Goal: Task Accomplishment & Management: Use online tool/utility

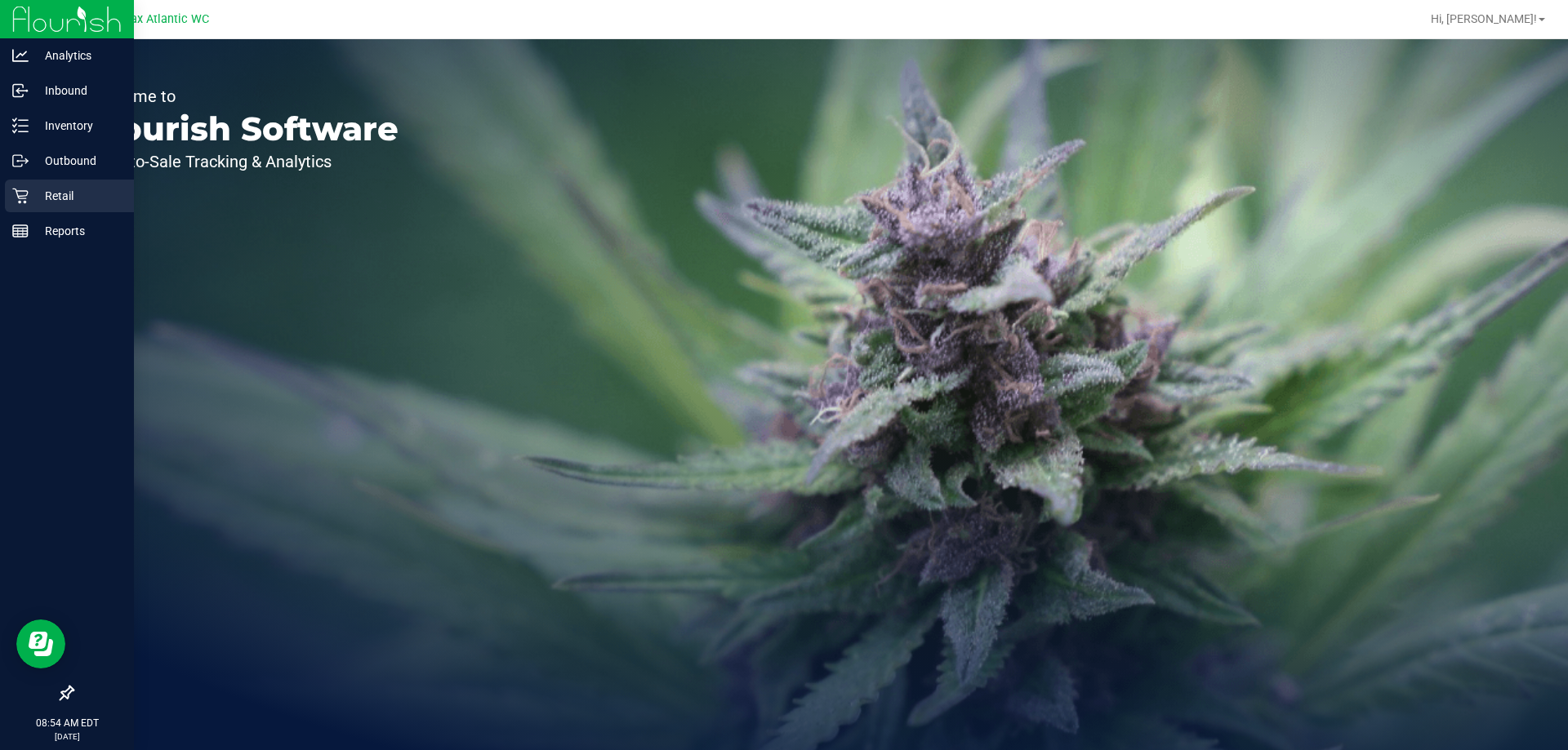
click at [25, 198] on icon at bounding box center [20, 196] width 16 height 16
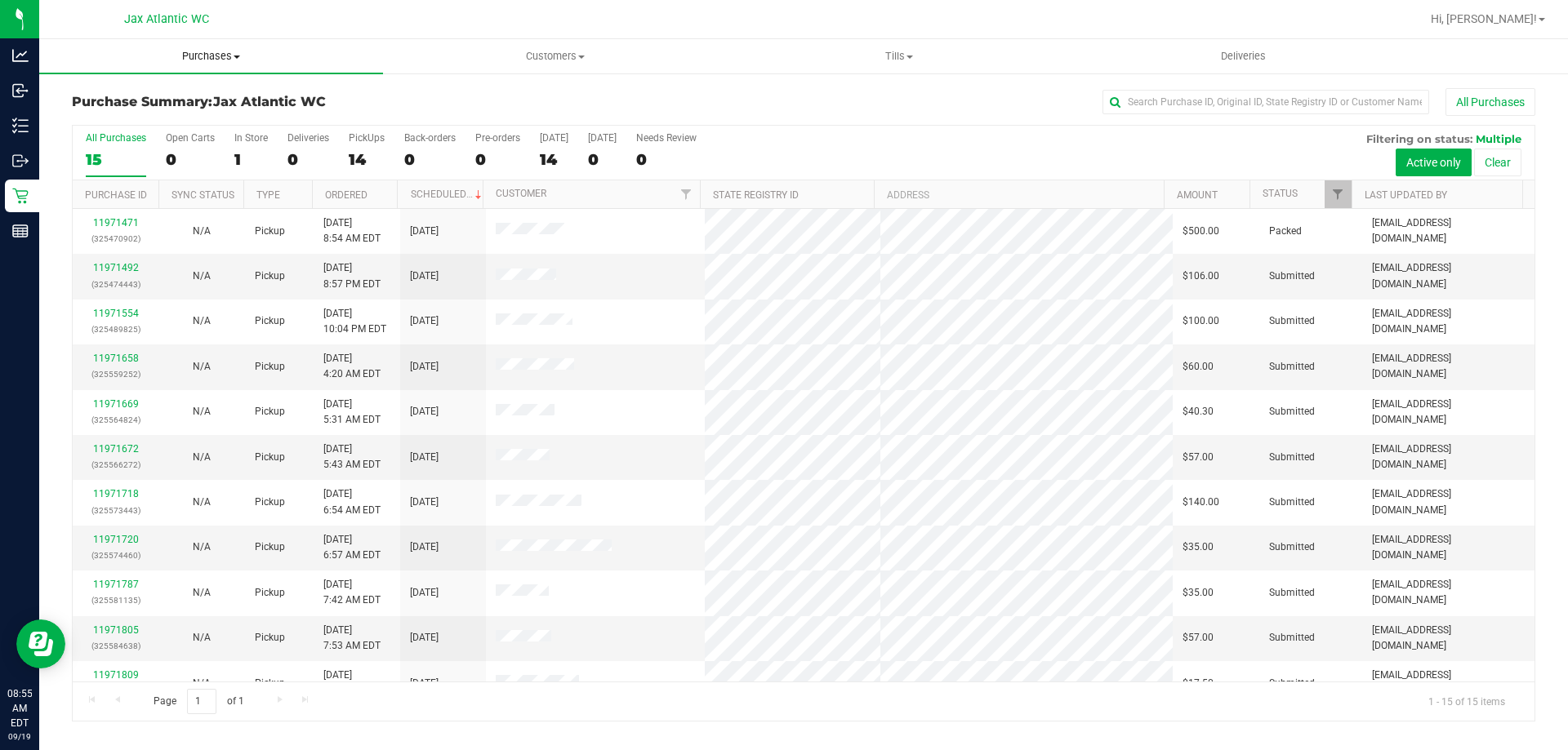
click at [216, 44] on uib-tab-heading "Purchases Summary of purchases Fulfillment All purchases" at bounding box center [211, 56] width 344 height 34
click at [89, 117] on span "Fulfillment" at bounding box center [89, 118] width 101 height 14
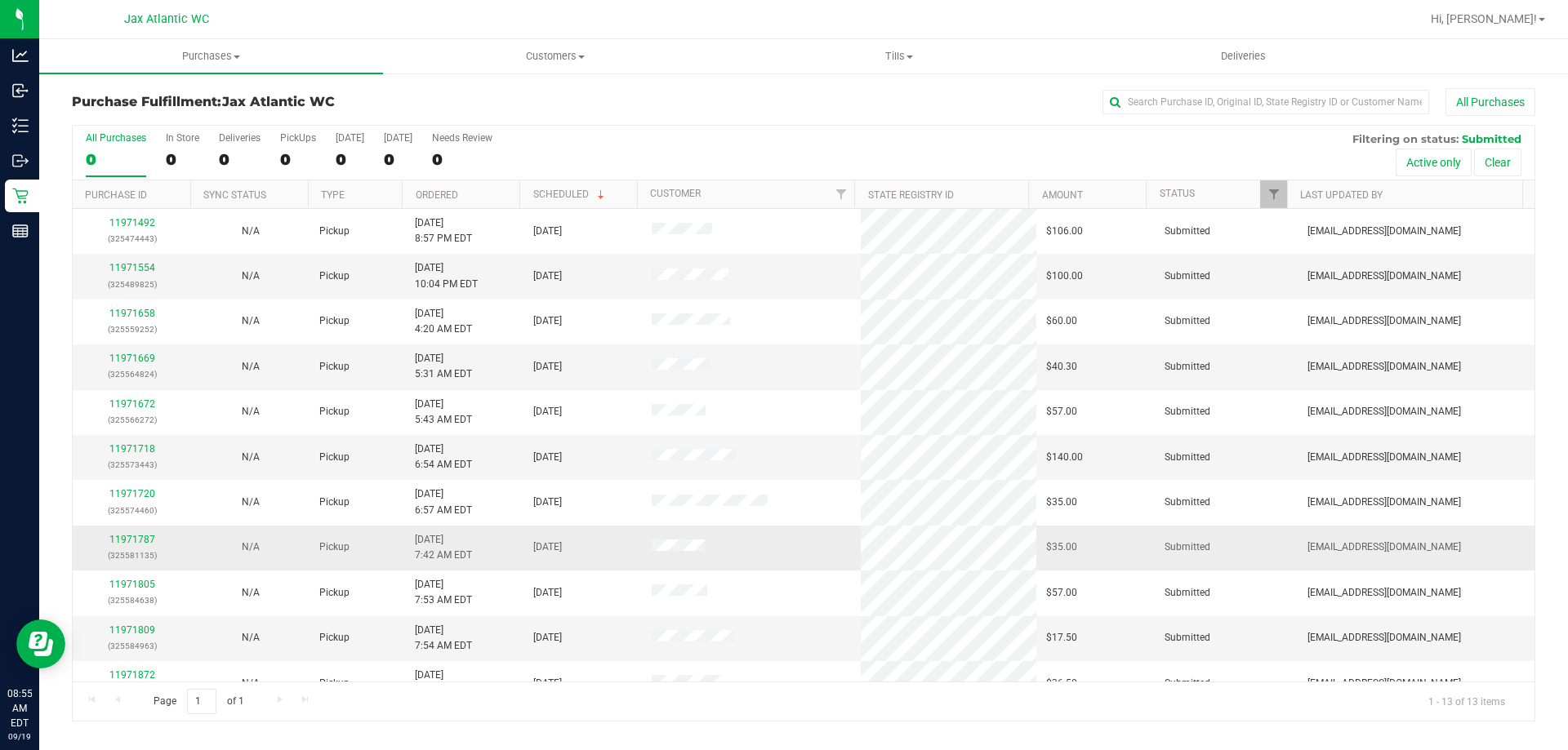
scroll to position [114, 0]
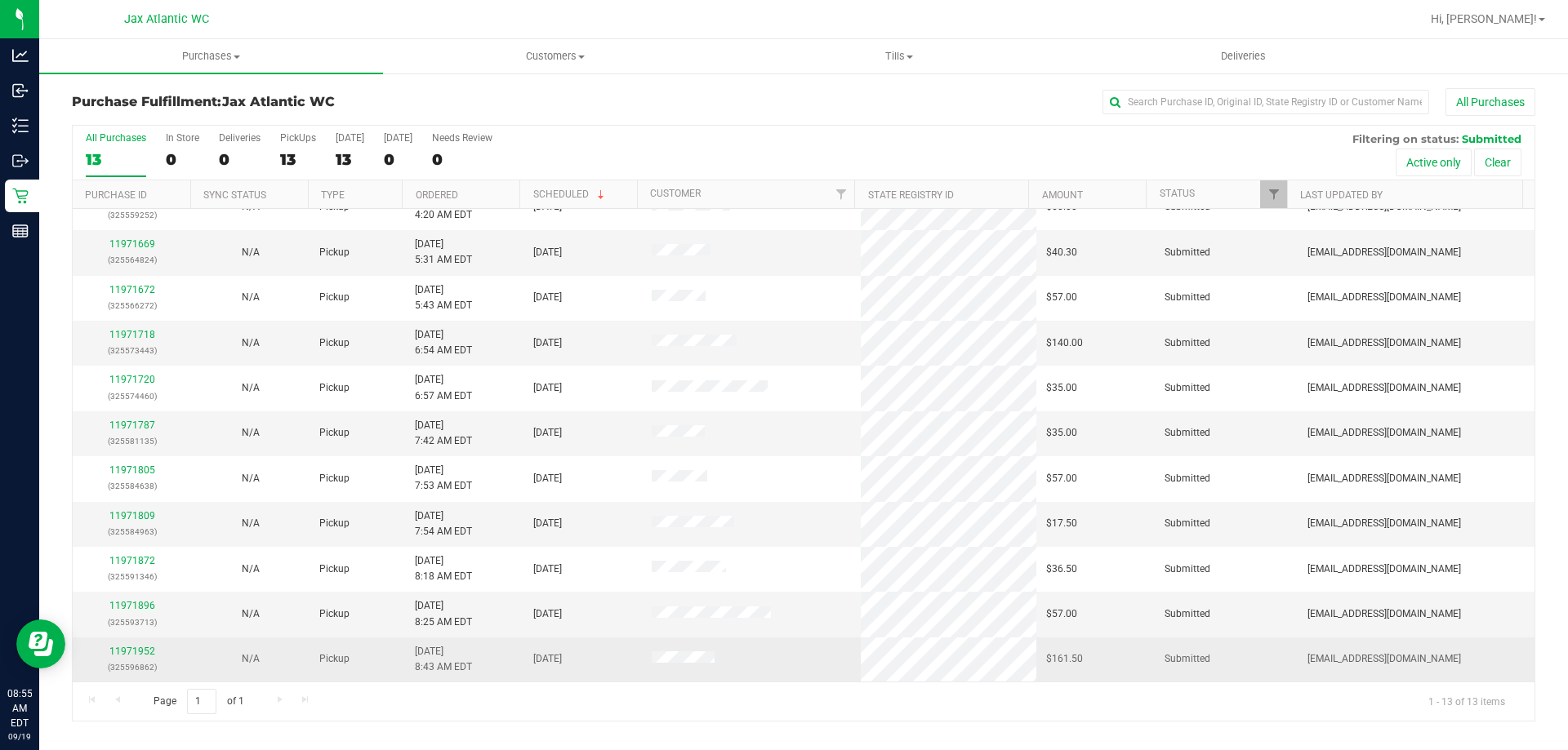
click at [141, 659] on div "11971952 (325596862)" at bounding box center [132, 659] width 99 height 31
click at [145, 646] on link "11971952" at bounding box center [132, 651] width 46 height 11
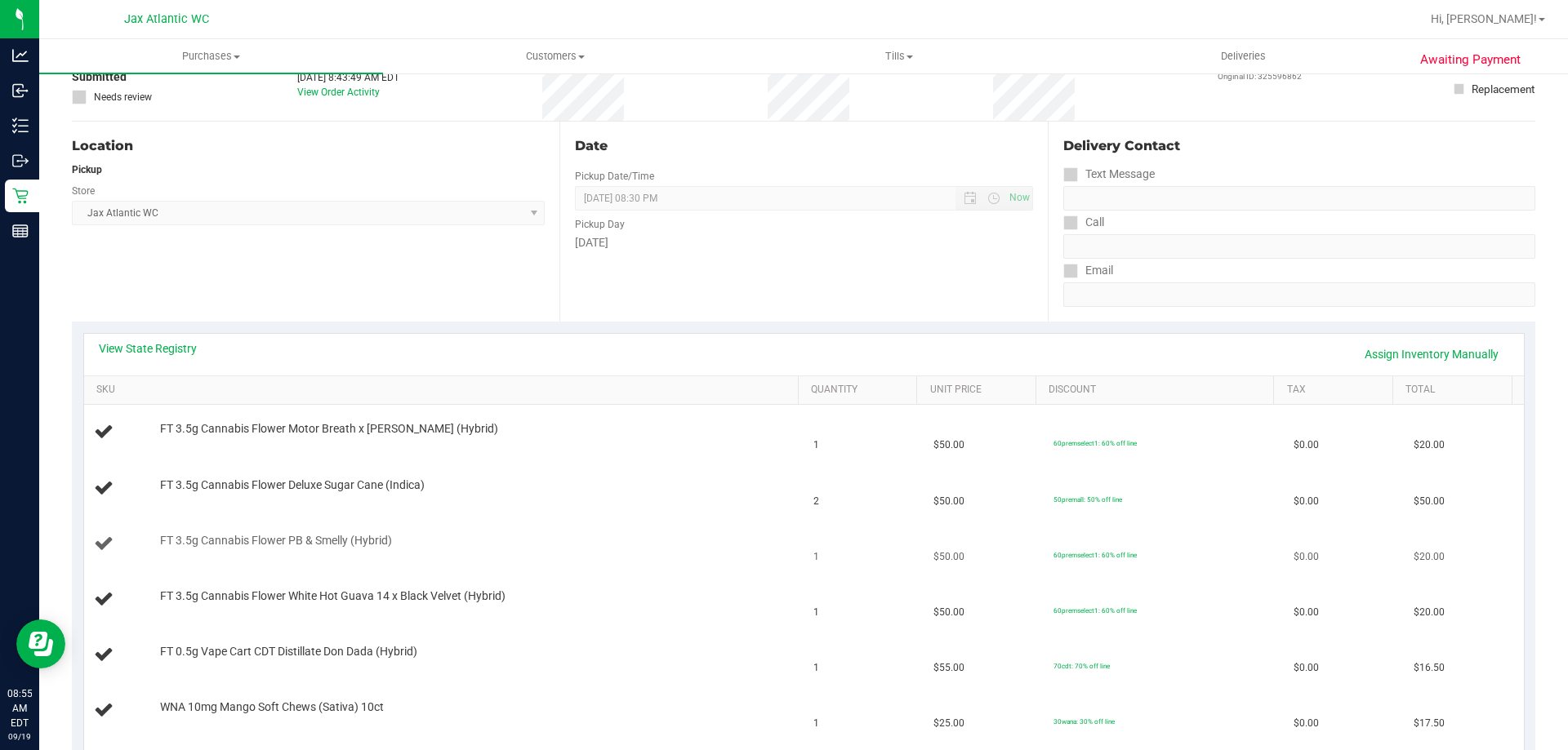
scroll to position [245, 0]
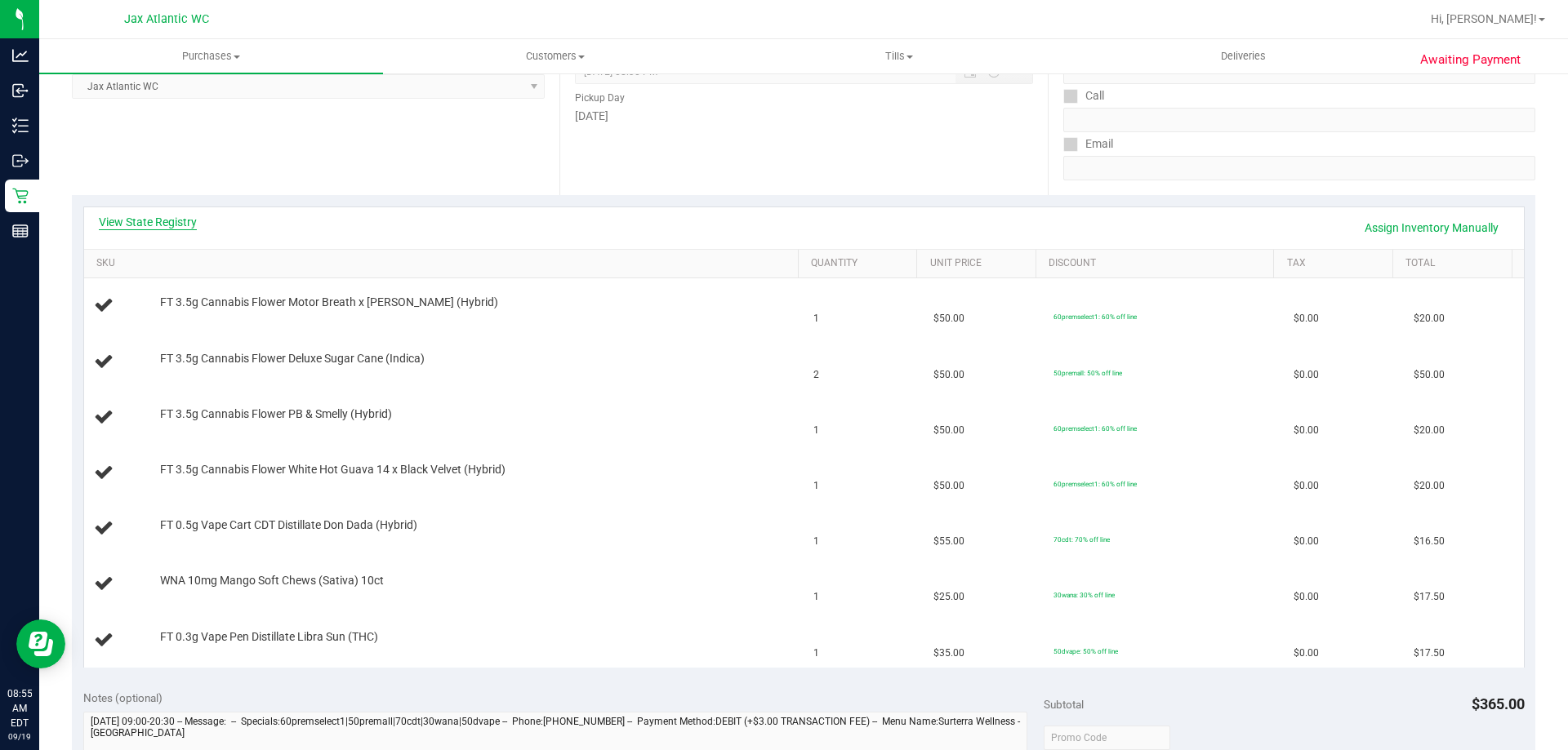
click at [149, 221] on link "View State Registry" at bounding box center [148, 222] width 98 height 17
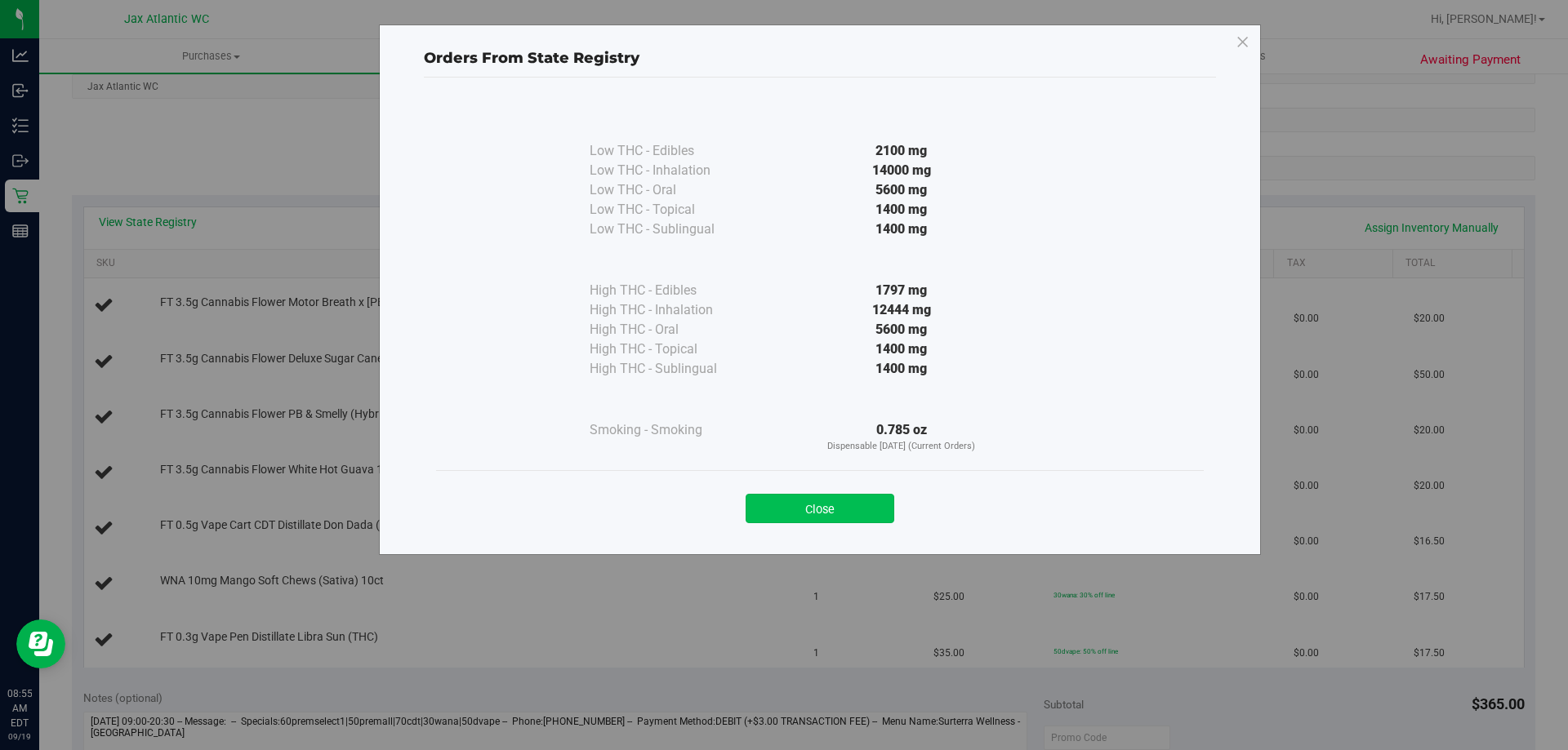
click at [854, 510] on button "Close" at bounding box center [820, 509] width 148 height 30
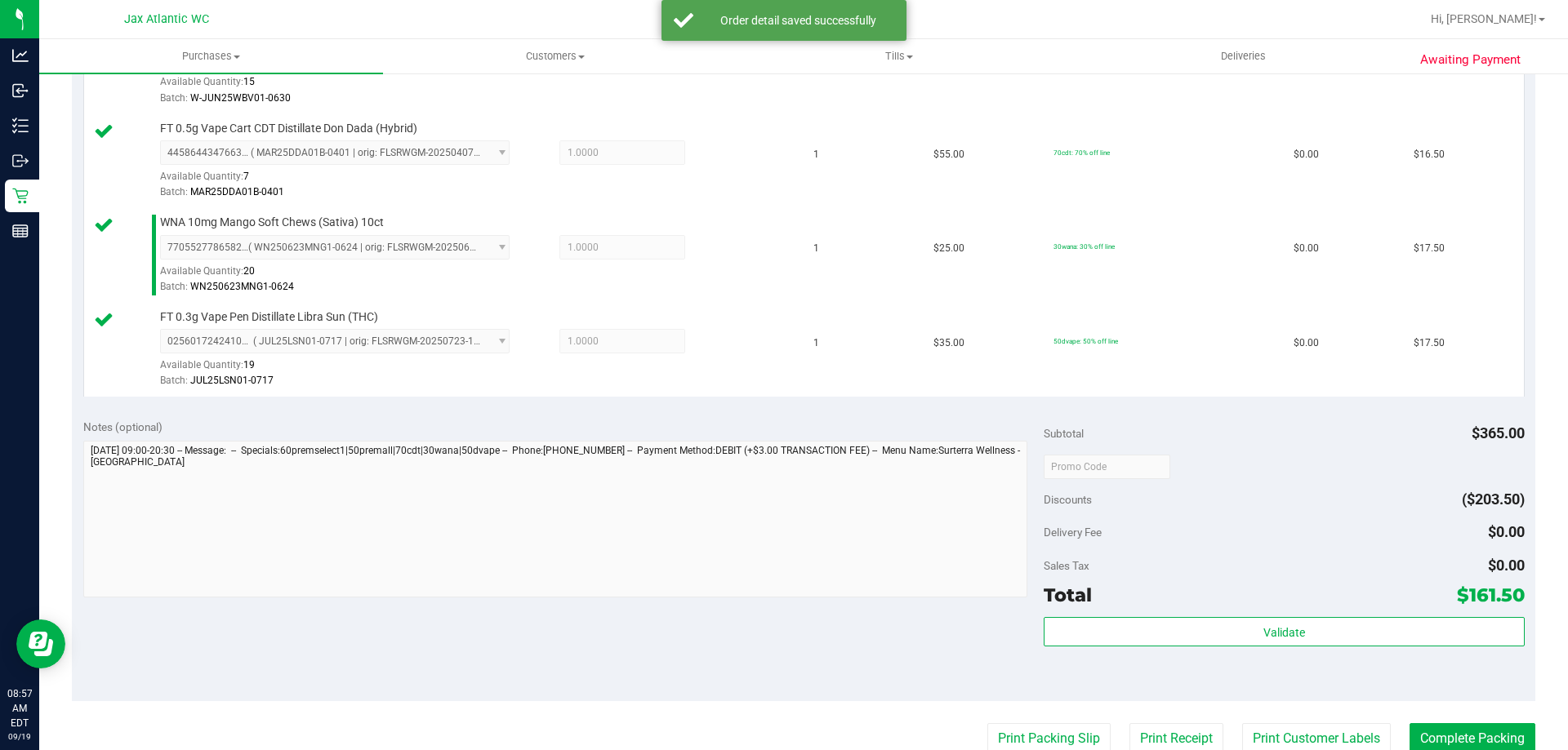
scroll to position [817, 0]
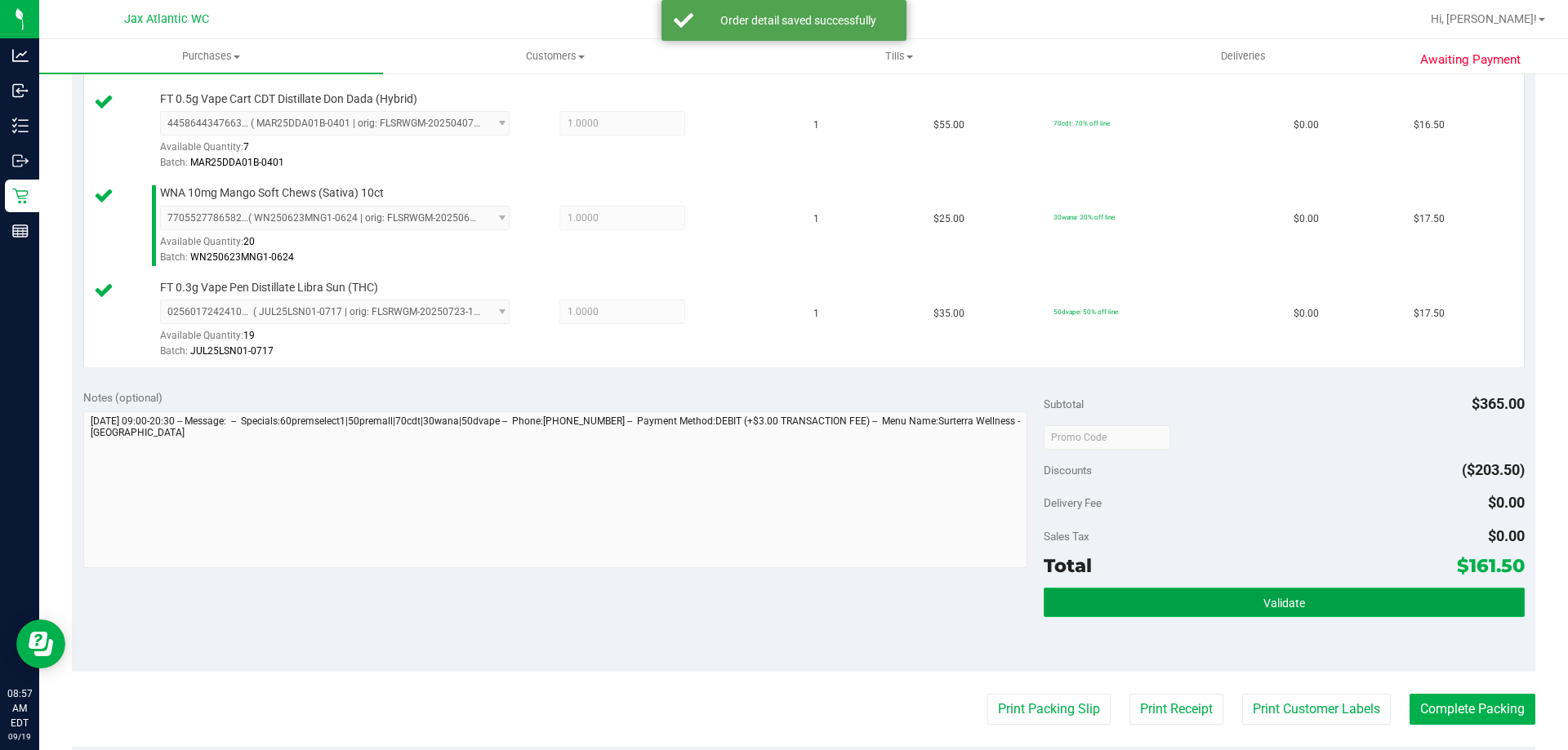
click at [1318, 612] on button "Validate" at bounding box center [1283, 603] width 480 height 30
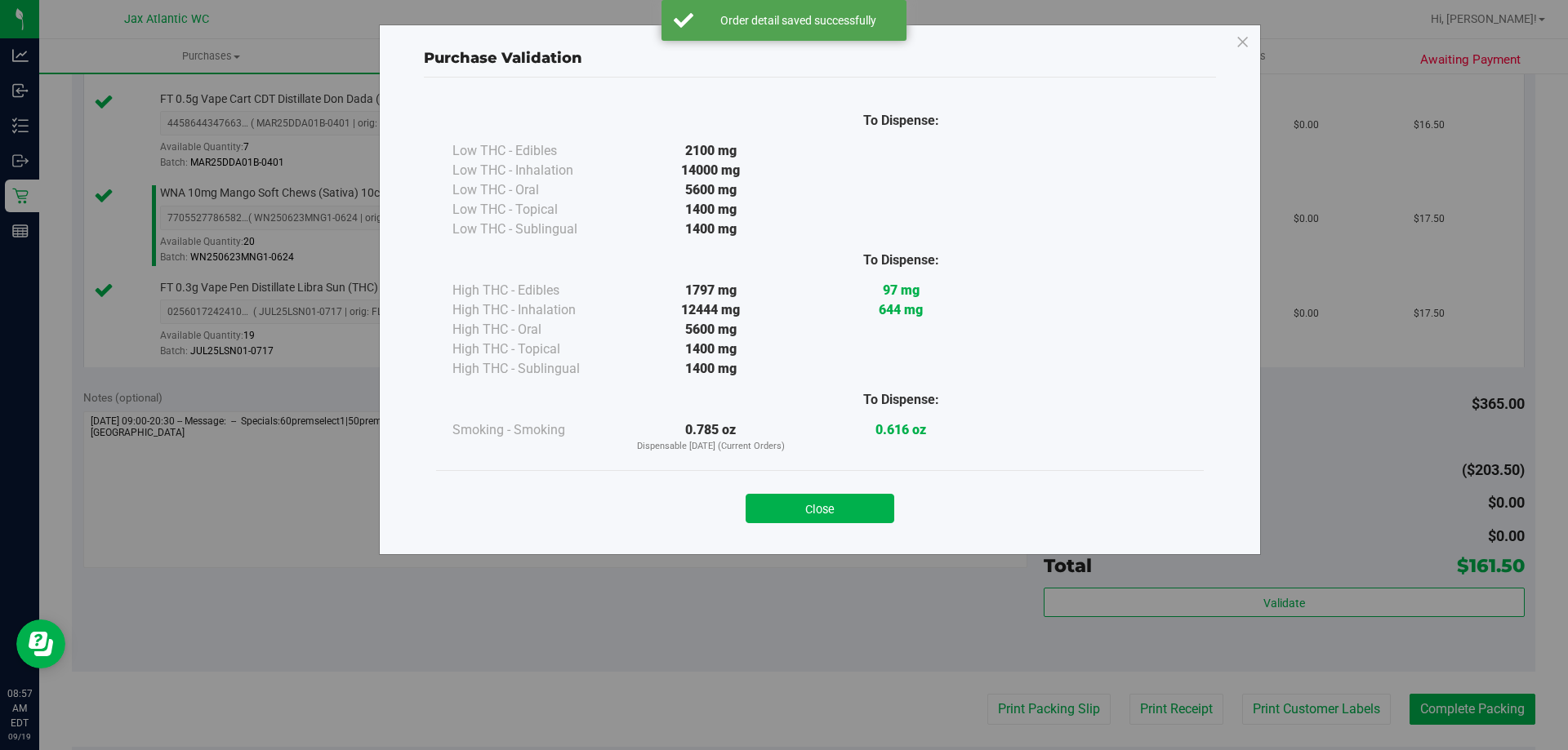
click at [867, 536] on div "To Dispense: Low THC - Edibles 2100 mg" at bounding box center [820, 308] width 792 height 462
click at [872, 506] on button "Close" at bounding box center [820, 509] width 148 height 30
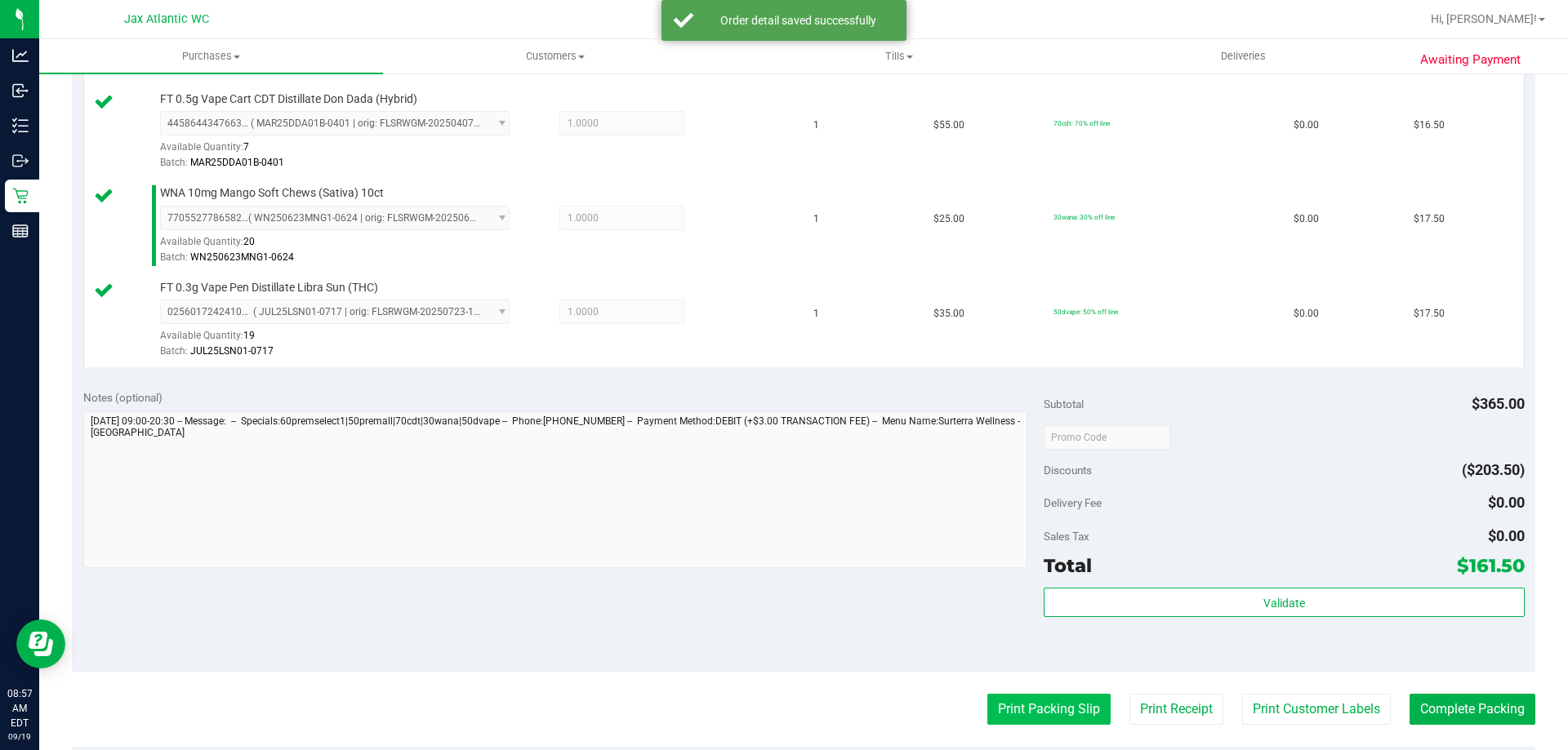
click at [1063, 711] on button "Print Packing Slip" at bounding box center [1049, 709] width 124 height 31
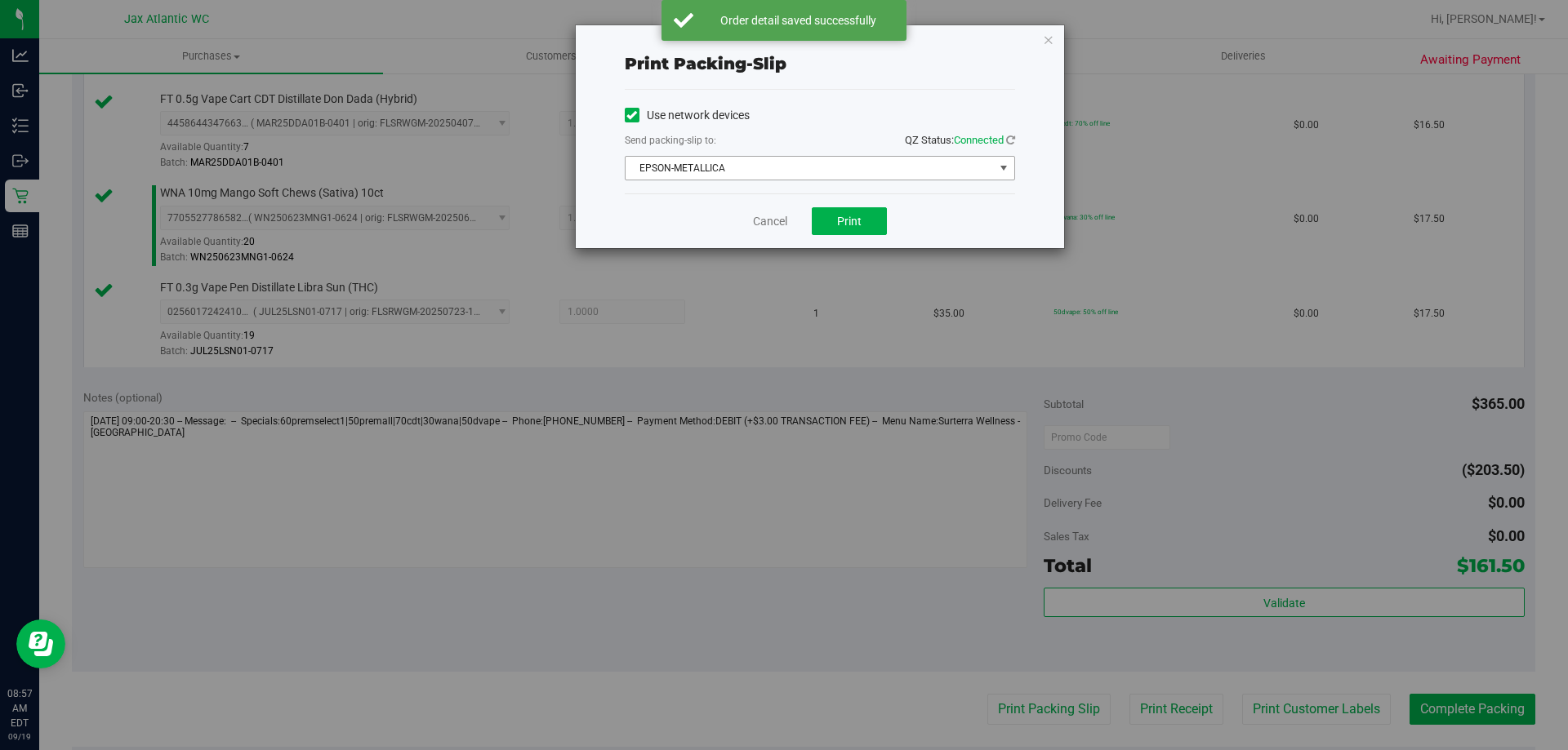
click at [735, 168] on span "EPSON-METALLICA" at bounding box center [810, 168] width 369 height 23
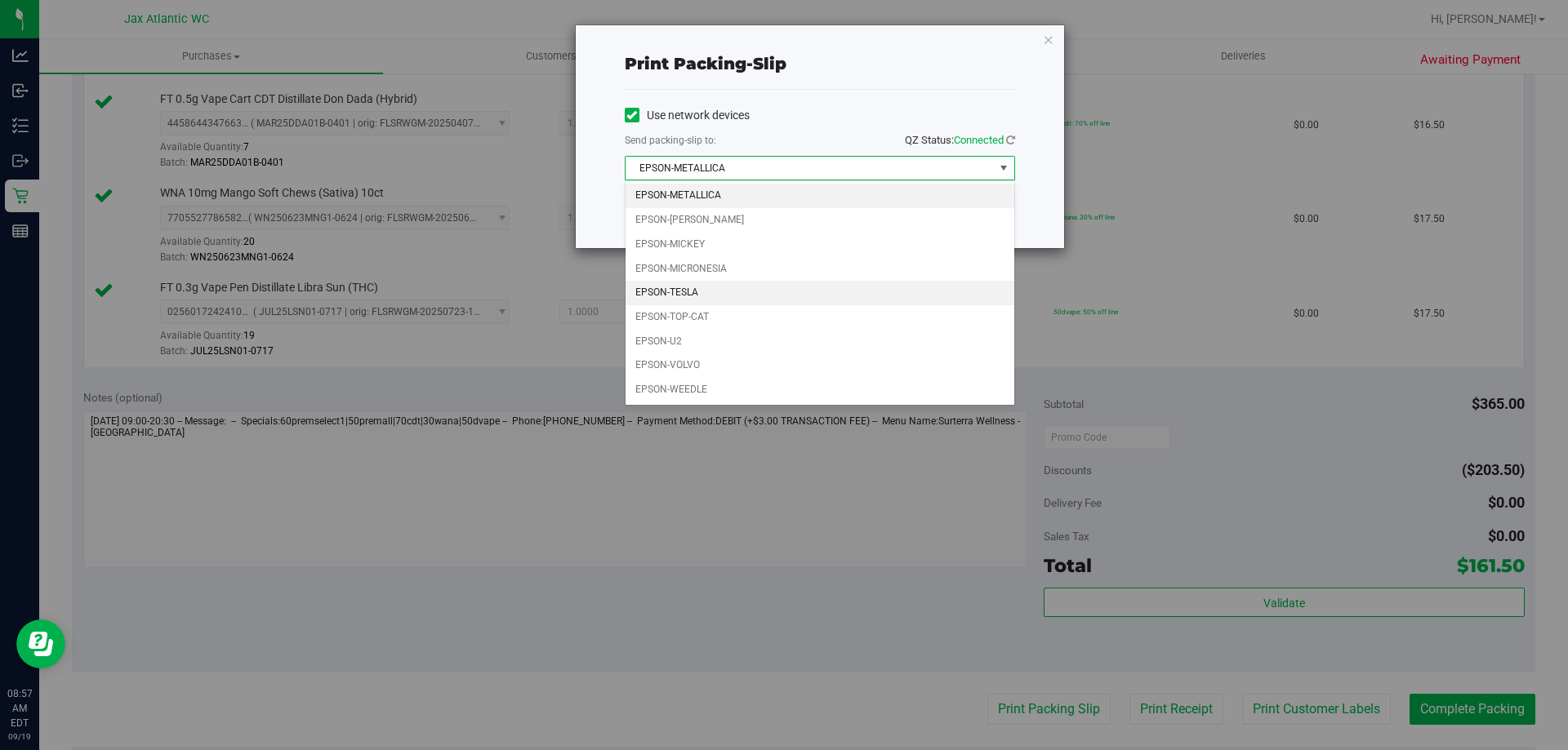
click at [703, 285] on li "EPSON-TESLA" at bounding box center [820, 293] width 389 height 25
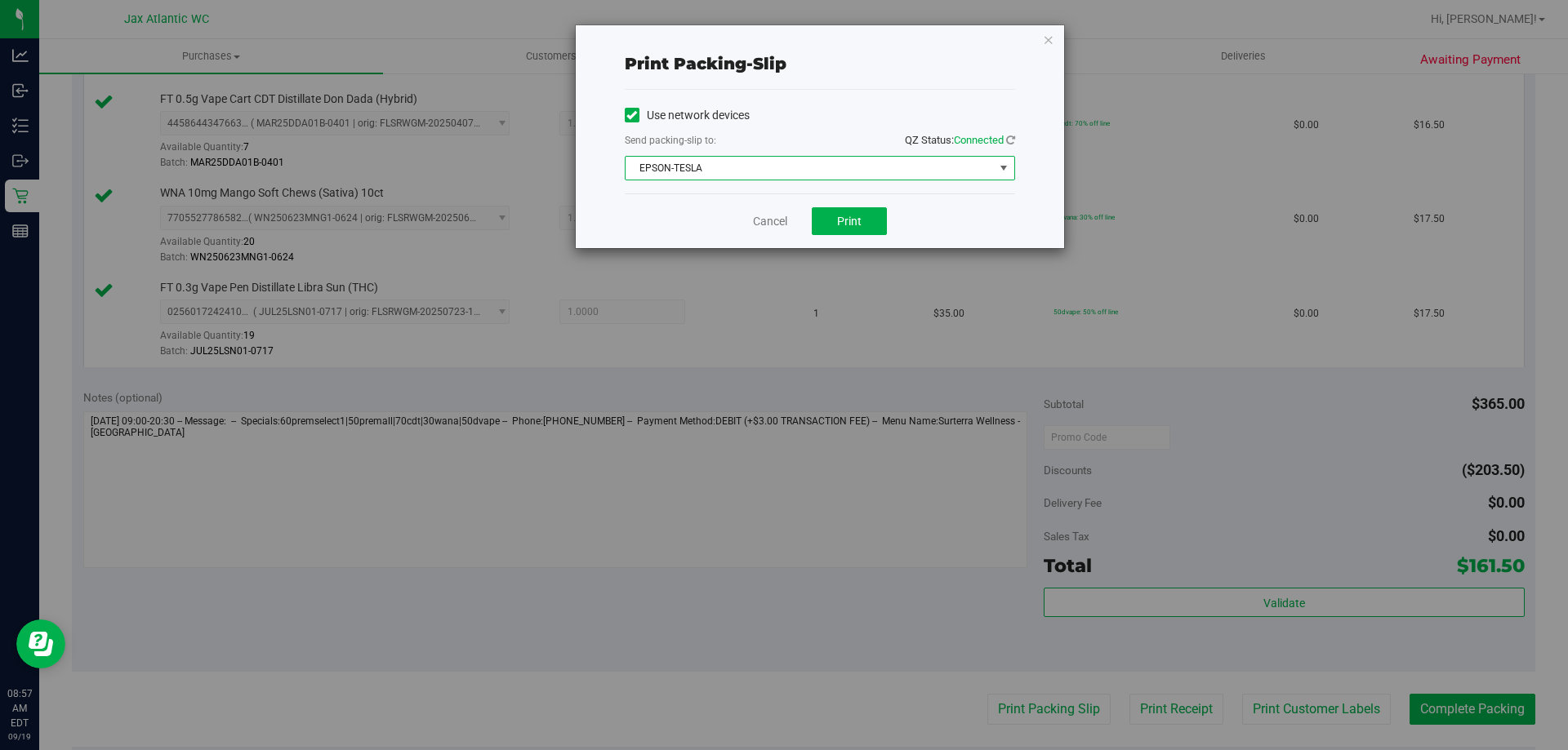
click at [875, 237] on div "Cancel Print" at bounding box center [820, 221] width 390 height 54
click at [874, 223] on button "Print" at bounding box center [849, 221] width 75 height 28
drag, startPoint x: 758, startPoint y: 220, endPoint x: 1117, endPoint y: 445, distance: 423.7
click at [759, 220] on link "Cancel" at bounding box center [770, 222] width 34 height 18
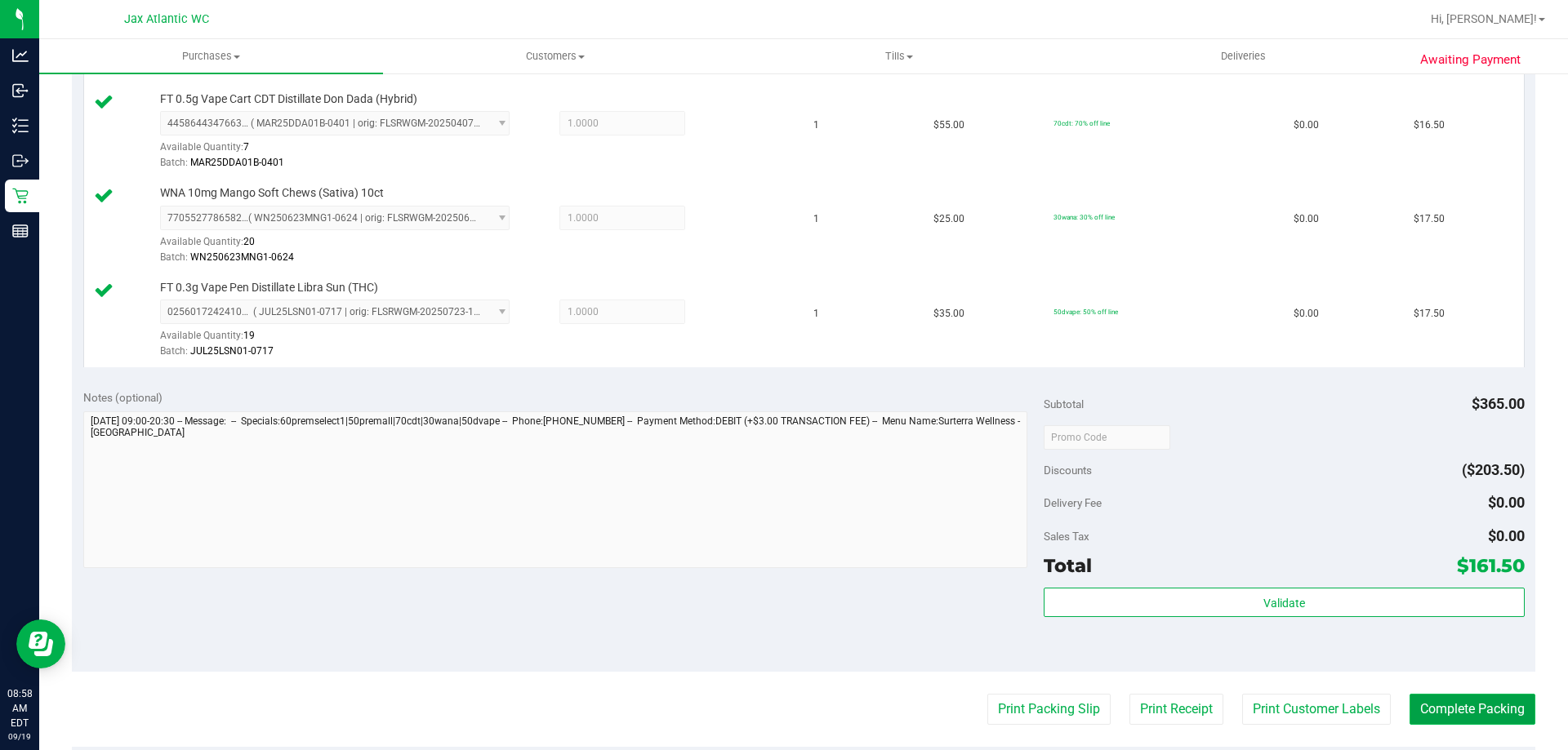
click at [1446, 704] on button "Complete Packing" at bounding box center [1471, 709] width 125 height 31
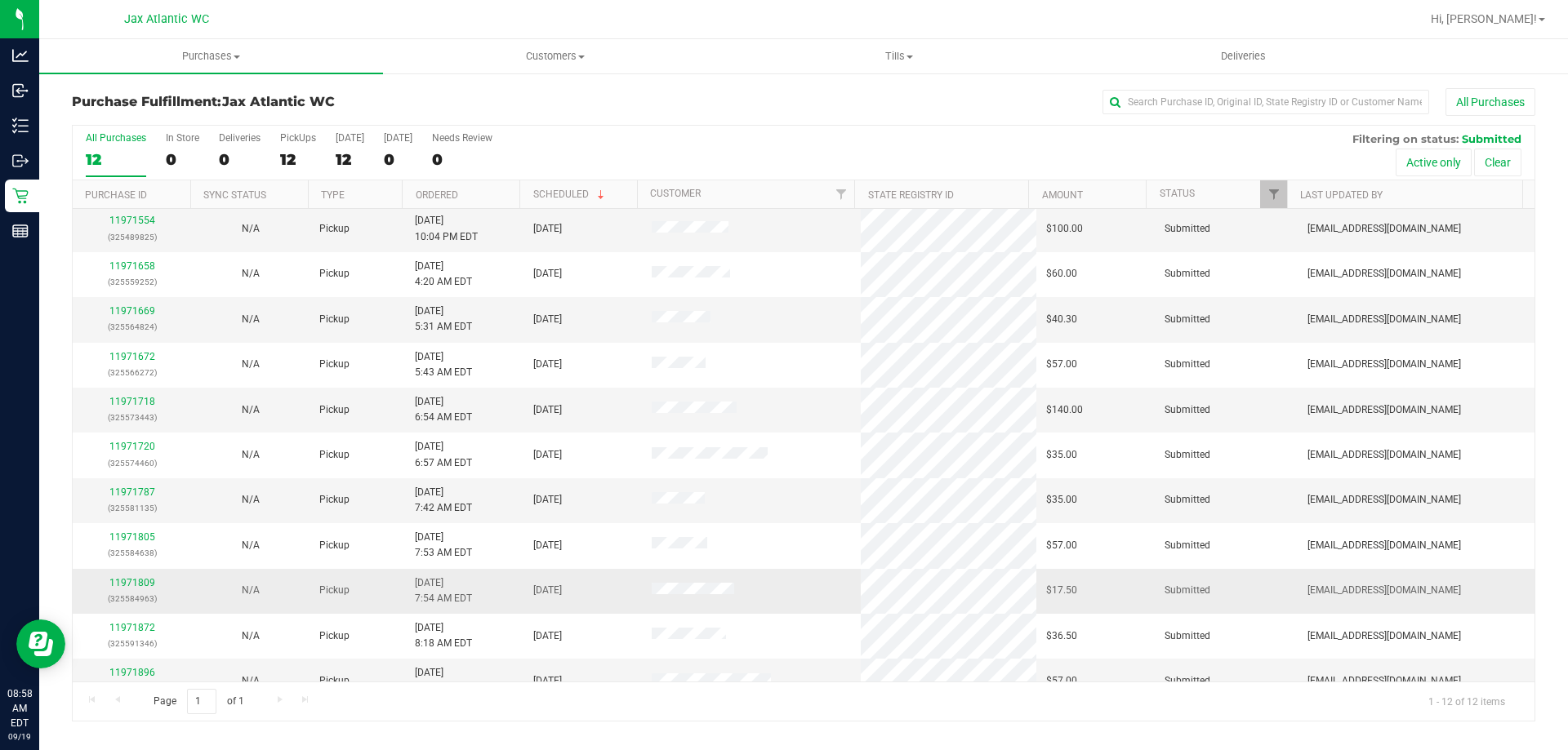
scroll to position [69, 0]
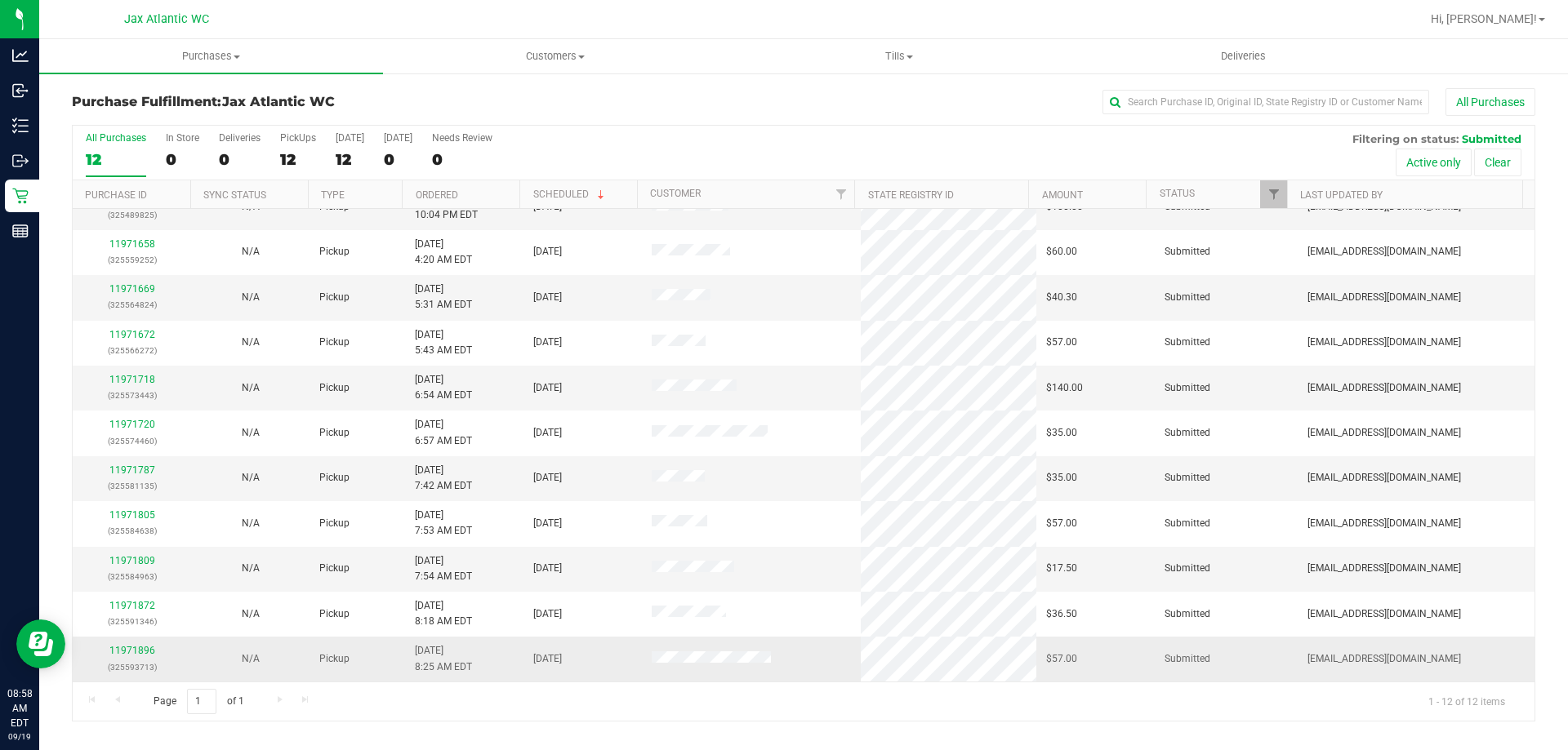
drag, startPoint x: 133, startPoint y: 656, endPoint x: 137, endPoint y: 637, distance: 19.4
click at [133, 655] on div "11971896 (325593713)" at bounding box center [132, 658] width 99 height 31
click at [140, 642] on td "11971896 (325593713)" at bounding box center [132, 659] width 118 height 44
click at [140, 652] on link "11971896" at bounding box center [132, 650] width 46 height 11
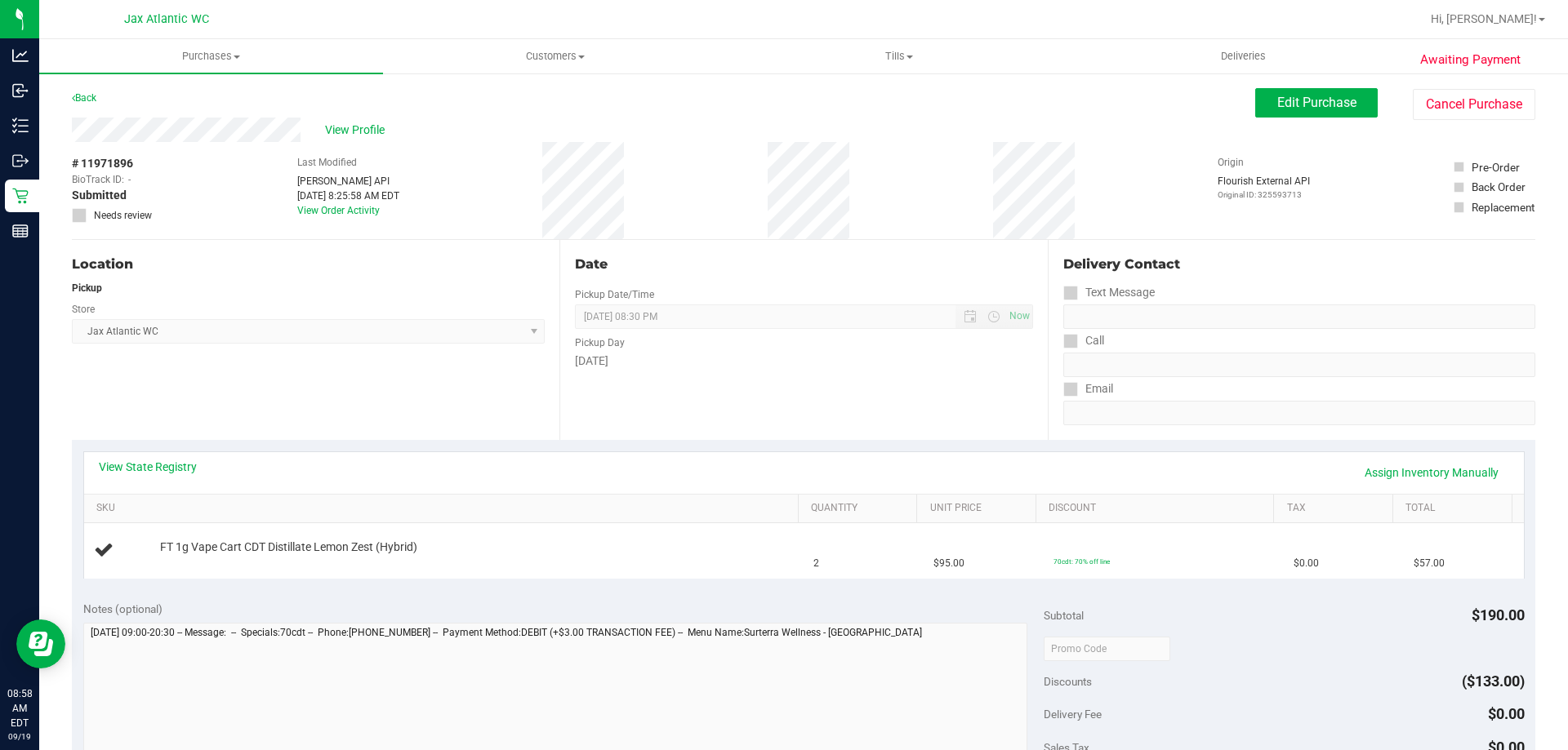
click at [231, 488] on div "View State Registry Assign Inventory Manually" at bounding box center [804, 473] width 1440 height 41
click at [172, 465] on link "View State Registry" at bounding box center [148, 467] width 98 height 17
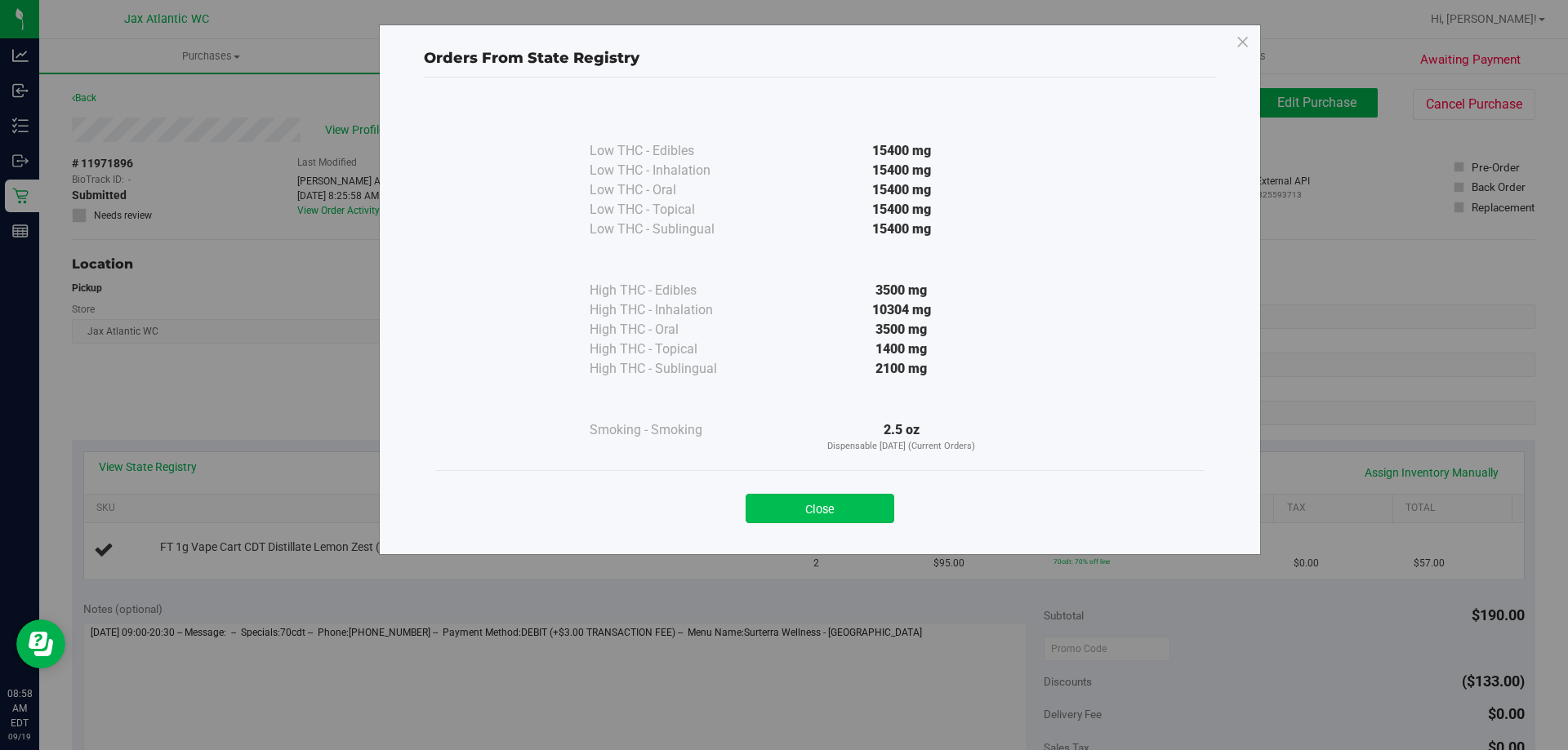
click at [841, 500] on button "Close" at bounding box center [820, 509] width 148 height 30
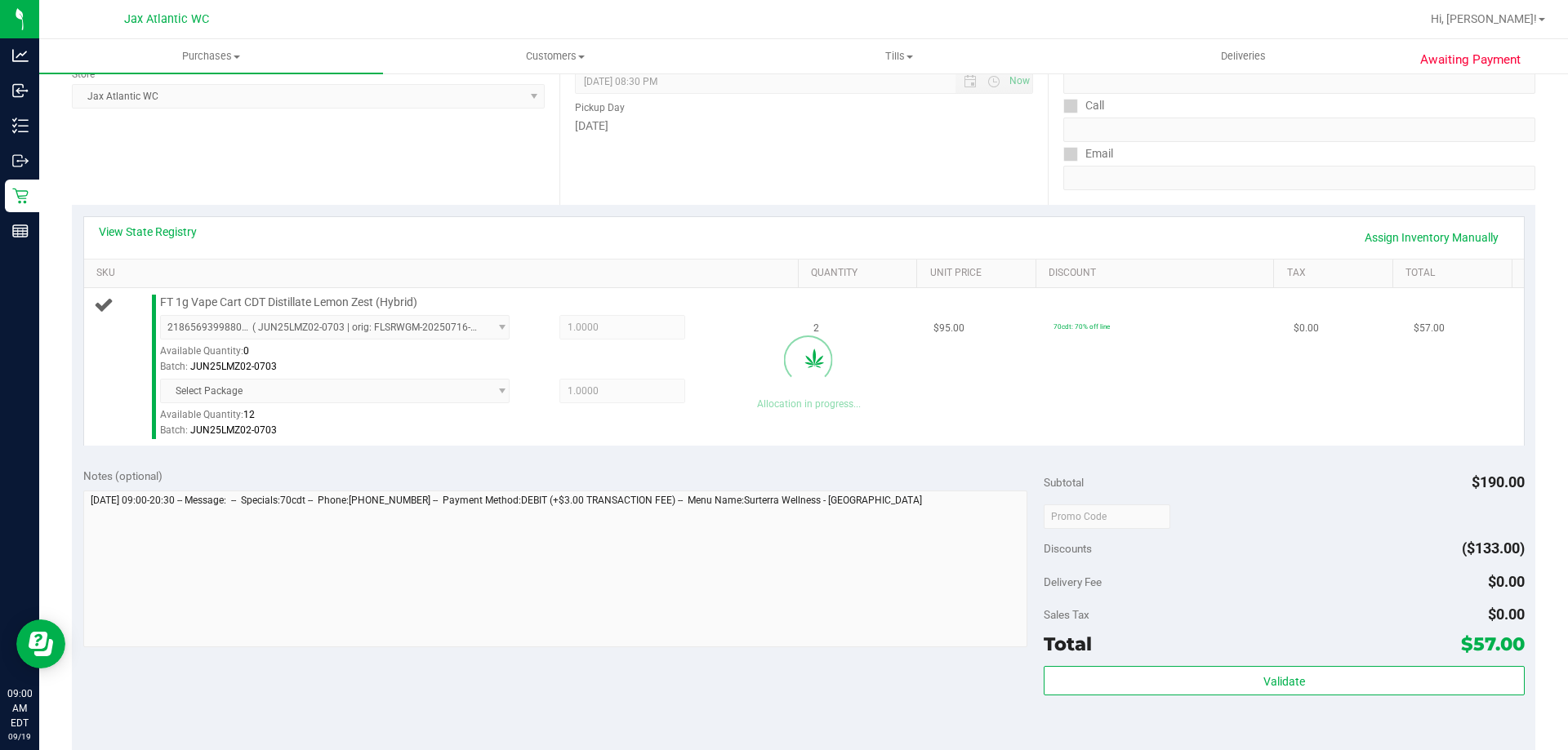
scroll to position [245, 0]
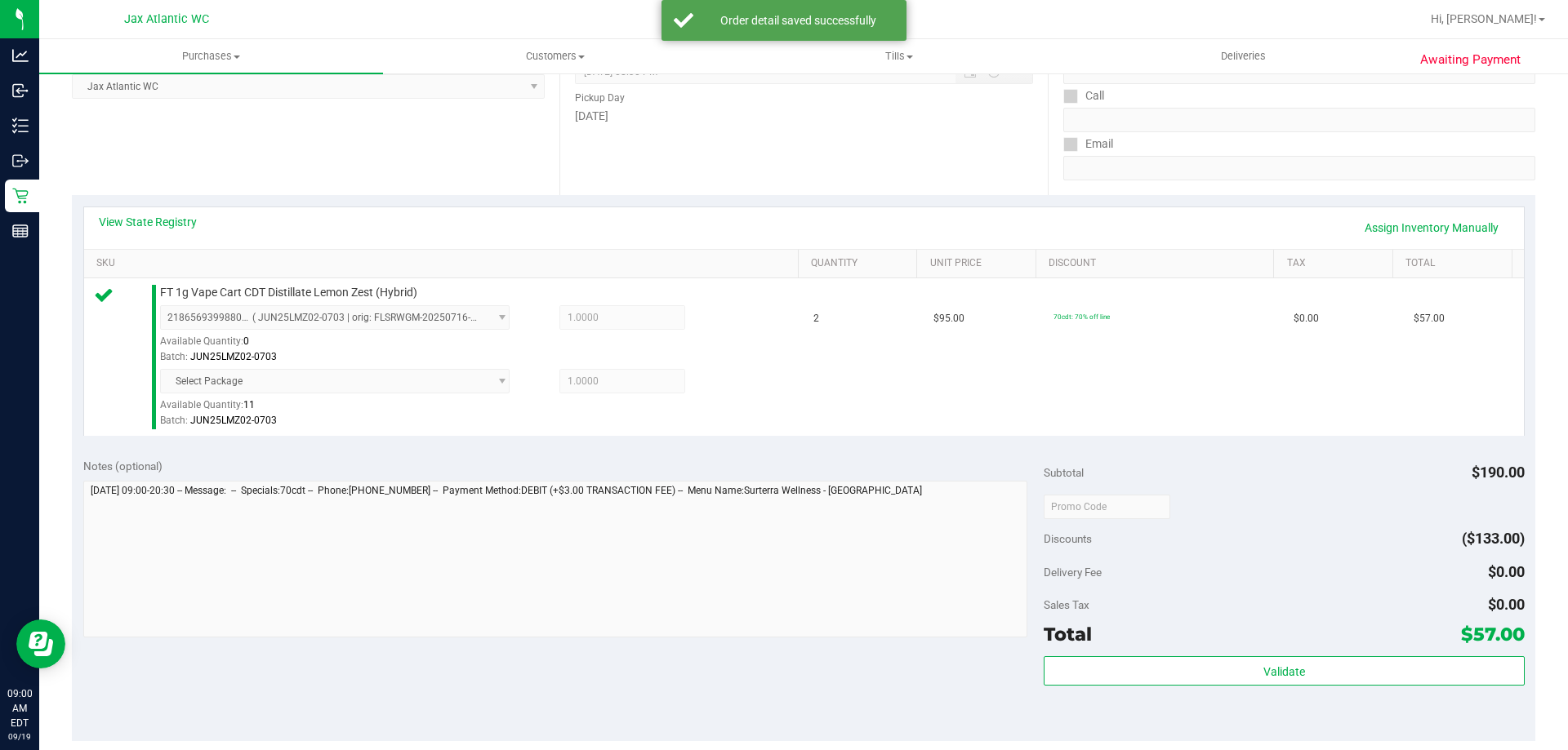
click at [1217, 652] on div "Subtotal $190.00 Discounts ($133.00) Delivery Fee $0.00 Sales Tax $0.00 Total $…" at bounding box center [1283, 594] width 480 height 272
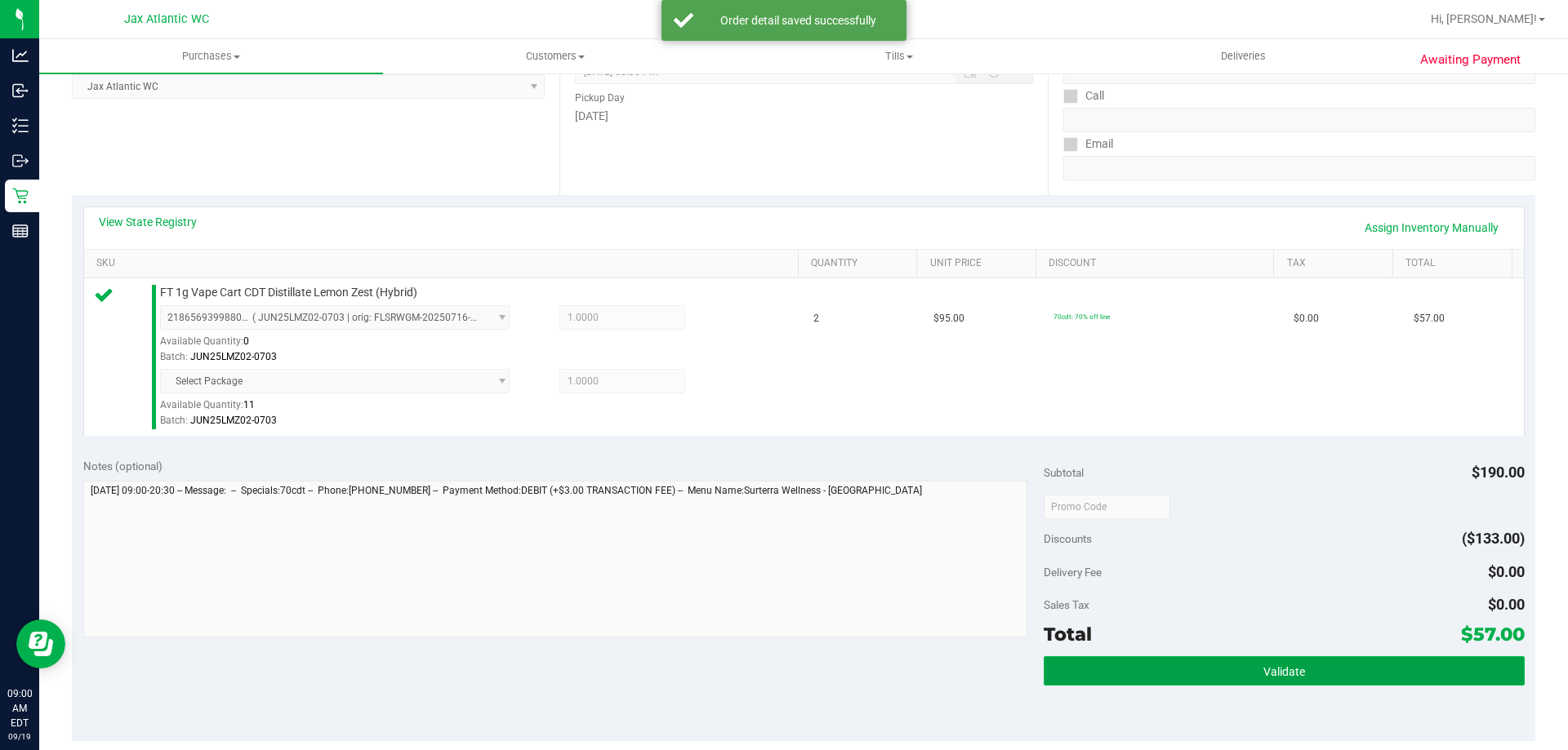
click at [1206, 664] on button "Validate" at bounding box center [1283, 671] width 480 height 30
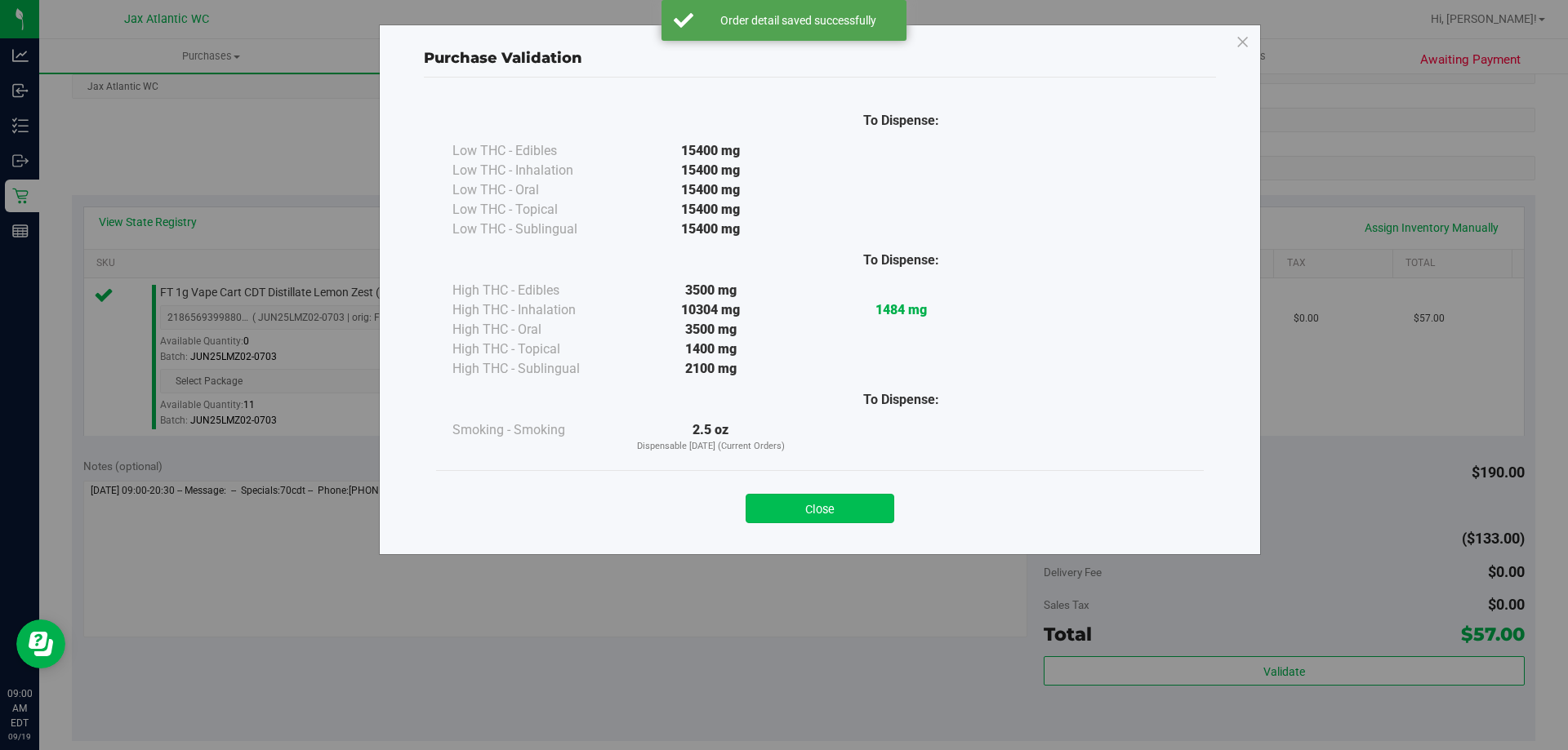
click at [845, 512] on button "Close" at bounding box center [820, 509] width 148 height 30
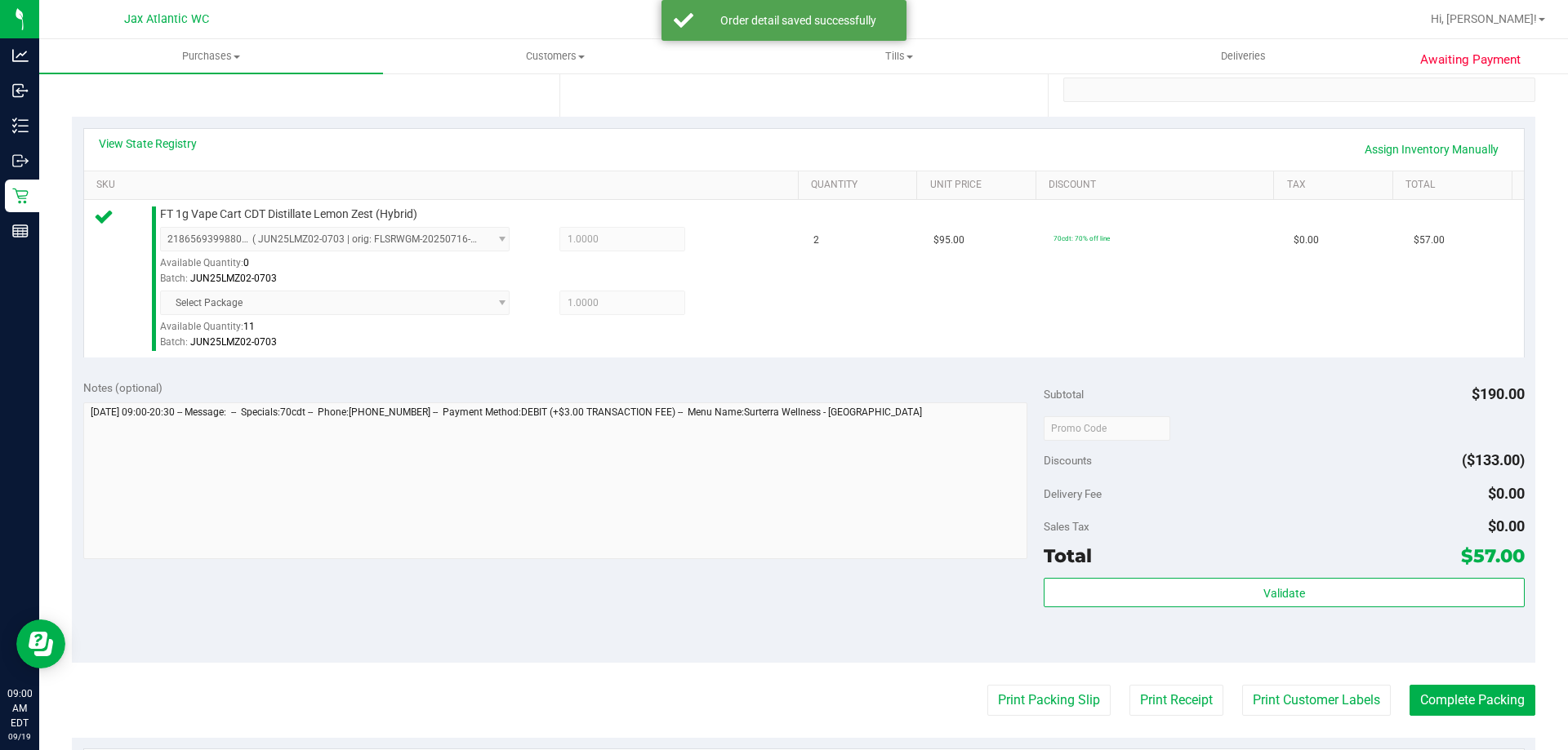
scroll to position [408, 0]
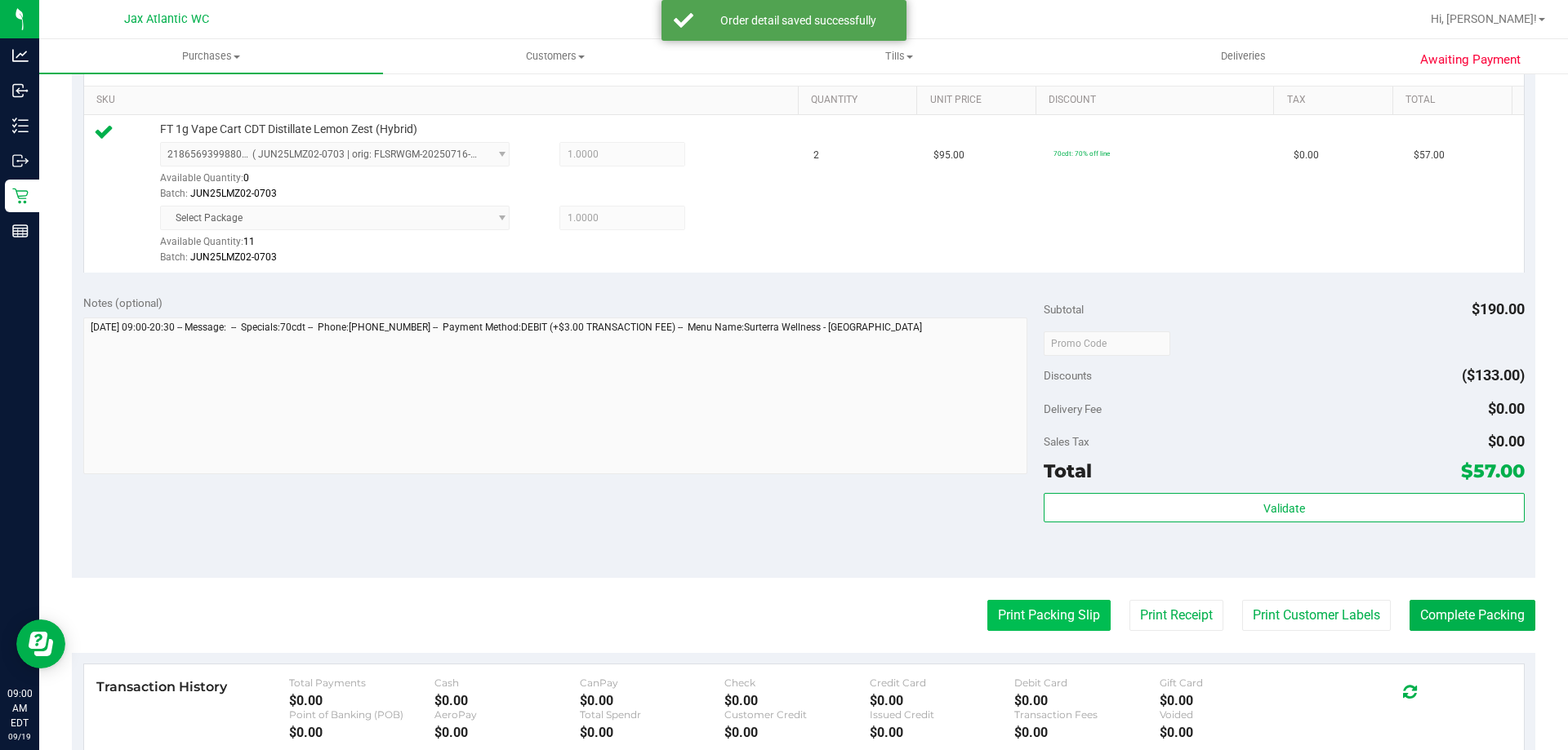
click at [1063, 607] on button "Print Packing Slip" at bounding box center [1049, 615] width 124 height 31
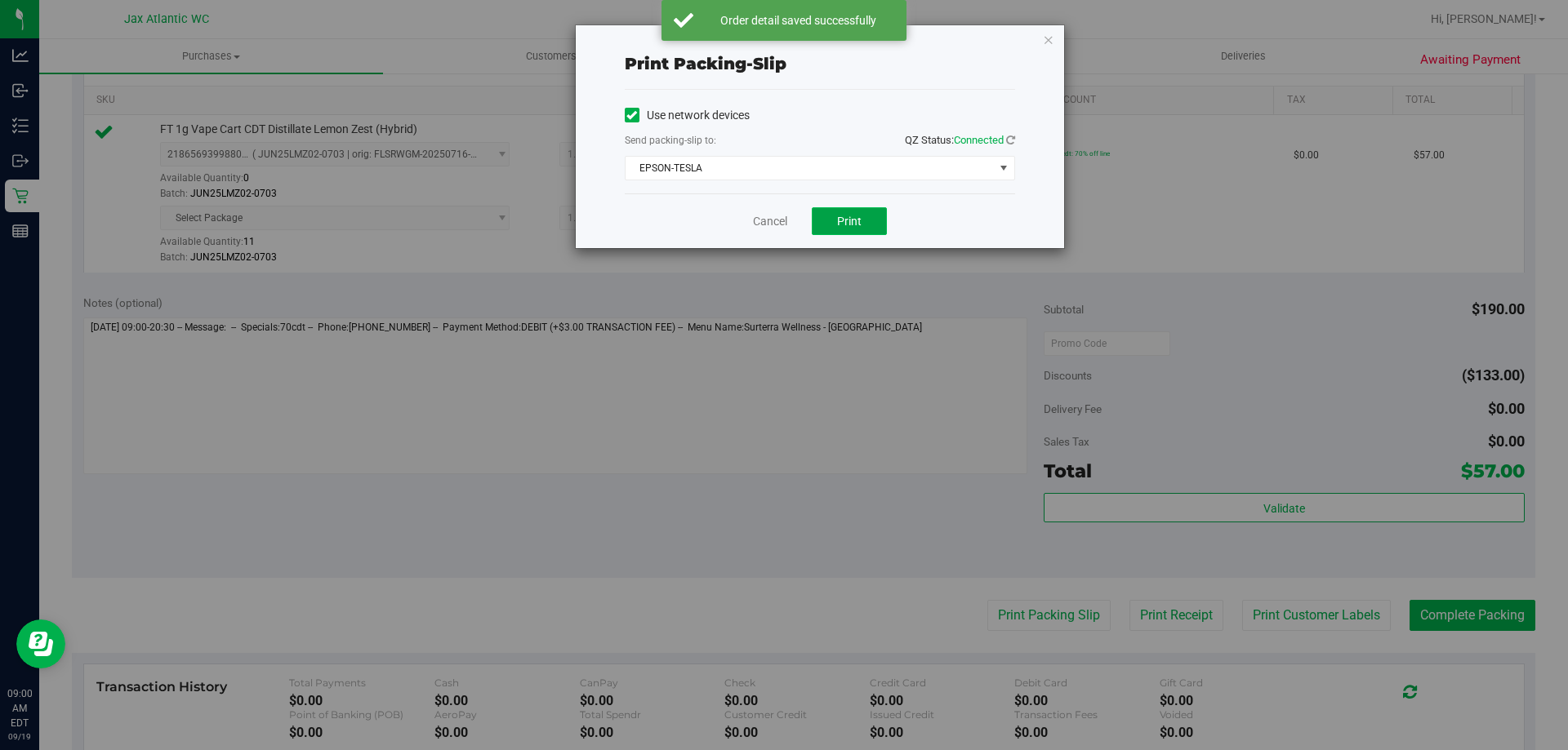
click at [856, 212] on button "Print" at bounding box center [849, 221] width 75 height 28
click at [772, 211] on div "Cancel Print" at bounding box center [820, 221] width 390 height 54
click at [772, 213] on link "Cancel" at bounding box center [770, 222] width 34 height 18
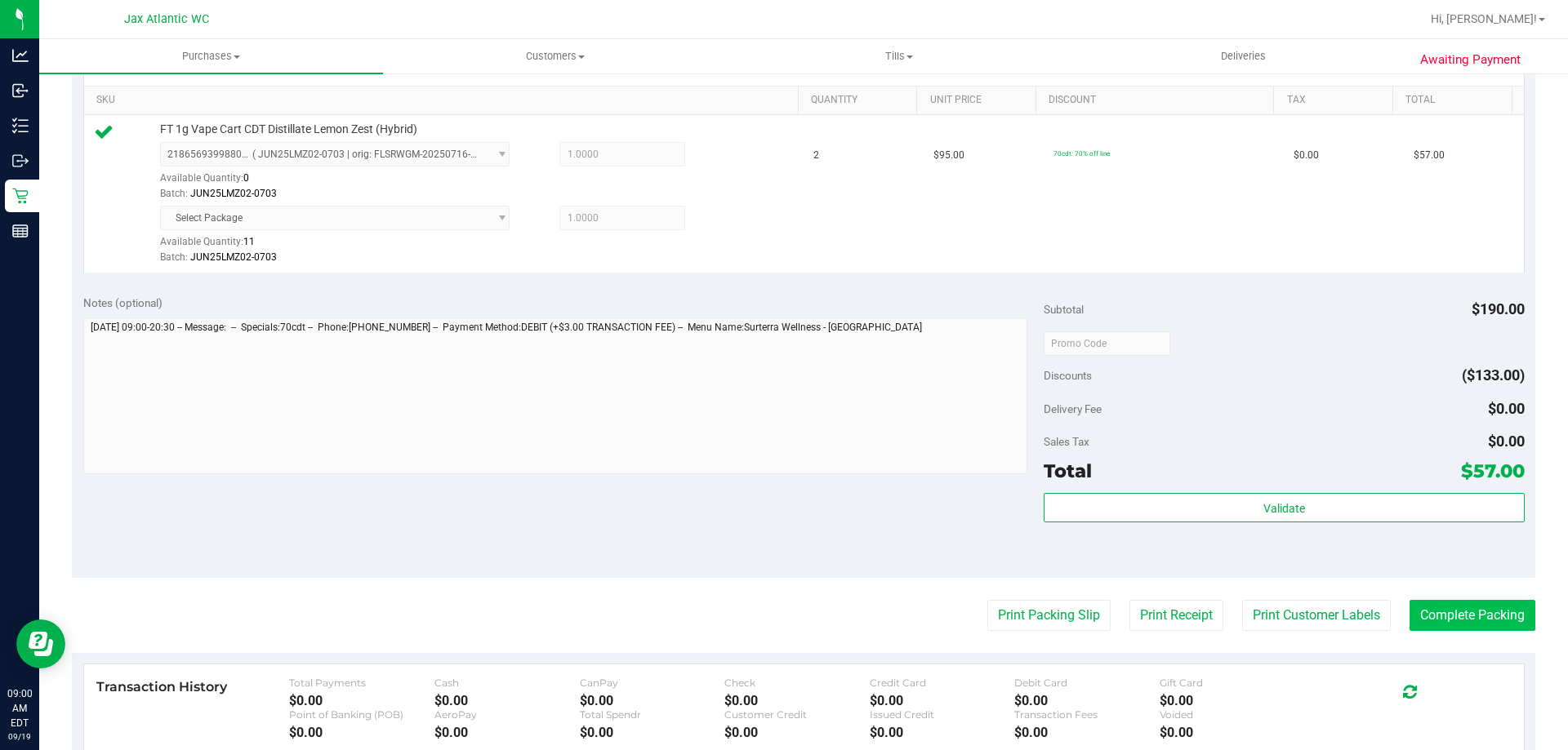
drag, startPoint x: 1483, startPoint y: 634, endPoint x: 1491, endPoint y: 612, distance: 23.4
click at [1483, 632] on purchase-details "Back Edit Purchase Cancel Purchase View Profile # 11971896 BioTrack ID: - Submi…" at bounding box center [804, 318] width 1464 height 1278
click at [1491, 612] on button "Complete Packing" at bounding box center [1471, 615] width 125 height 31
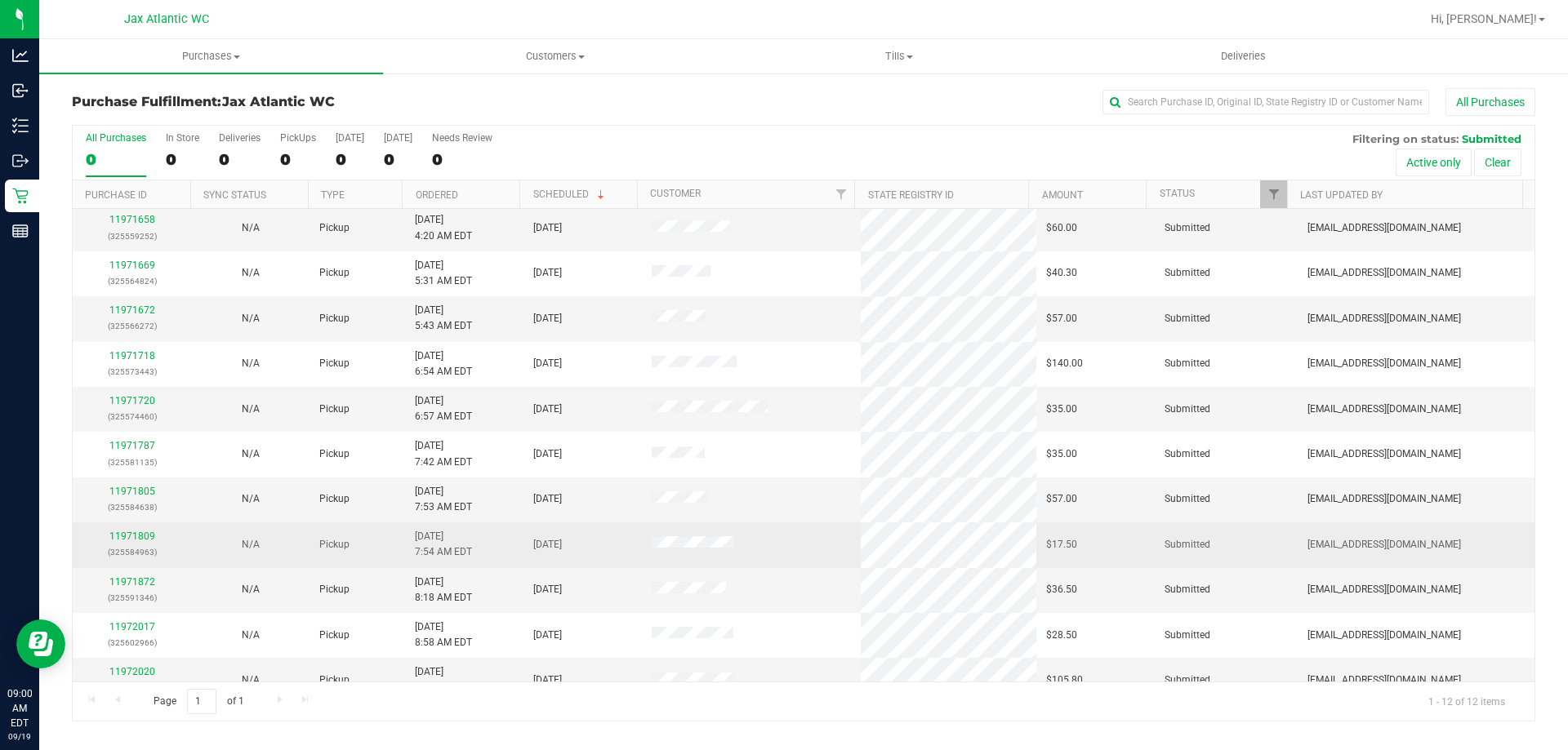
scroll to position [69, 0]
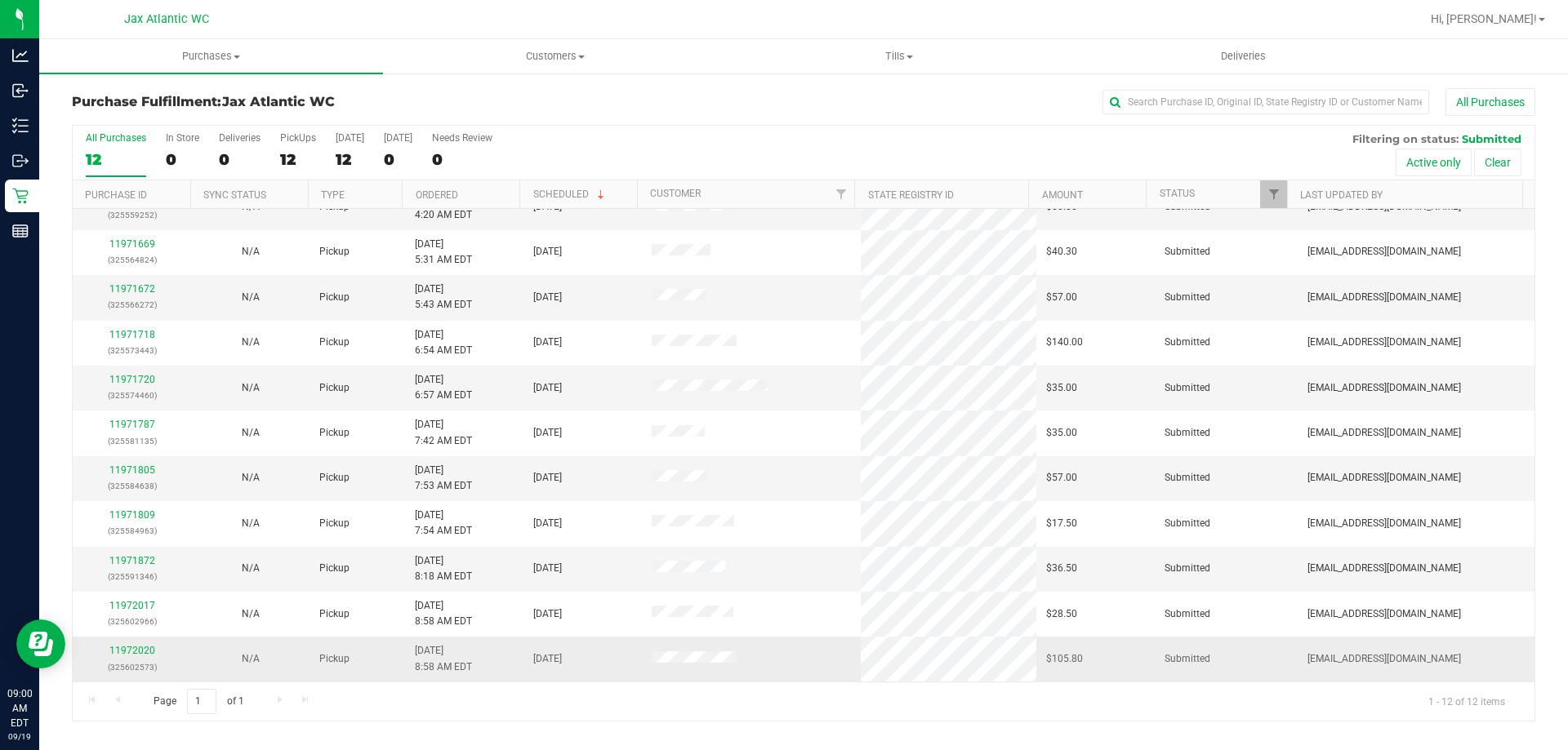
click at [145, 644] on div "11972020 (325602573)" at bounding box center [132, 658] width 99 height 31
click at [144, 648] on link "11972020" at bounding box center [132, 650] width 46 height 11
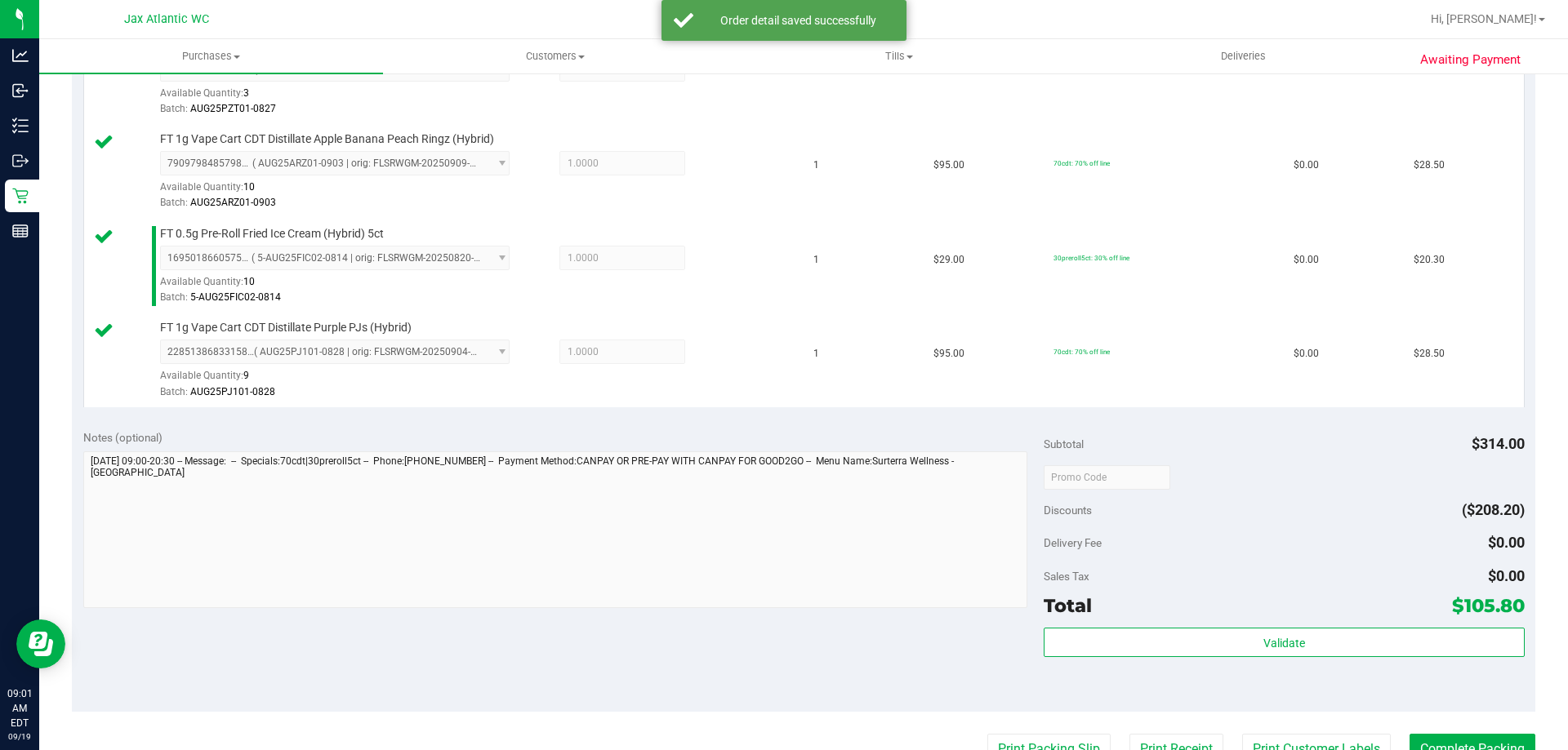
scroll to position [571, 0]
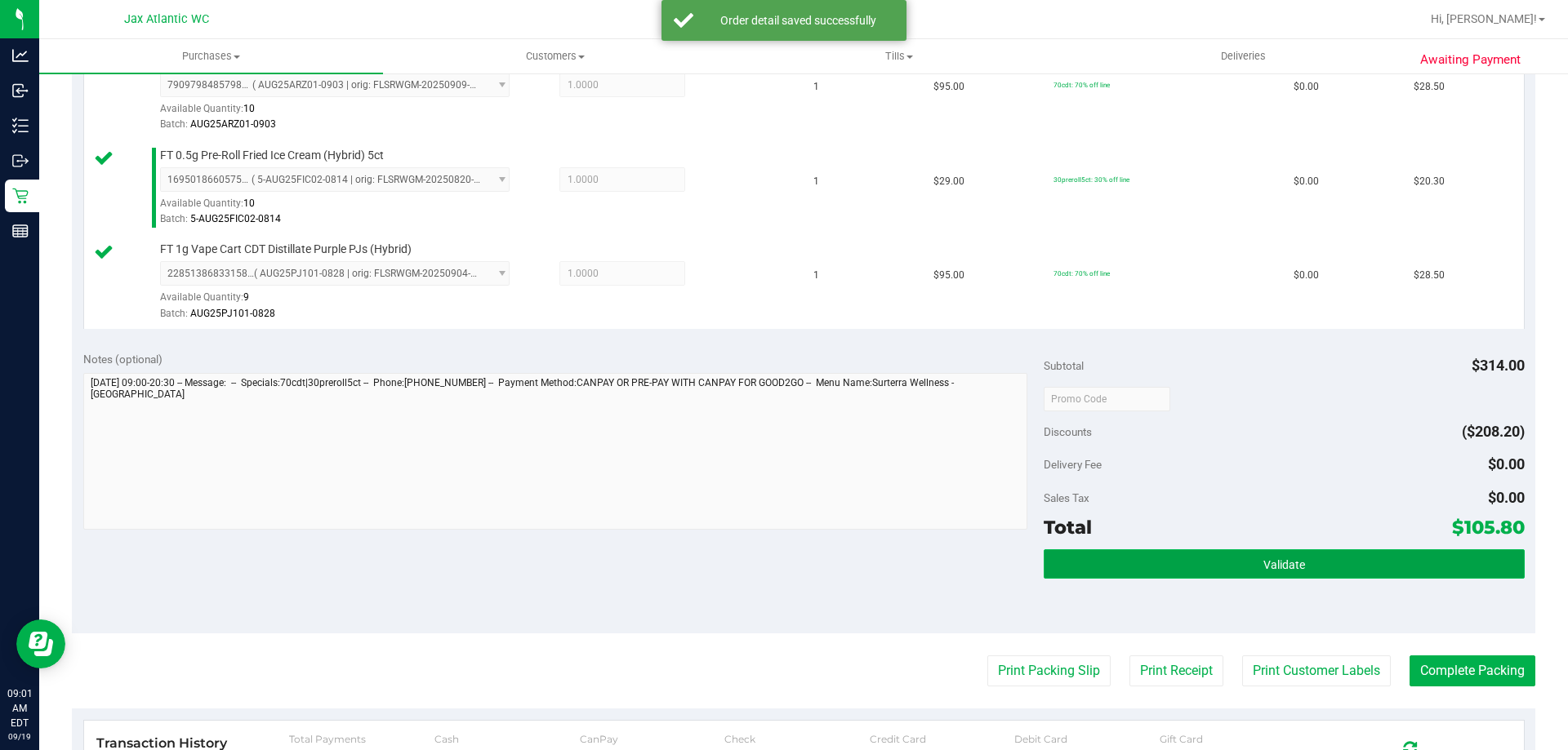
click at [1228, 564] on button "Validate" at bounding box center [1283, 564] width 480 height 30
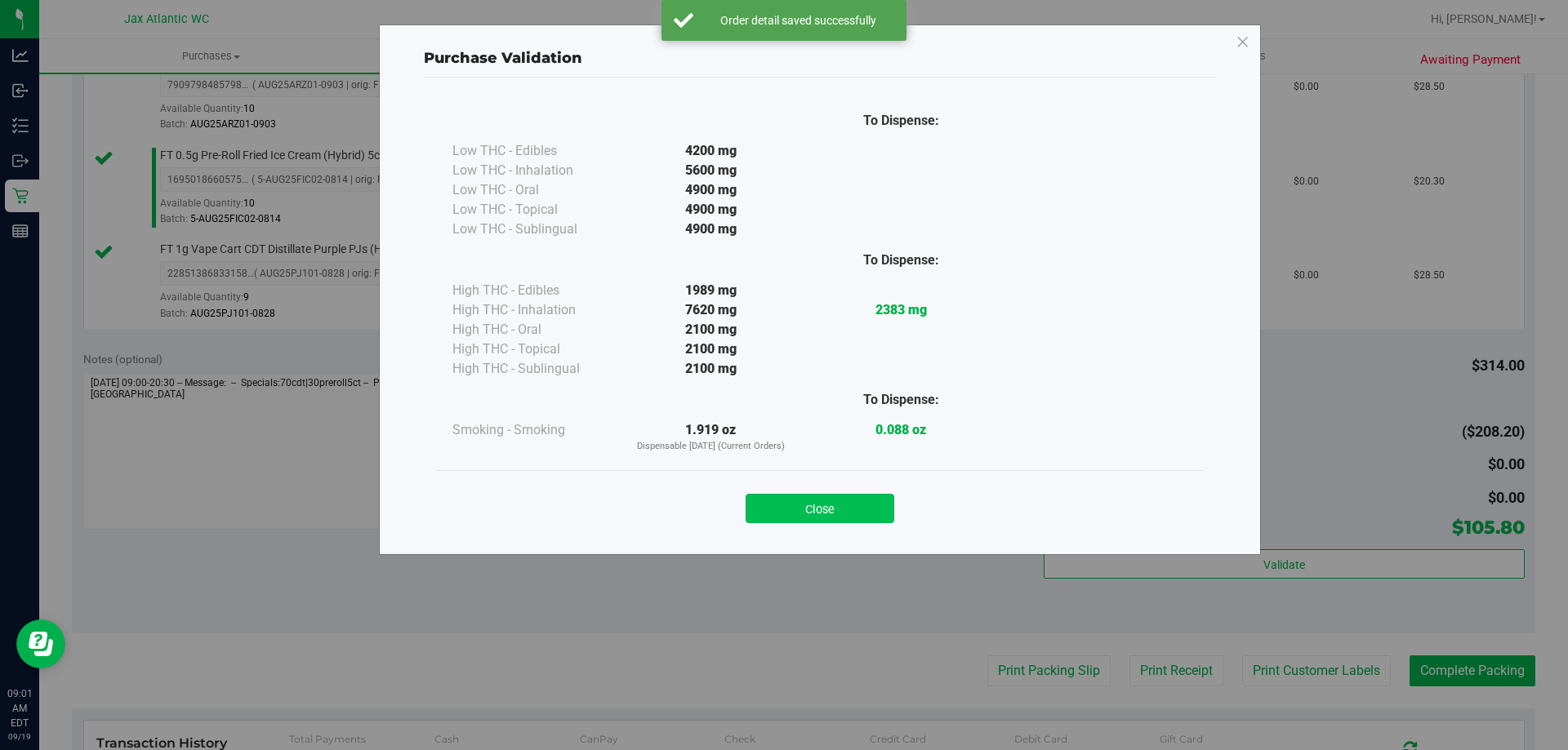
click at [852, 503] on button "Close" at bounding box center [820, 509] width 148 height 30
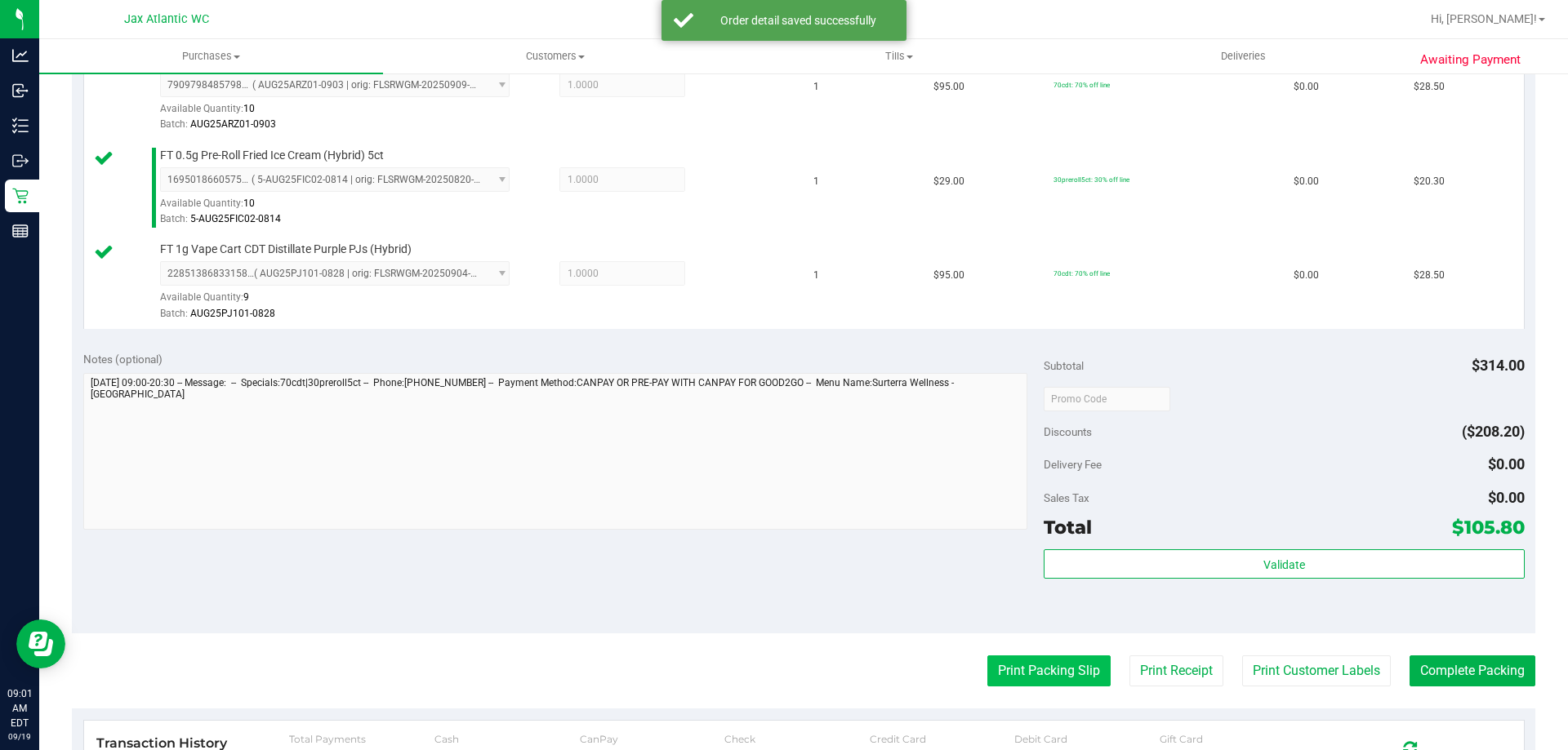
click at [1020, 670] on button "Print Packing Slip" at bounding box center [1049, 670] width 124 height 31
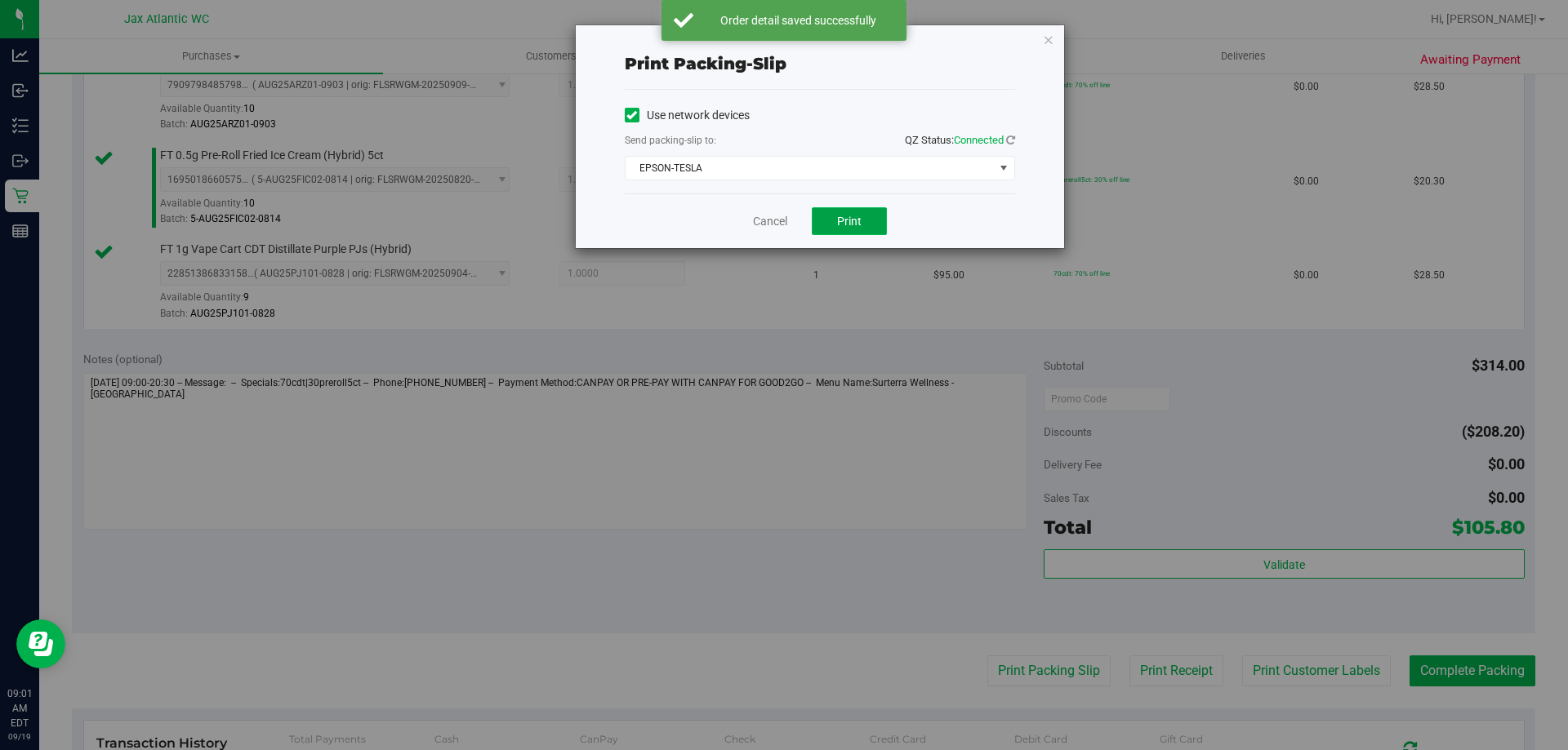
click at [848, 218] on span "Print" at bounding box center [849, 221] width 25 height 13
click at [776, 216] on link "Cancel" at bounding box center [770, 222] width 34 height 18
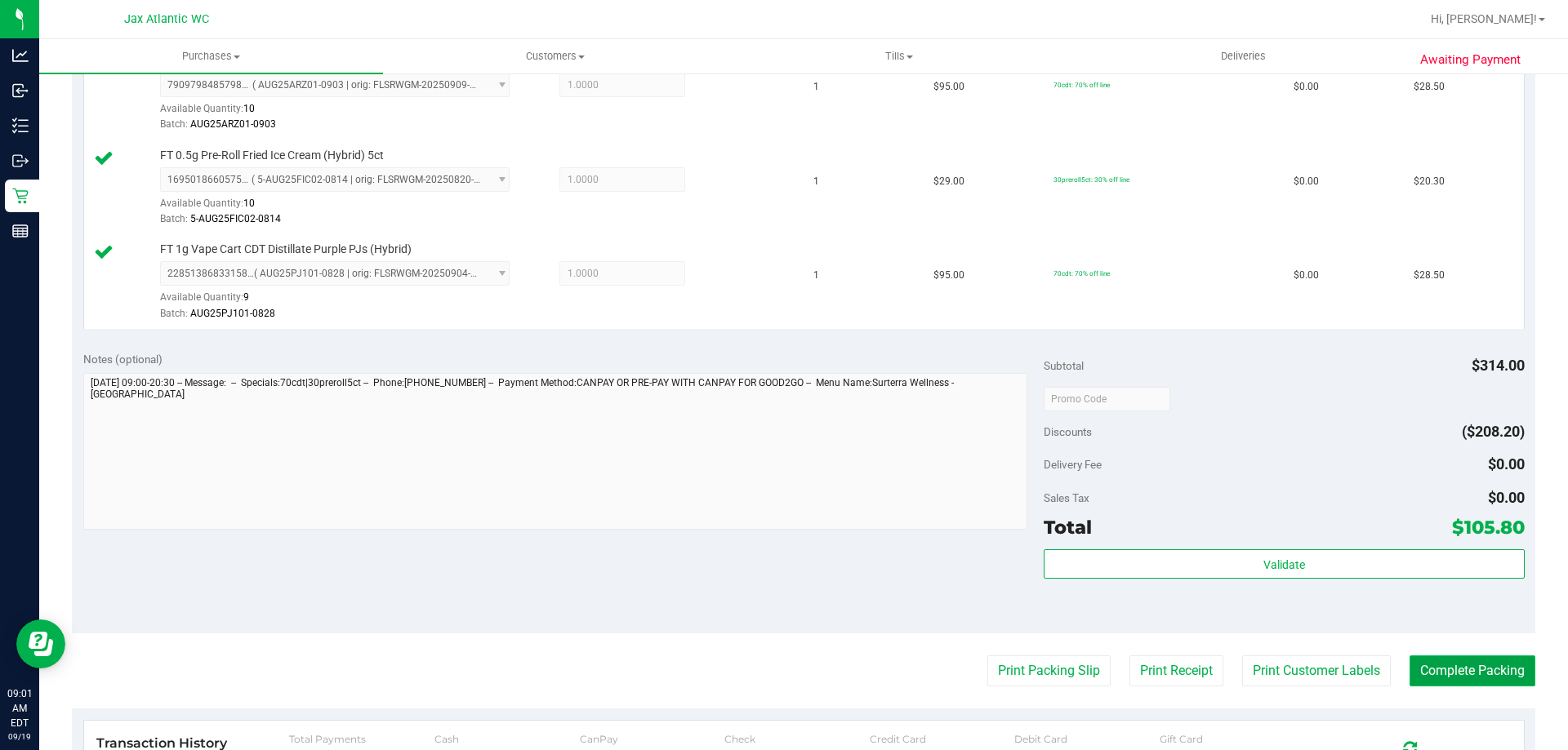
click at [1428, 668] on button "Complete Packing" at bounding box center [1471, 670] width 125 height 31
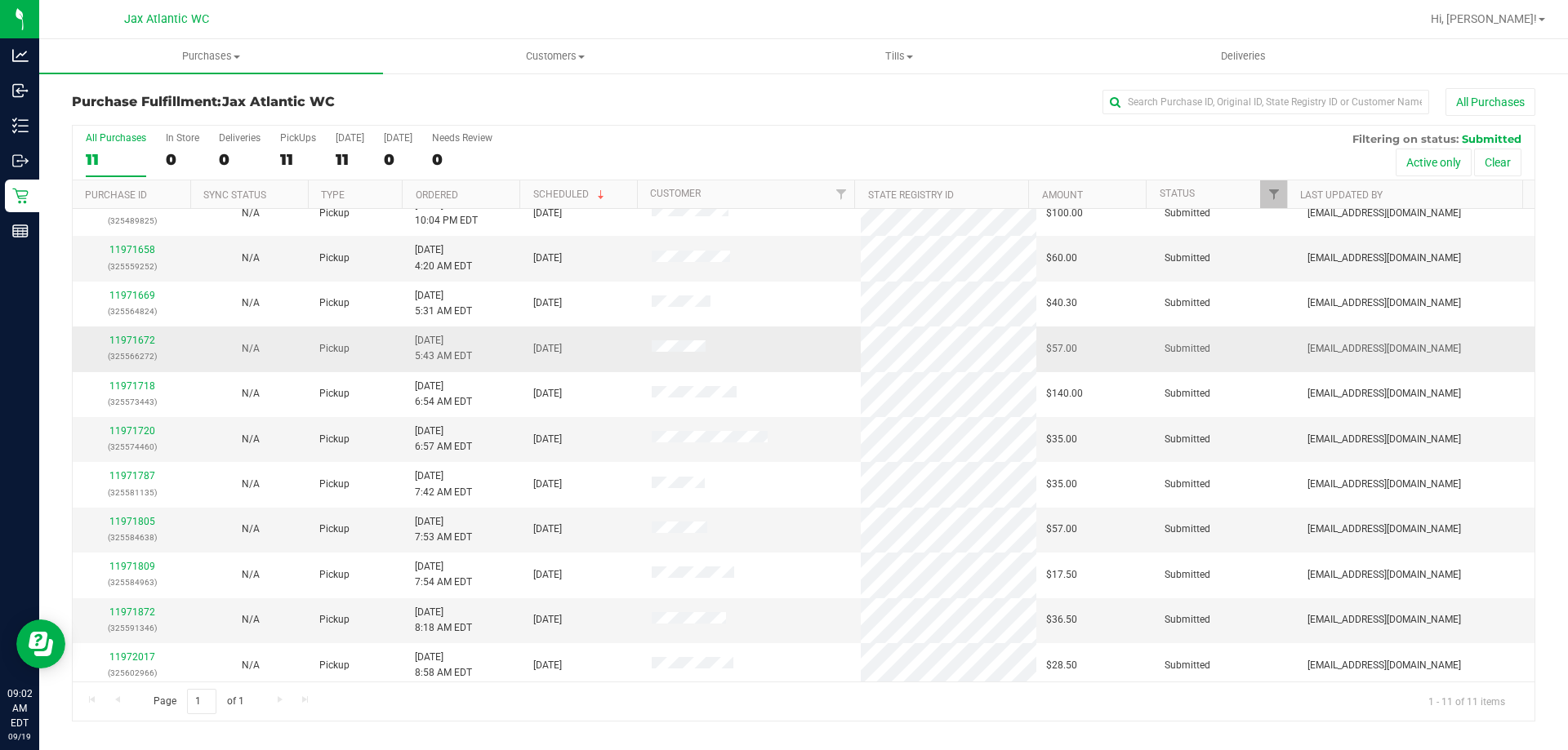
scroll to position [24, 0]
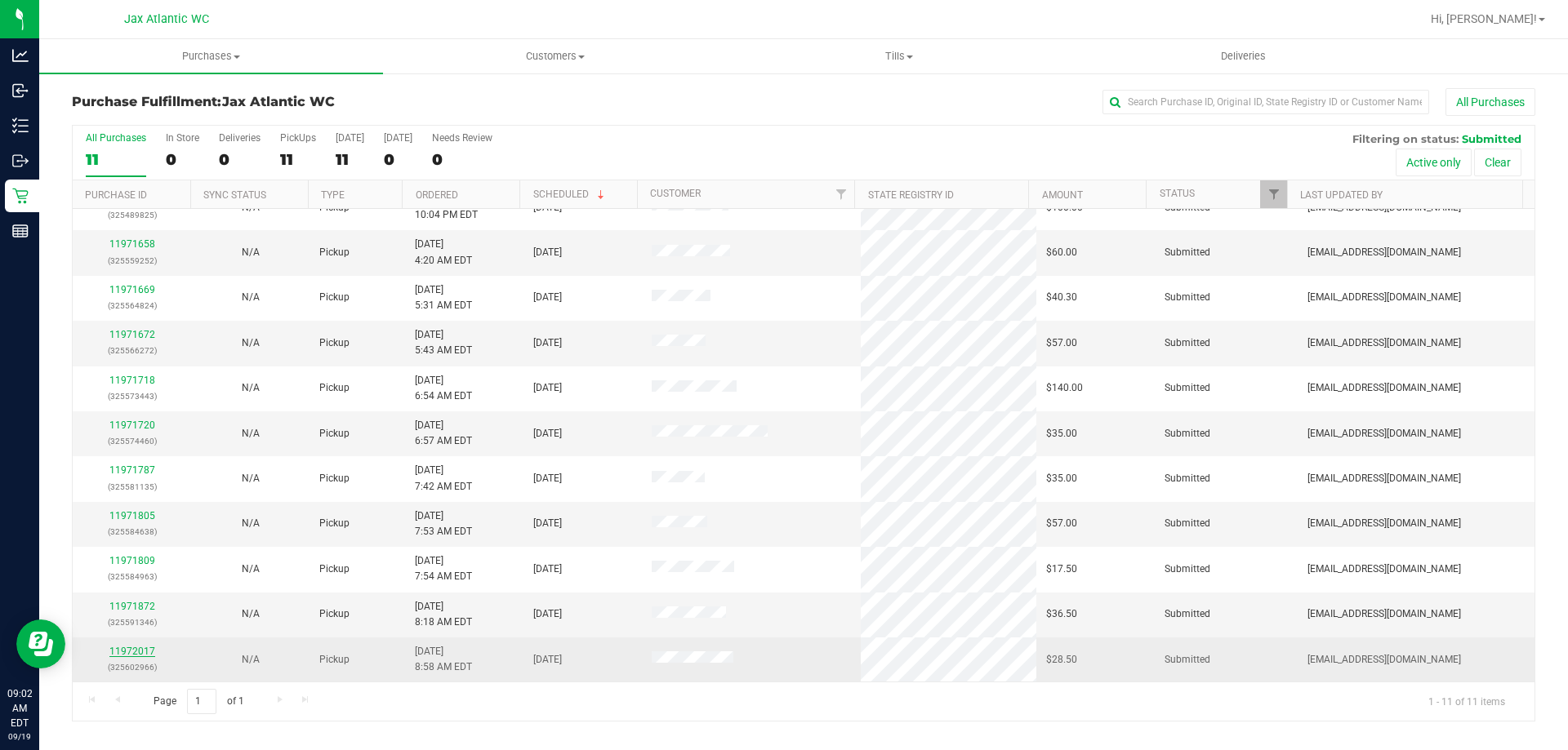
click at [126, 646] on link "11972017" at bounding box center [132, 651] width 46 height 11
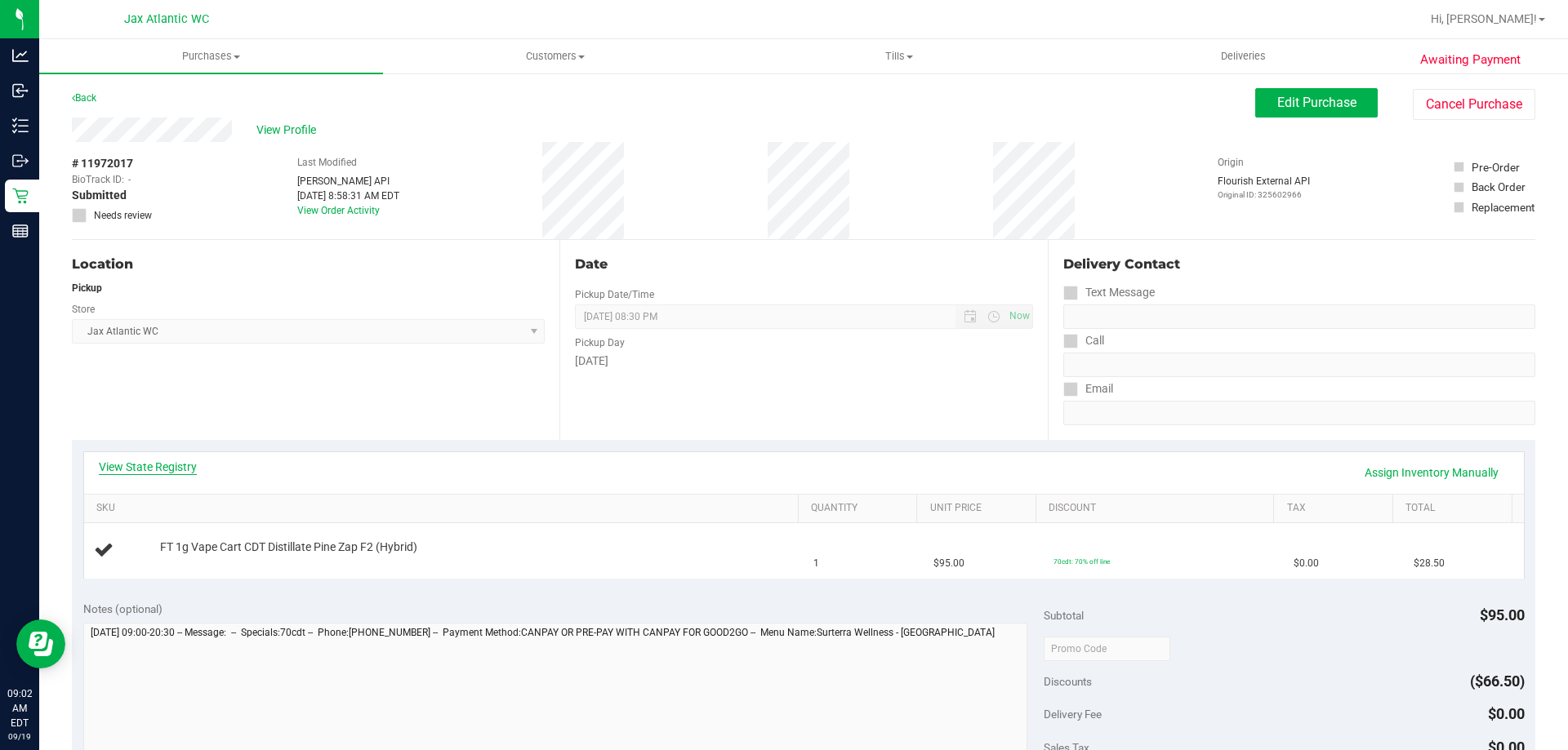
click at [183, 472] on link "View State Registry" at bounding box center [148, 467] width 98 height 17
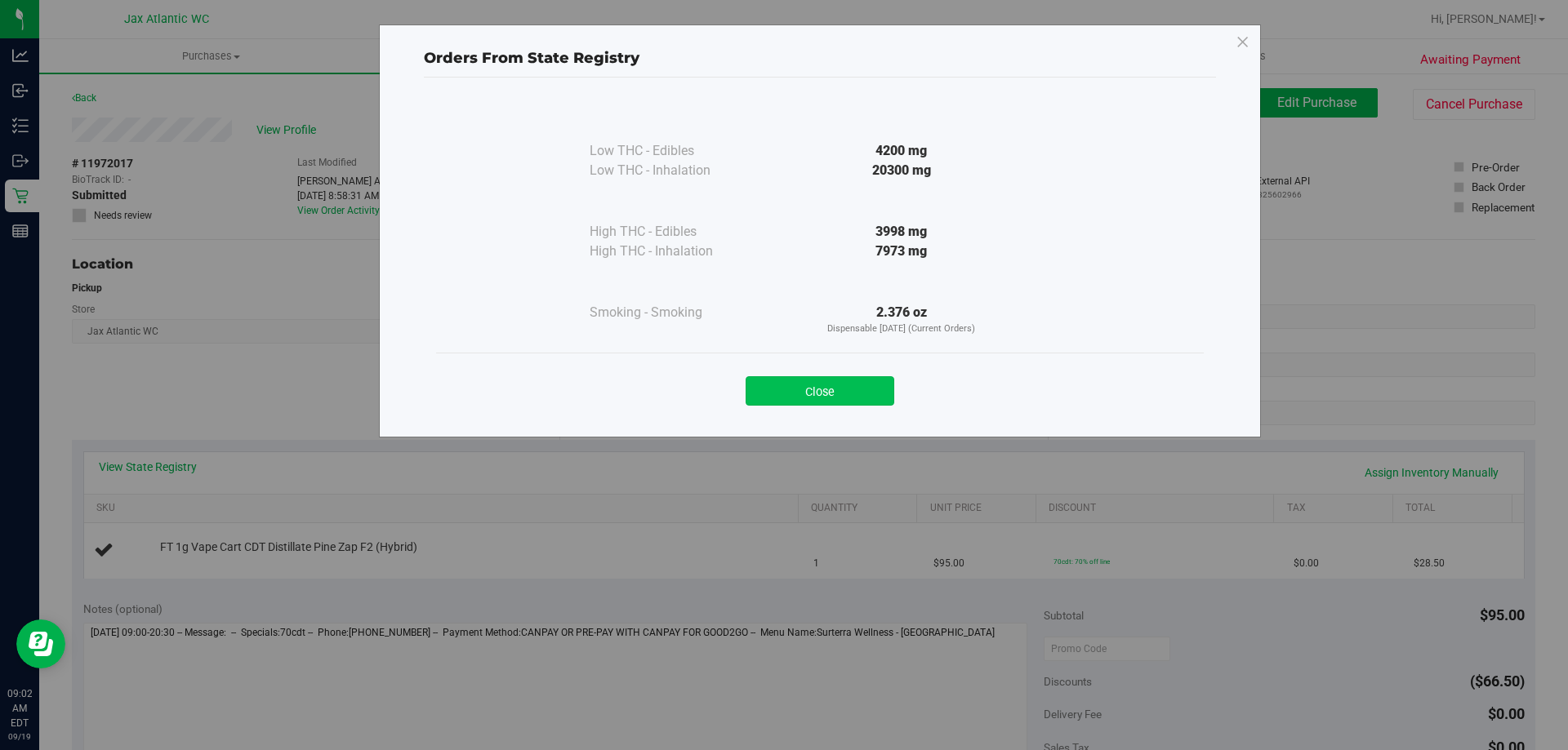
click at [863, 393] on button "Close" at bounding box center [820, 391] width 148 height 30
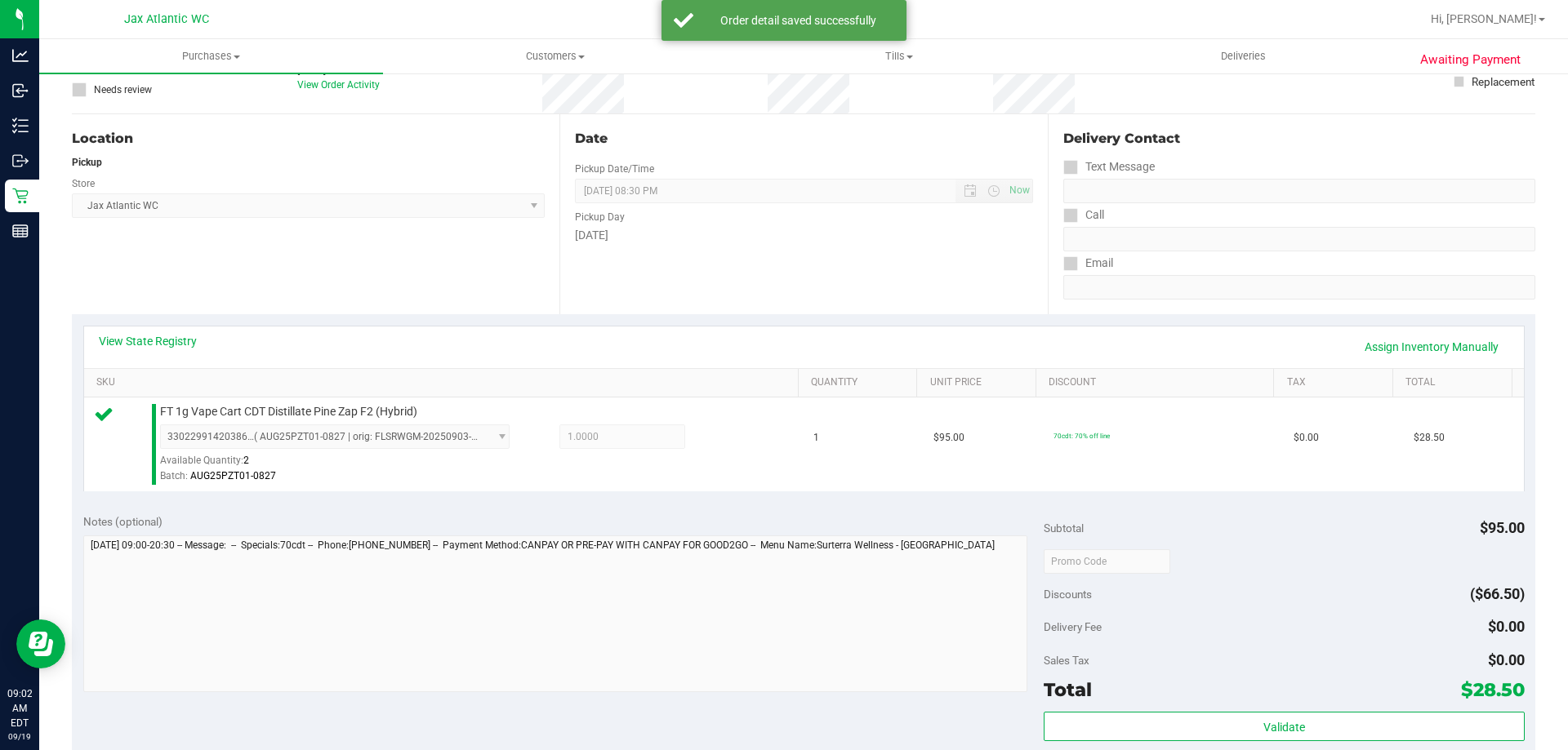
scroll to position [245, 0]
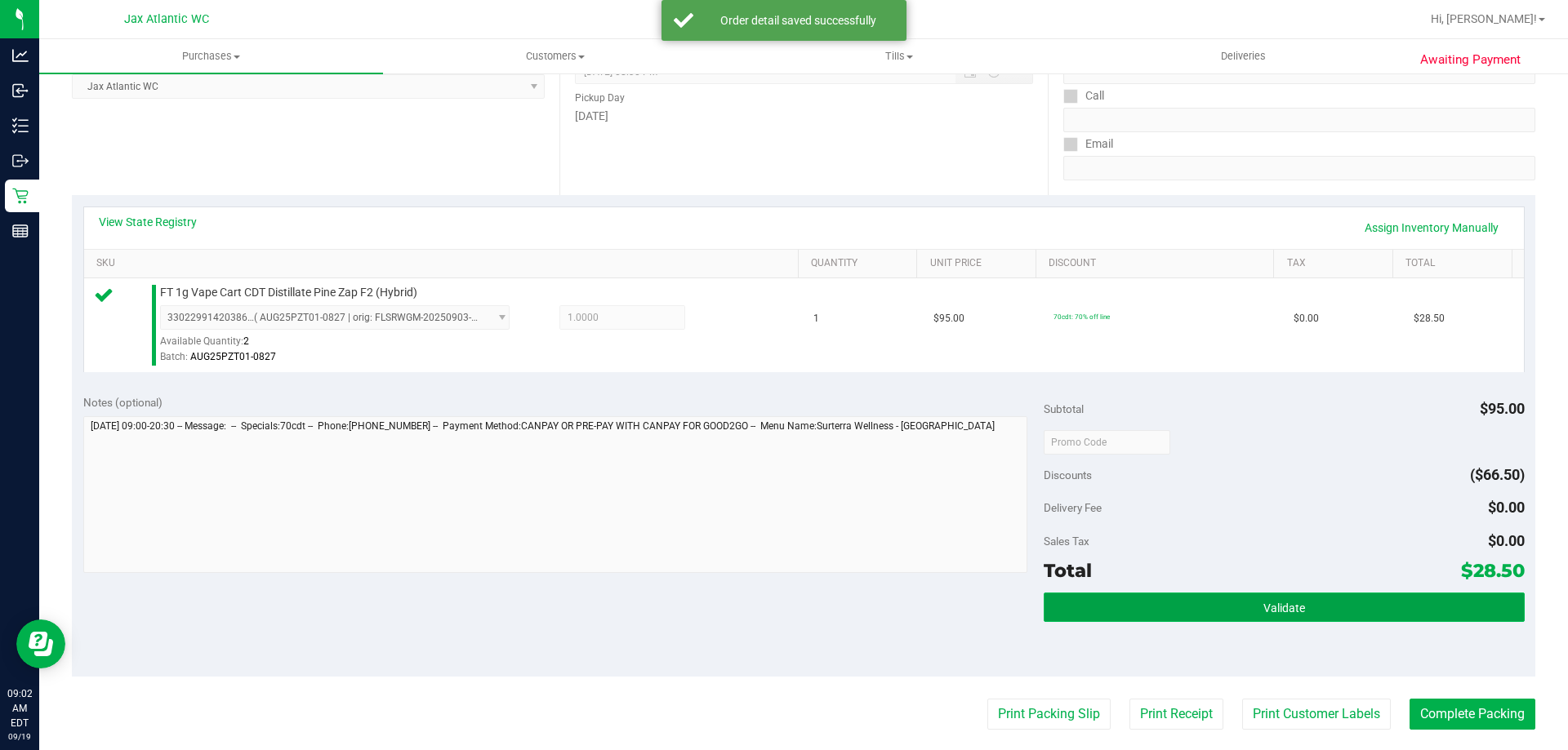
click at [1264, 606] on span "Validate" at bounding box center [1284, 608] width 41 height 13
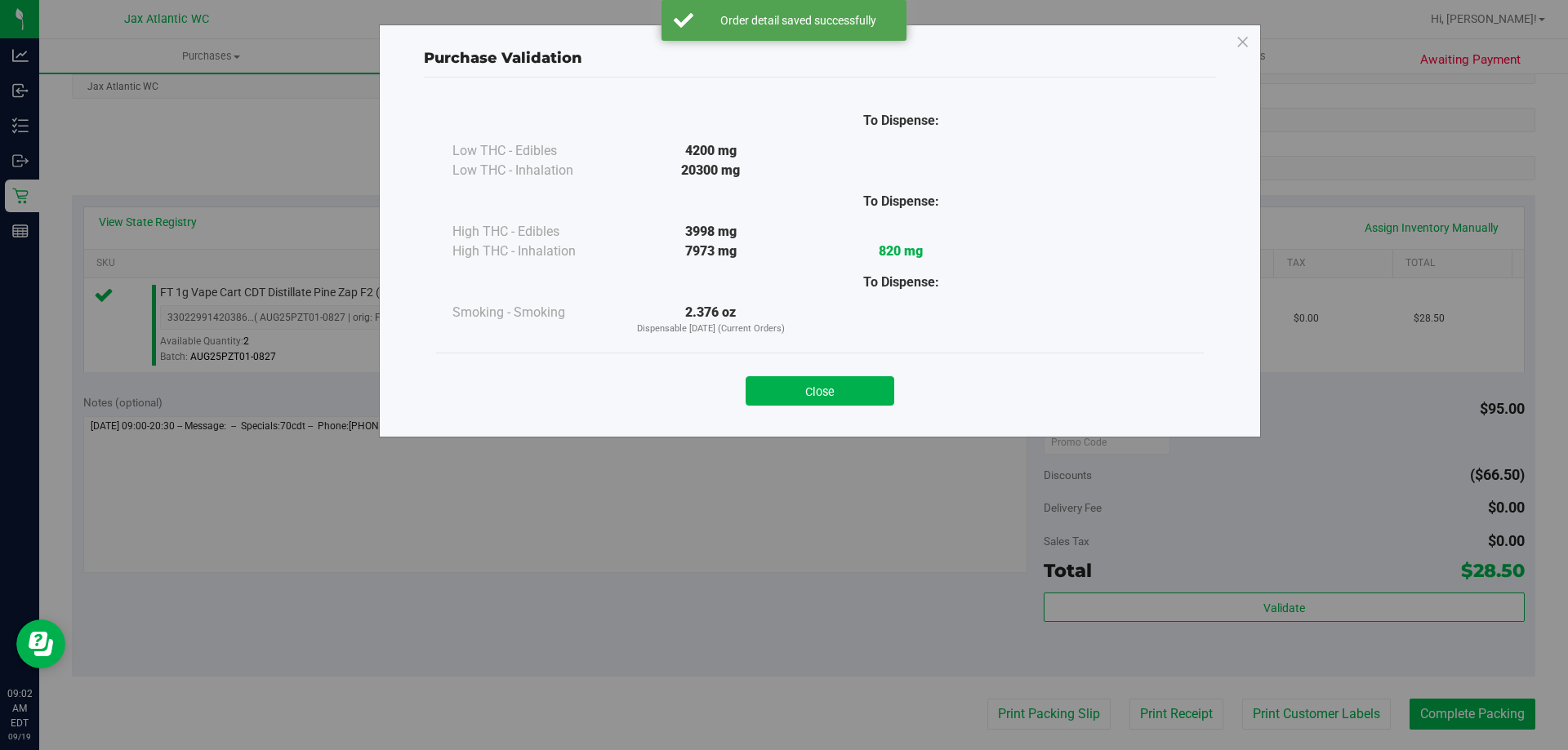
click at [861, 382] on button "Close" at bounding box center [820, 391] width 148 height 30
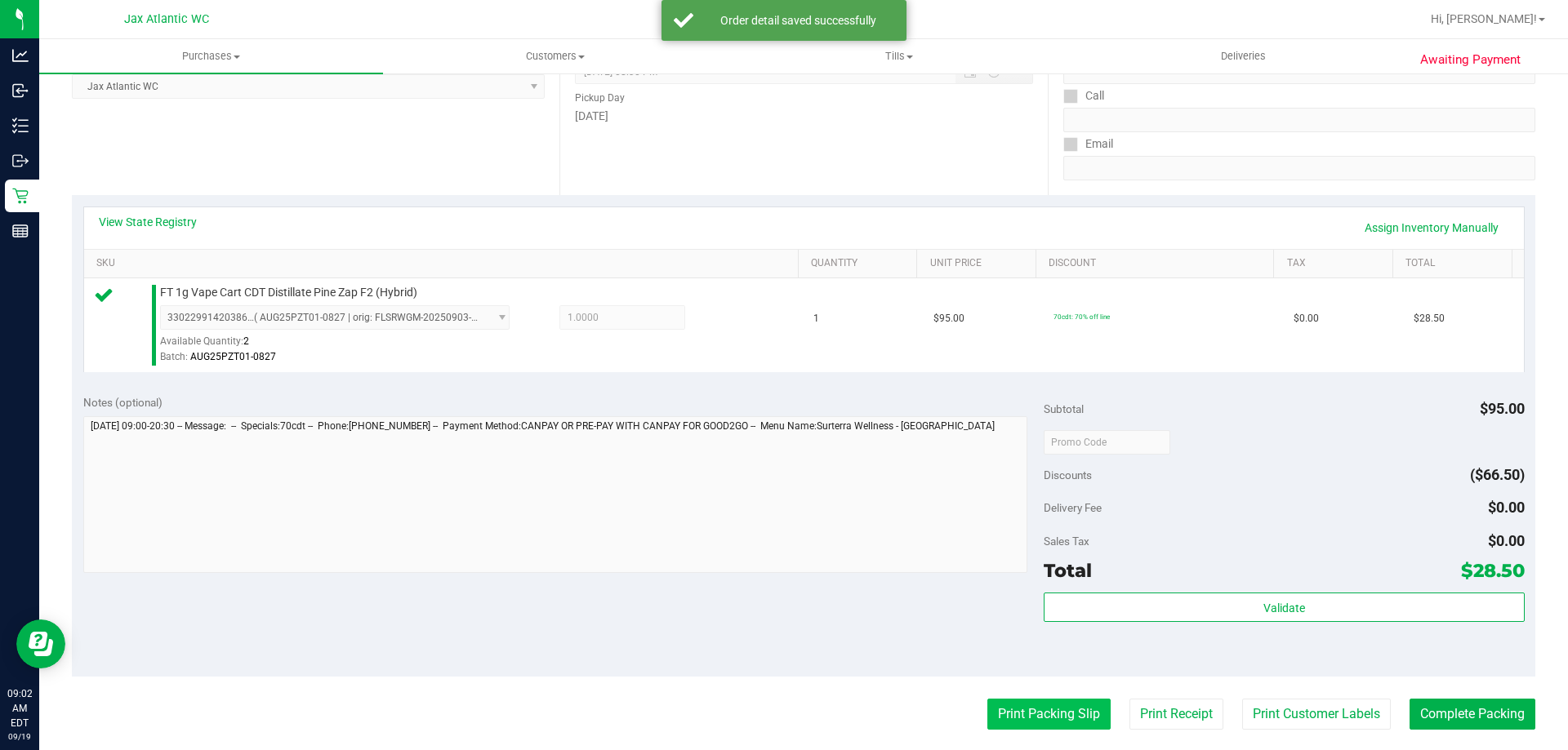
click at [1057, 729] on button "Print Packing Slip" at bounding box center [1049, 714] width 124 height 31
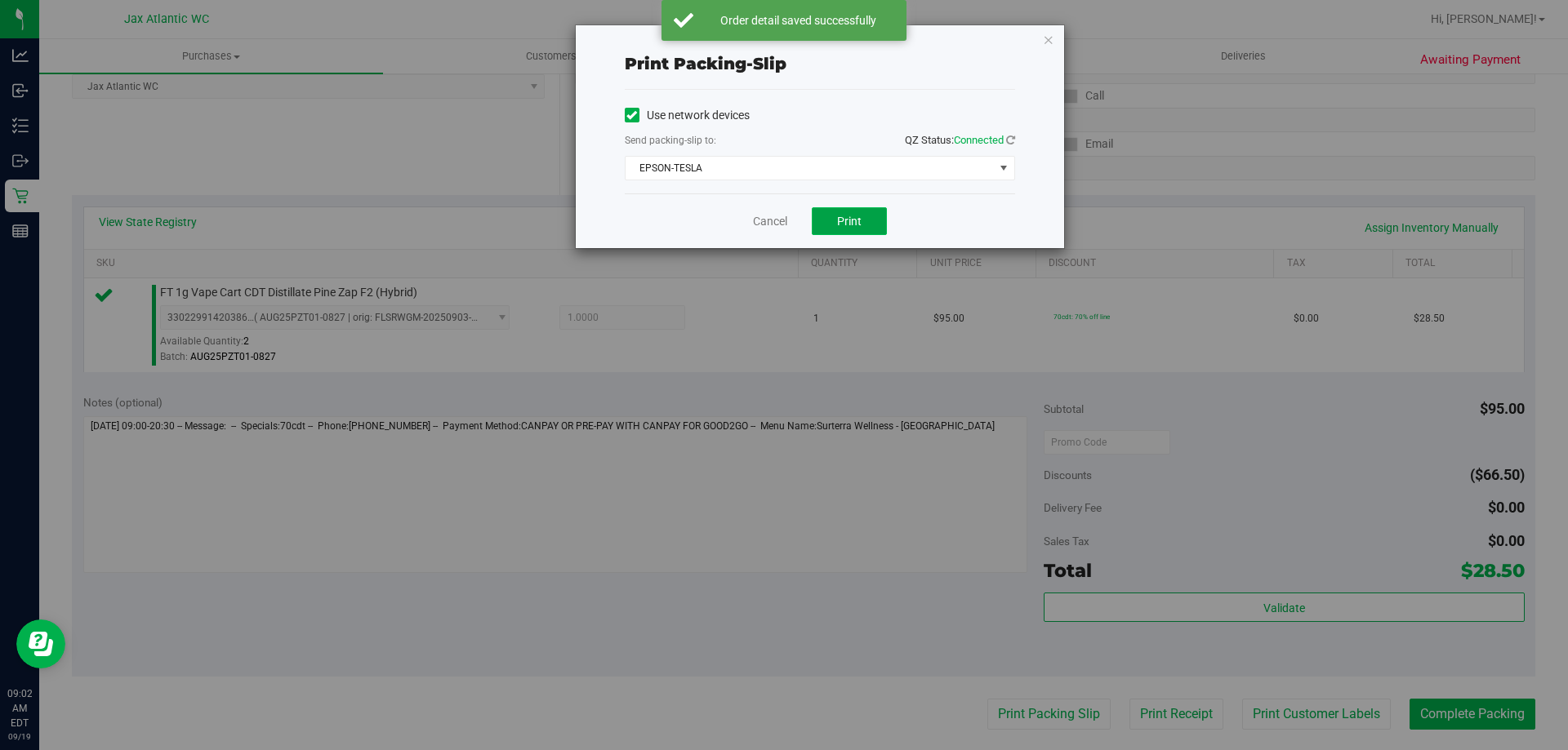
click at [883, 224] on button "Print" at bounding box center [849, 221] width 75 height 28
click at [759, 225] on link "Cancel" at bounding box center [770, 222] width 34 height 18
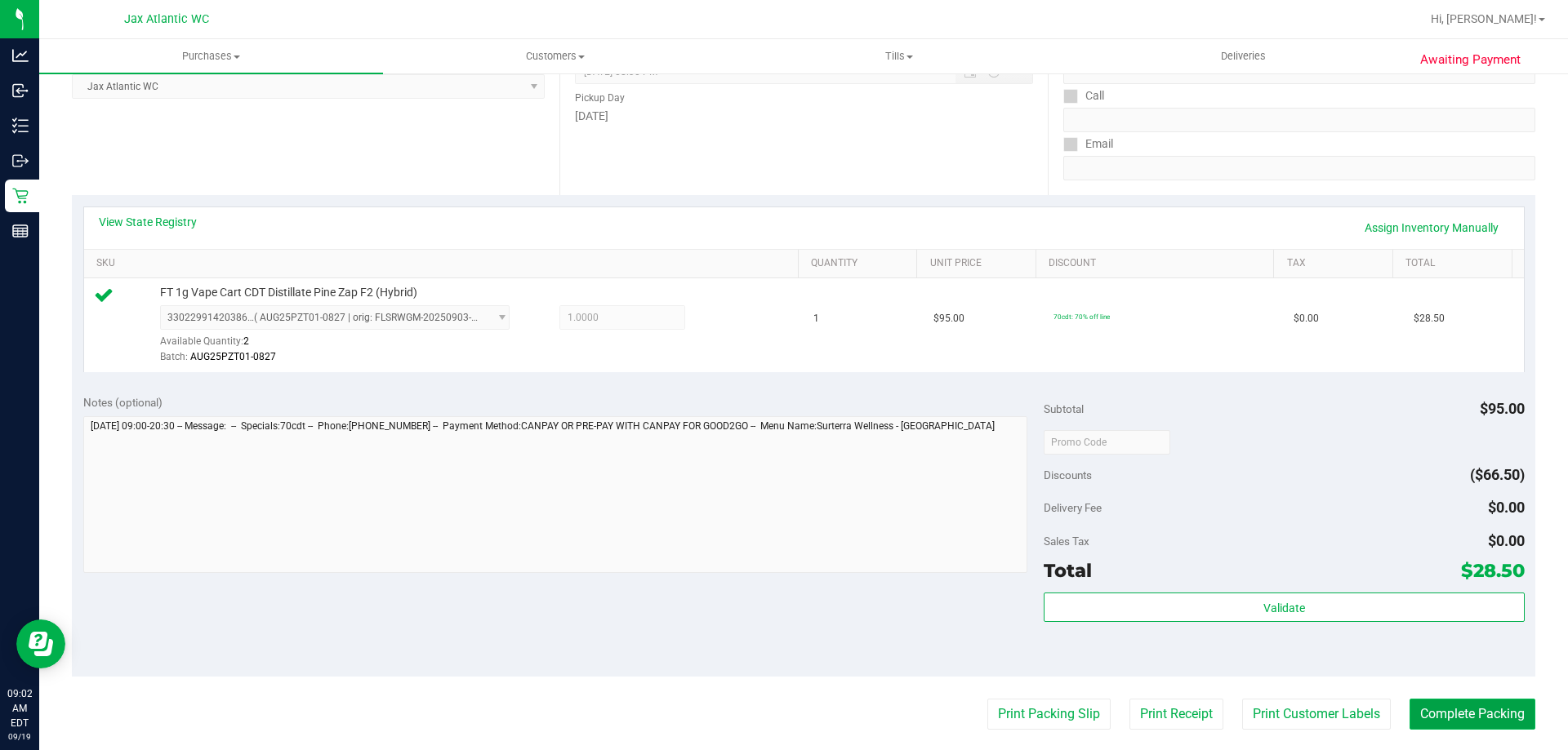
click at [1467, 703] on button "Complete Packing" at bounding box center [1471, 714] width 125 height 31
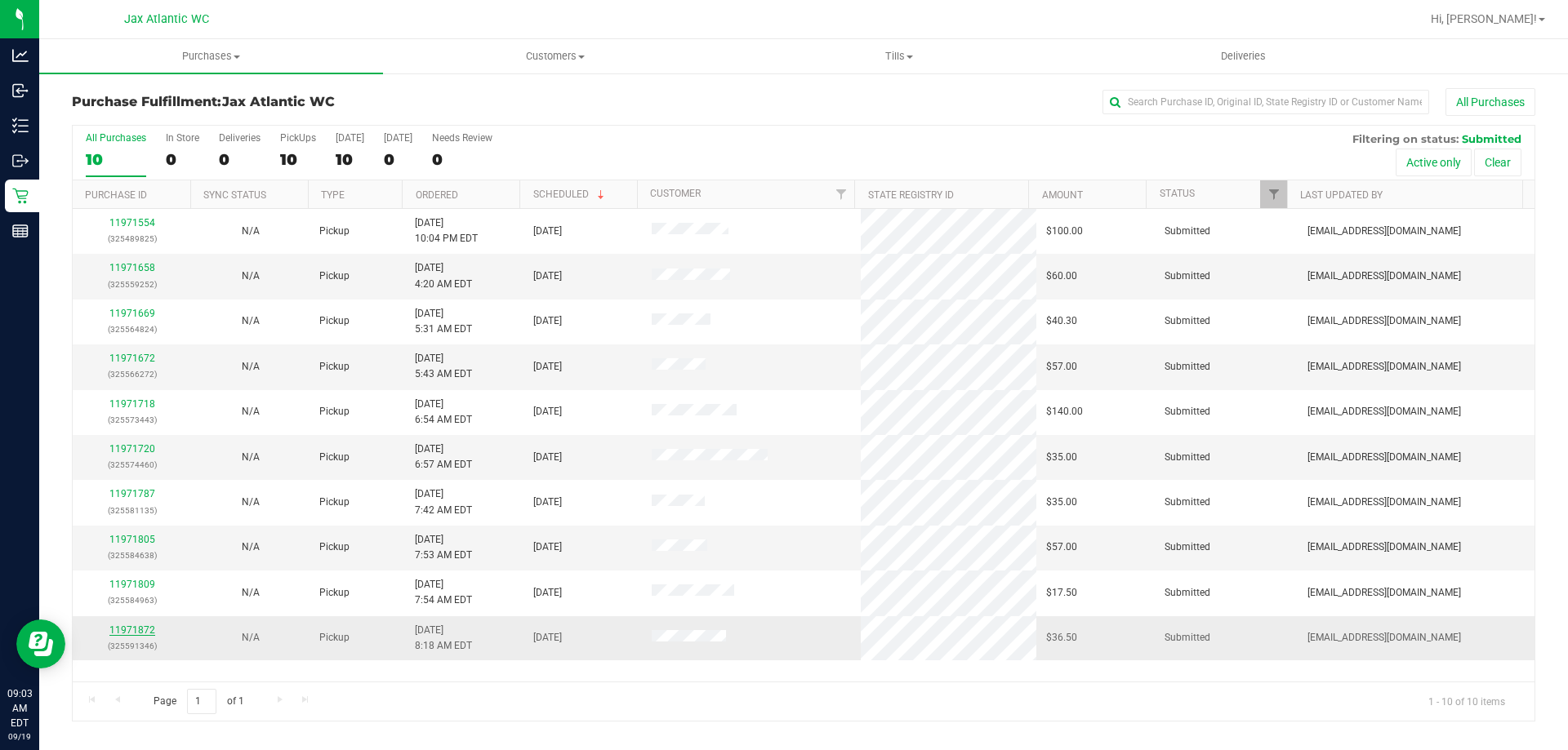
click at [133, 626] on link "11971872" at bounding box center [132, 630] width 46 height 11
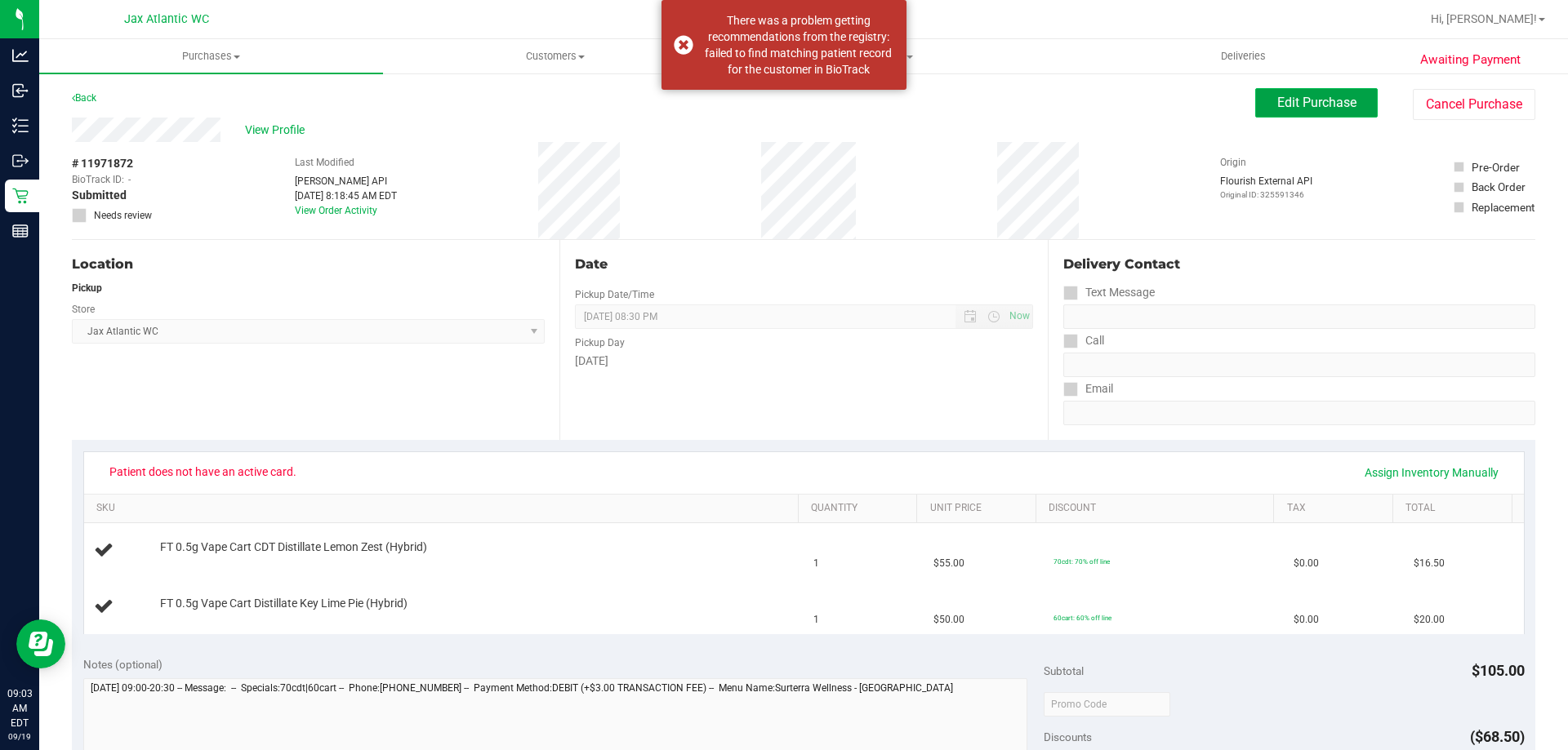
click at [1306, 95] on span "Edit Purchase" at bounding box center [1316, 103] width 79 height 16
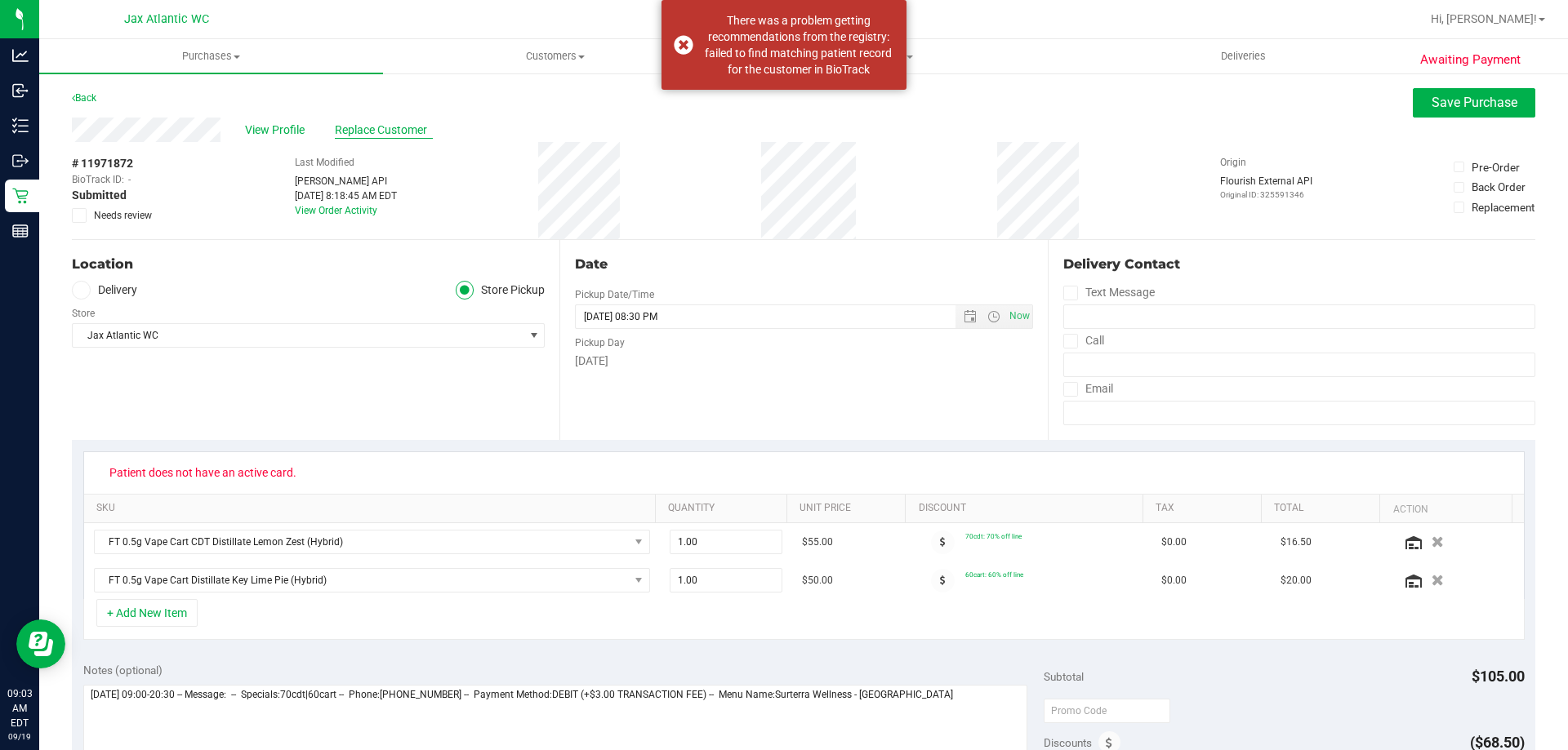
click at [383, 124] on span "Replace Customer" at bounding box center [384, 131] width 98 height 18
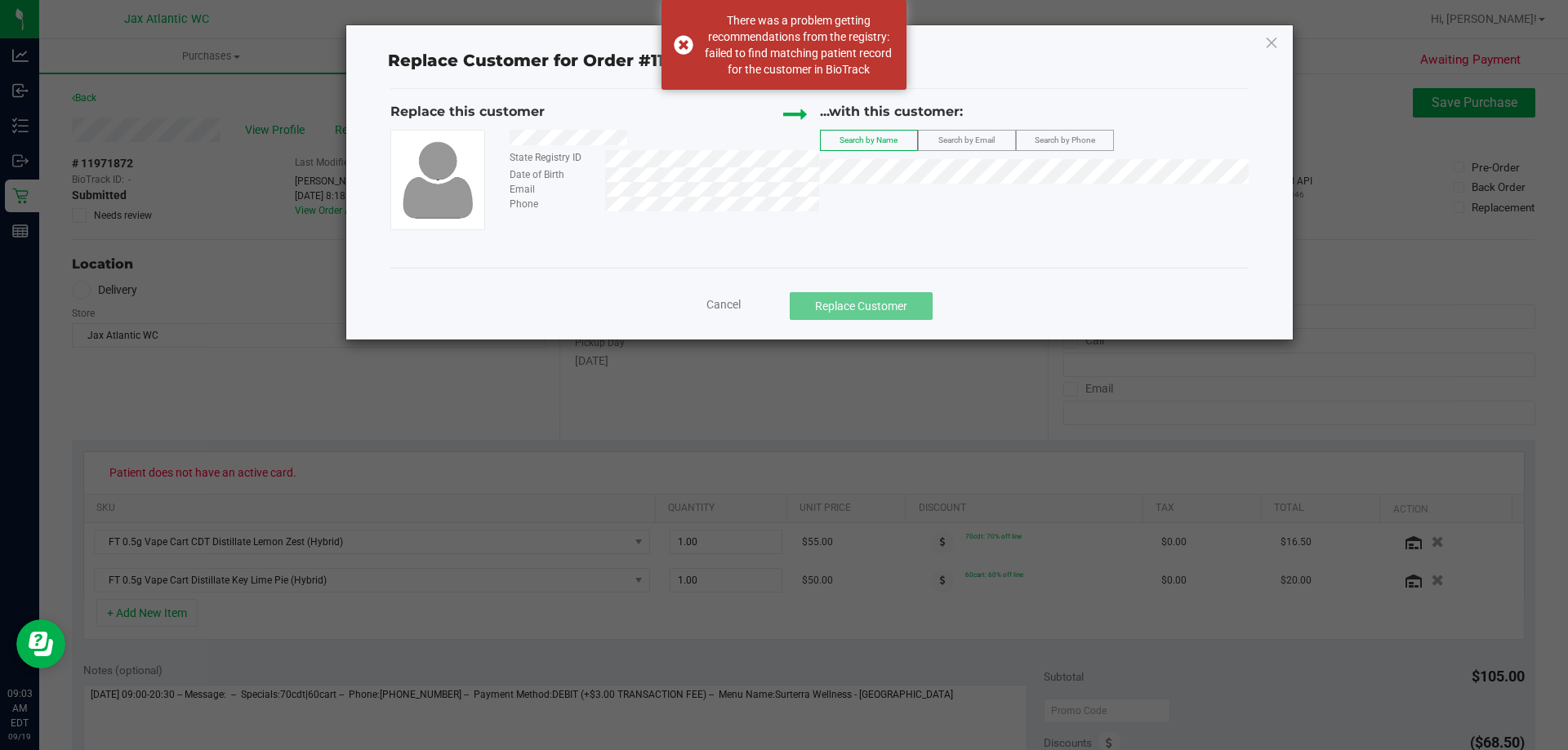
click at [1056, 145] on span "Search by Phone" at bounding box center [1064, 139] width 61 height 9
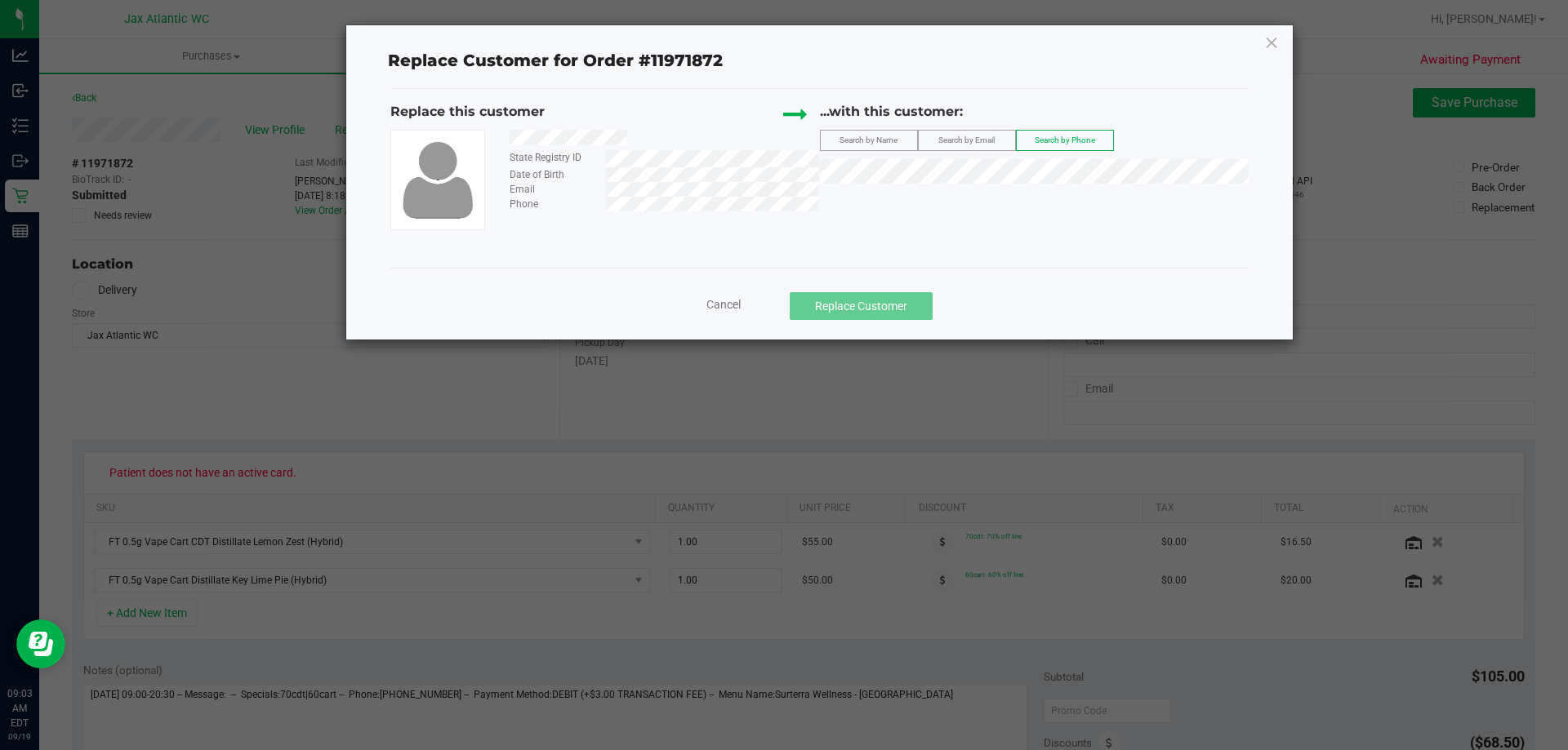
click at [958, 144] on span "Search by Email" at bounding box center [966, 139] width 56 height 9
click at [930, 189] on div "...with this customer: Search by Name Search by Email Search by Phone" at bounding box center [1034, 146] width 429 height 89
click at [1111, 200] on span "(CARMENBEDWARDS@GMAIL.COM)" at bounding box center [1206, 201] width 190 height 13
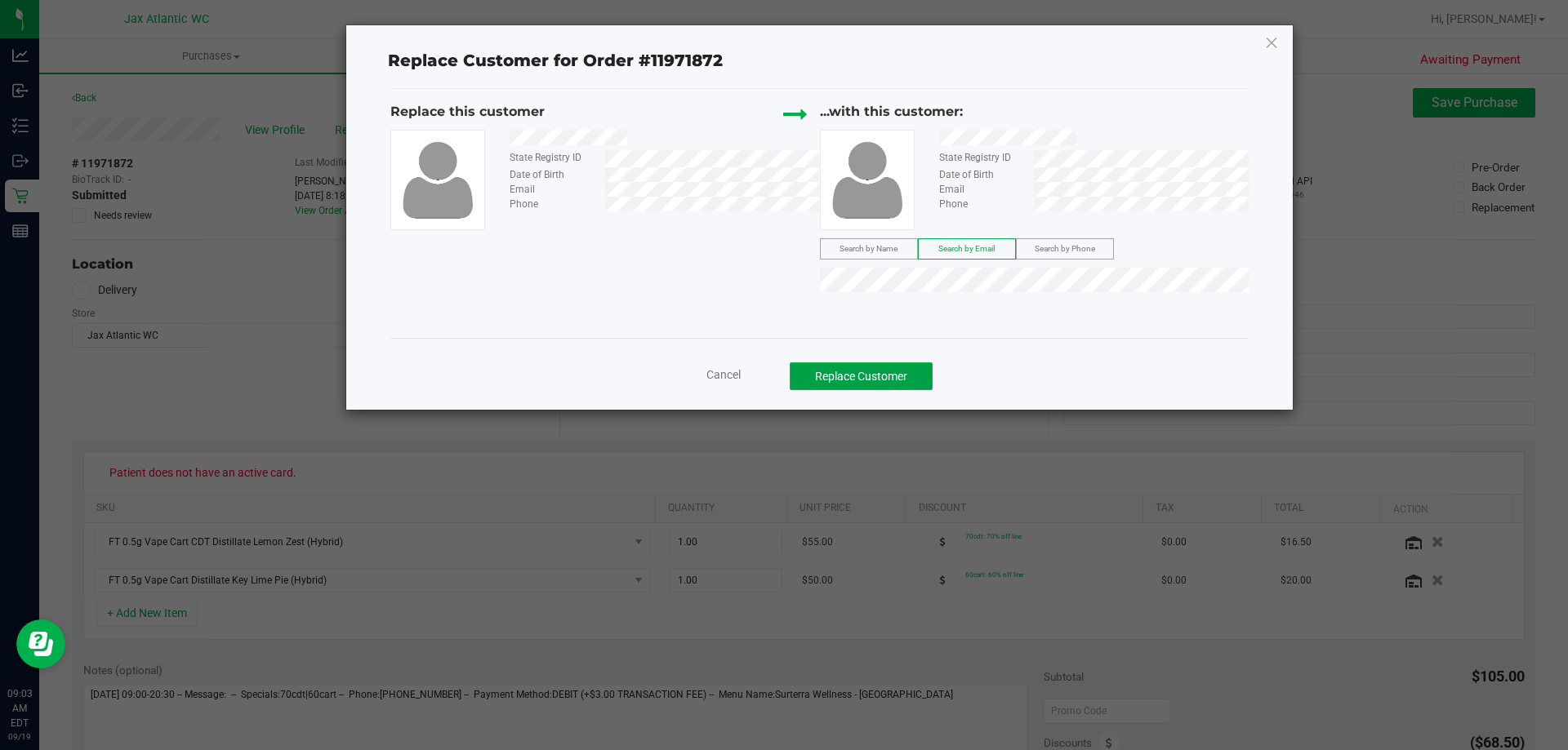
click at [880, 378] on button "Replace Customer" at bounding box center [861, 376] width 143 height 28
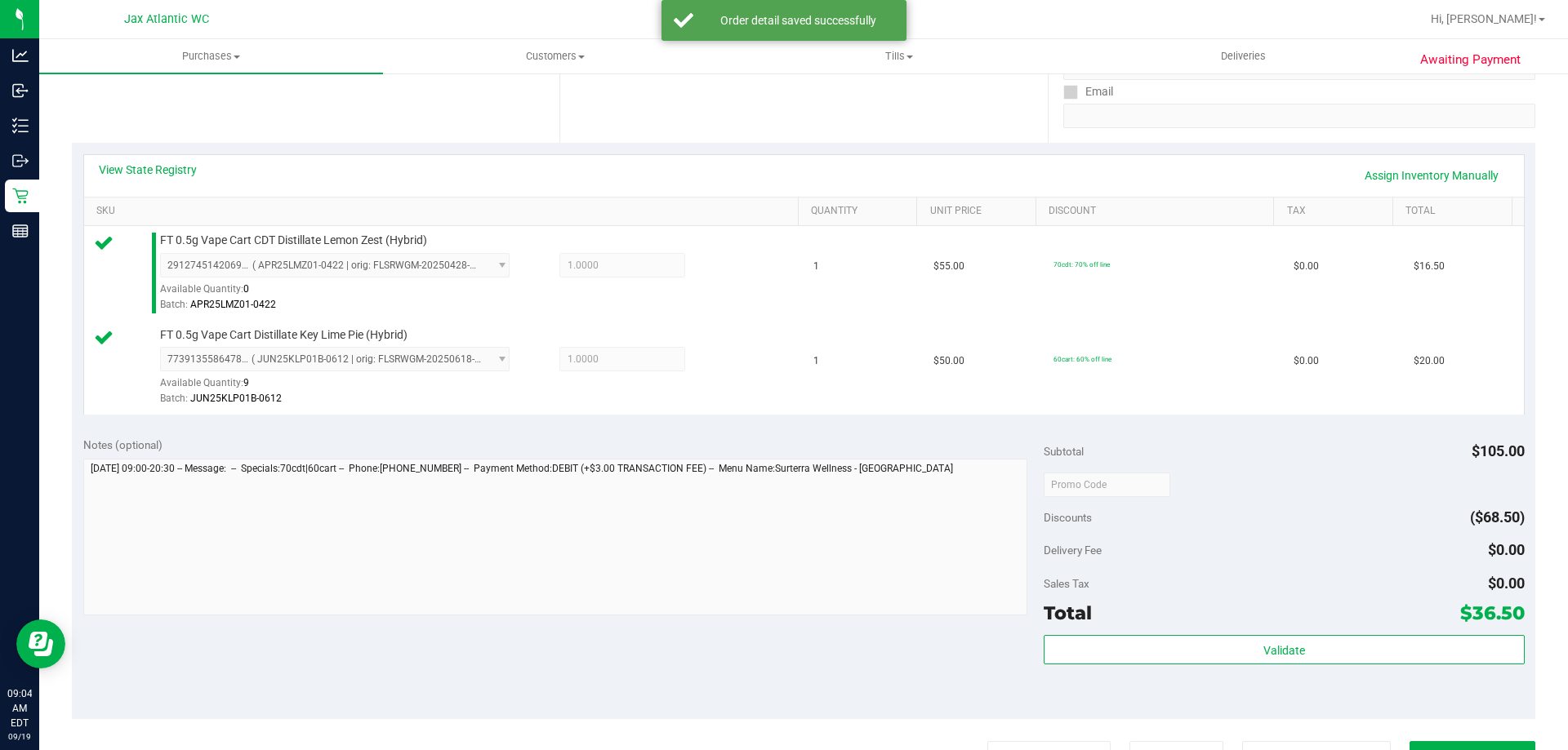
scroll to position [326, 0]
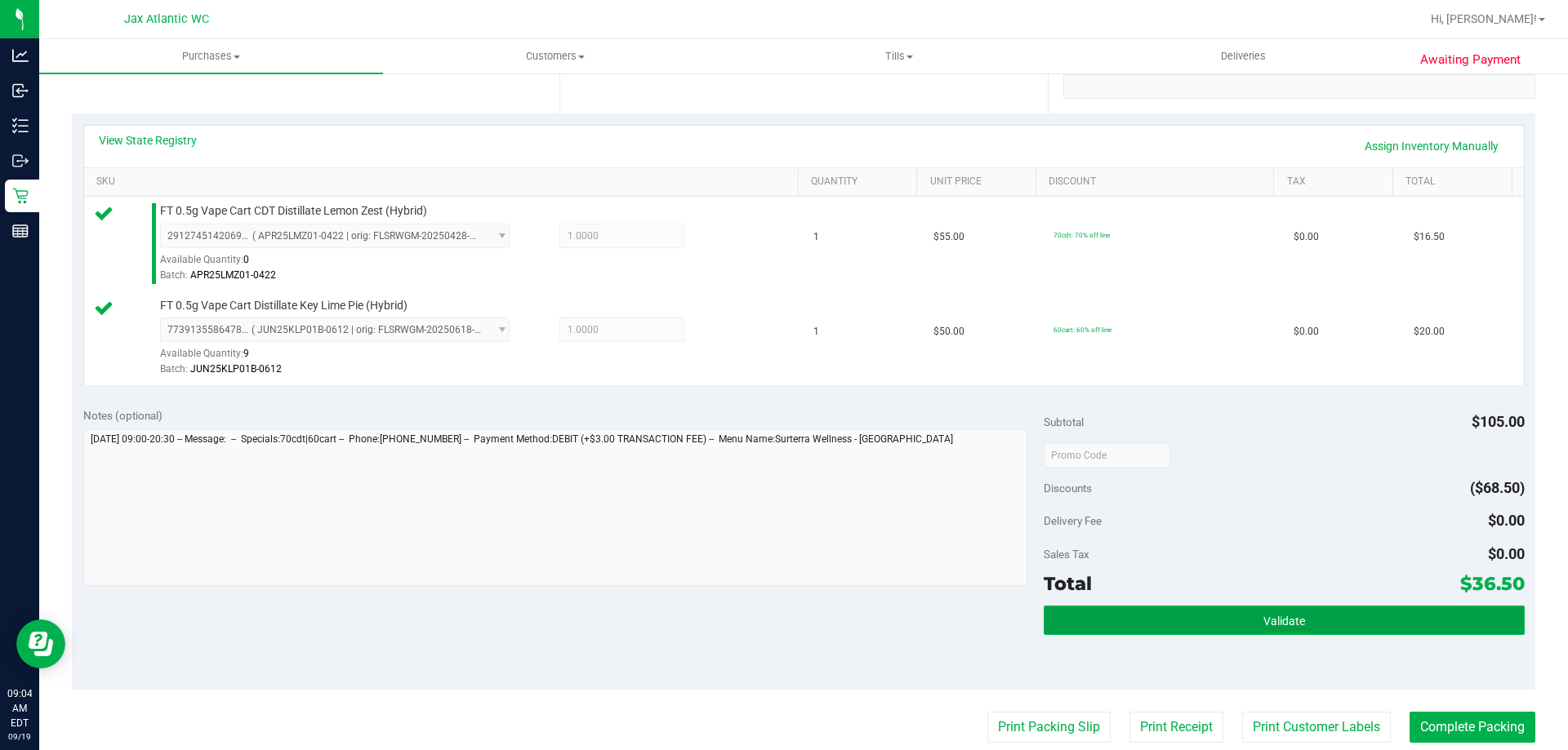
click at [1325, 606] on button "Validate" at bounding box center [1283, 620] width 480 height 30
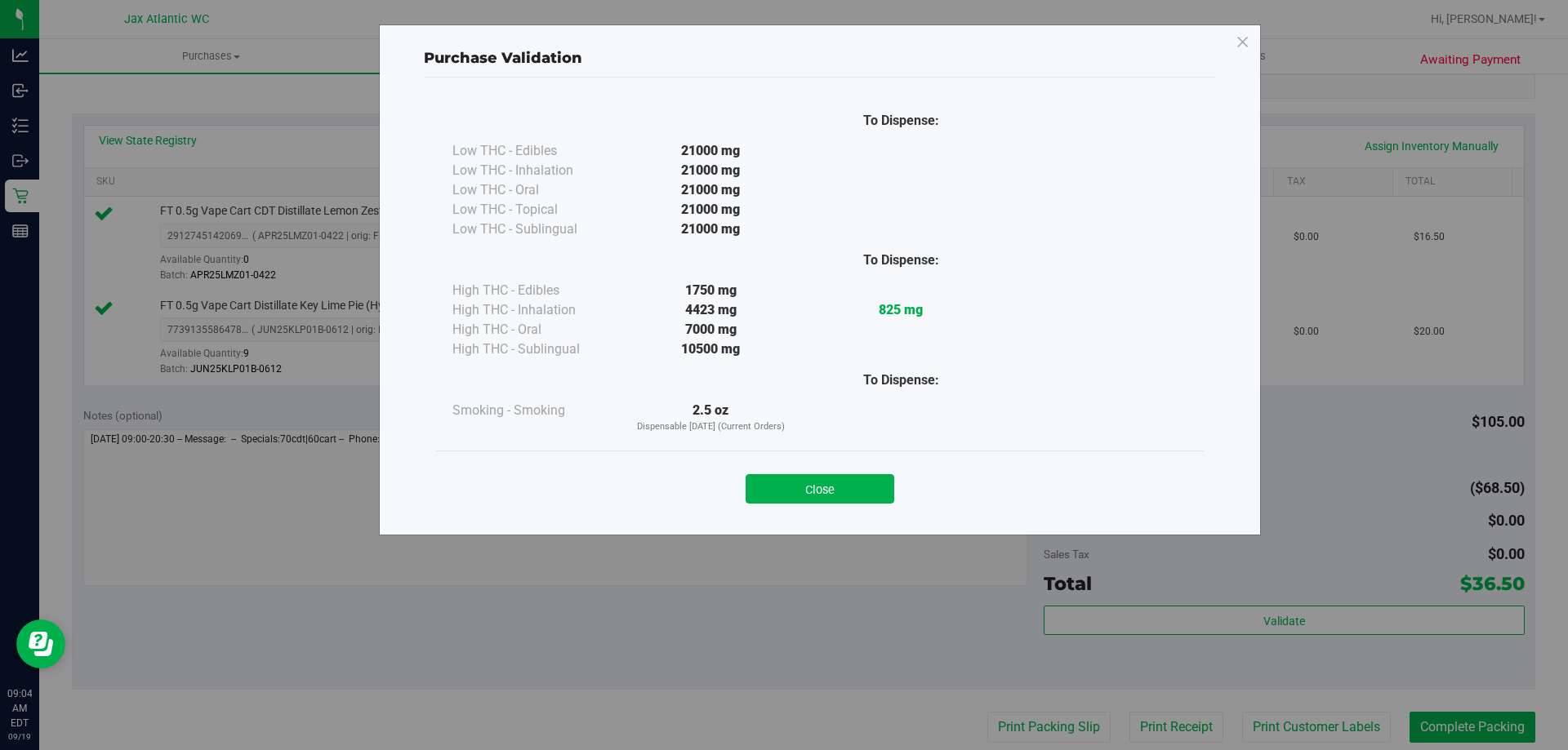
click at [869, 485] on button "Close" at bounding box center [820, 489] width 148 height 30
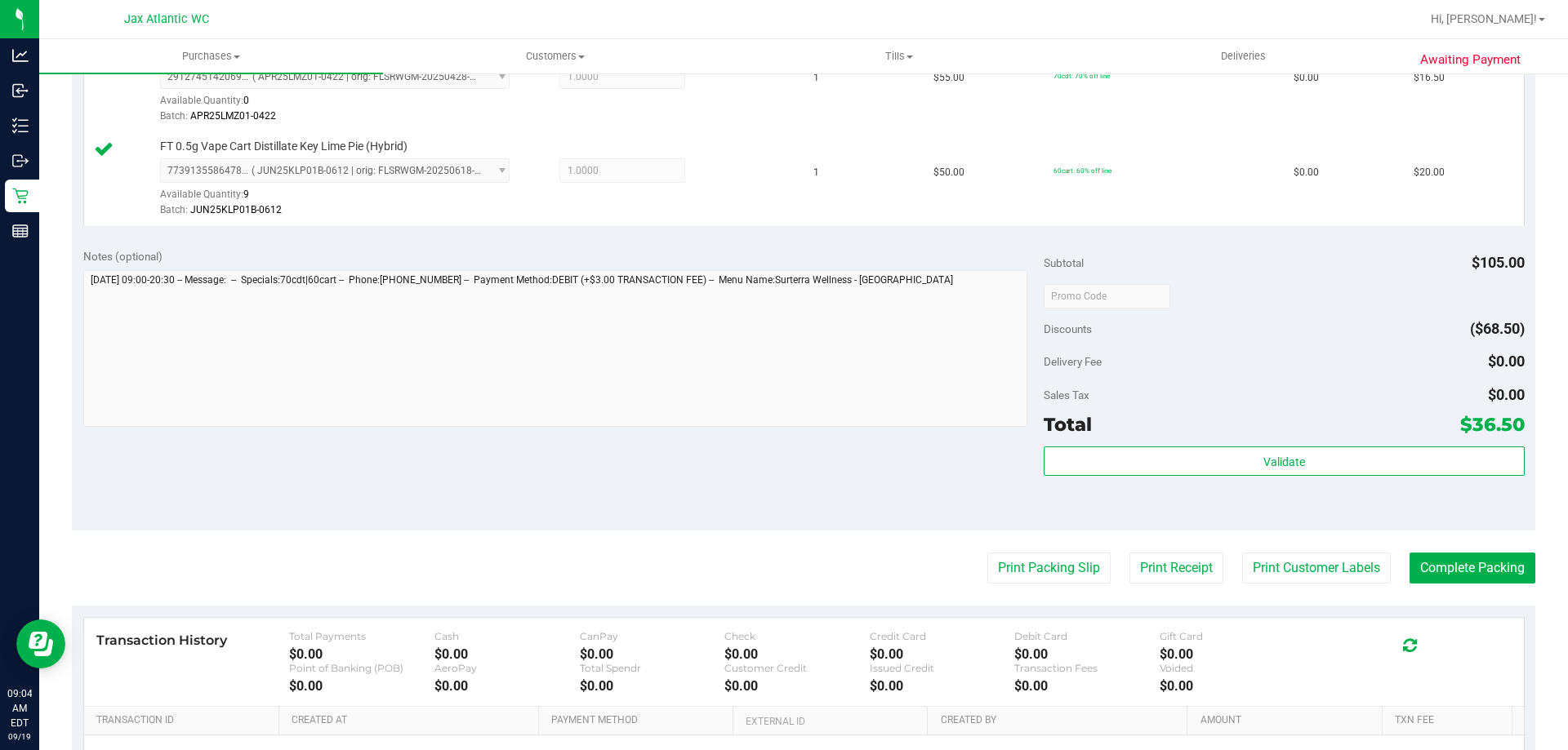
scroll to position [489, 0]
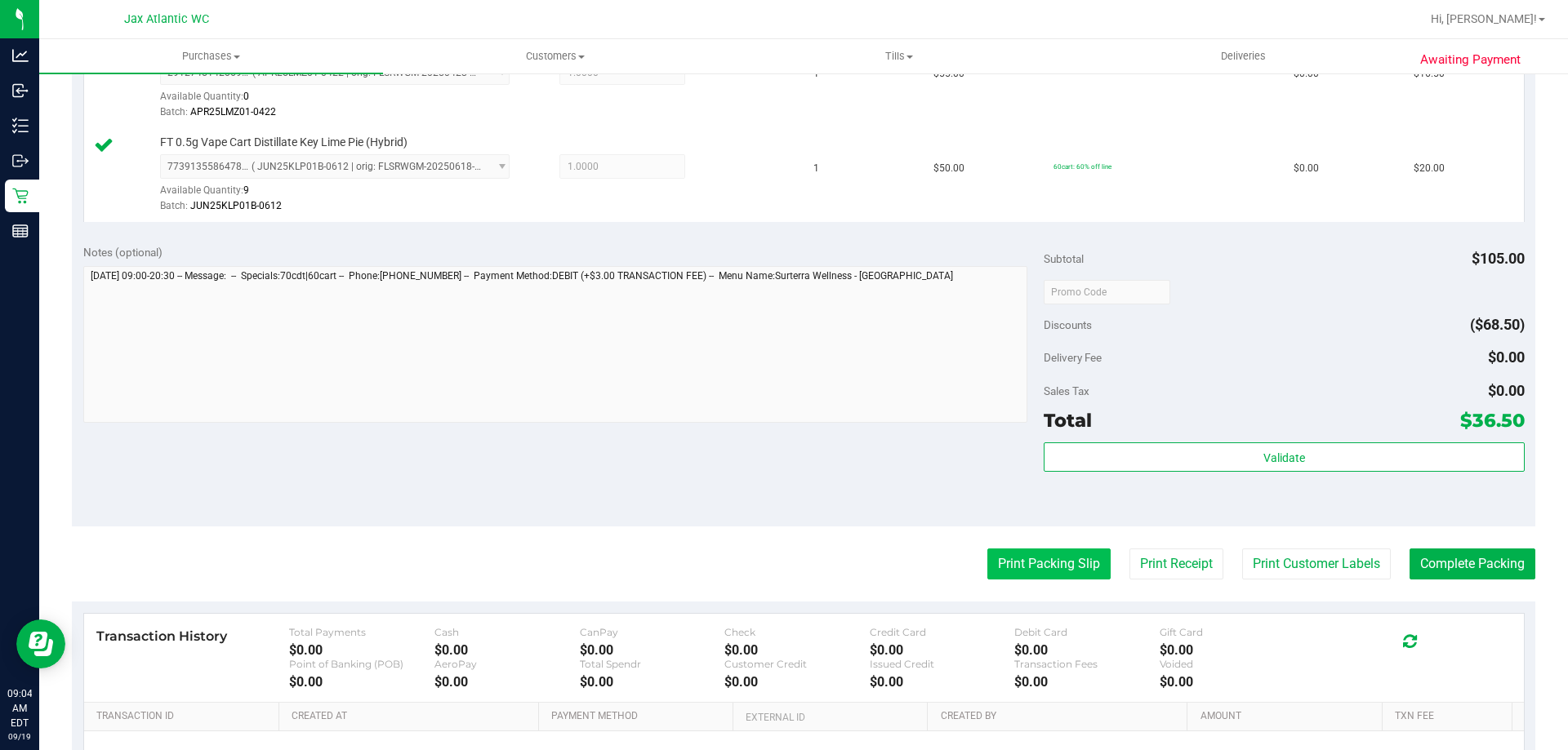
drag, startPoint x: 1045, startPoint y: 589, endPoint x: 1038, endPoint y: 565, distance: 25.0
click at [1044, 586] on purchase-details "Back Edit Purchase Cancel Purchase View Profile # 11971872 BioTrack ID: - Submi…" at bounding box center [804, 253] width 1464 height 1309
click at [1038, 562] on button "Print Packing Slip" at bounding box center [1049, 563] width 124 height 31
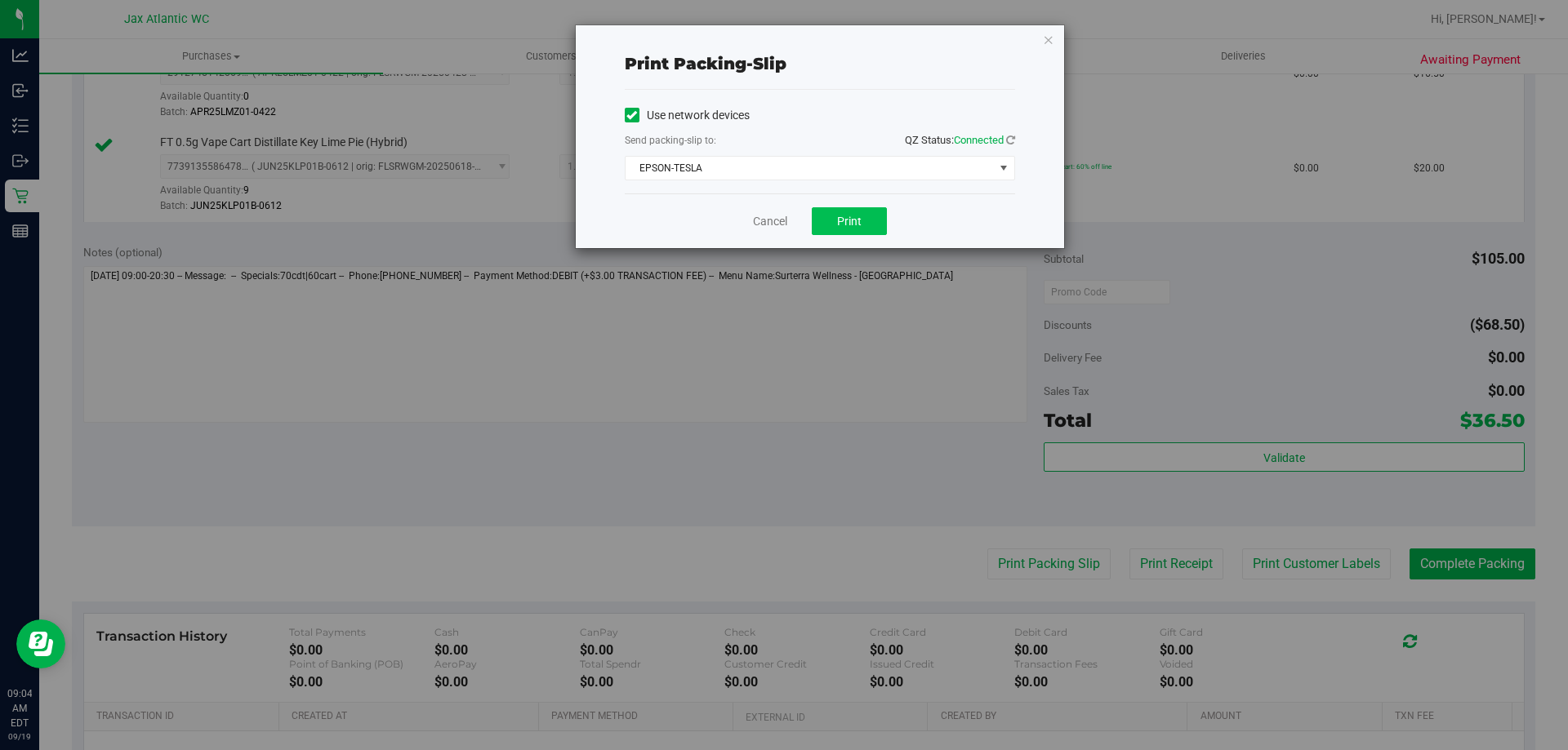
drag, startPoint x: 869, startPoint y: 240, endPoint x: 874, endPoint y: 231, distance: 10.3
click at [870, 238] on div "Cancel Print" at bounding box center [820, 221] width 390 height 54
click at [876, 227] on button "Print" at bounding box center [849, 221] width 75 height 28
click at [757, 222] on link "Cancel" at bounding box center [770, 222] width 34 height 18
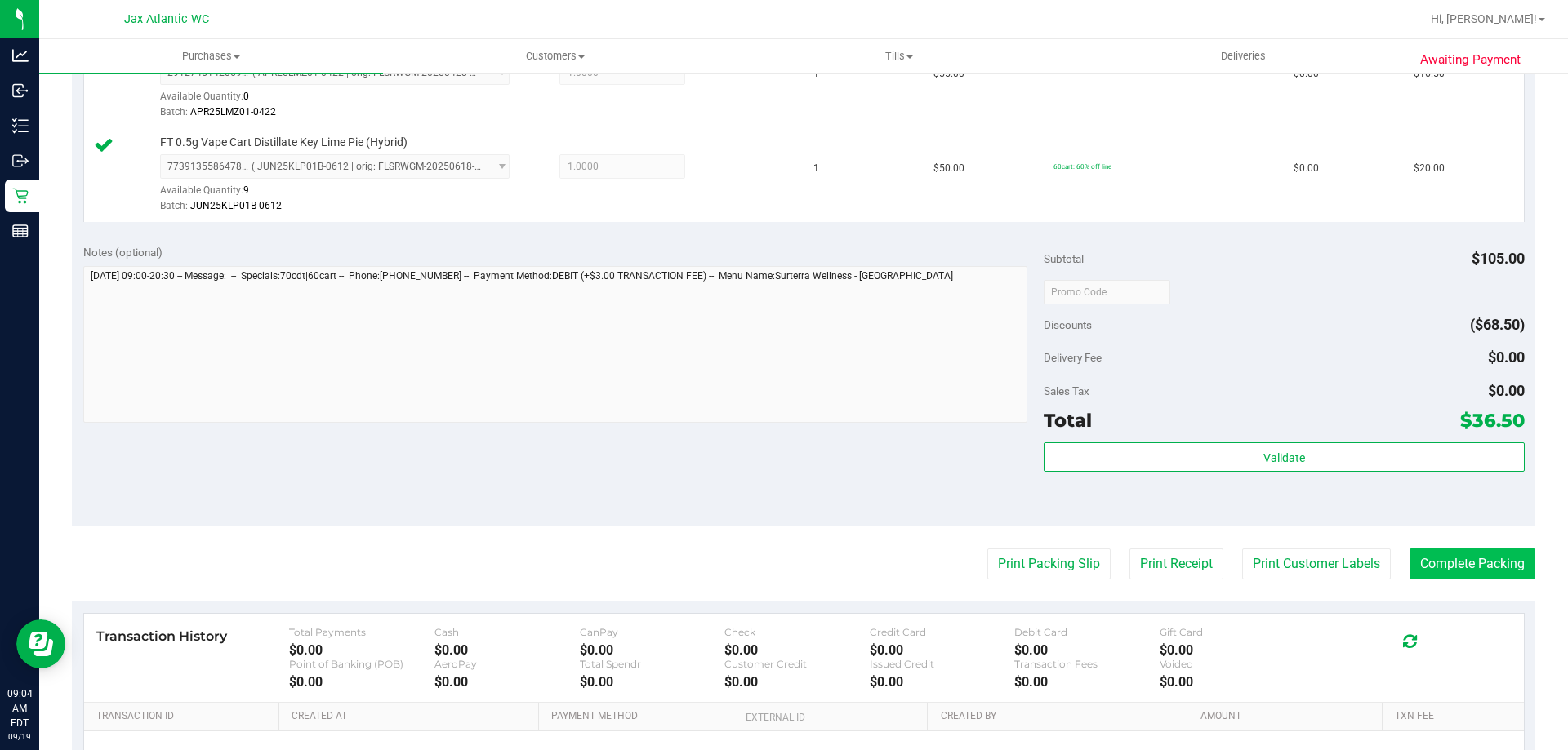
drag, startPoint x: 1521, startPoint y: 594, endPoint x: 1492, endPoint y: 564, distance: 41.7
click at [1520, 590] on purchase-details "Back Edit Purchase Cancel Purchase View Profile # 11971872 BioTrack ID: - Submi…" at bounding box center [804, 253] width 1464 height 1309
click at [1488, 562] on button "Complete Packing" at bounding box center [1471, 563] width 125 height 31
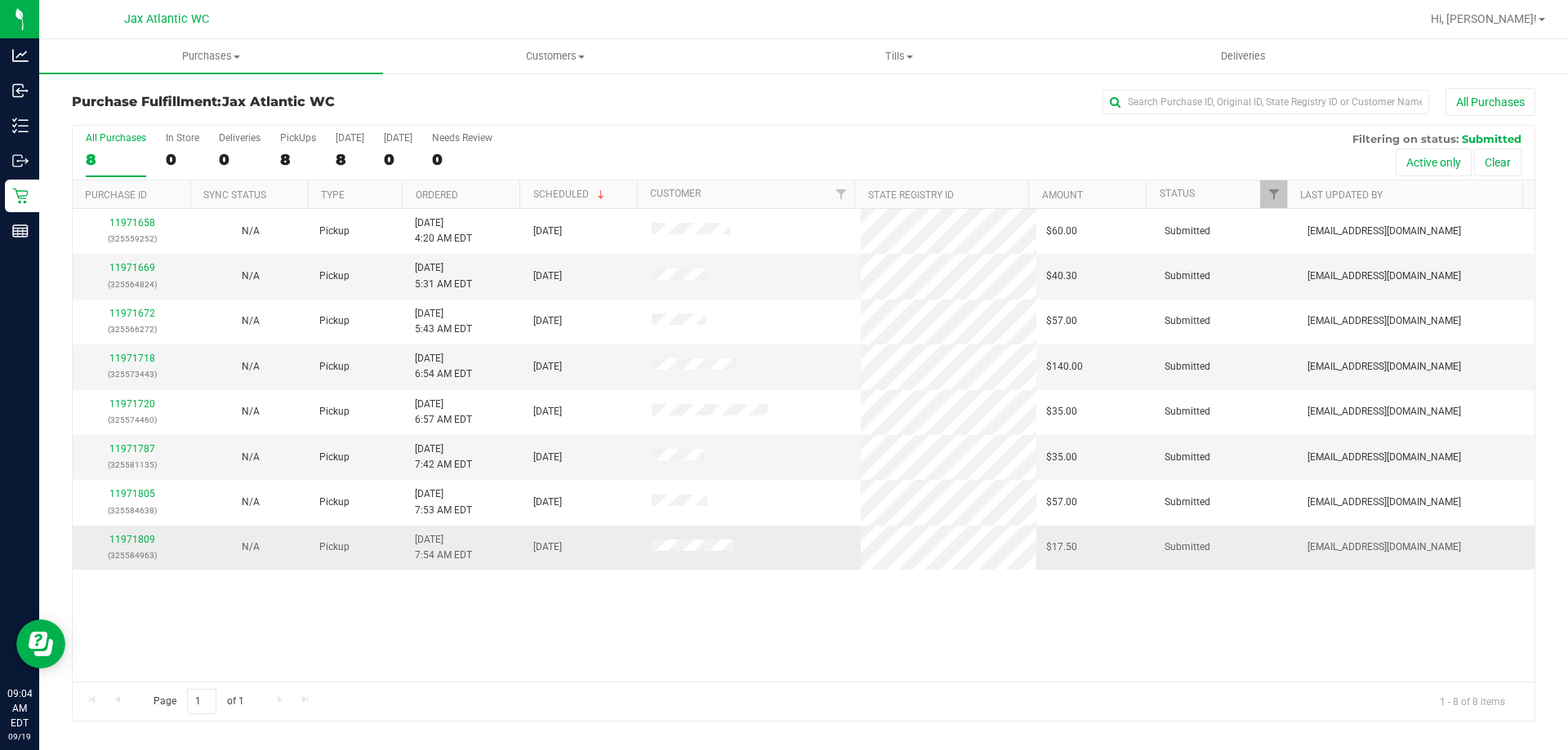
click at [118, 531] on td "11971809 (325584963)" at bounding box center [132, 547] width 118 height 44
click at [119, 539] on link "11971809" at bounding box center [132, 539] width 46 height 11
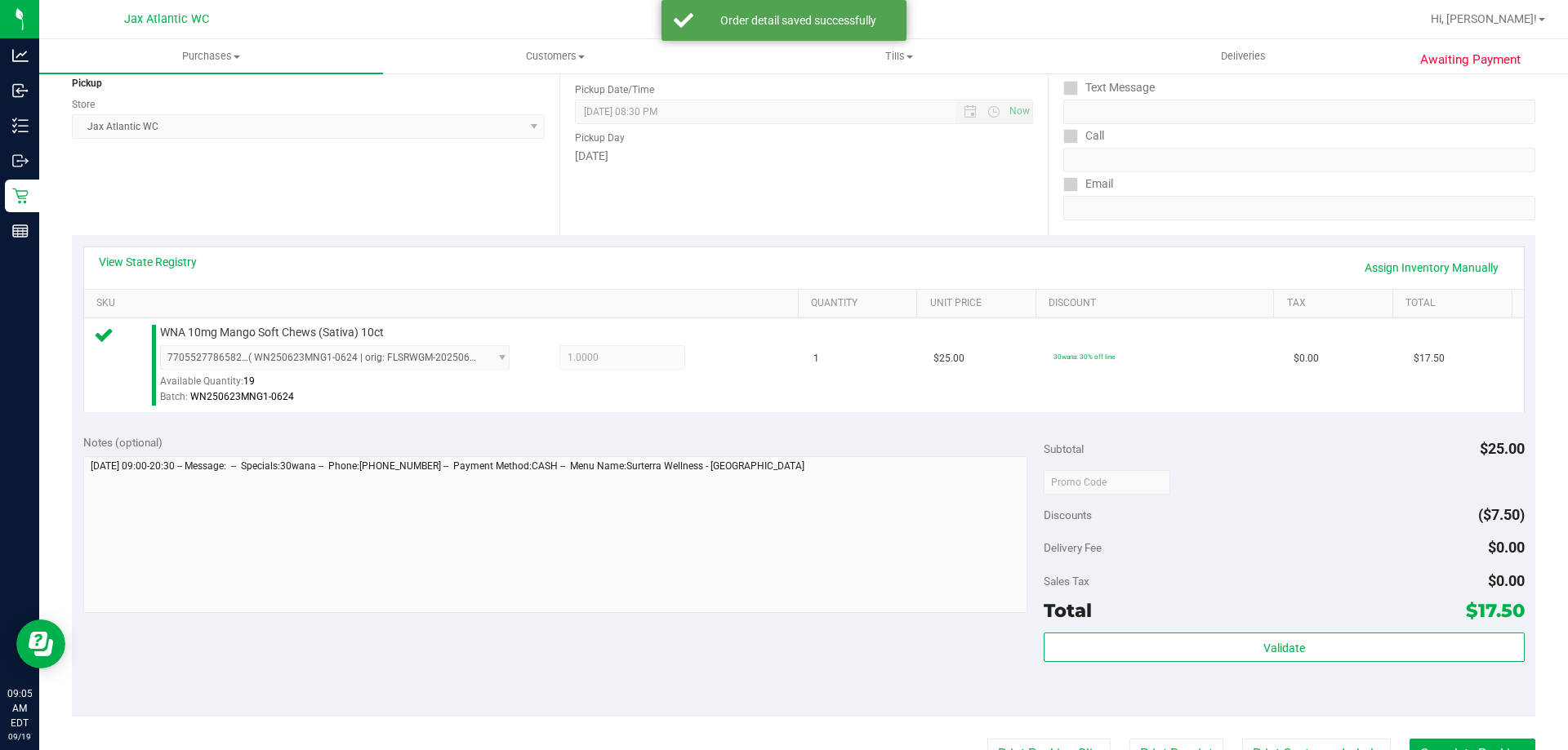
scroll to position [326, 0]
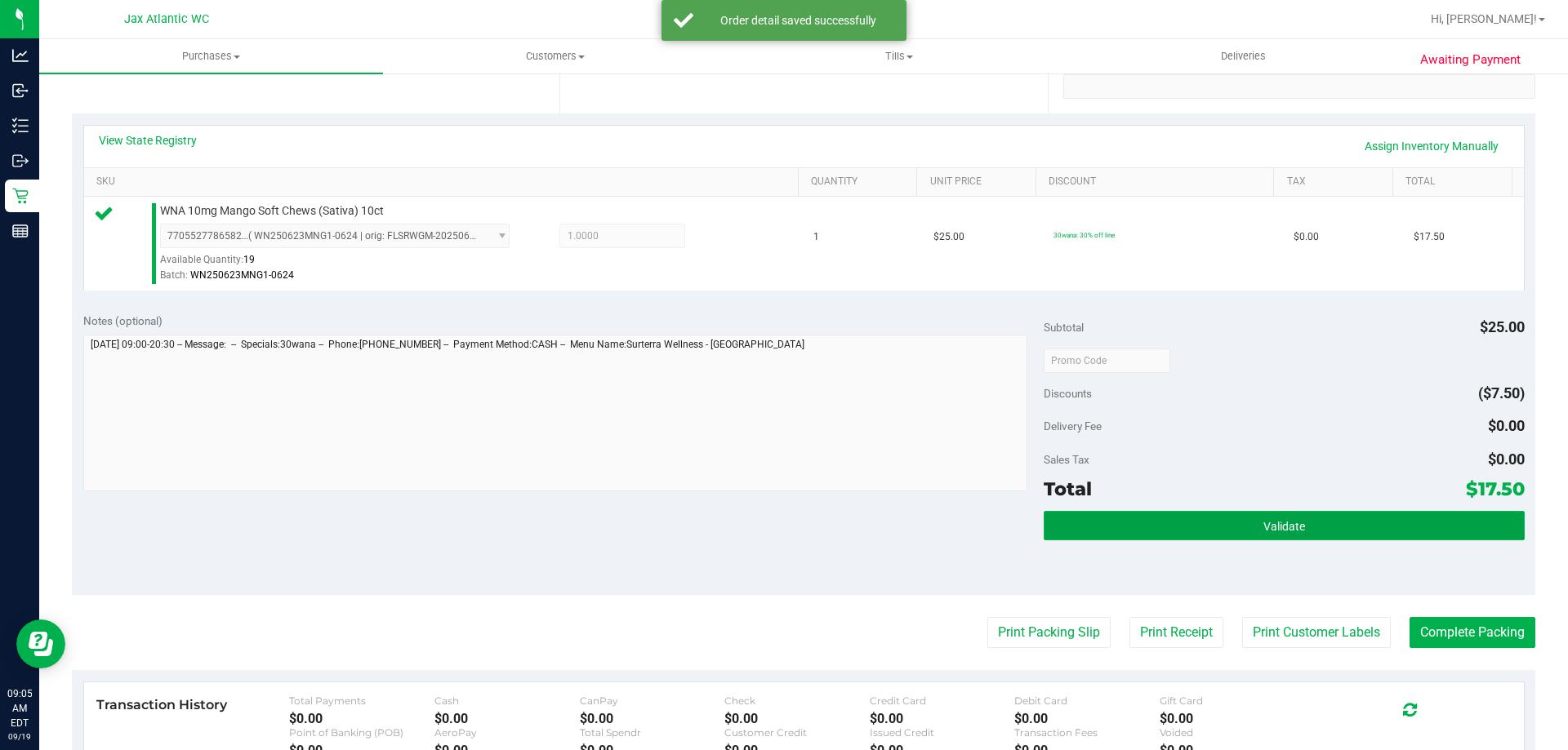
click at [1236, 514] on button "Validate" at bounding box center [1283, 526] width 480 height 30
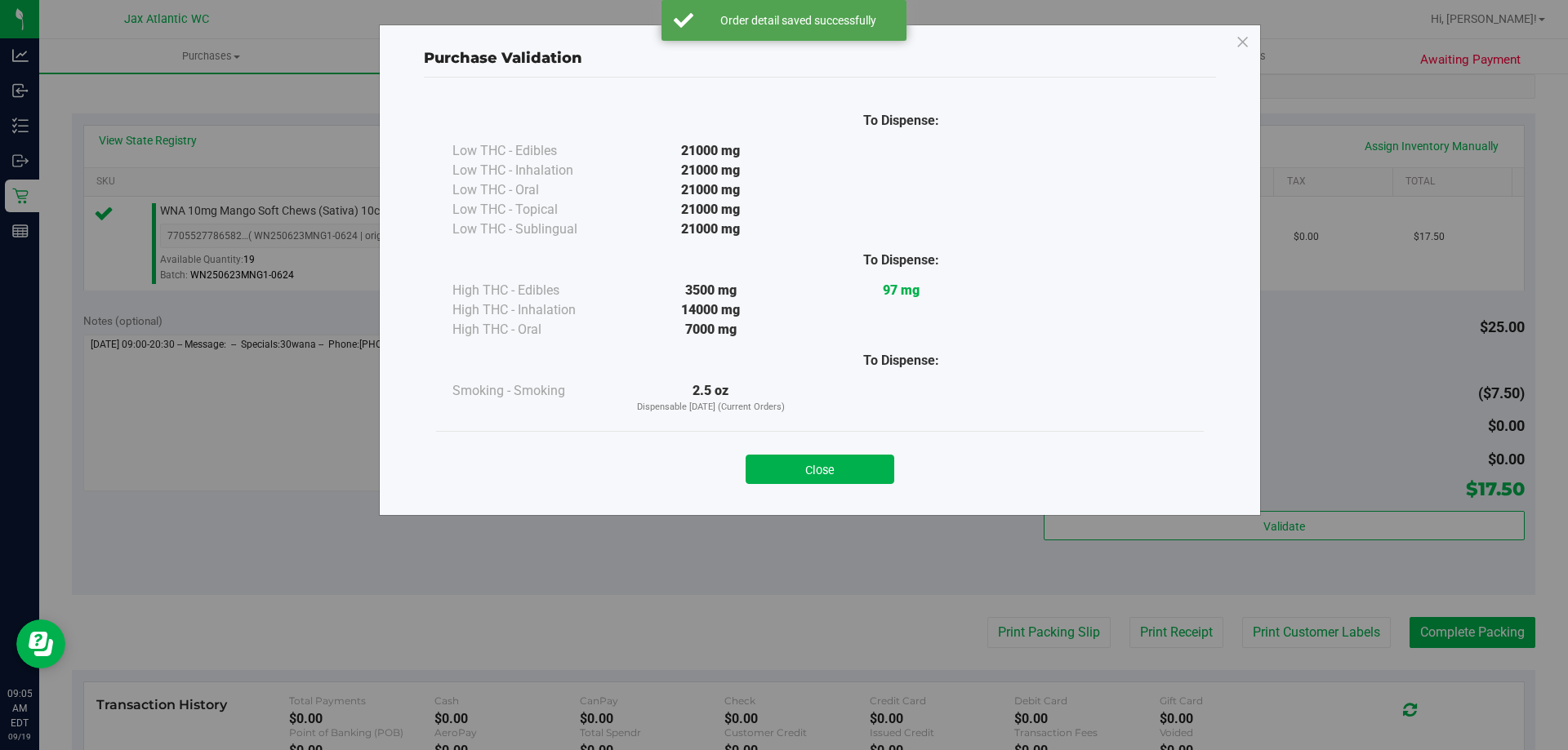
click at [867, 451] on div "Close" at bounding box center [820, 464] width 743 height 41
click at [857, 466] on button "Close" at bounding box center [820, 469] width 148 height 30
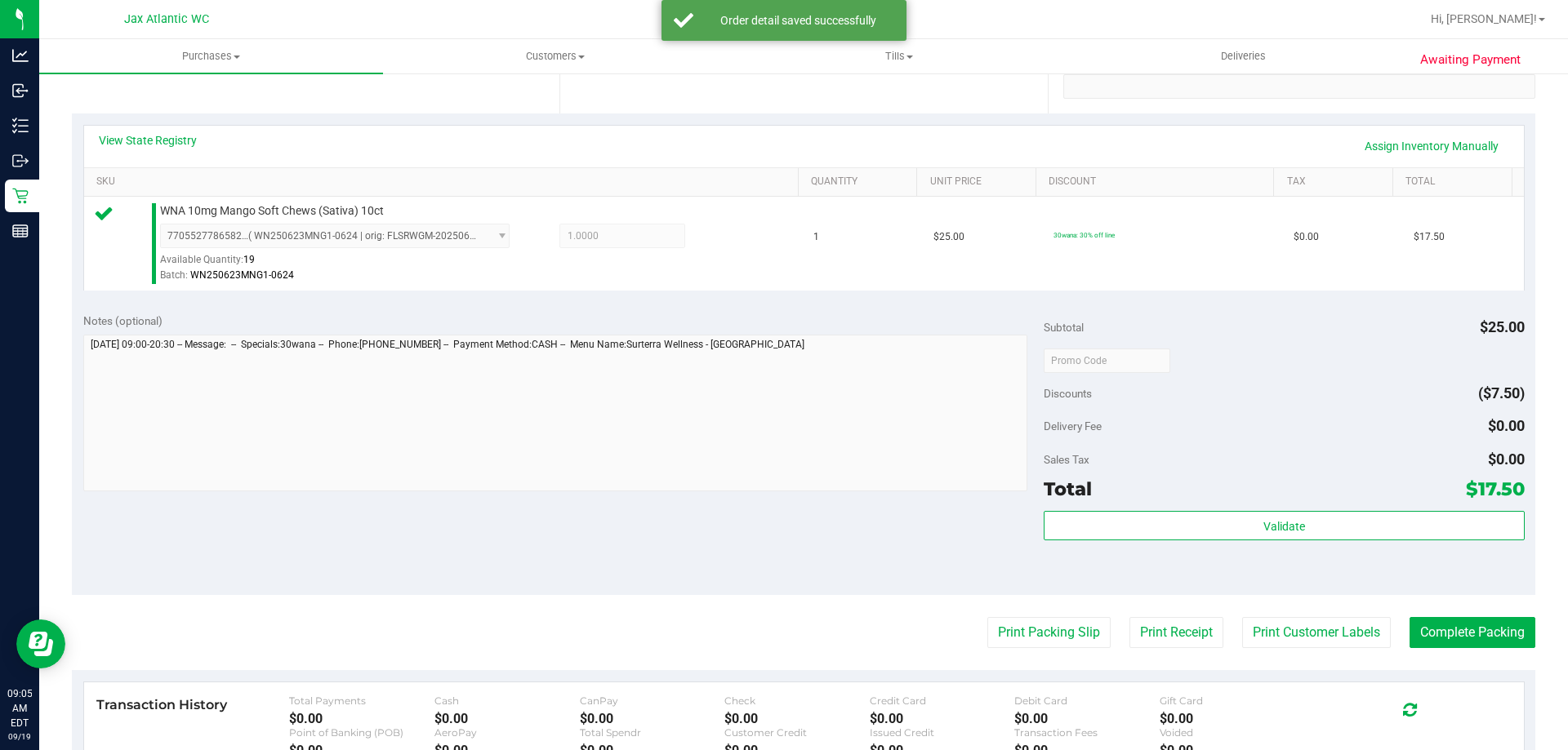
click at [1052, 615] on purchase-details "Back Edit Purchase Cancel Purchase View Profile # 11971809 BioTrack ID: - Submi…" at bounding box center [804, 368] width 1464 height 1214
click at [1030, 629] on button "Print Packing Slip" at bounding box center [1049, 632] width 124 height 31
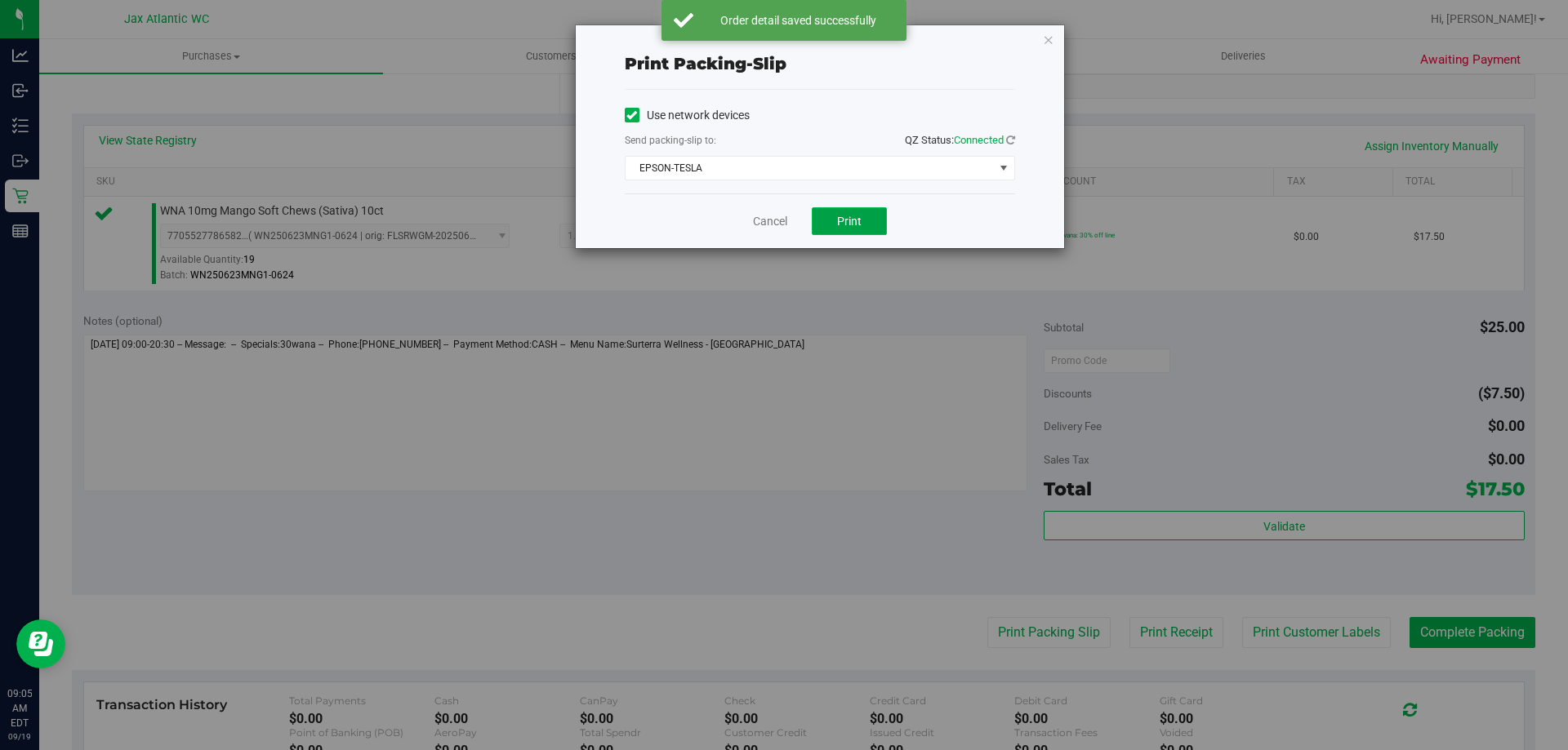
click at [851, 217] on span "Print" at bounding box center [849, 221] width 25 height 13
click at [763, 221] on link "Cancel" at bounding box center [770, 222] width 34 height 18
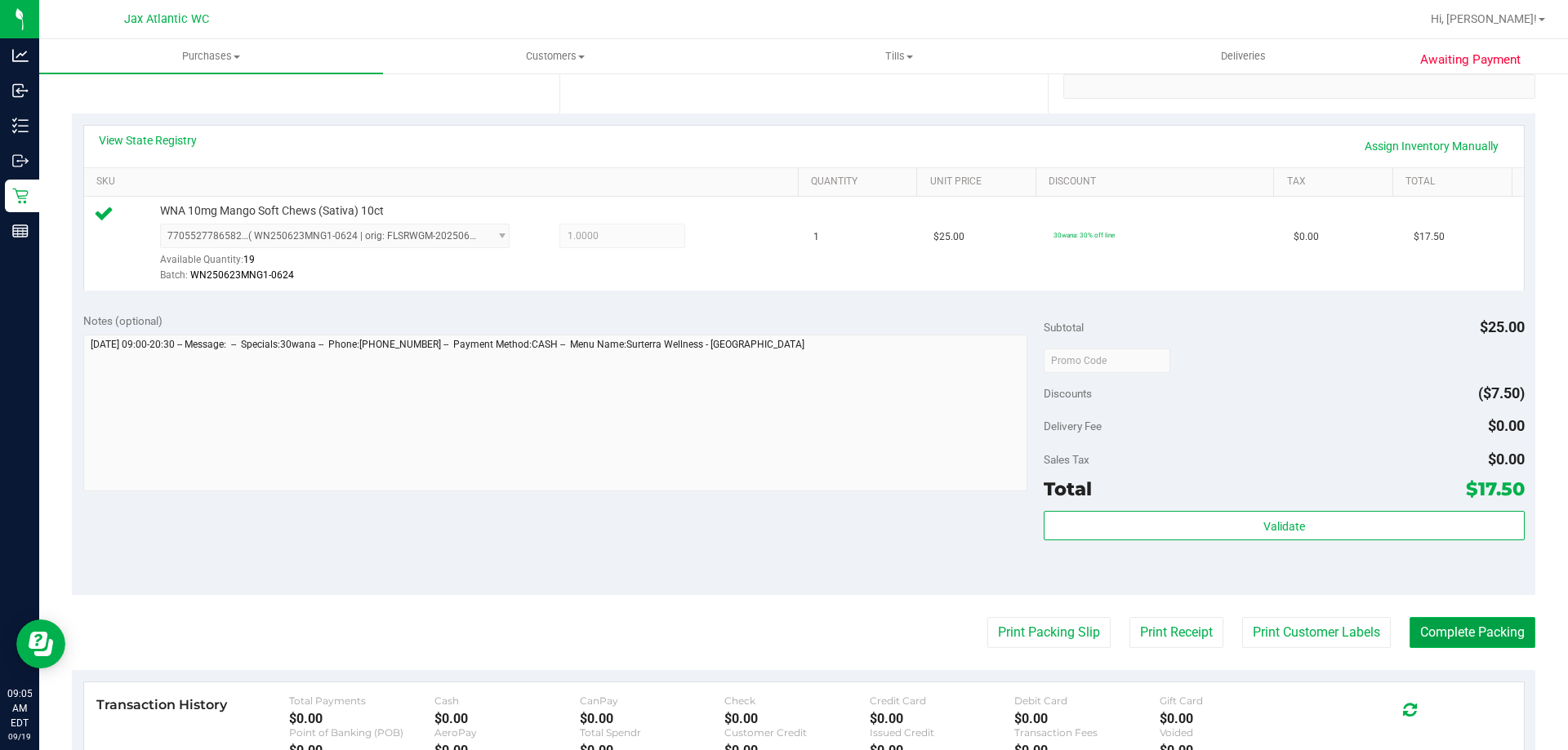
click at [1454, 625] on button "Complete Packing" at bounding box center [1471, 632] width 125 height 31
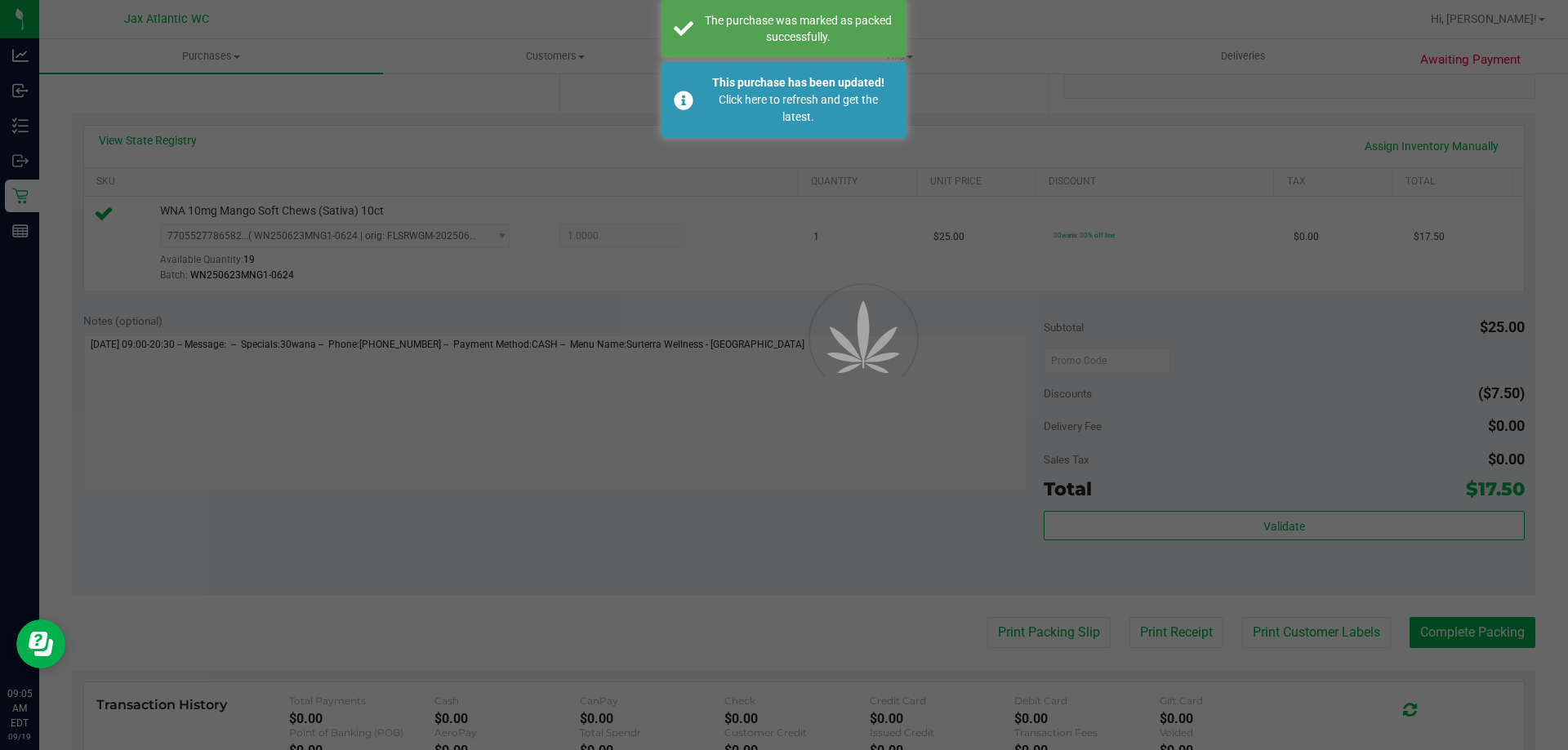
click at [1509, 625] on div at bounding box center [784, 375] width 1568 height 750
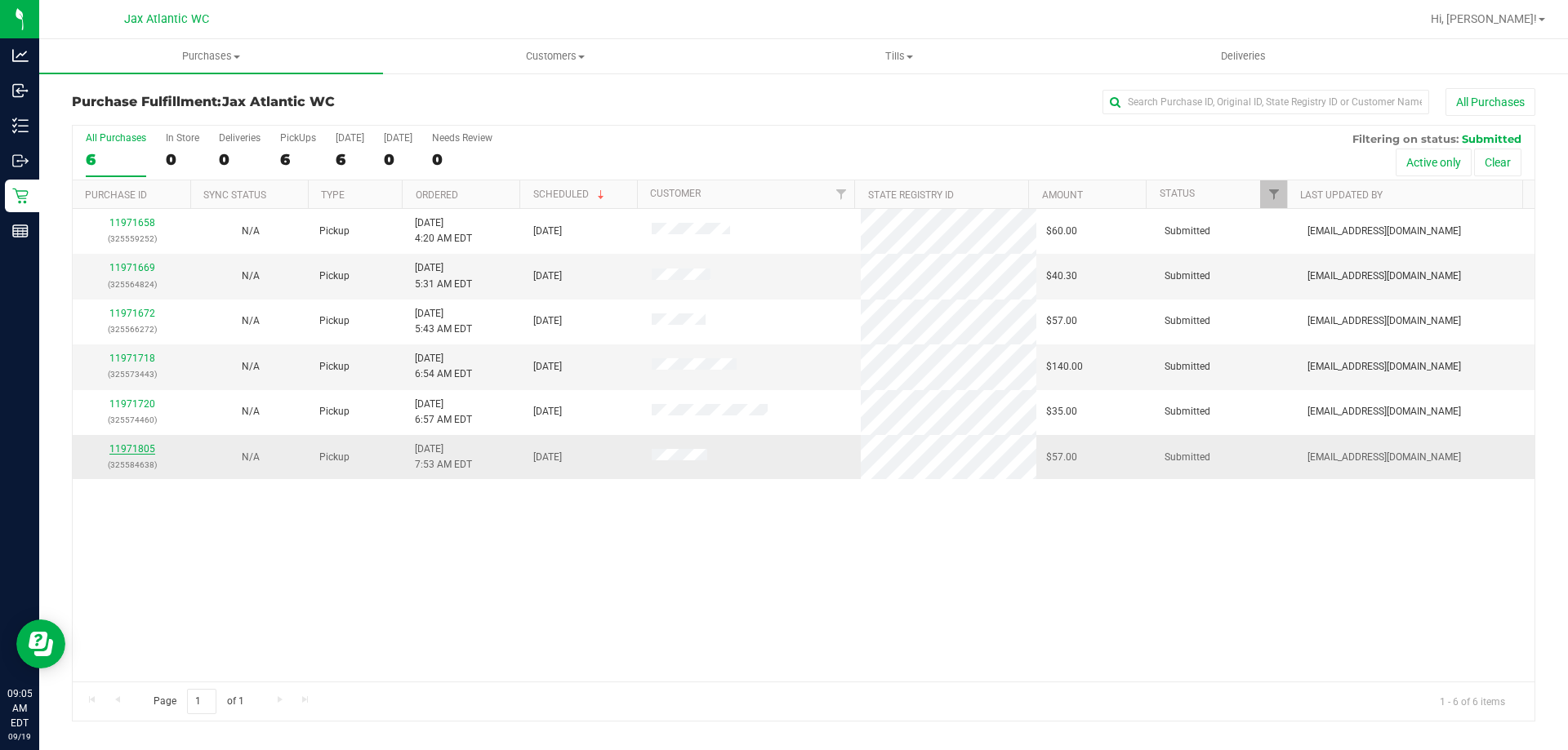
click at [141, 453] on link "11971805" at bounding box center [132, 448] width 46 height 11
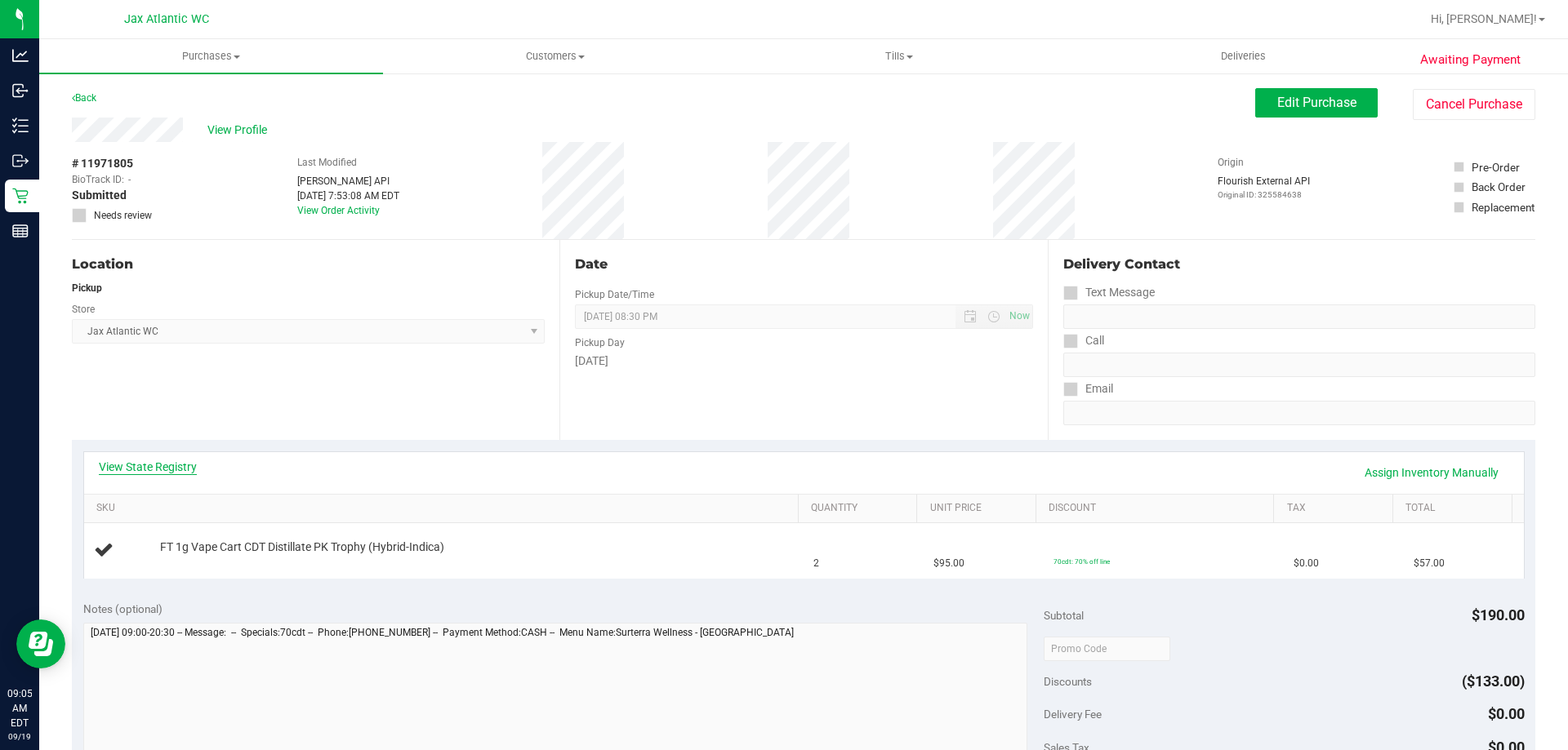
click at [168, 465] on link "View State Registry" at bounding box center [148, 467] width 98 height 17
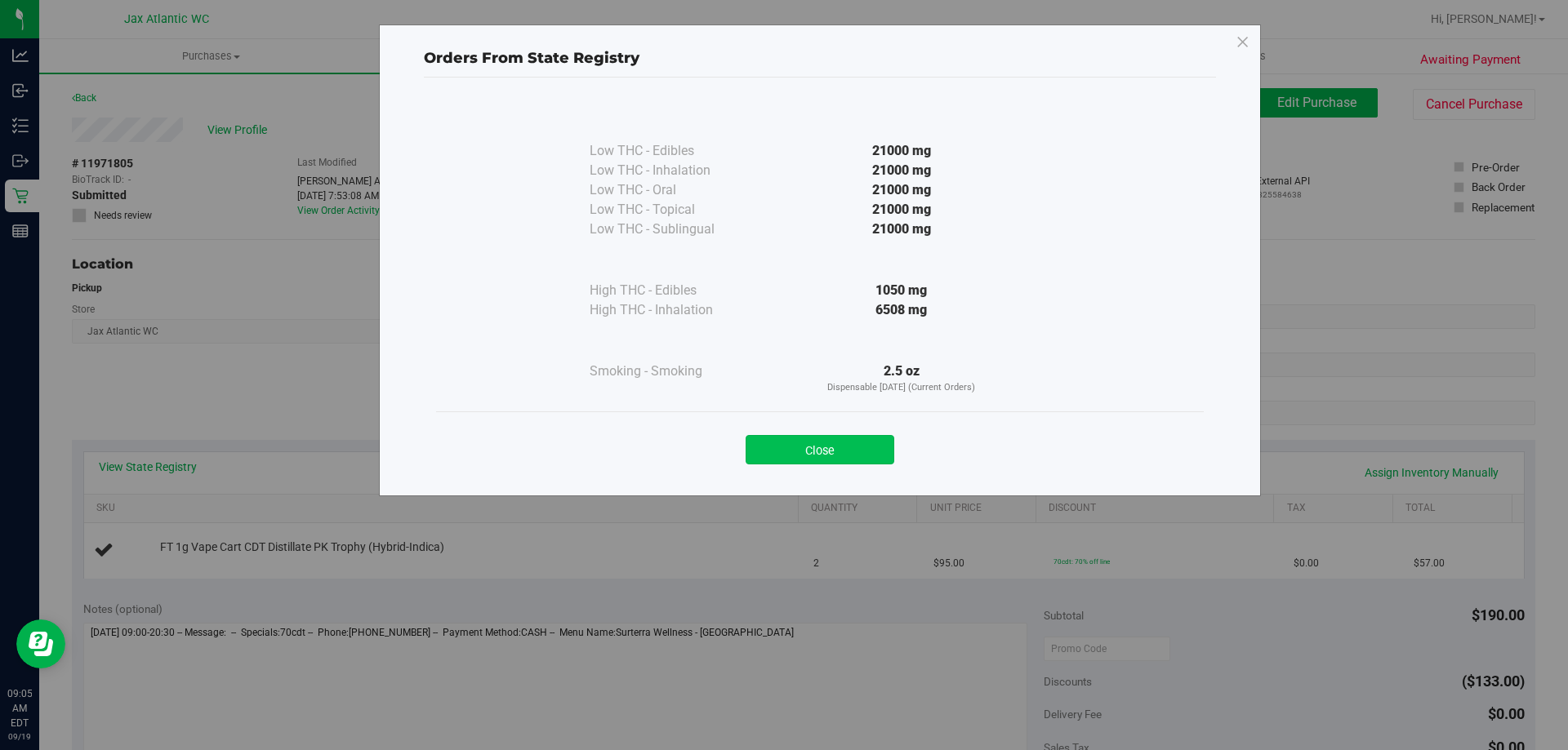
click at [858, 446] on button "Close" at bounding box center [820, 450] width 148 height 30
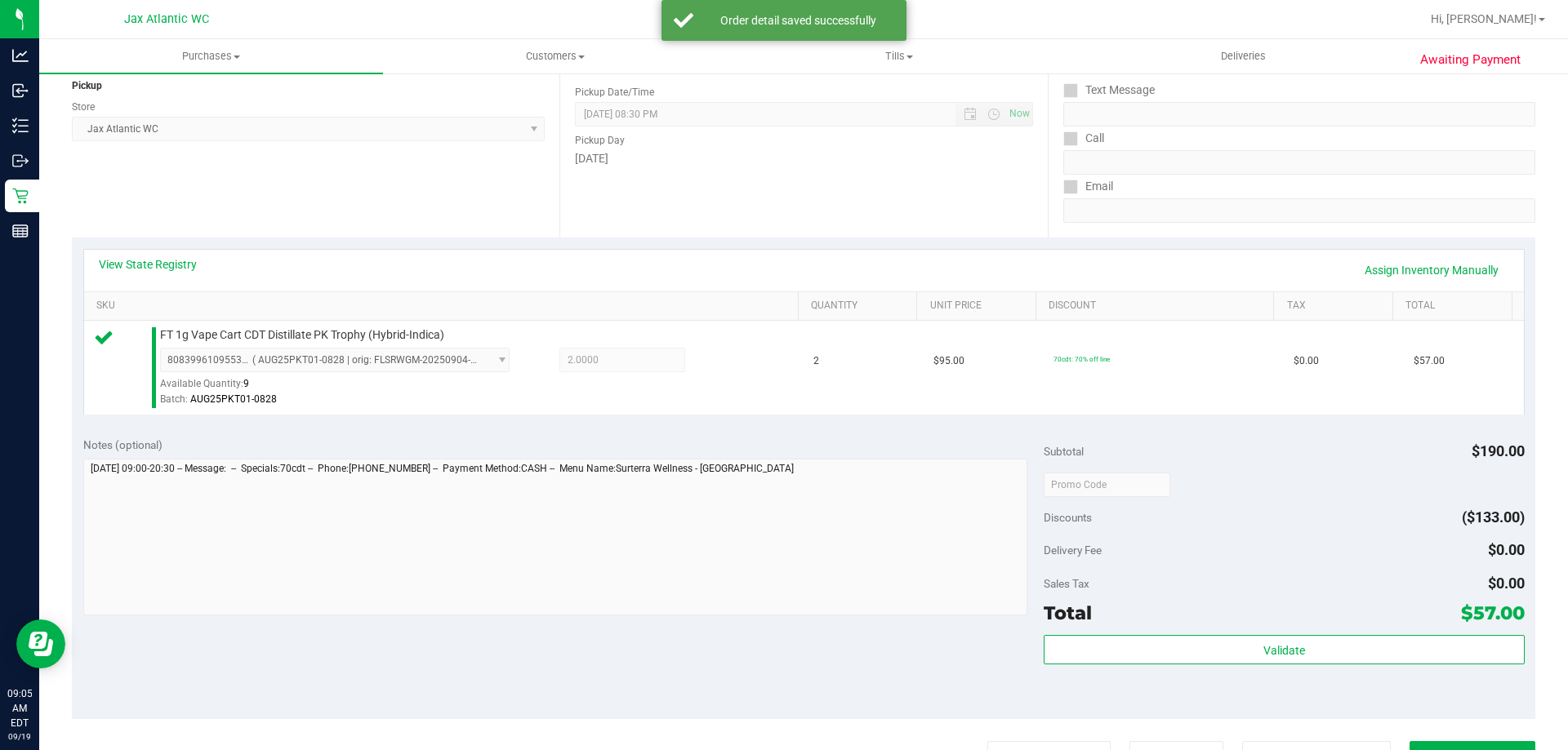
scroll to position [326, 0]
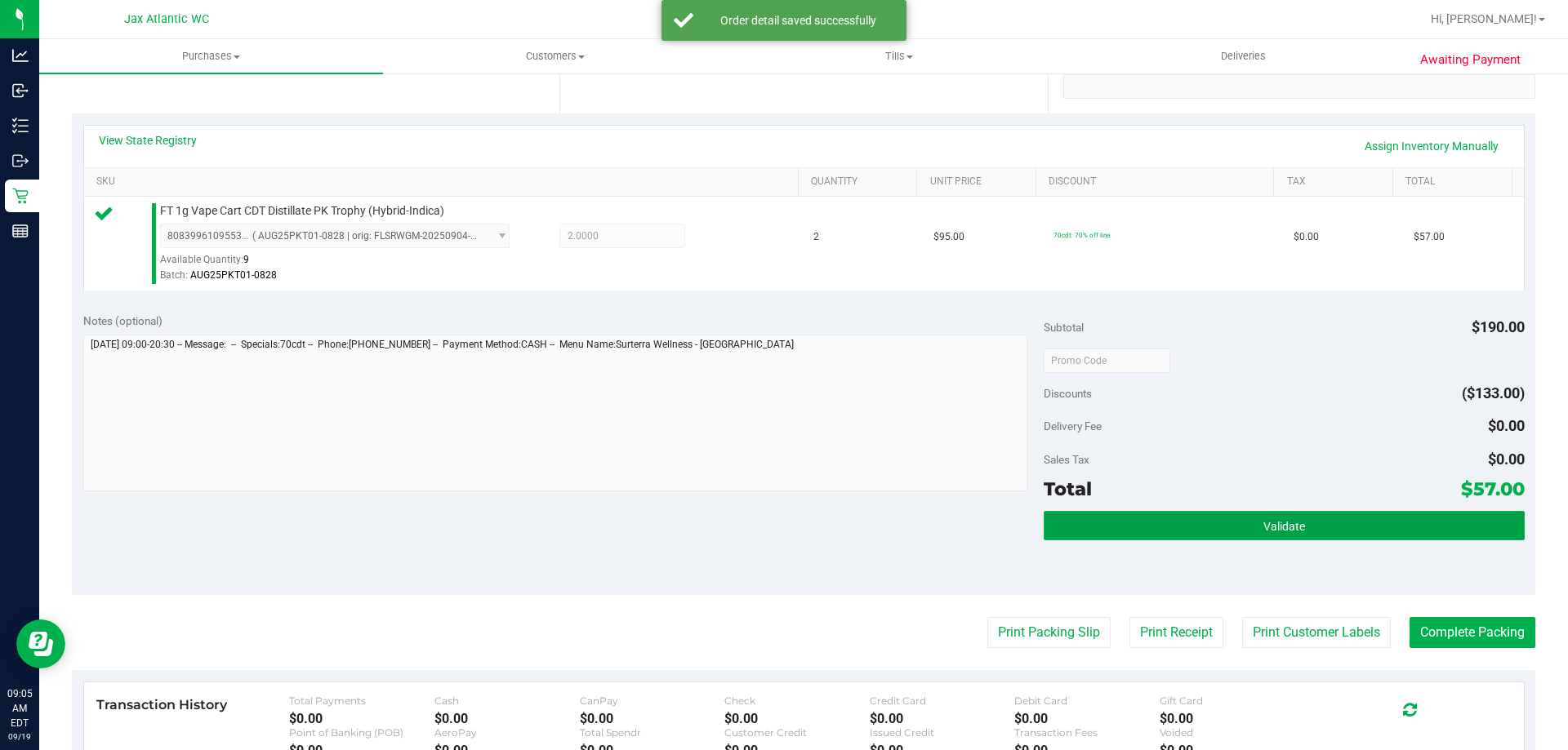
click at [1338, 534] on button "Validate" at bounding box center [1283, 526] width 480 height 30
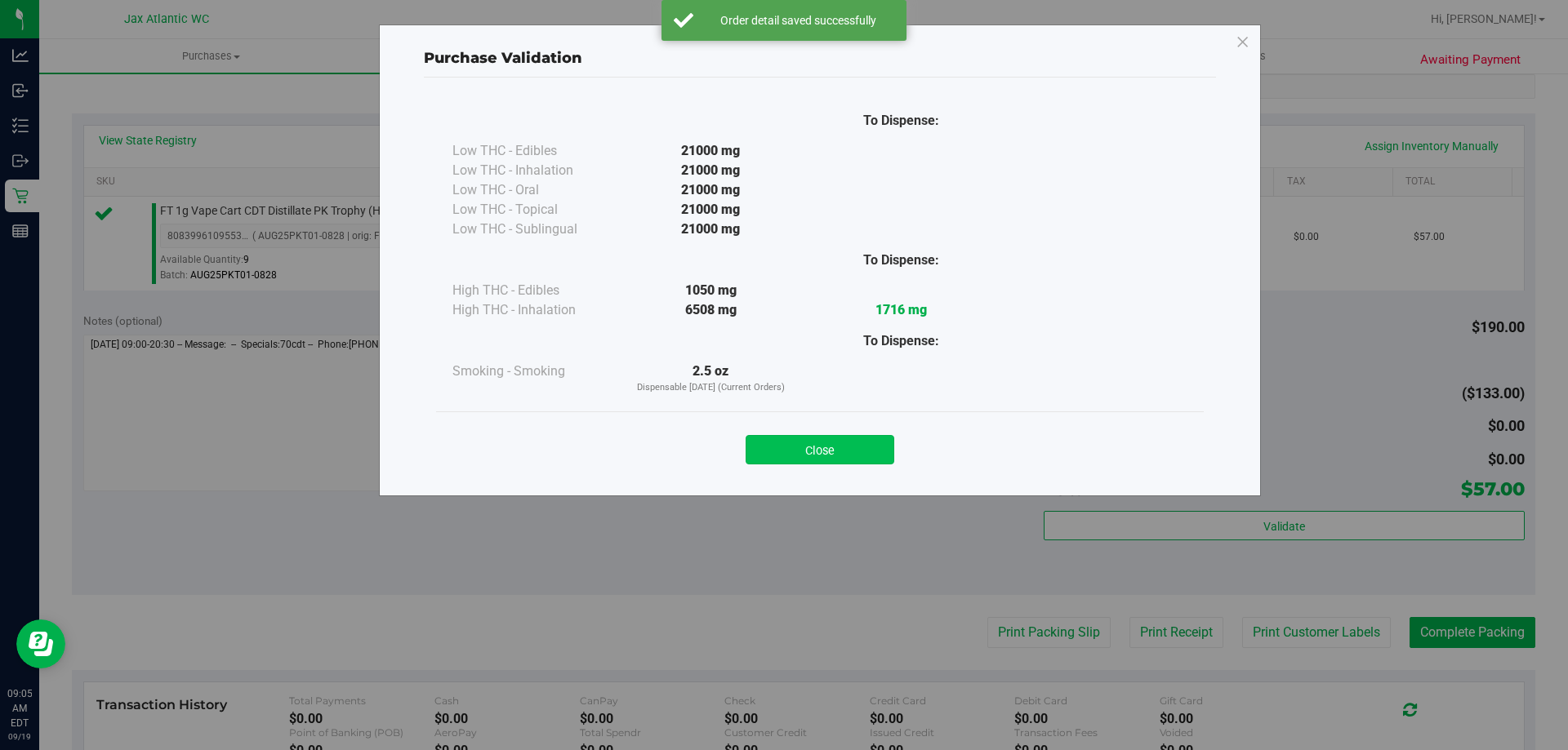
click at [793, 439] on button "Close" at bounding box center [820, 450] width 148 height 30
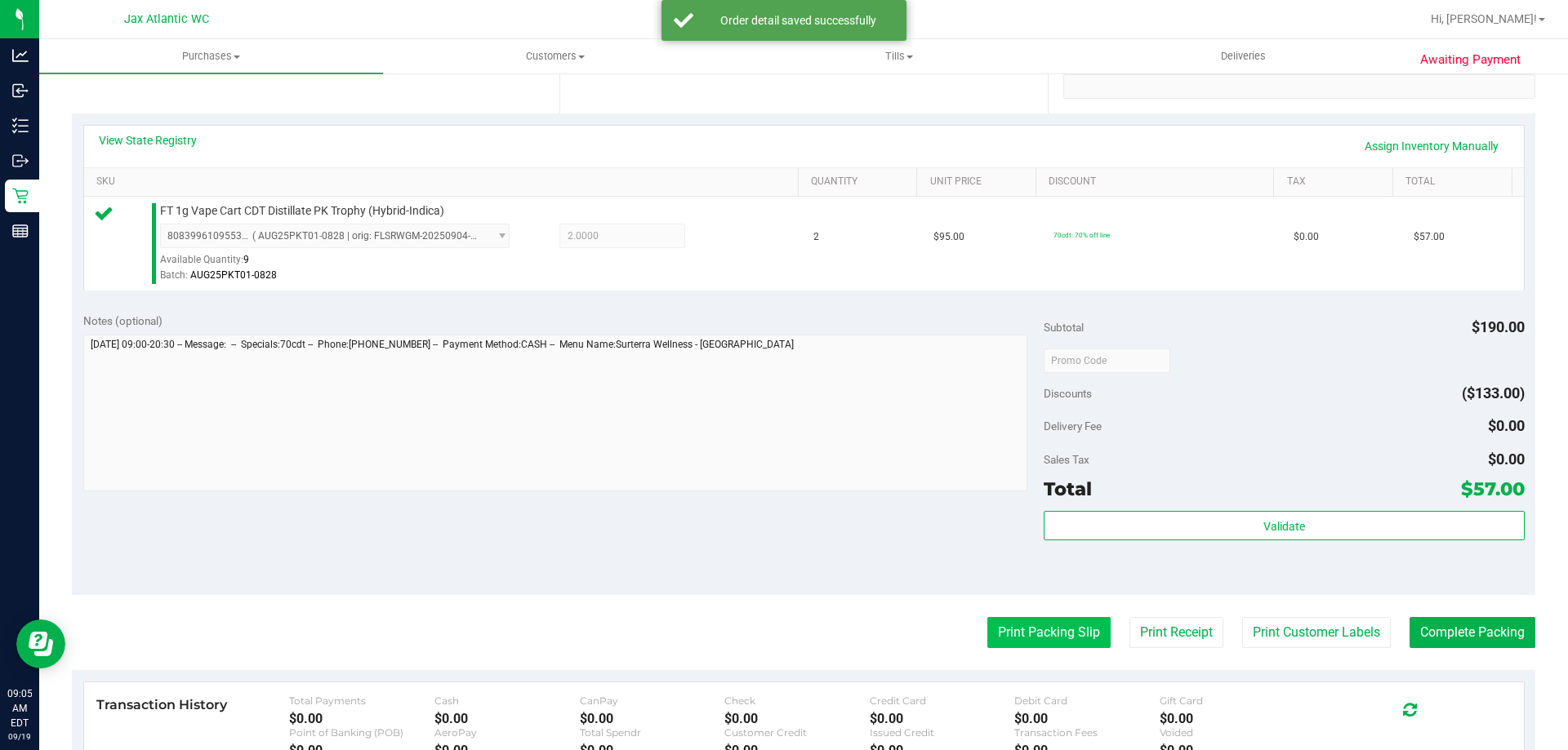
click at [1029, 624] on button "Print Packing Slip" at bounding box center [1049, 632] width 124 height 31
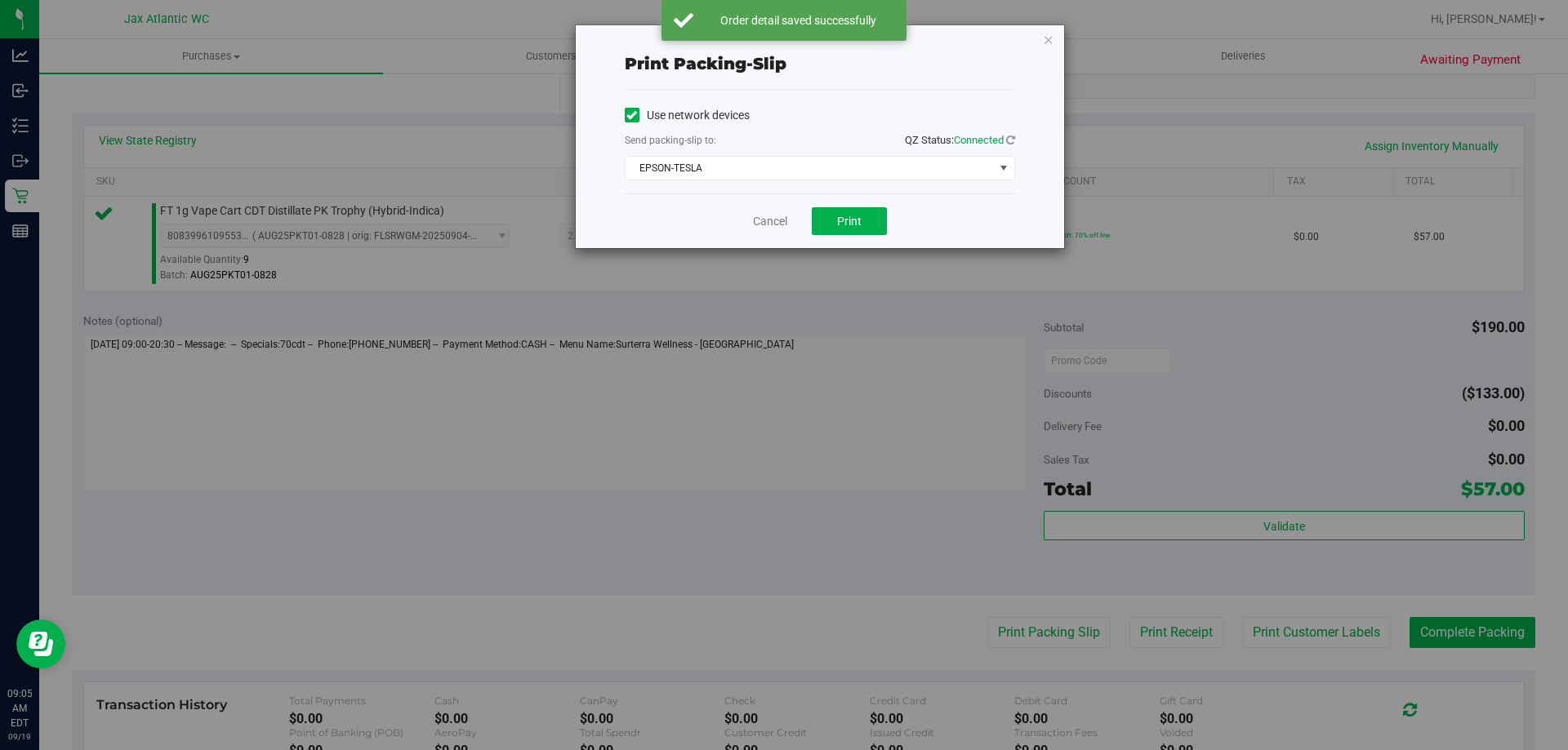
click at [871, 236] on div "Cancel Print" at bounding box center [820, 221] width 390 height 54
click at [868, 233] on button "Print" at bounding box center [849, 221] width 75 height 28
click at [769, 227] on link "Cancel" at bounding box center [770, 222] width 34 height 18
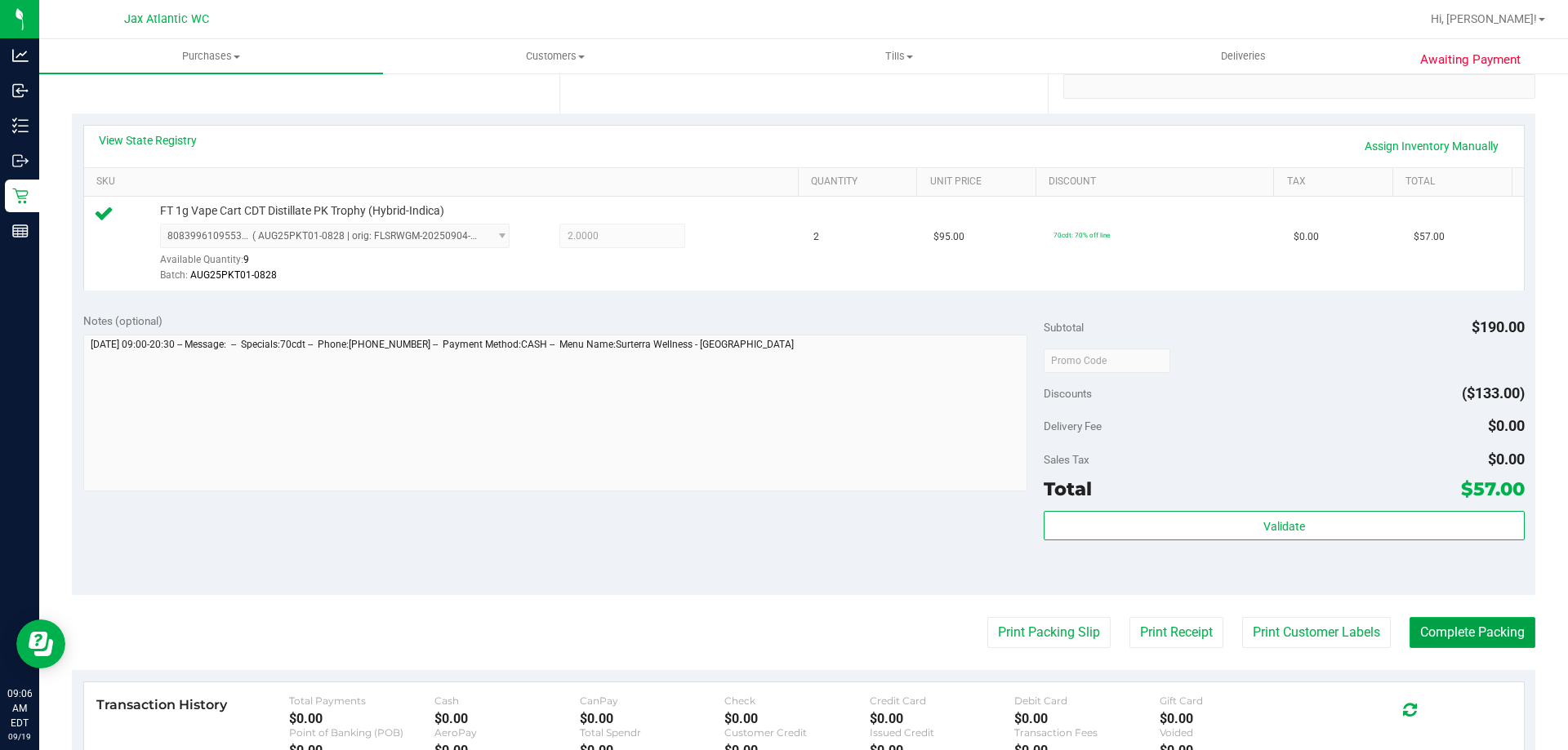
click at [1459, 632] on button "Complete Packing" at bounding box center [1471, 632] width 125 height 31
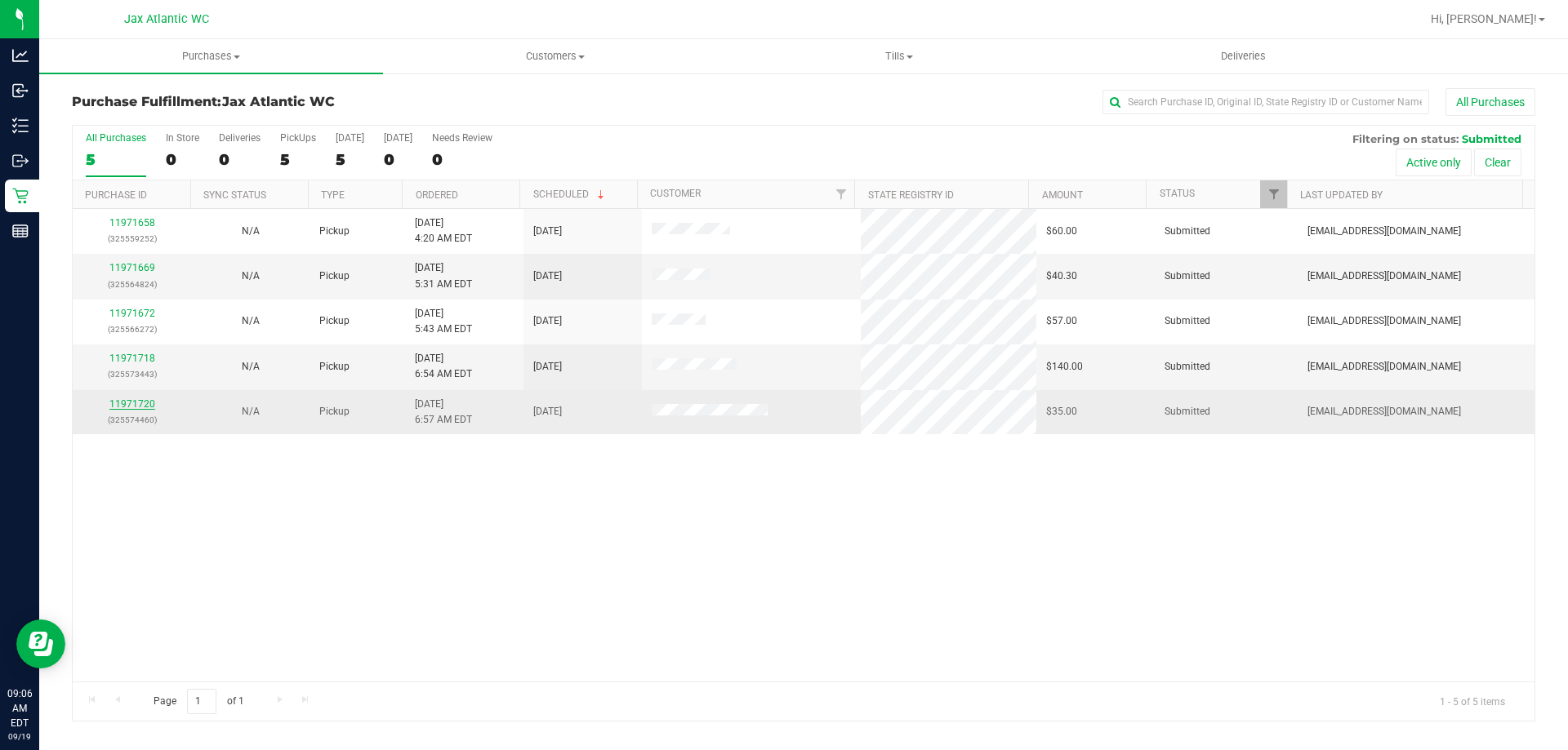
click at [135, 405] on link "11971720" at bounding box center [132, 404] width 46 height 11
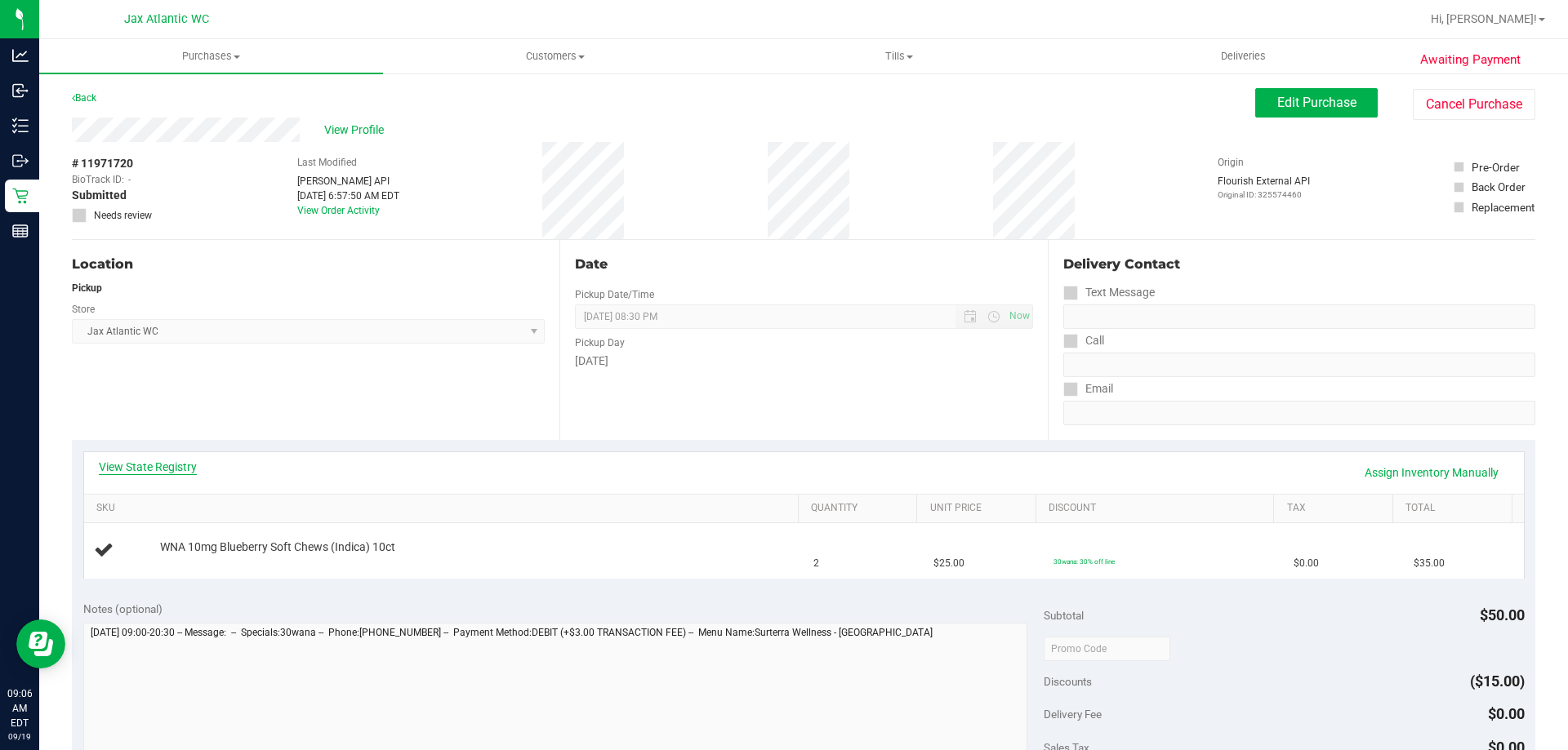
click at [168, 460] on link "View State Registry" at bounding box center [148, 467] width 98 height 17
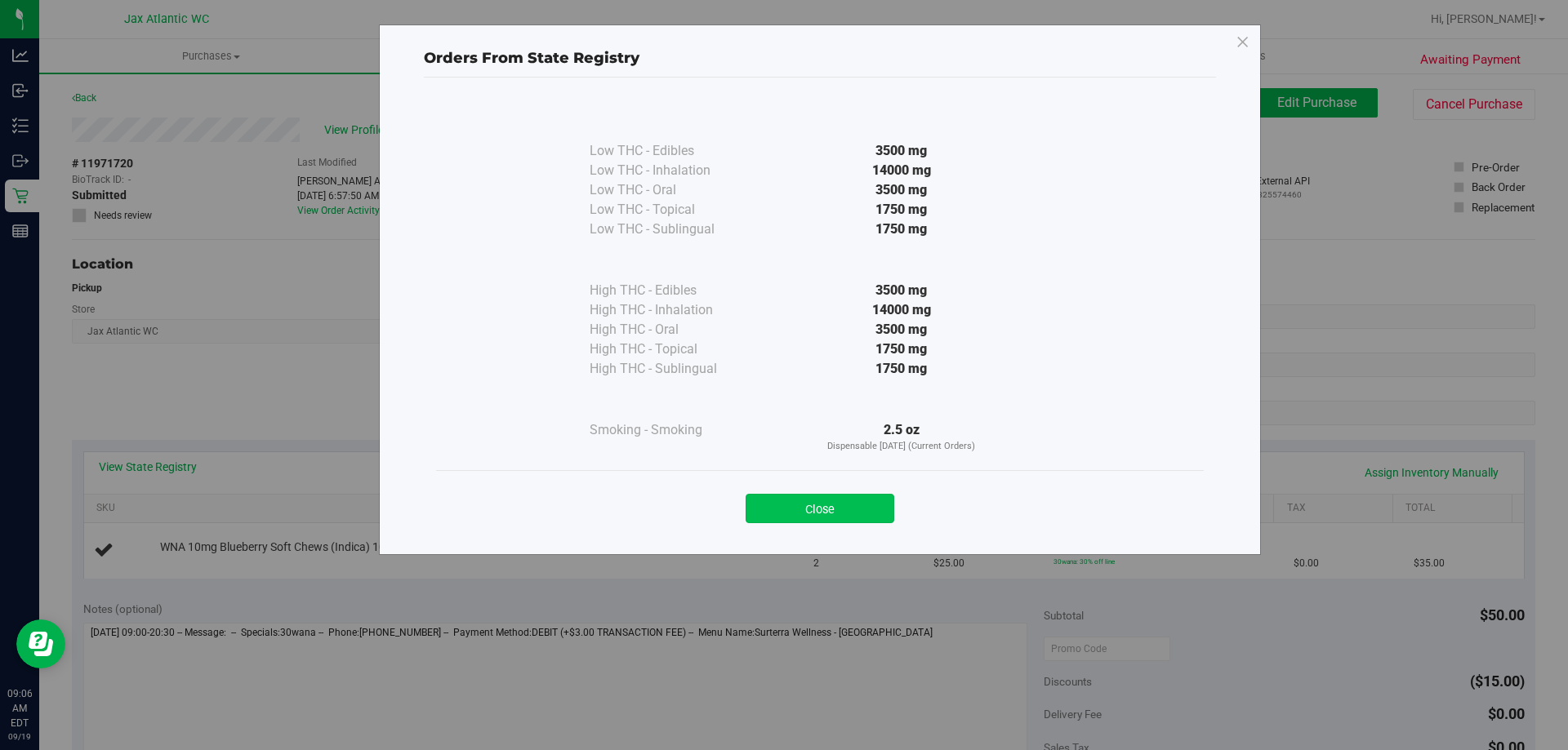
click at [878, 504] on button "Close" at bounding box center [820, 509] width 148 height 30
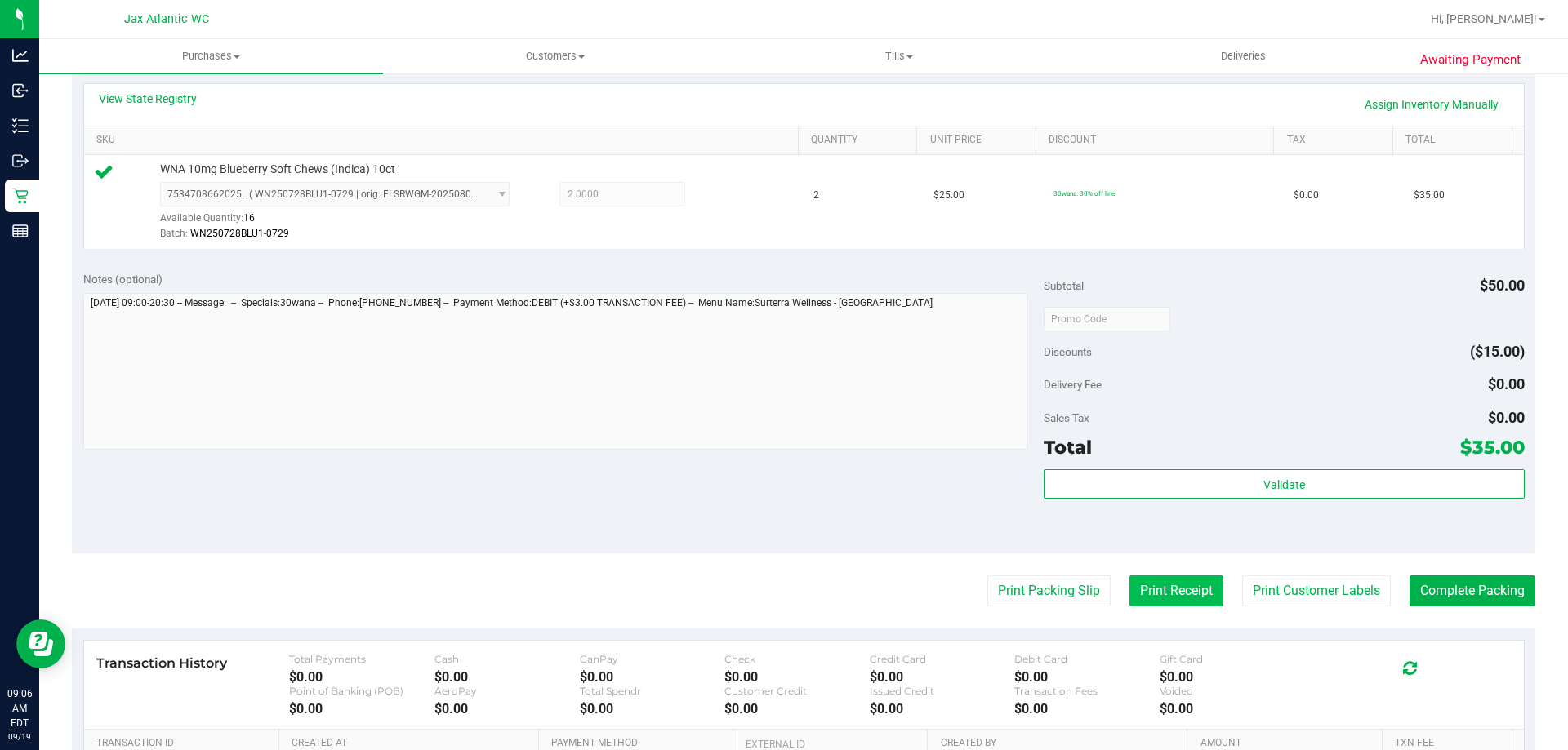
scroll to position [408, 0]
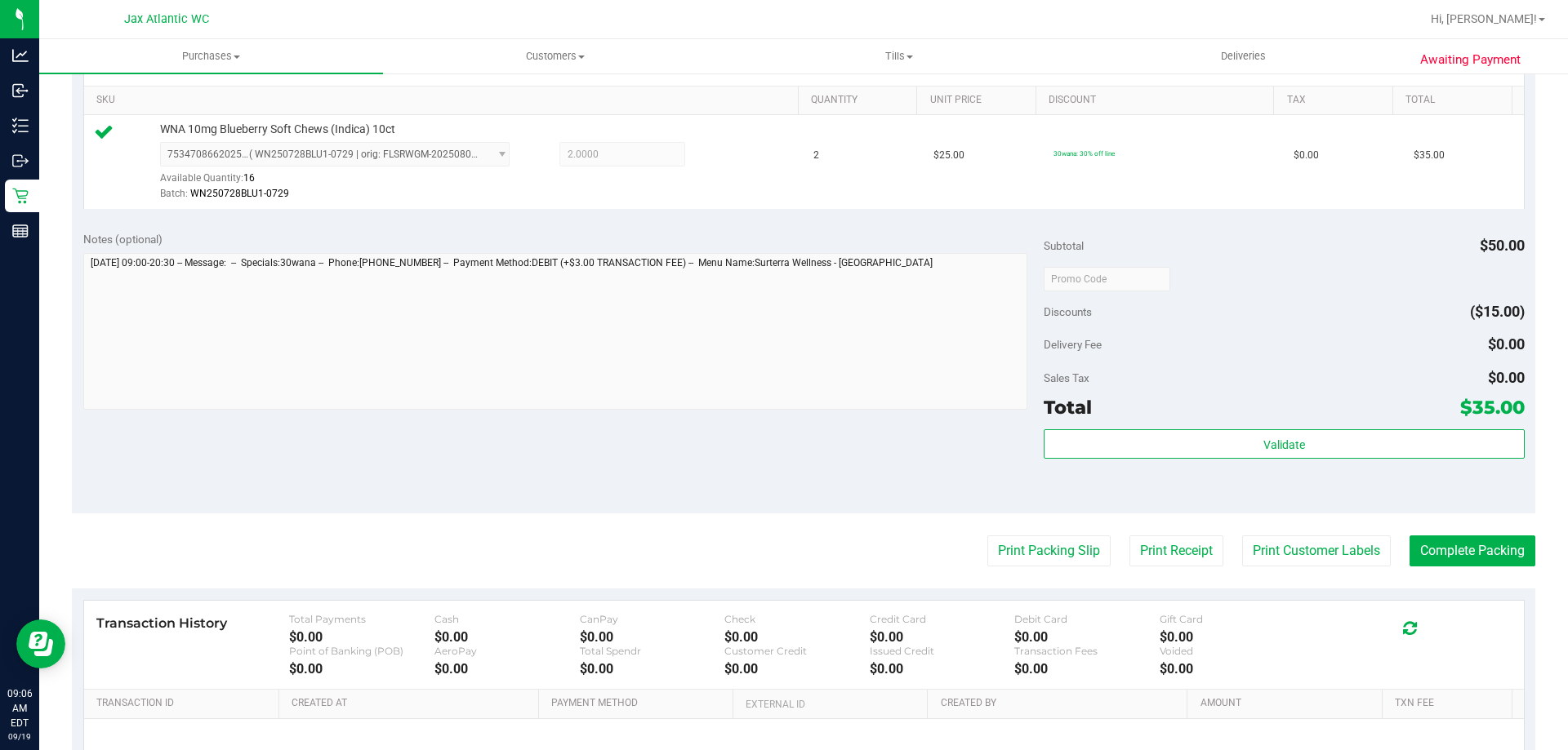
click at [1228, 424] on div "Subtotal $50.00 Discounts ($15.00) Delivery Fee $0.00 Sales Tax $0.00 Total $35…" at bounding box center [1283, 367] width 480 height 272
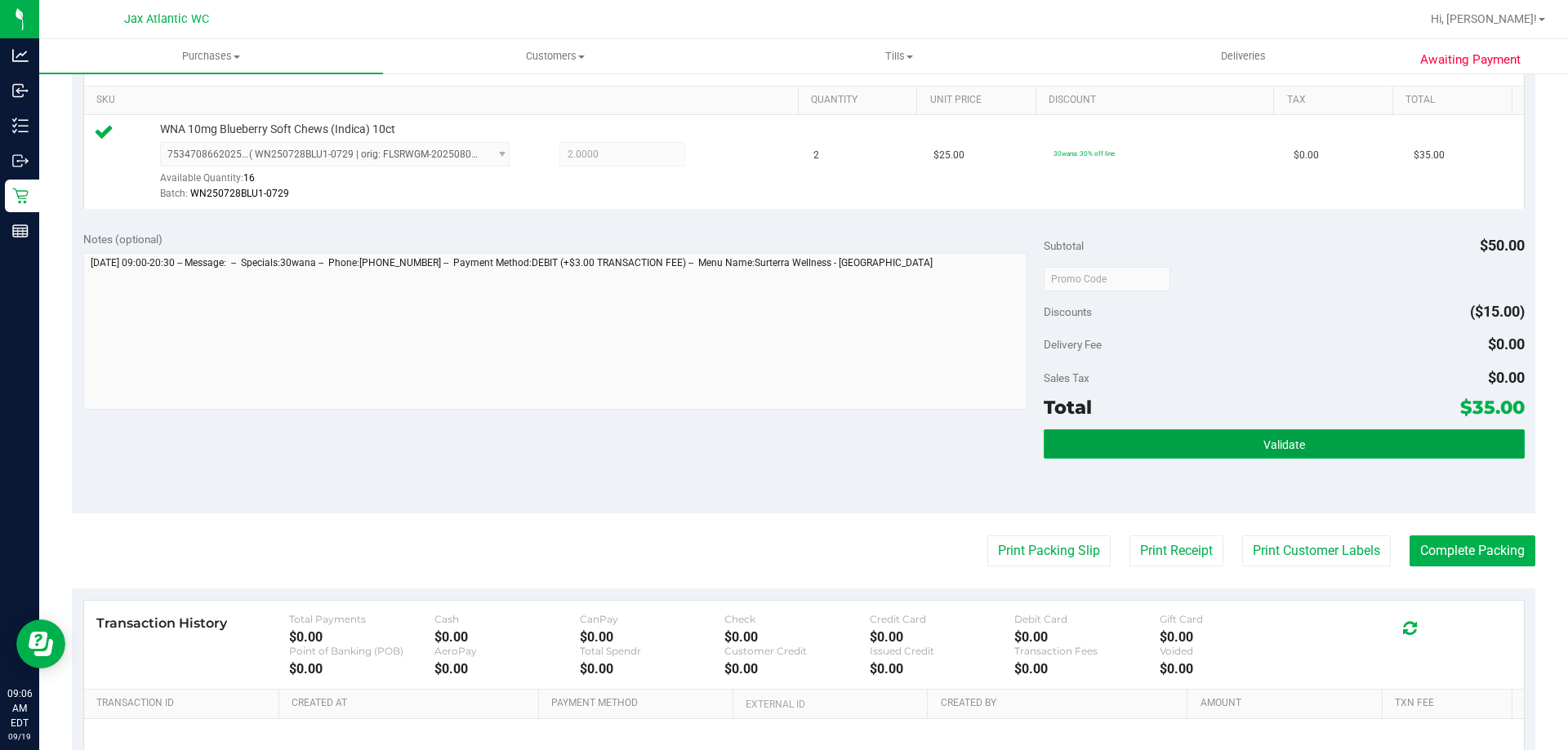
click at [1228, 437] on button "Validate" at bounding box center [1283, 444] width 480 height 30
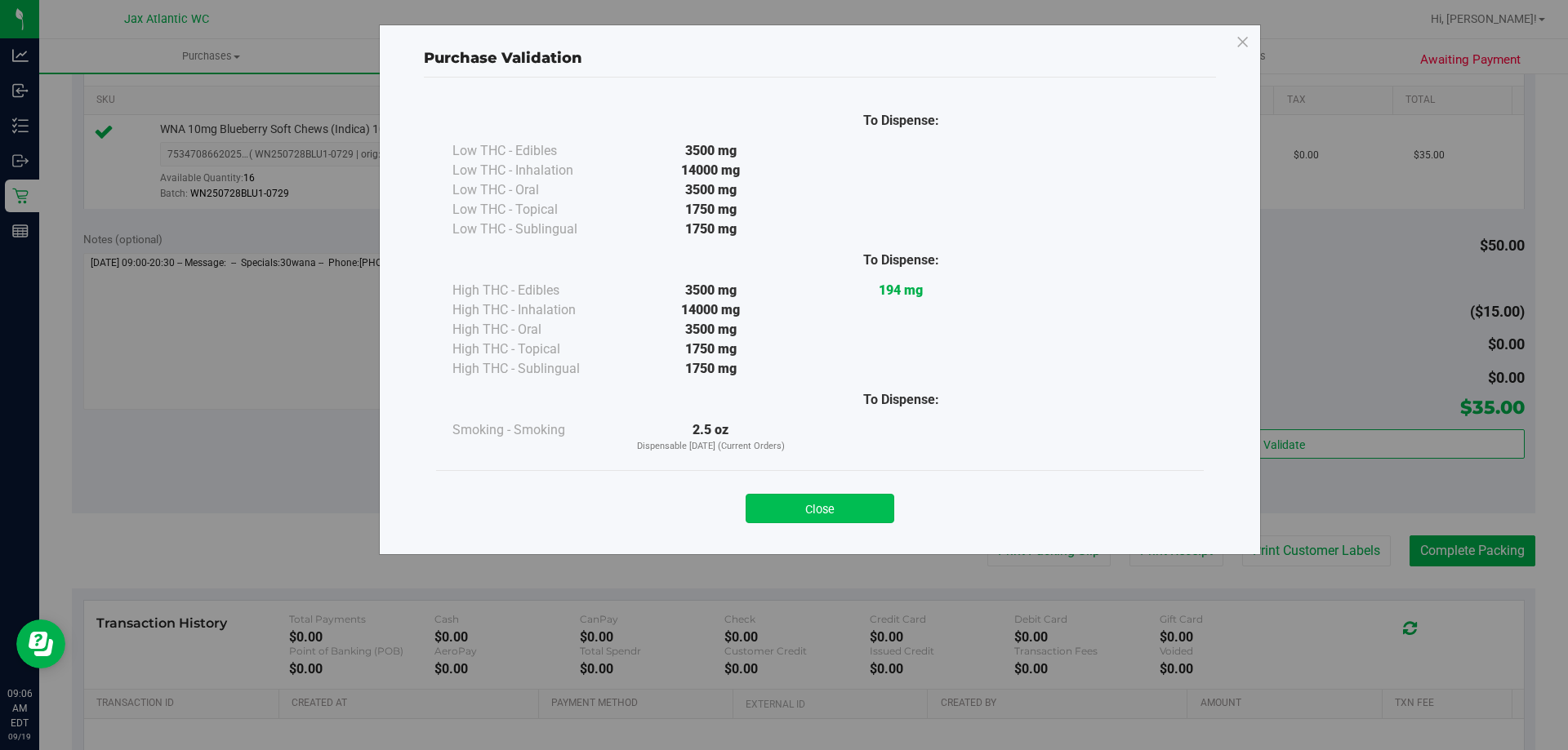
click at [878, 496] on button "Close" at bounding box center [820, 509] width 148 height 30
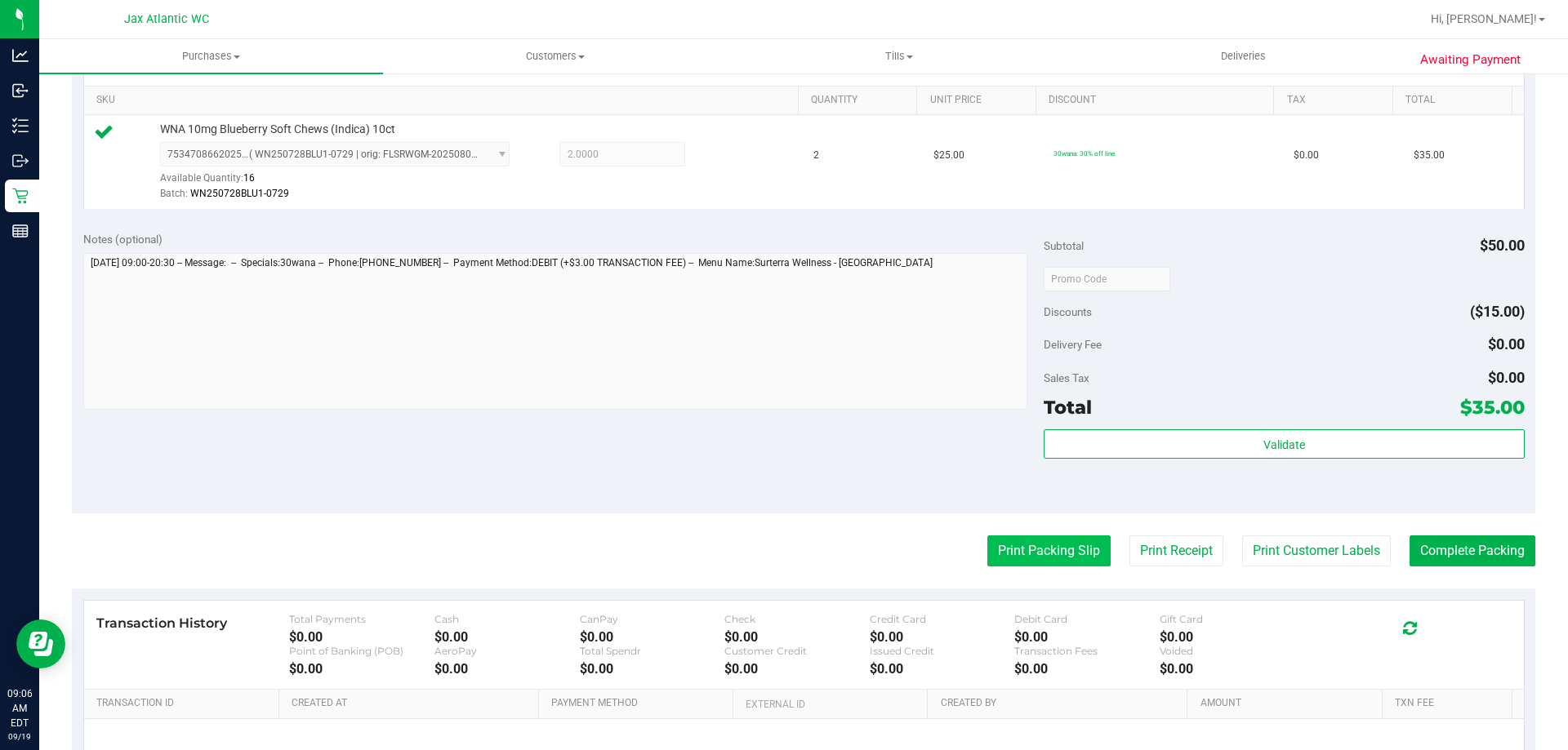
click at [1030, 542] on button "Print Packing Slip" at bounding box center [1049, 550] width 124 height 31
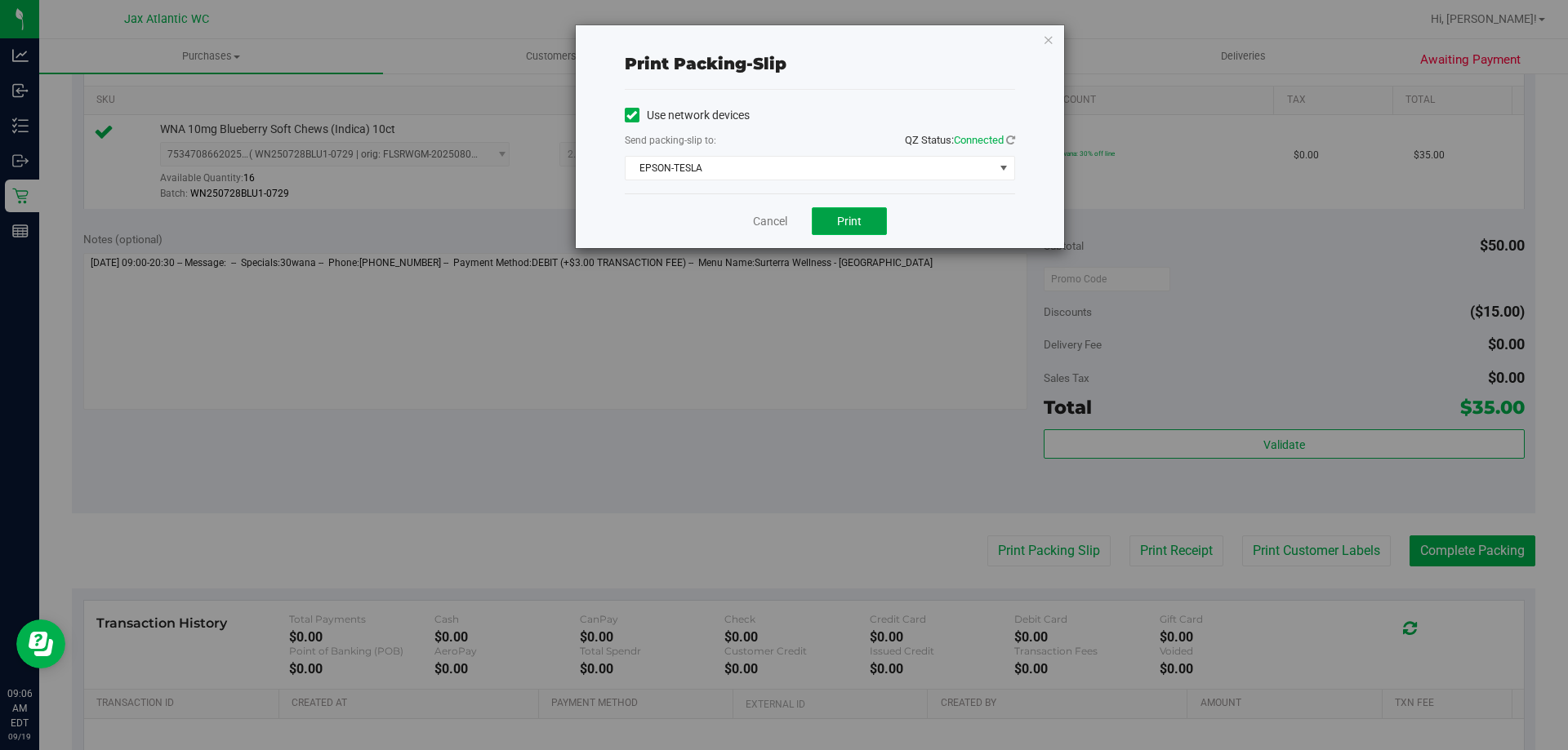
click at [834, 212] on button "Print" at bounding box center [849, 221] width 75 height 28
click at [767, 223] on link "Cancel" at bounding box center [770, 222] width 34 height 18
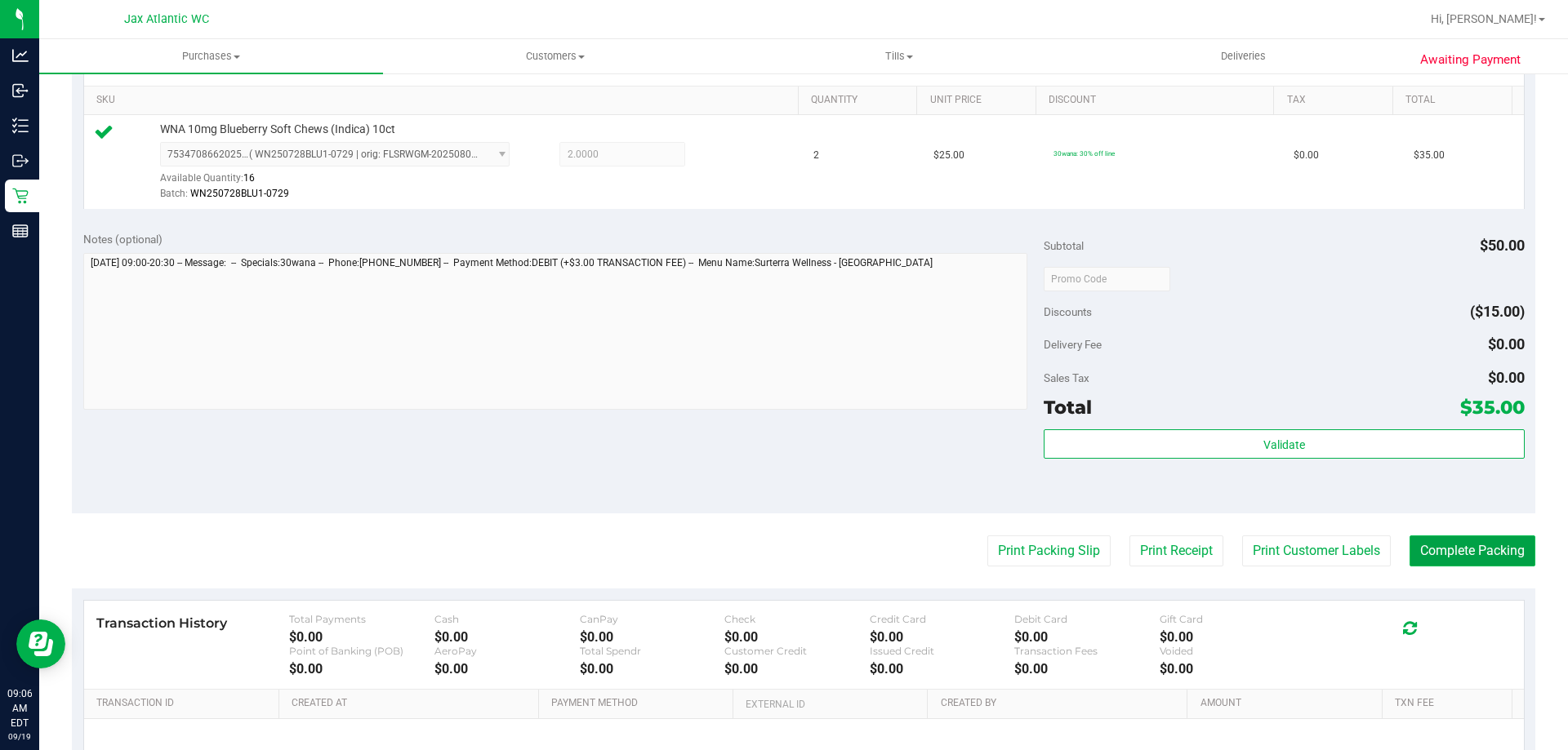
click at [1493, 539] on button "Complete Packing" at bounding box center [1471, 550] width 125 height 31
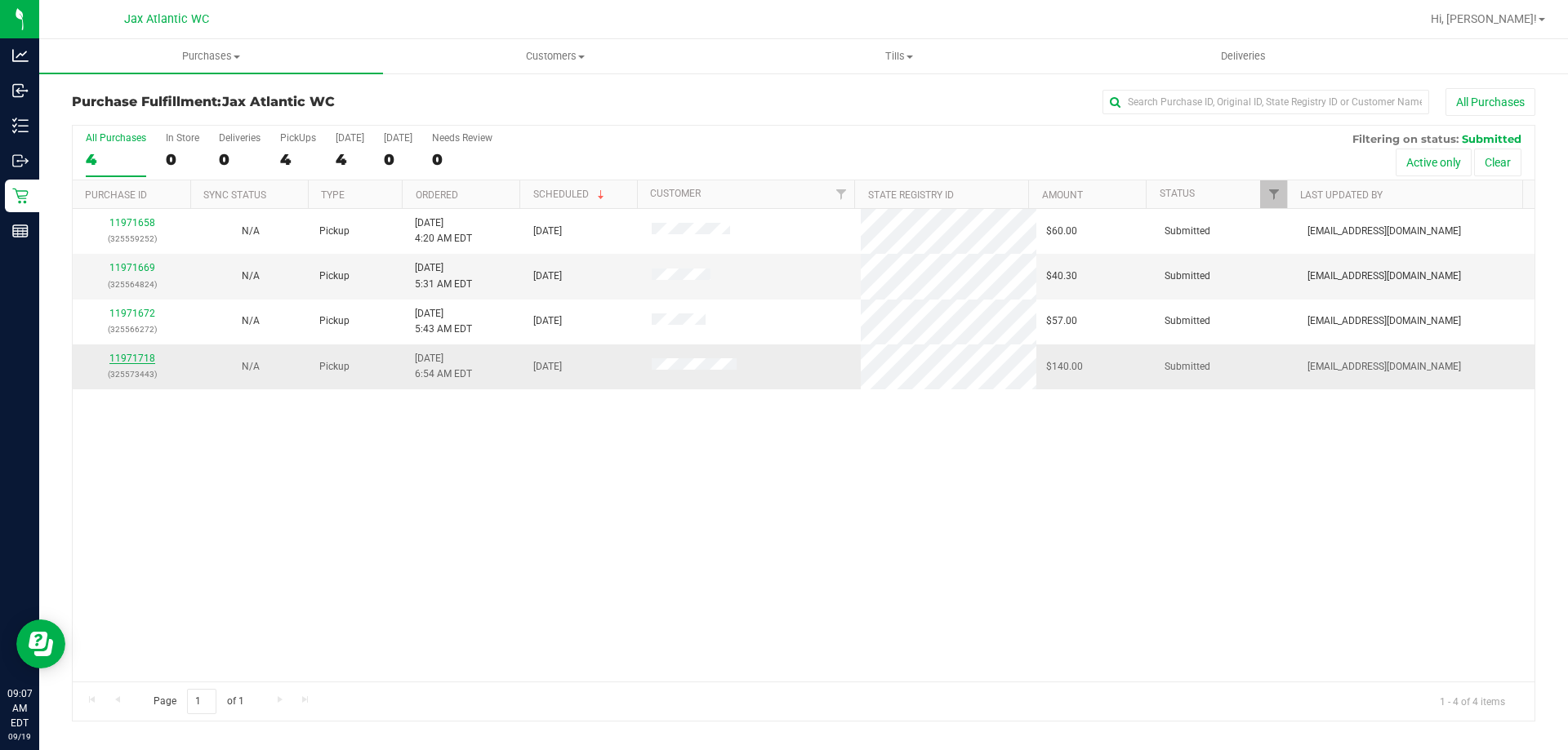
click at [118, 355] on link "11971718" at bounding box center [132, 358] width 46 height 11
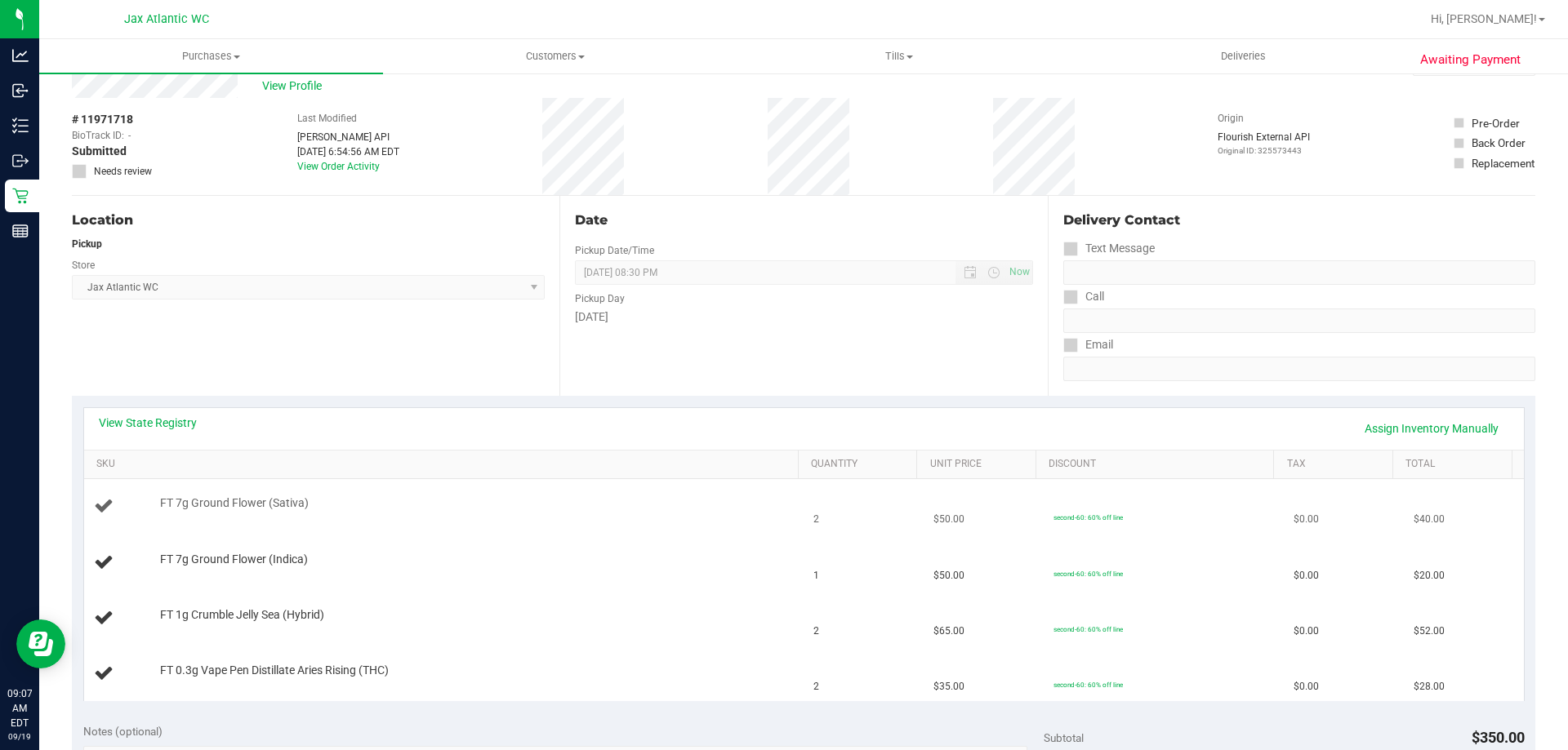
scroll to position [82, 0]
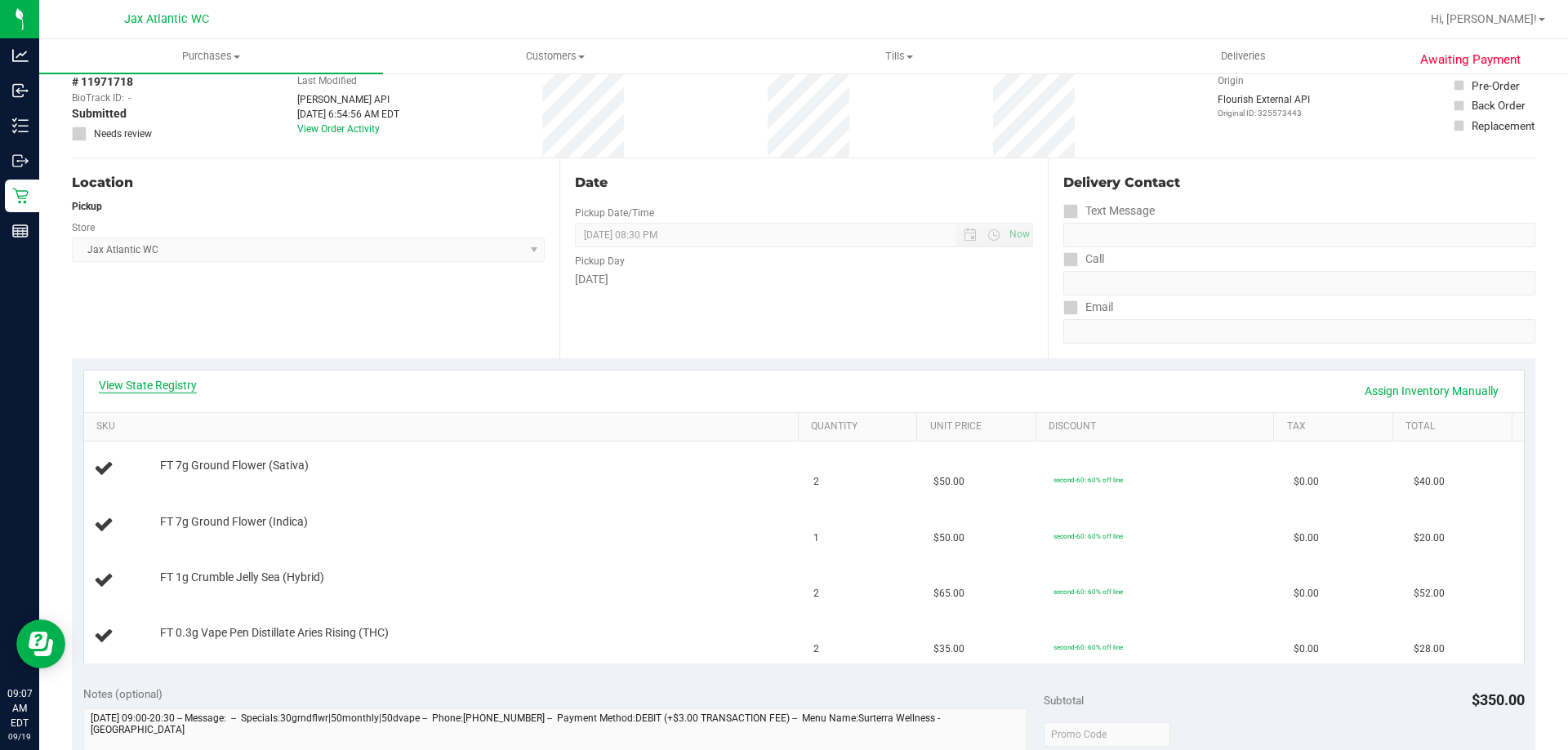
click at [149, 379] on link "View State Registry" at bounding box center [148, 385] width 98 height 17
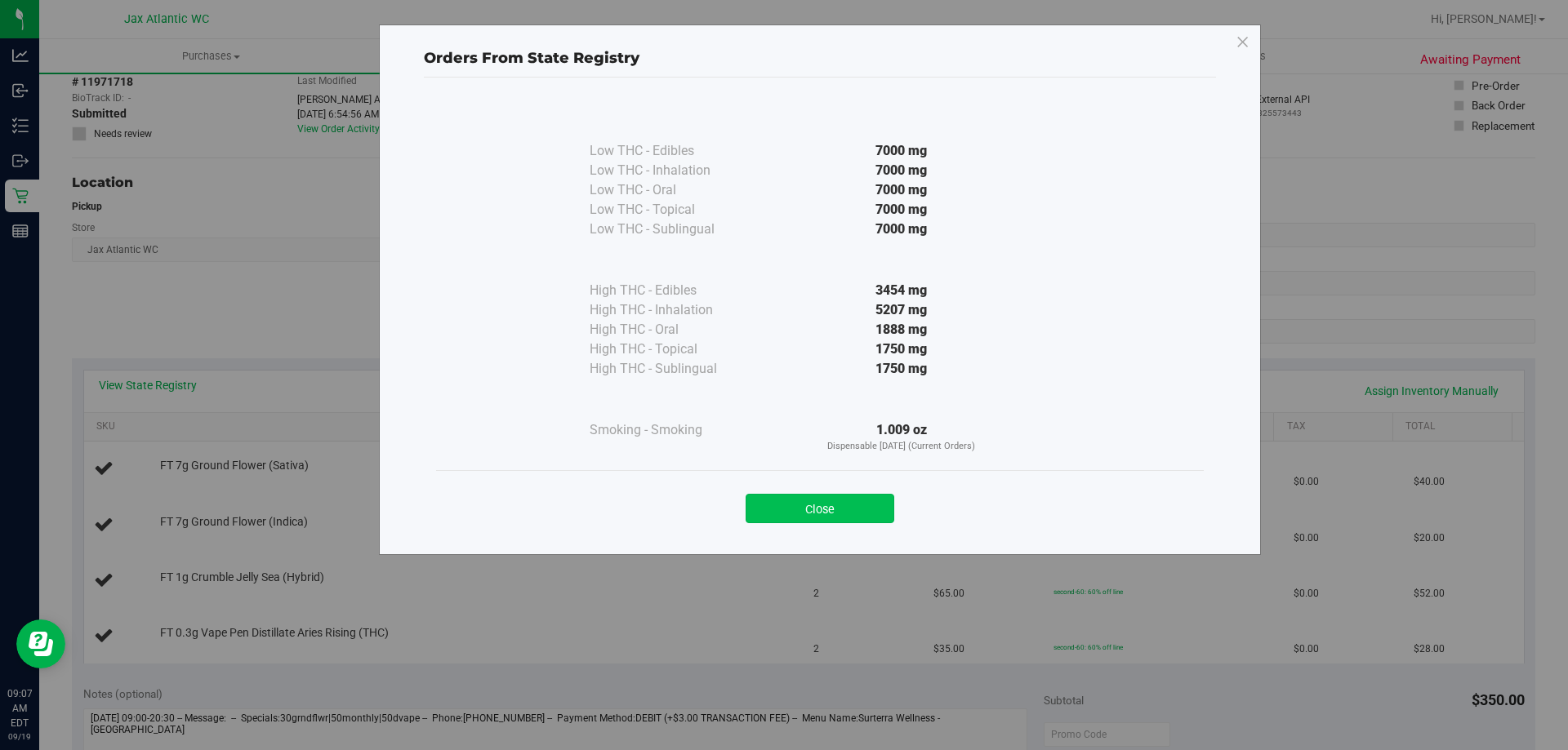
click at [831, 496] on button "Close" at bounding box center [820, 509] width 148 height 30
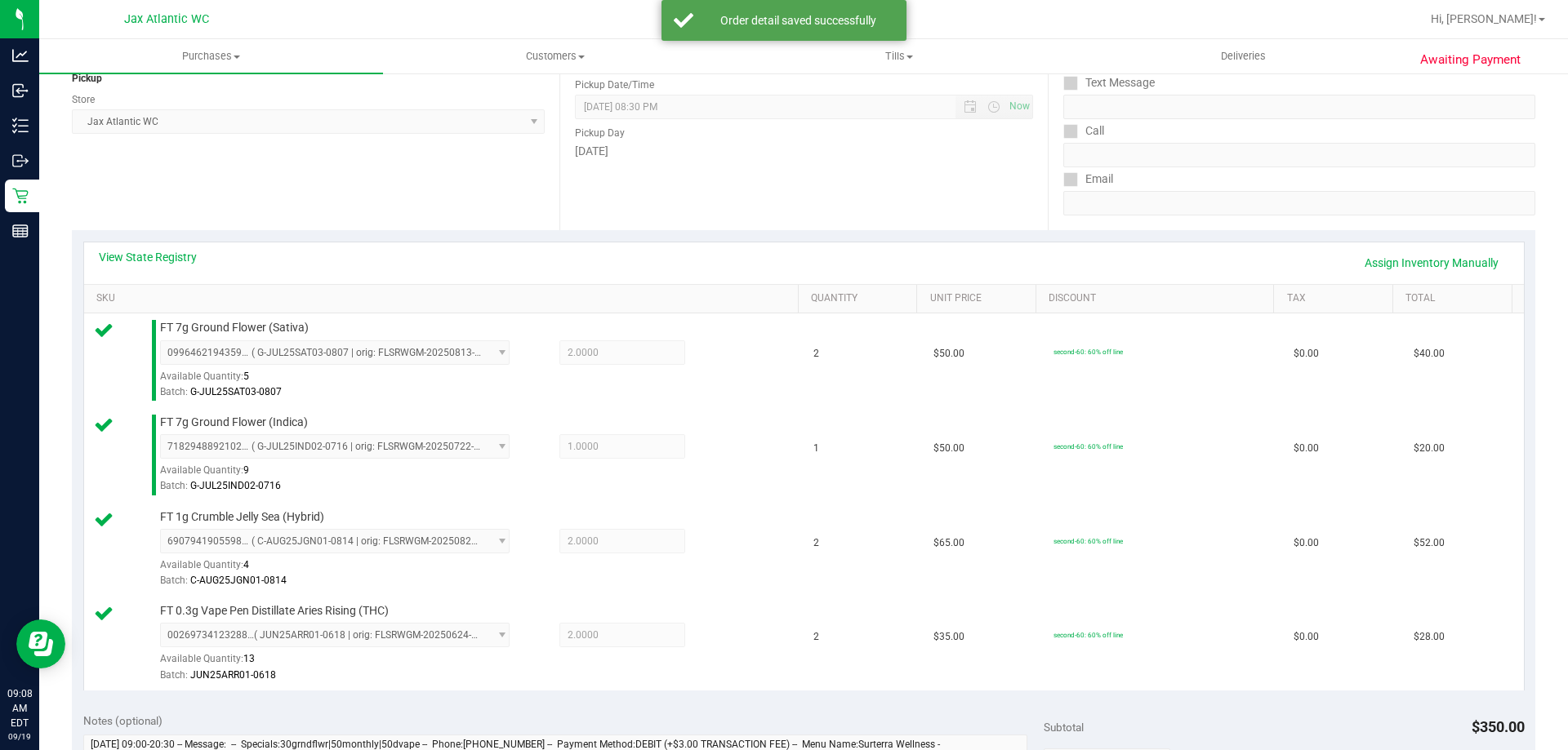
scroll to position [408, 0]
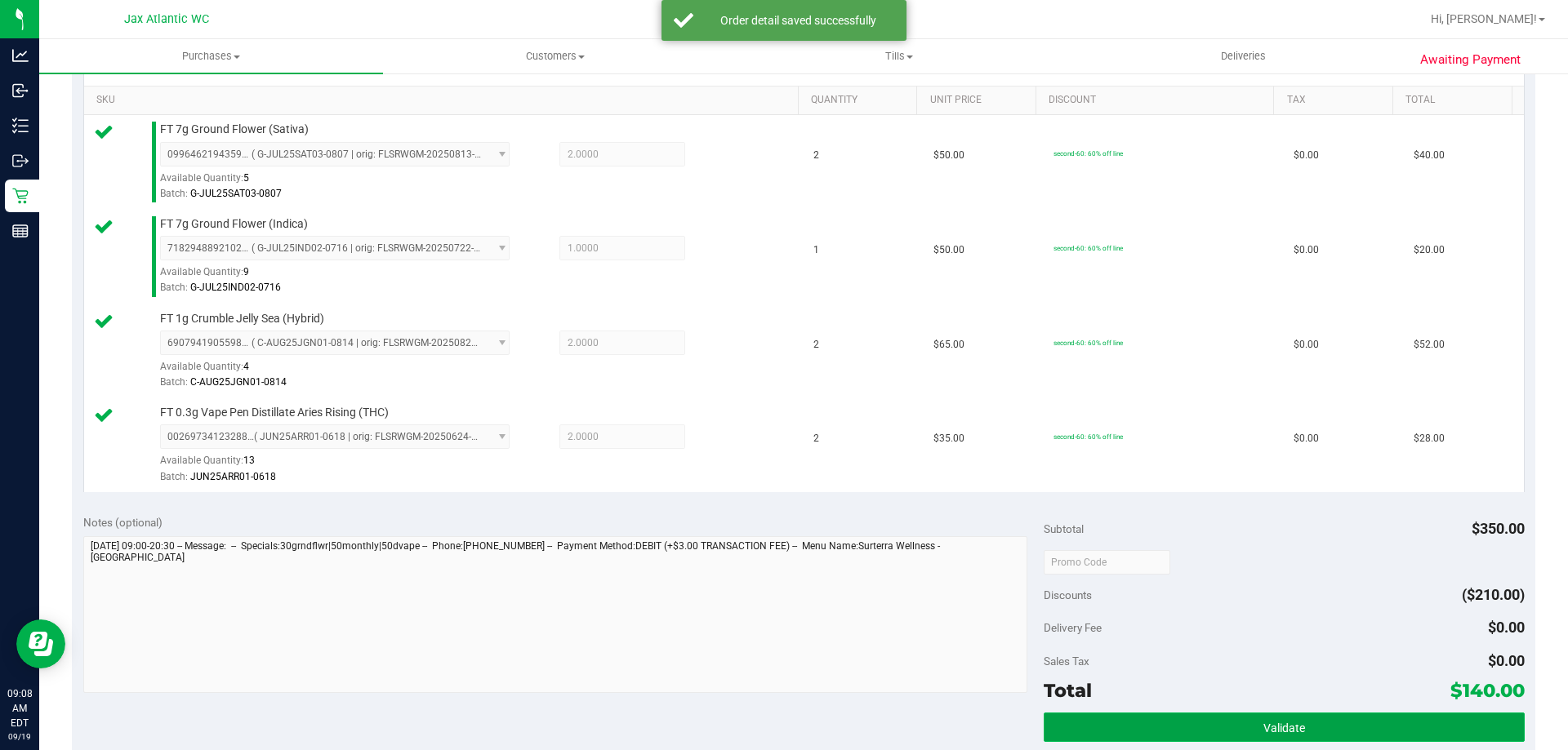
click at [1254, 712] on button "Validate" at bounding box center [1283, 727] width 480 height 30
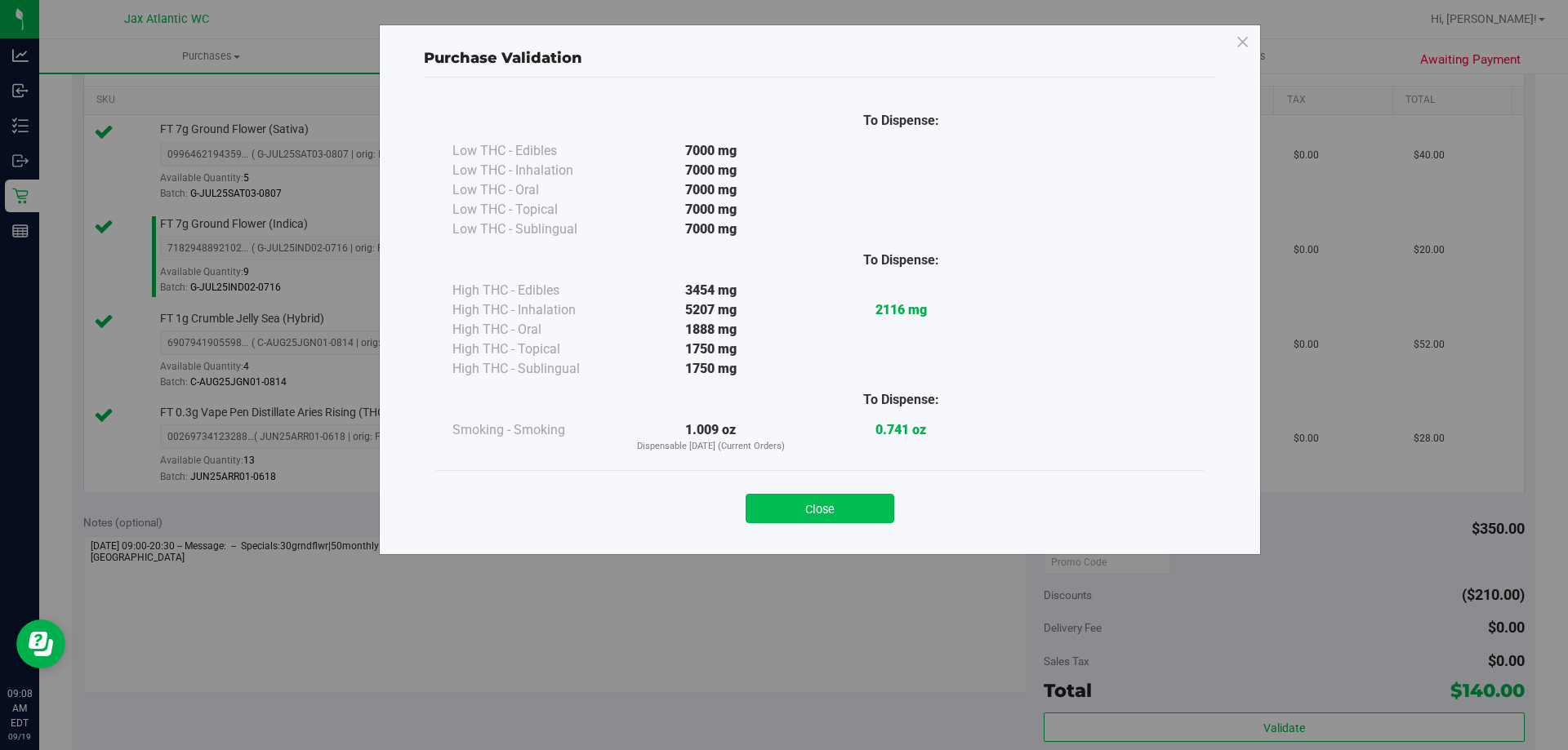
click at [778, 514] on button "Close" at bounding box center [820, 509] width 148 height 30
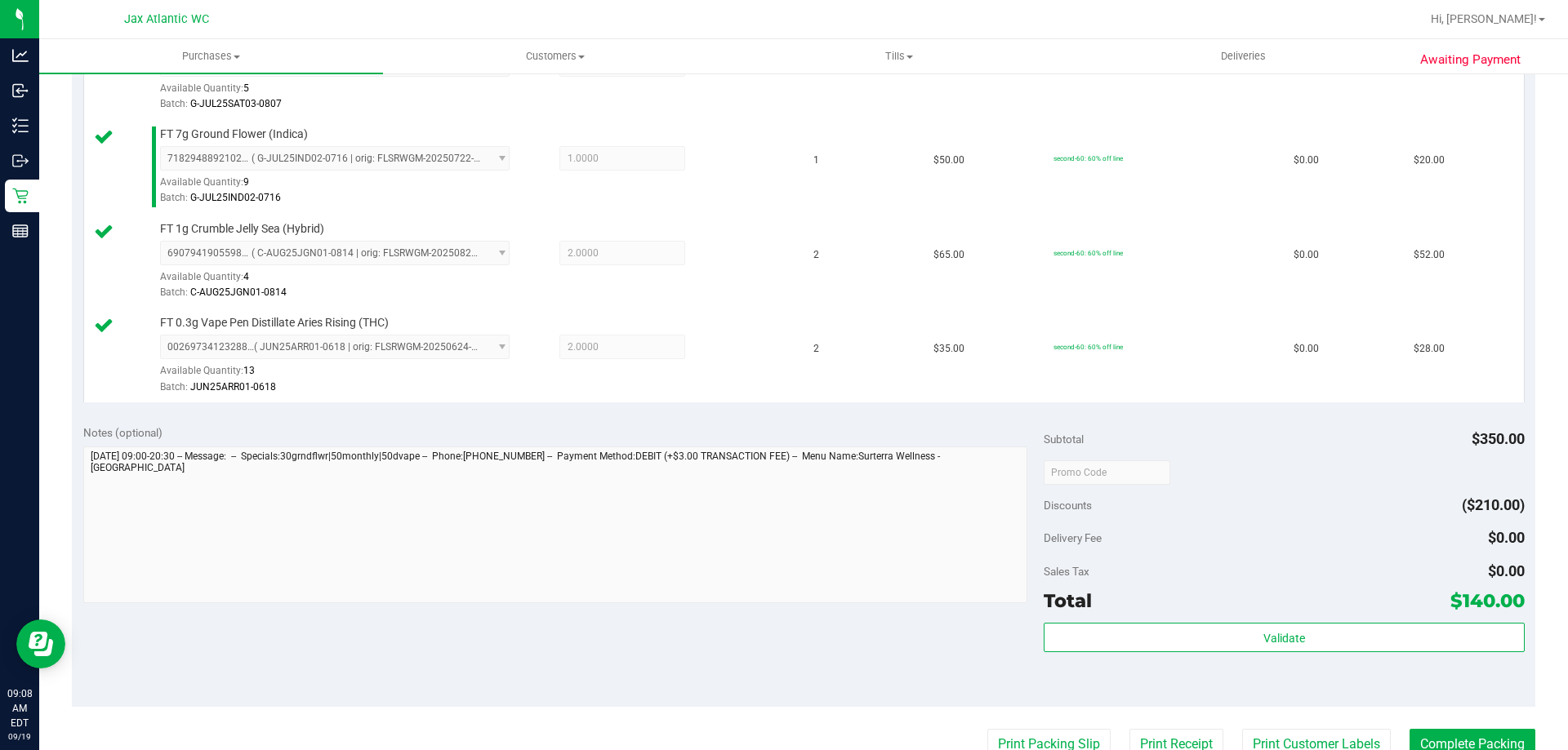
scroll to position [571, 0]
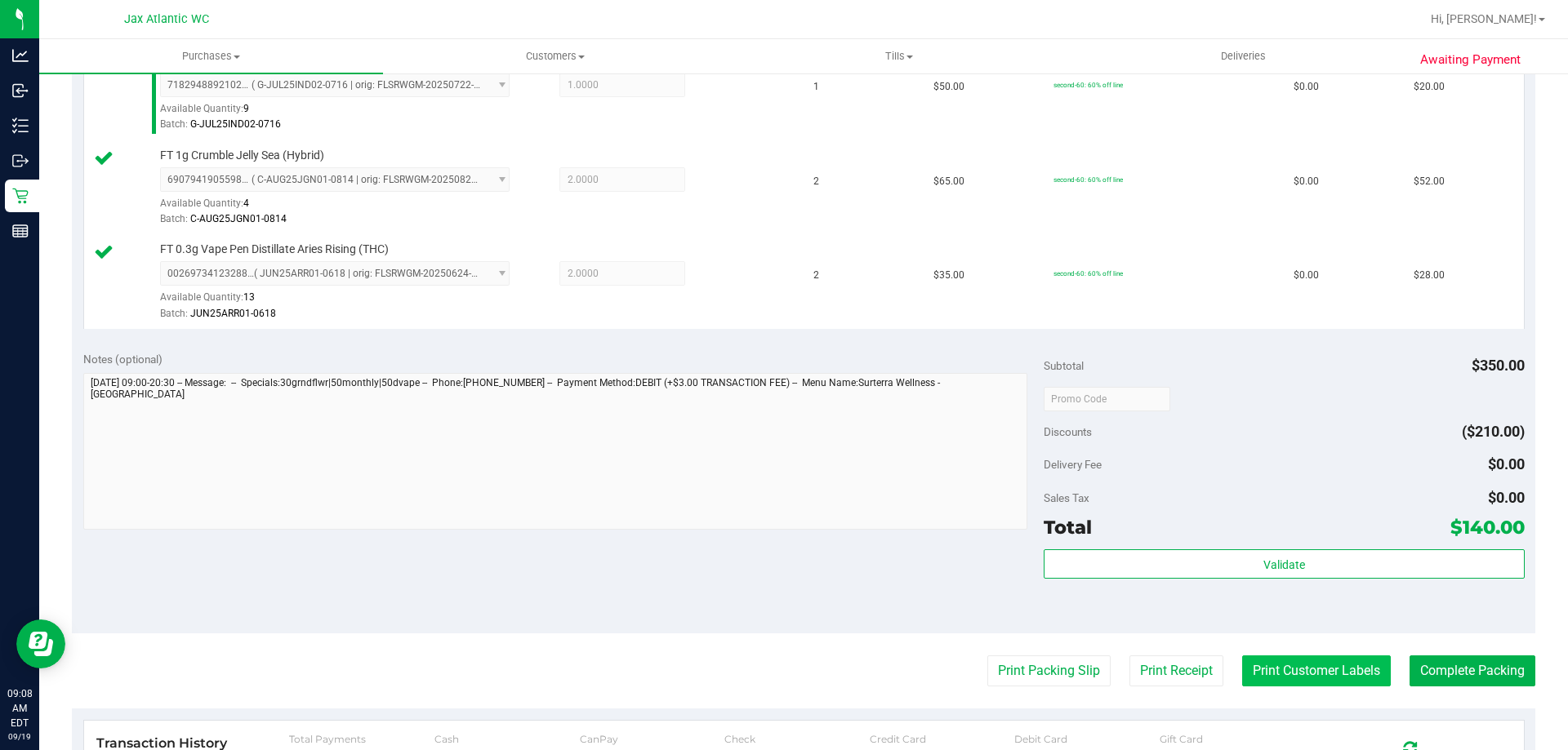
click at [1292, 676] on button "Print Customer Labels" at bounding box center [1315, 670] width 148 height 31
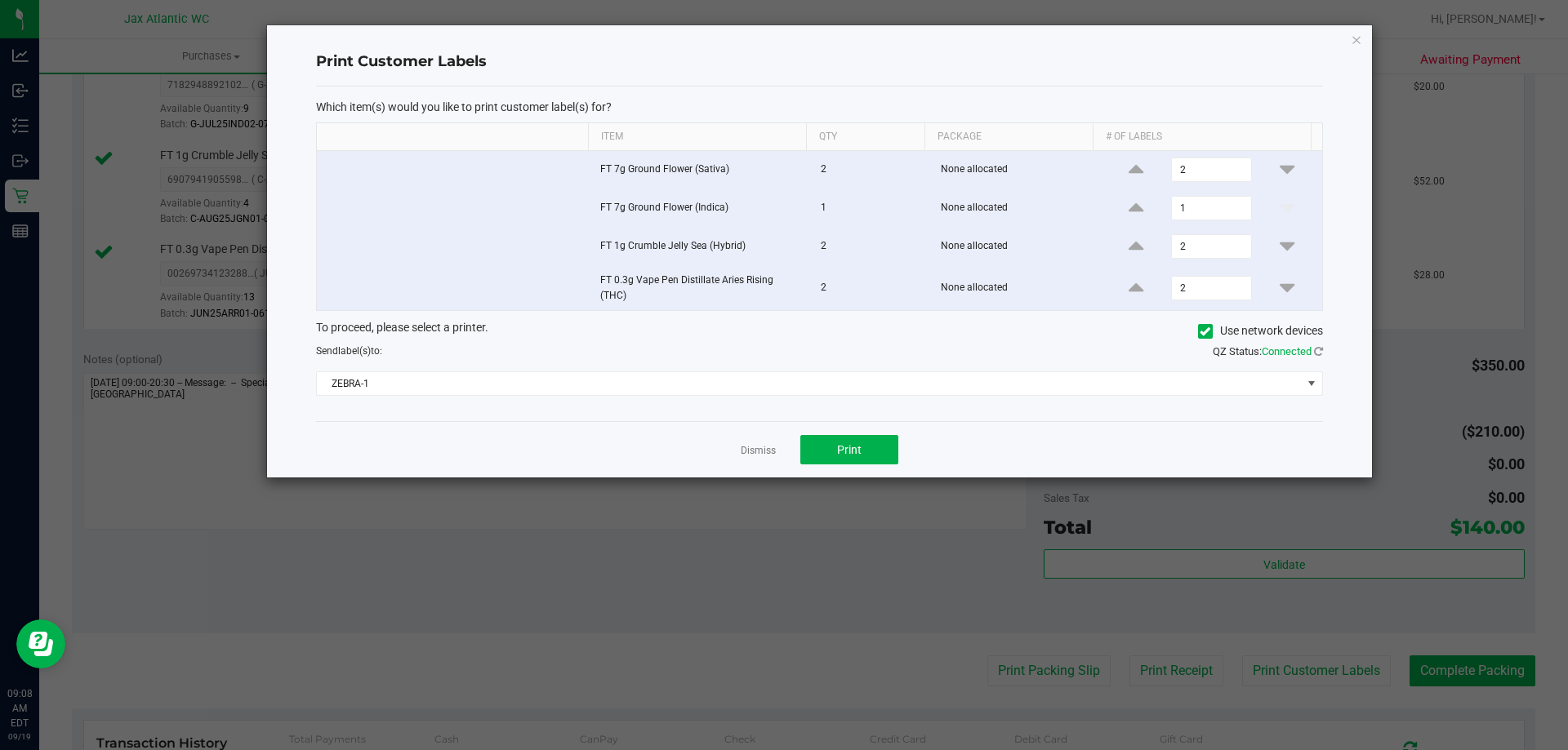
click at [759, 452] on link "Dismiss" at bounding box center [758, 451] width 35 height 14
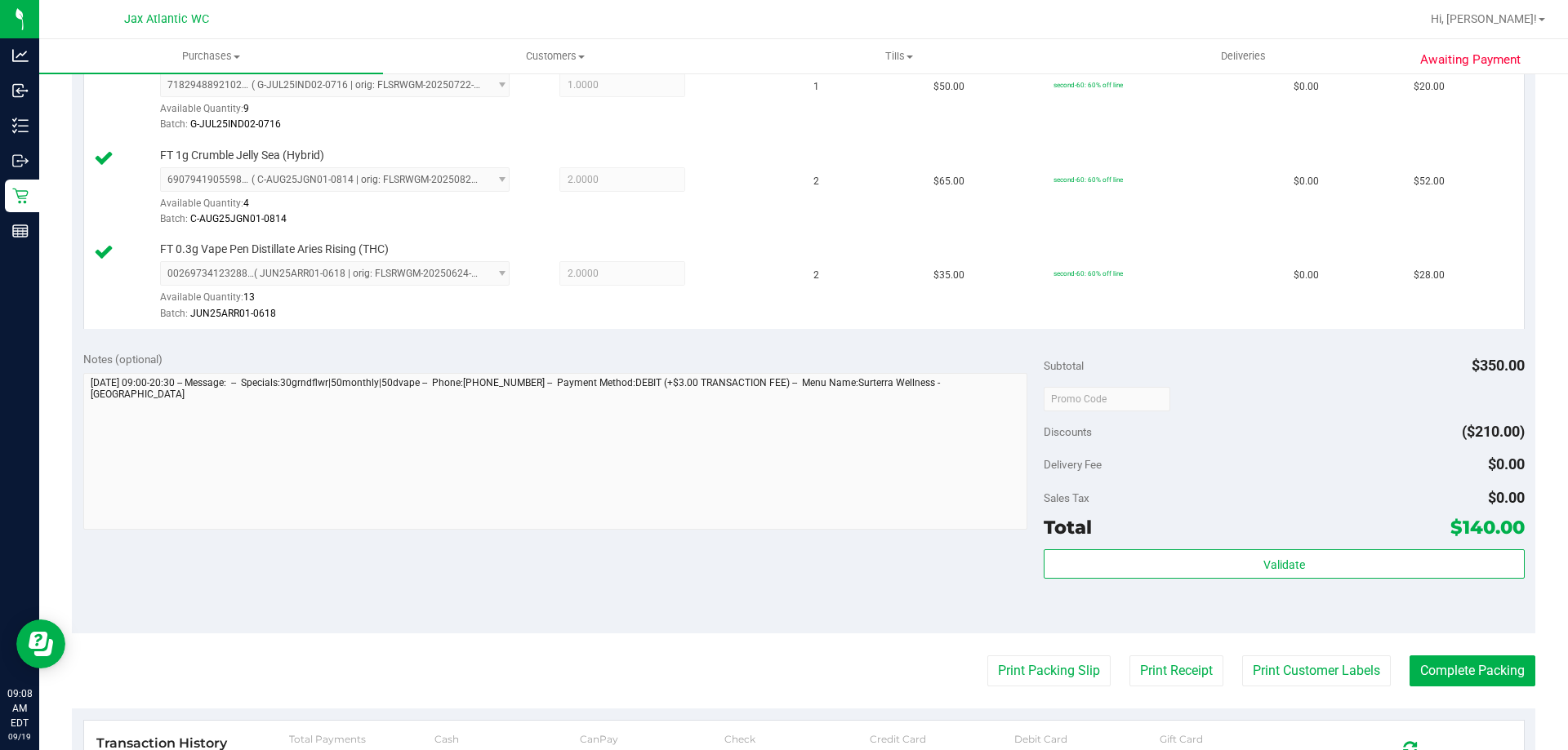
click at [1020, 648] on purchase-details "Back Edit Purchase Cancel Purchase View Profile # 11971718 BioTrack ID: - Submi…" at bounding box center [804, 265] width 1464 height 1497
click at [1022, 662] on button "Print Packing Slip" at bounding box center [1049, 670] width 124 height 31
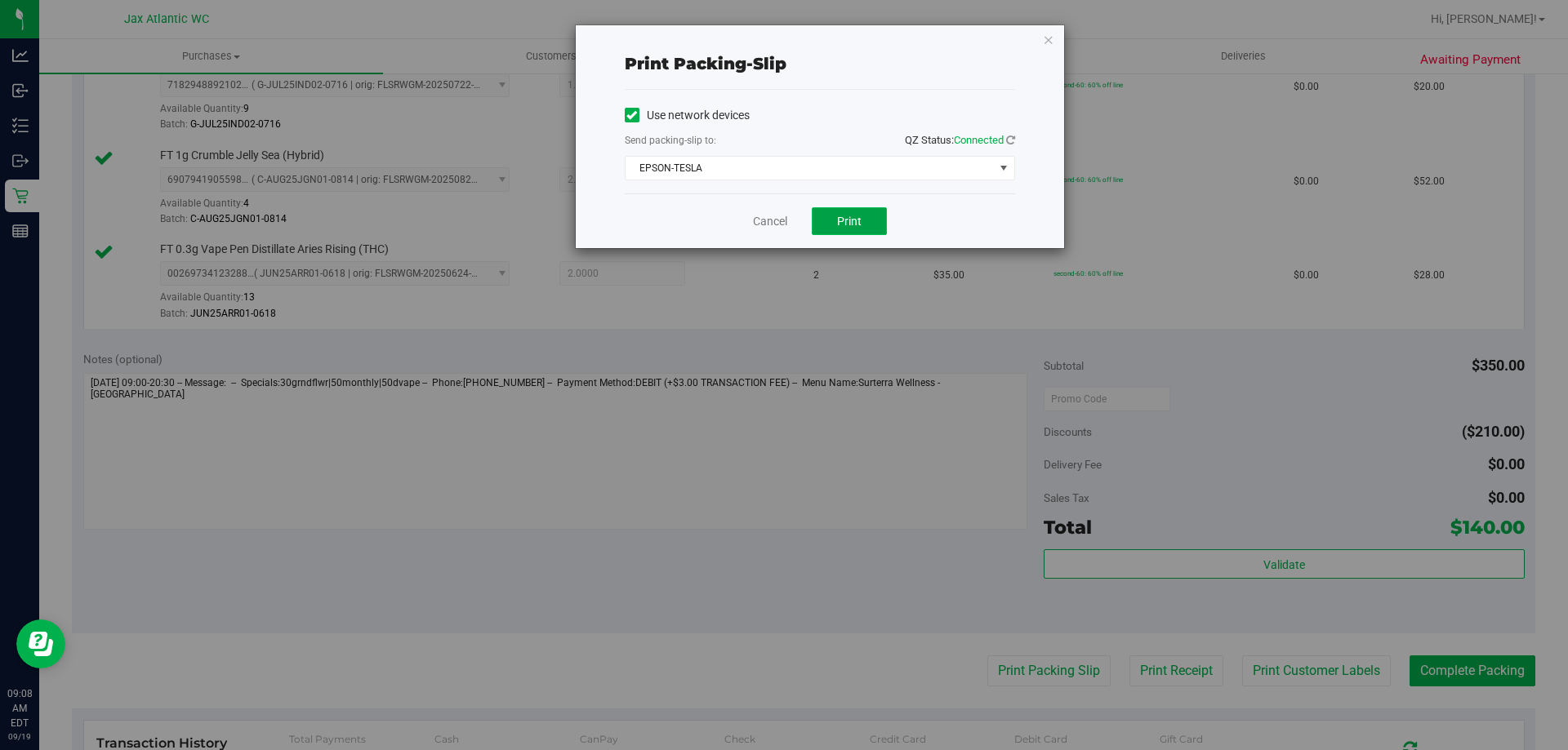
click at [853, 232] on button "Print" at bounding box center [849, 221] width 75 height 28
drag, startPoint x: 765, startPoint y: 212, endPoint x: 752, endPoint y: 220, distance: 15.3
click at [764, 213] on link "Cancel" at bounding box center [770, 222] width 34 height 18
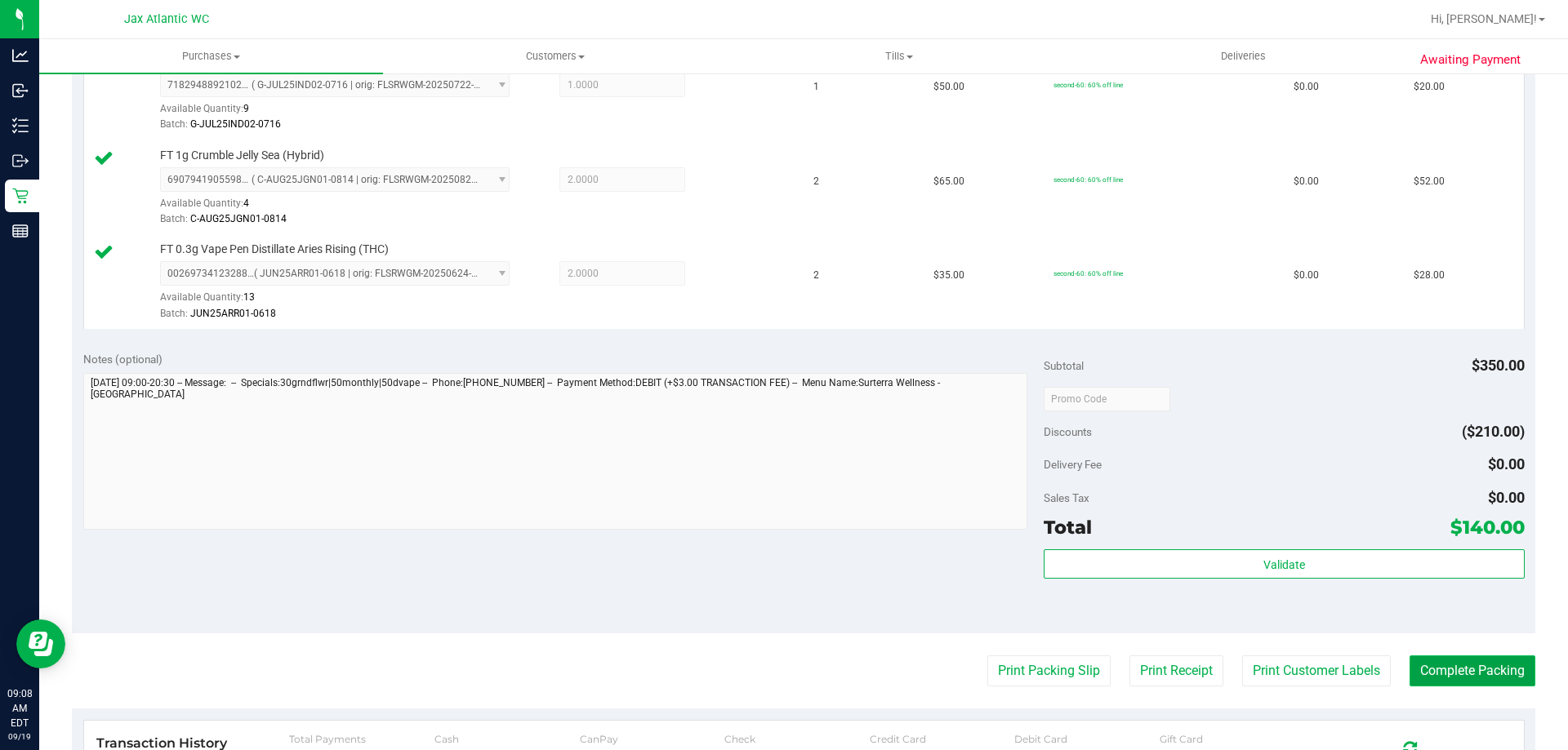
click at [1496, 672] on button "Complete Packing" at bounding box center [1471, 670] width 125 height 31
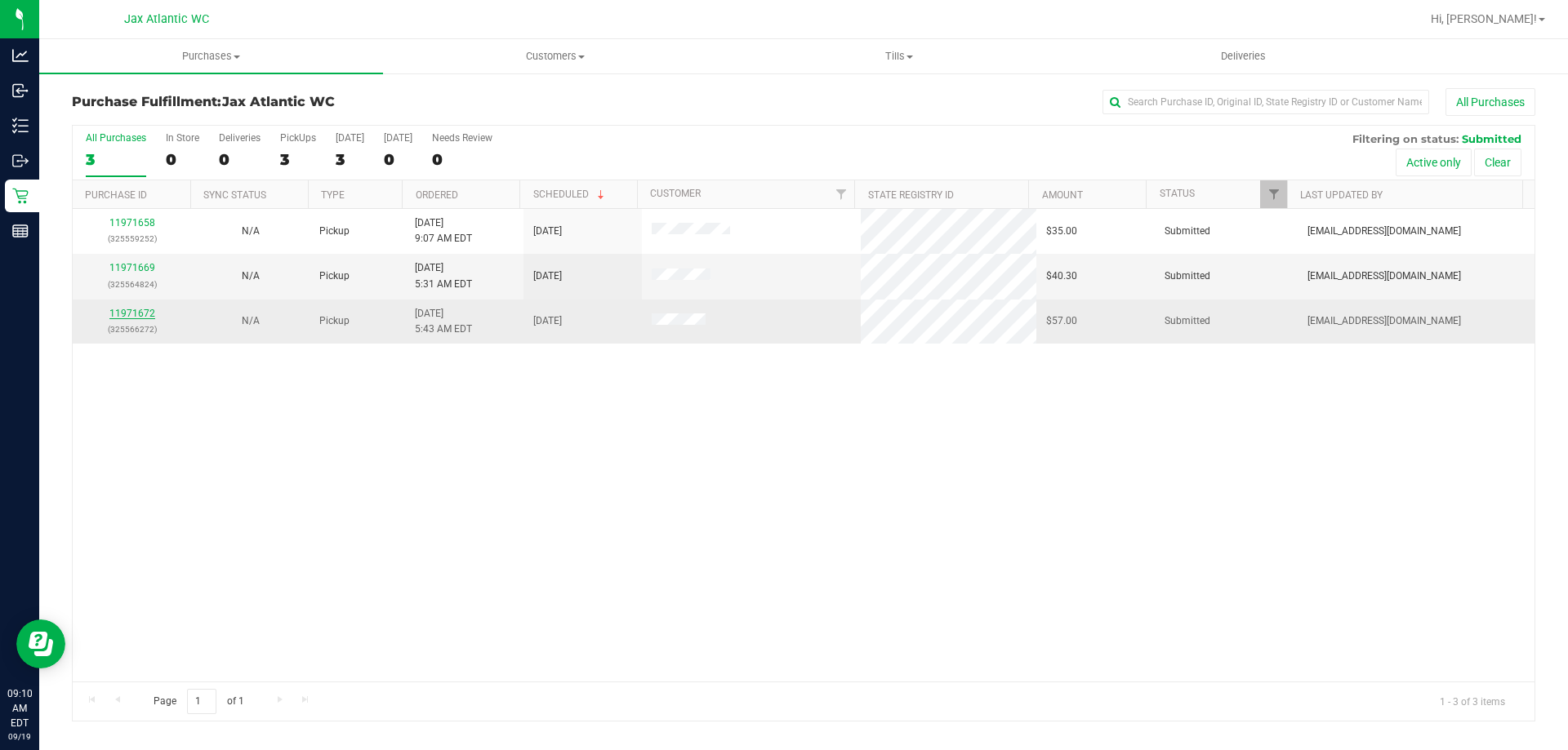
click at [121, 308] on link "11971672" at bounding box center [132, 313] width 46 height 11
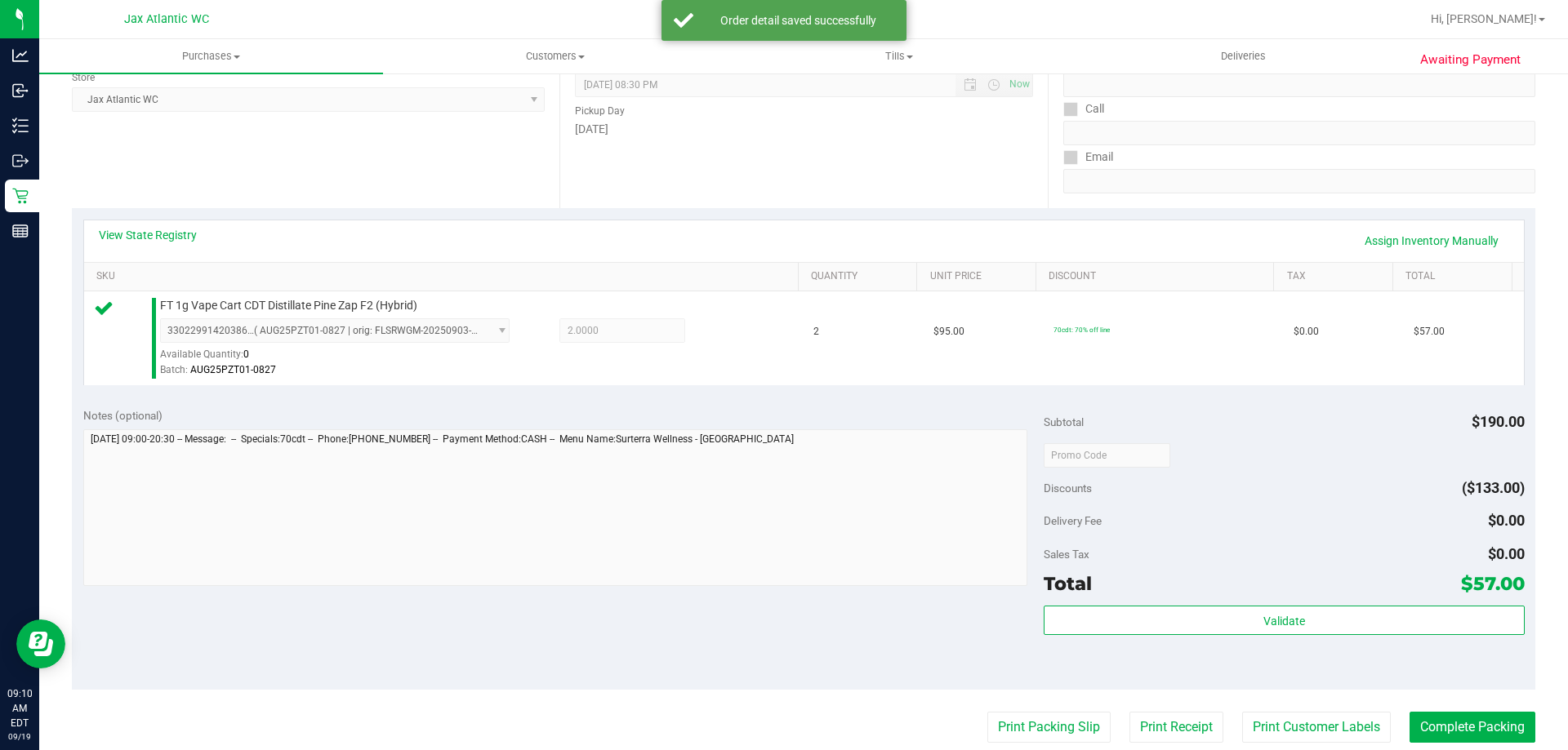
scroll to position [326, 0]
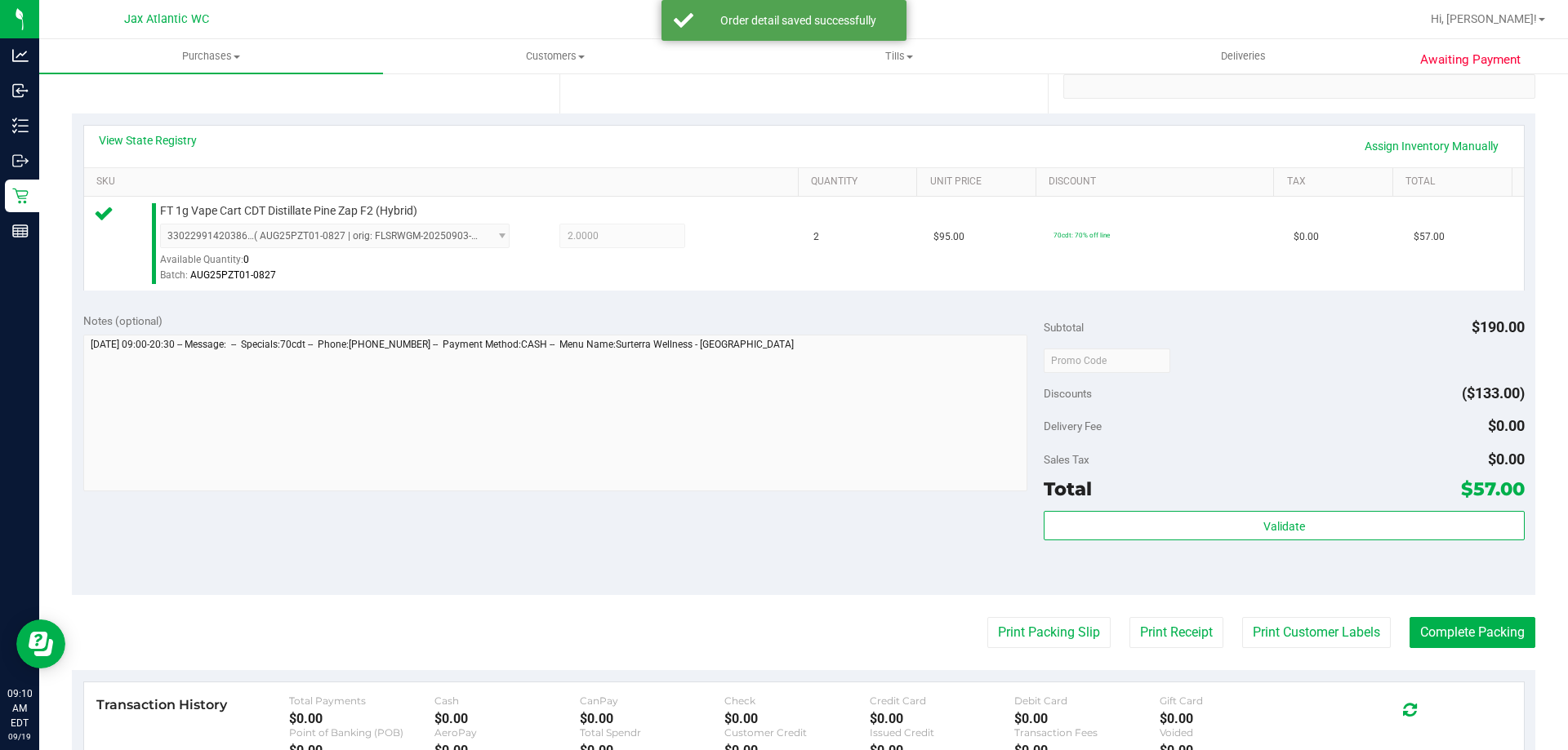
click at [1328, 542] on div "Validate" at bounding box center [1283, 548] width 480 height 74
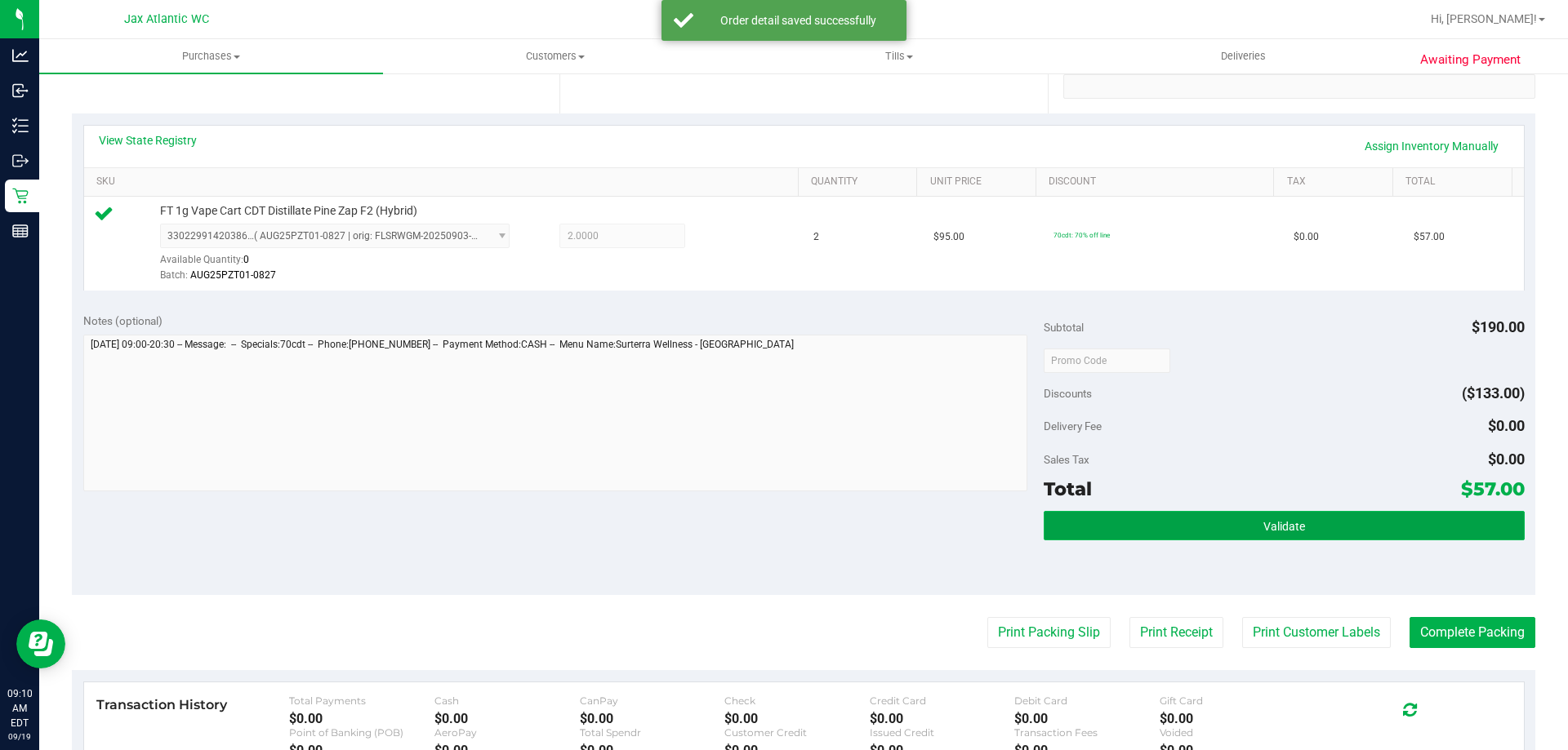
click at [1323, 538] on button "Validate" at bounding box center [1283, 526] width 480 height 30
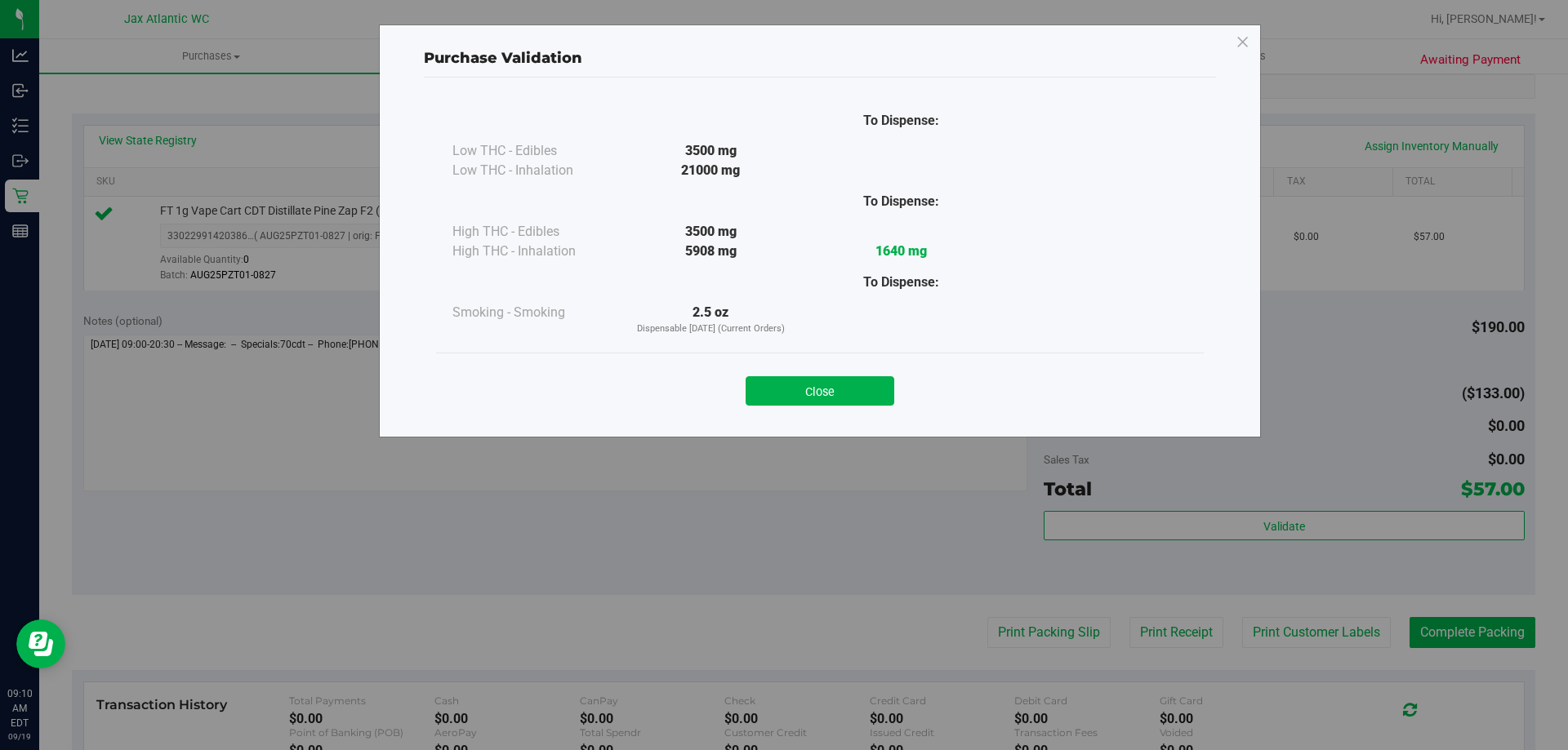
click at [879, 375] on div "Close" at bounding box center [820, 386] width 743 height 41
click at [874, 388] on button "Close" at bounding box center [820, 391] width 148 height 30
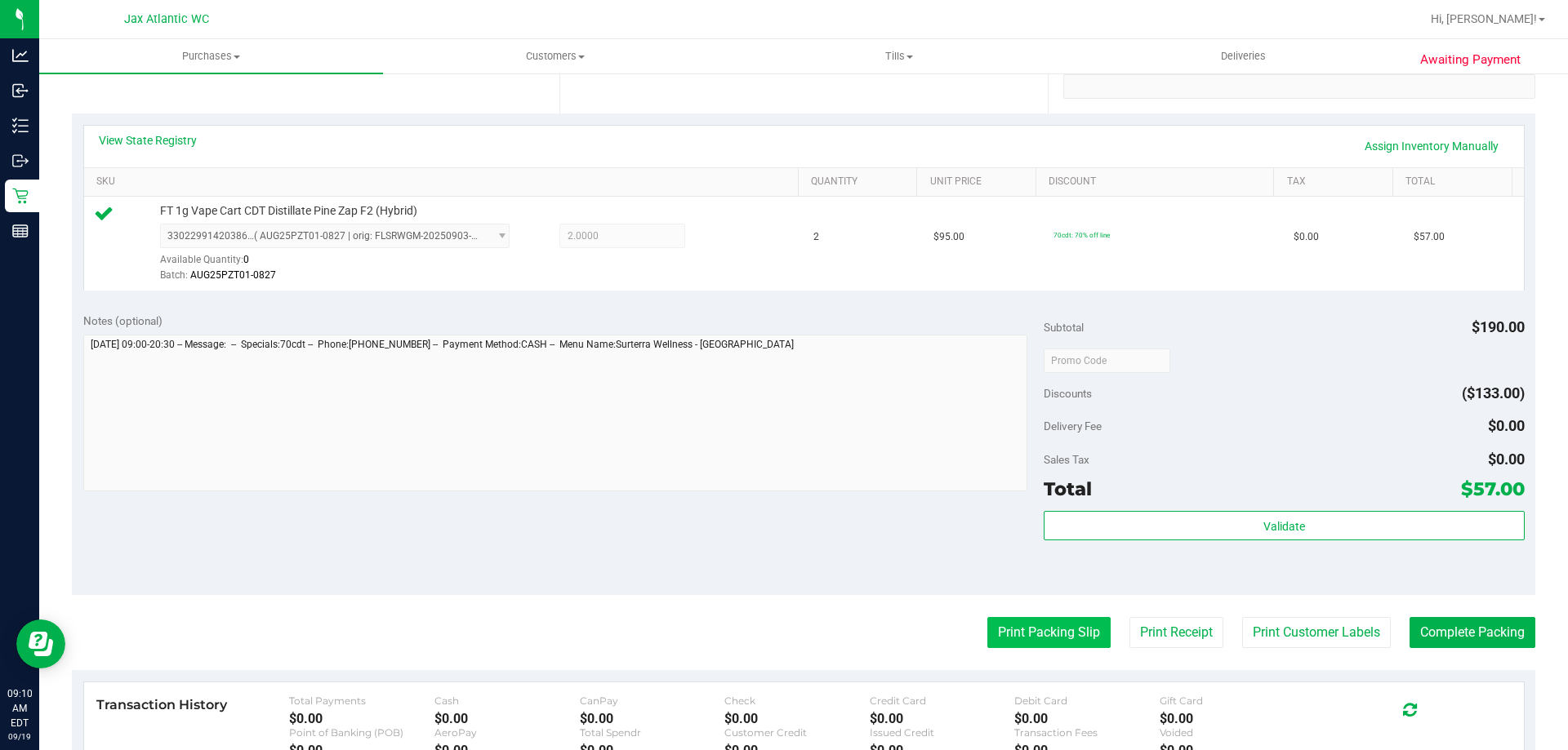
click at [1011, 625] on button "Print Packing Slip" at bounding box center [1049, 632] width 124 height 31
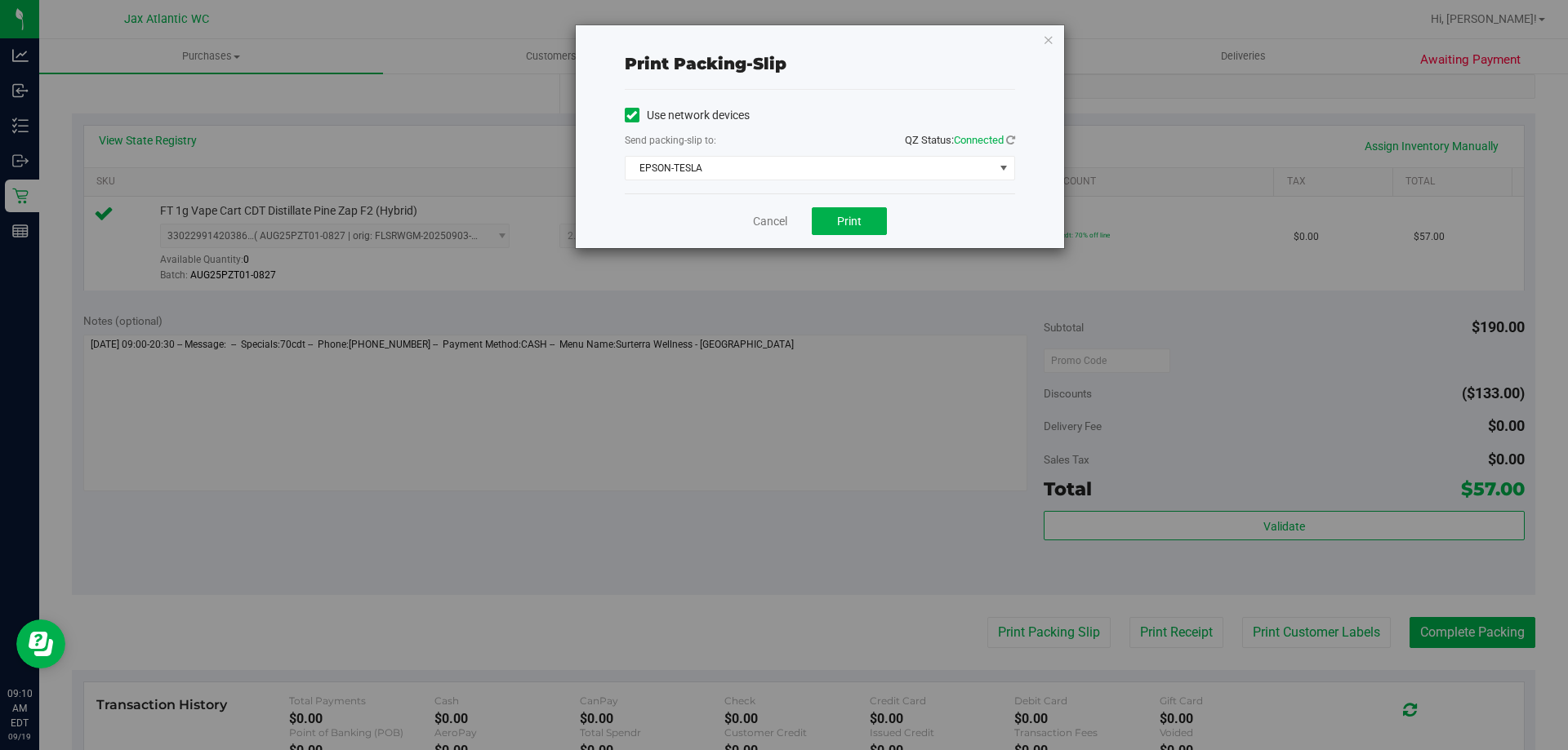
drag, startPoint x: 854, startPoint y: 237, endPoint x: 854, endPoint y: 226, distance: 11.0
click at [854, 233] on div "Cancel Print" at bounding box center [820, 221] width 390 height 54
click at [854, 220] on span "Print" at bounding box center [849, 221] width 25 height 13
click at [766, 220] on link "Cancel" at bounding box center [770, 222] width 34 height 18
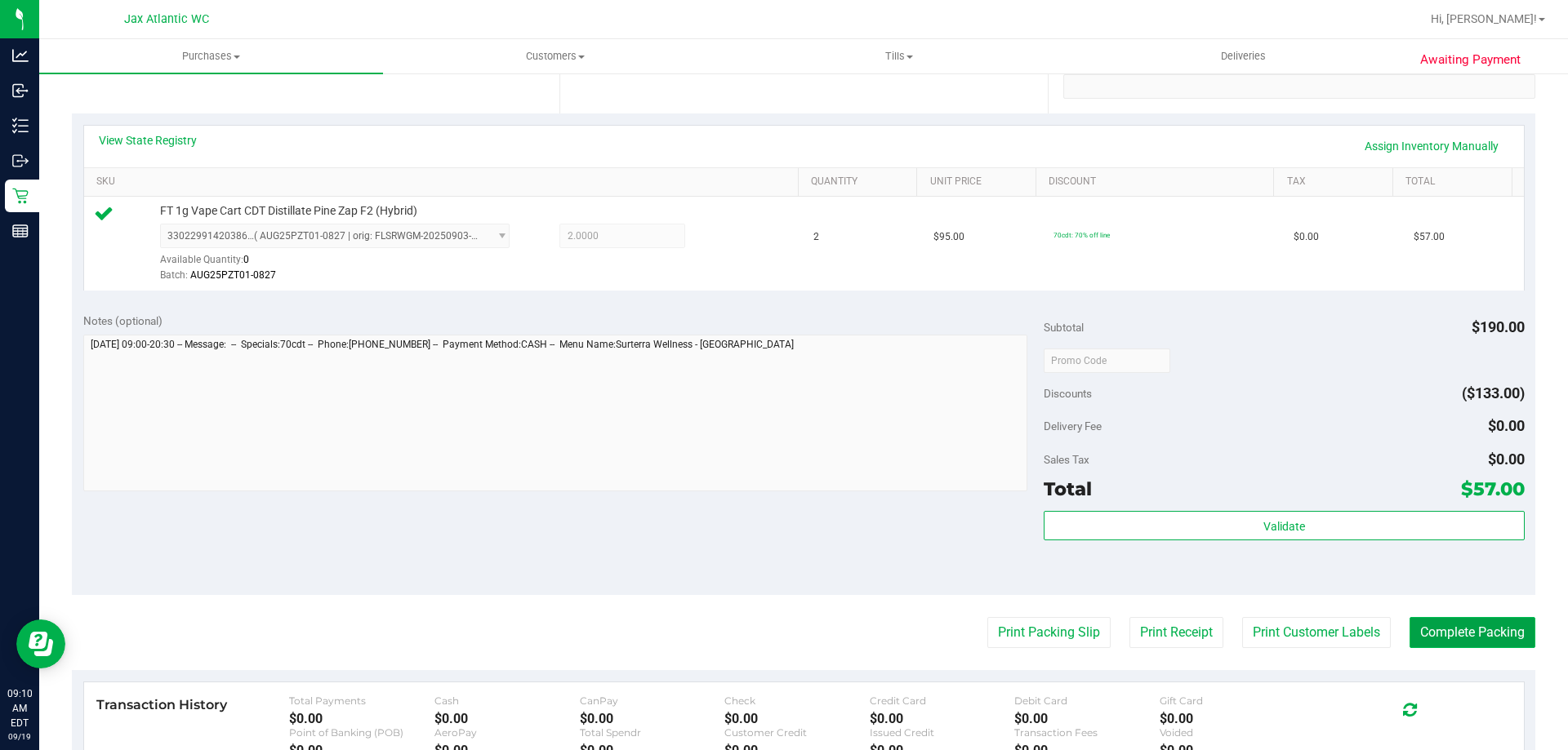
click at [1415, 623] on button "Complete Packing" at bounding box center [1471, 632] width 125 height 31
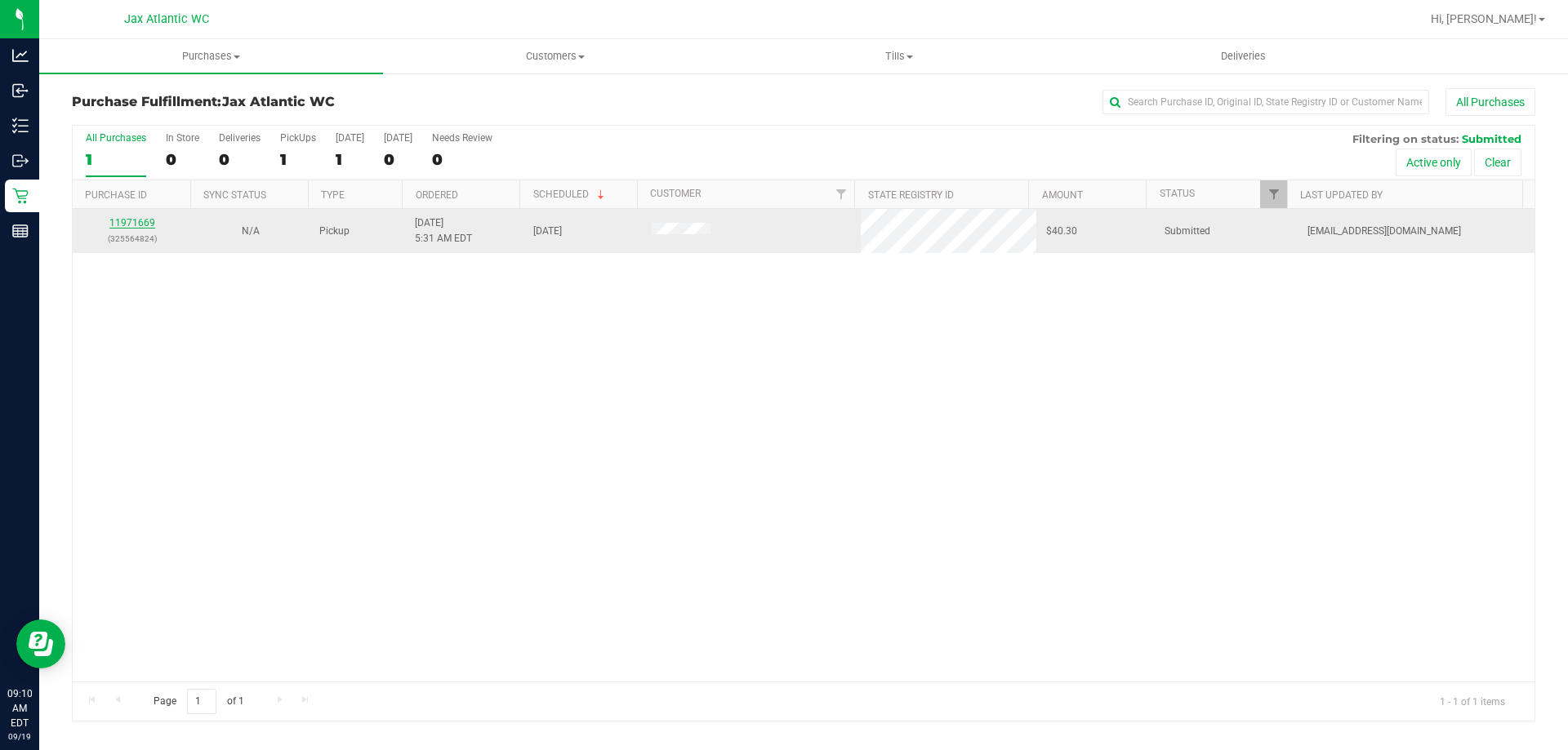
click at [152, 219] on link "11971669" at bounding box center [132, 223] width 46 height 11
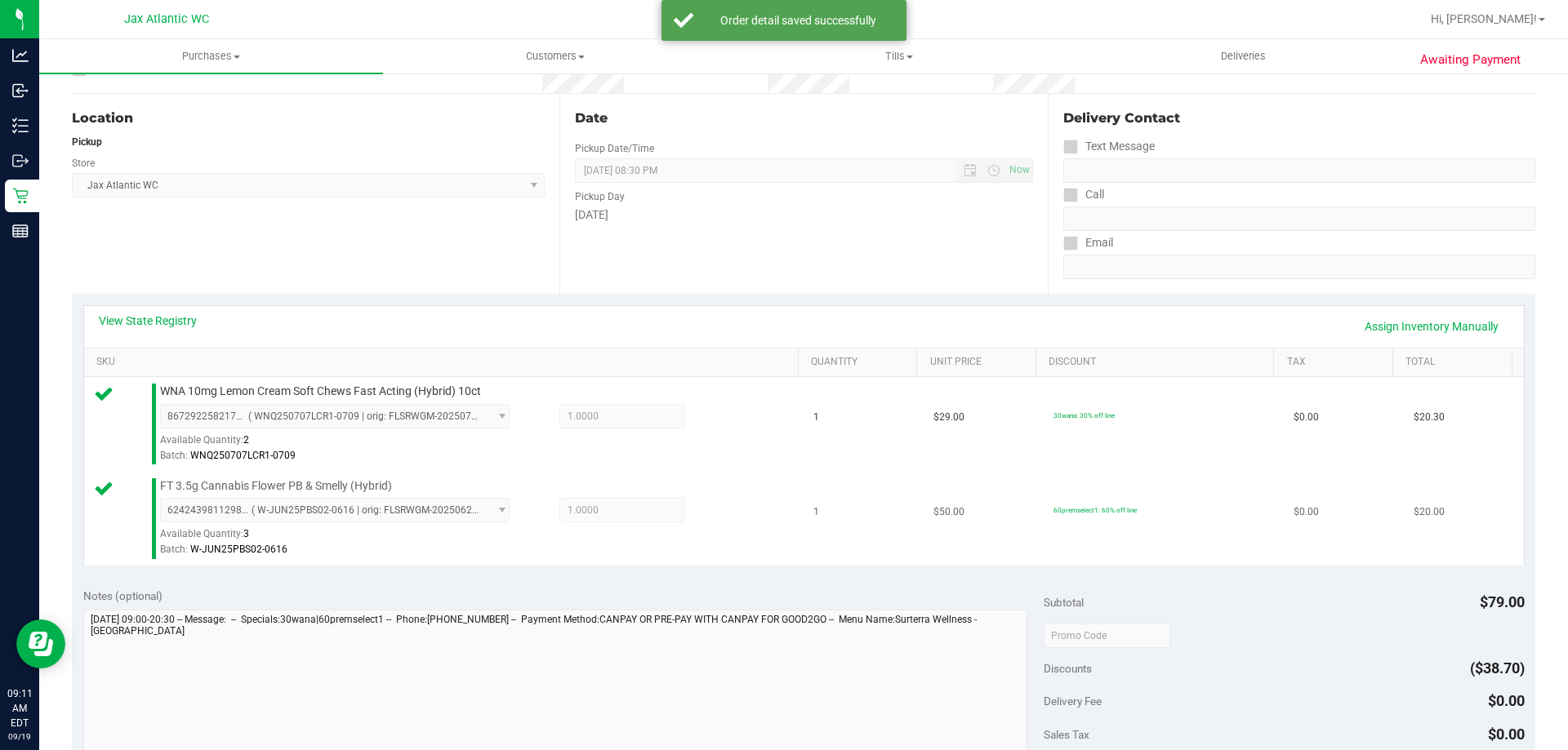
scroll to position [326, 0]
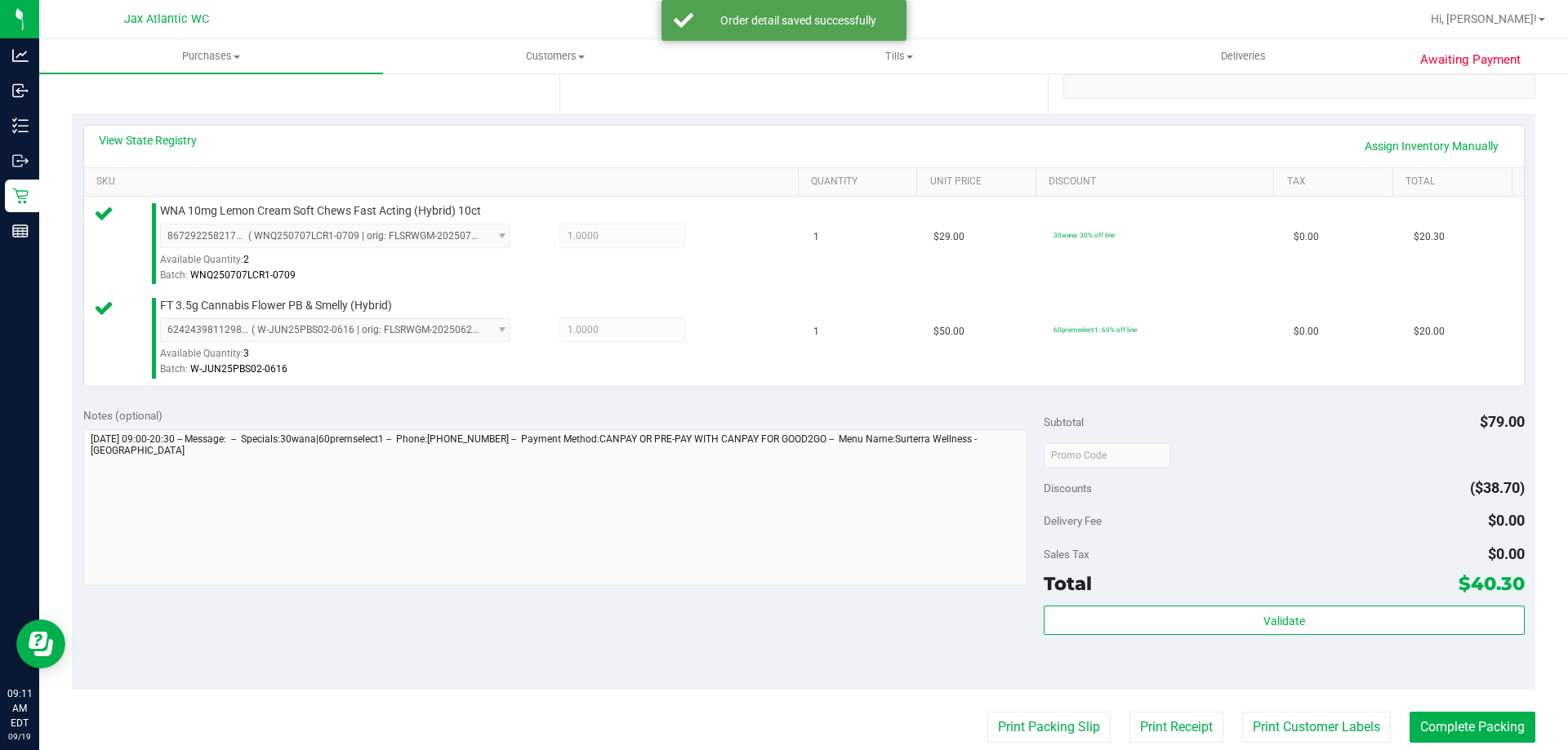
click at [1225, 638] on div "Validate" at bounding box center [1283, 642] width 480 height 74
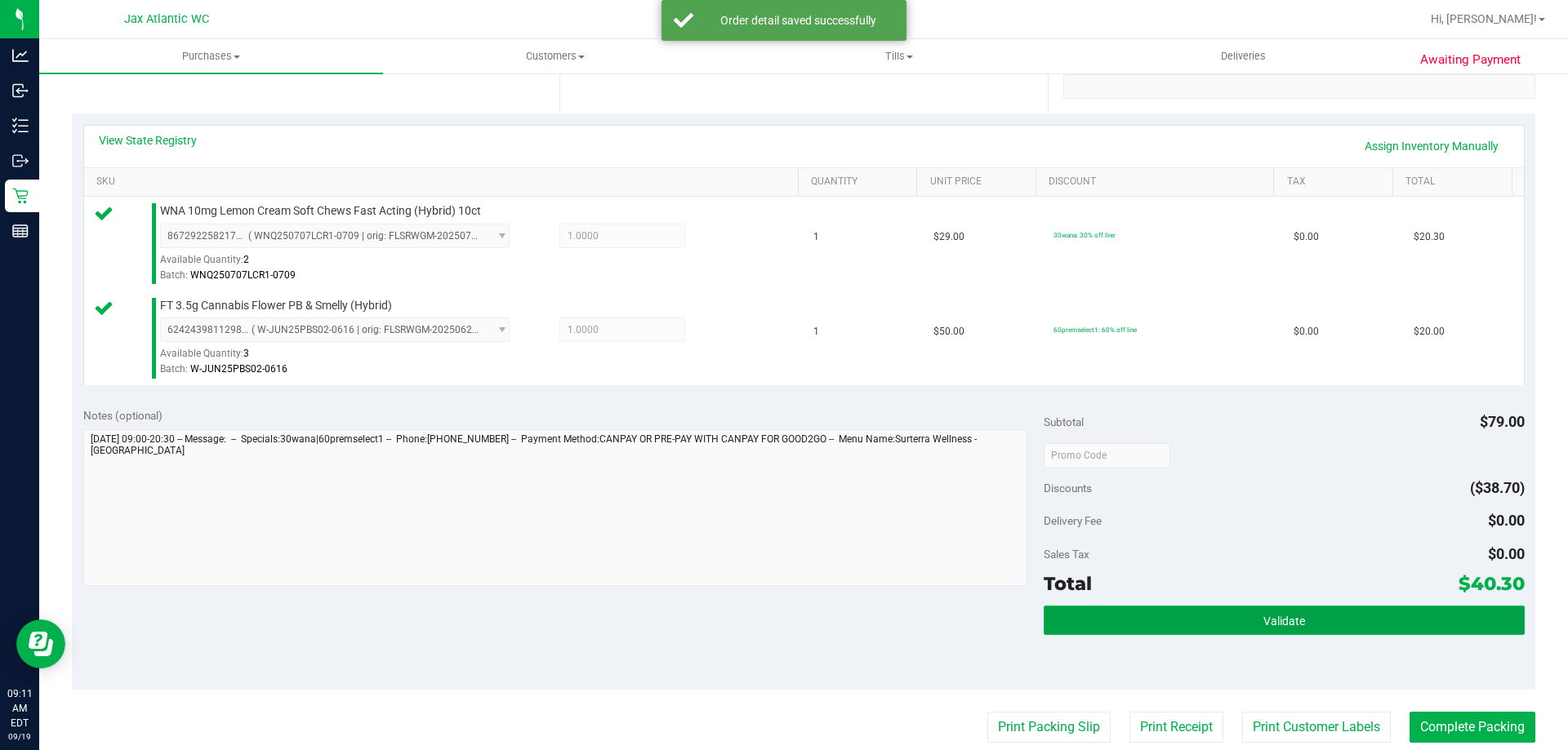
click at [1228, 618] on button "Validate" at bounding box center [1283, 620] width 480 height 30
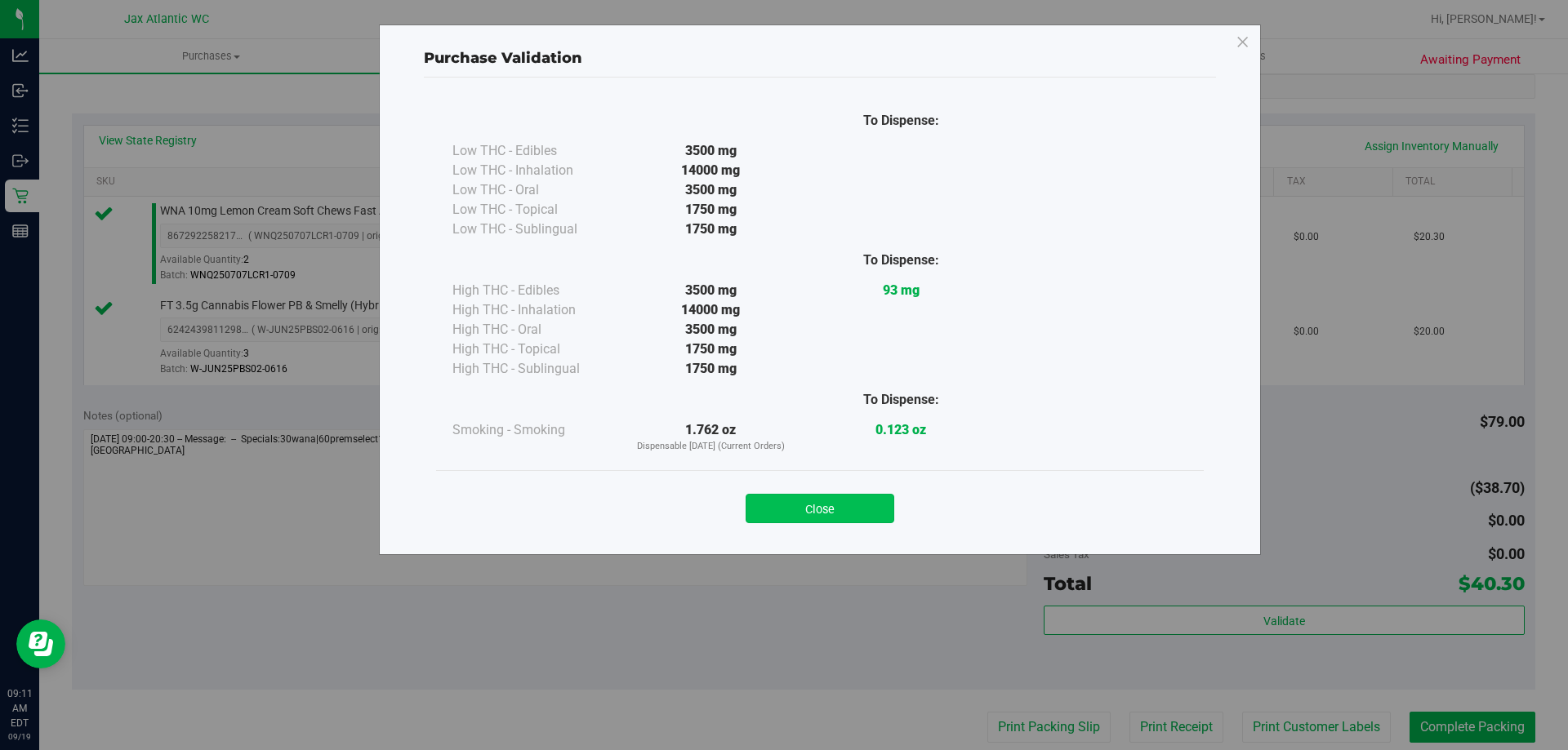
click at [866, 501] on button "Close" at bounding box center [820, 509] width 148 height 30
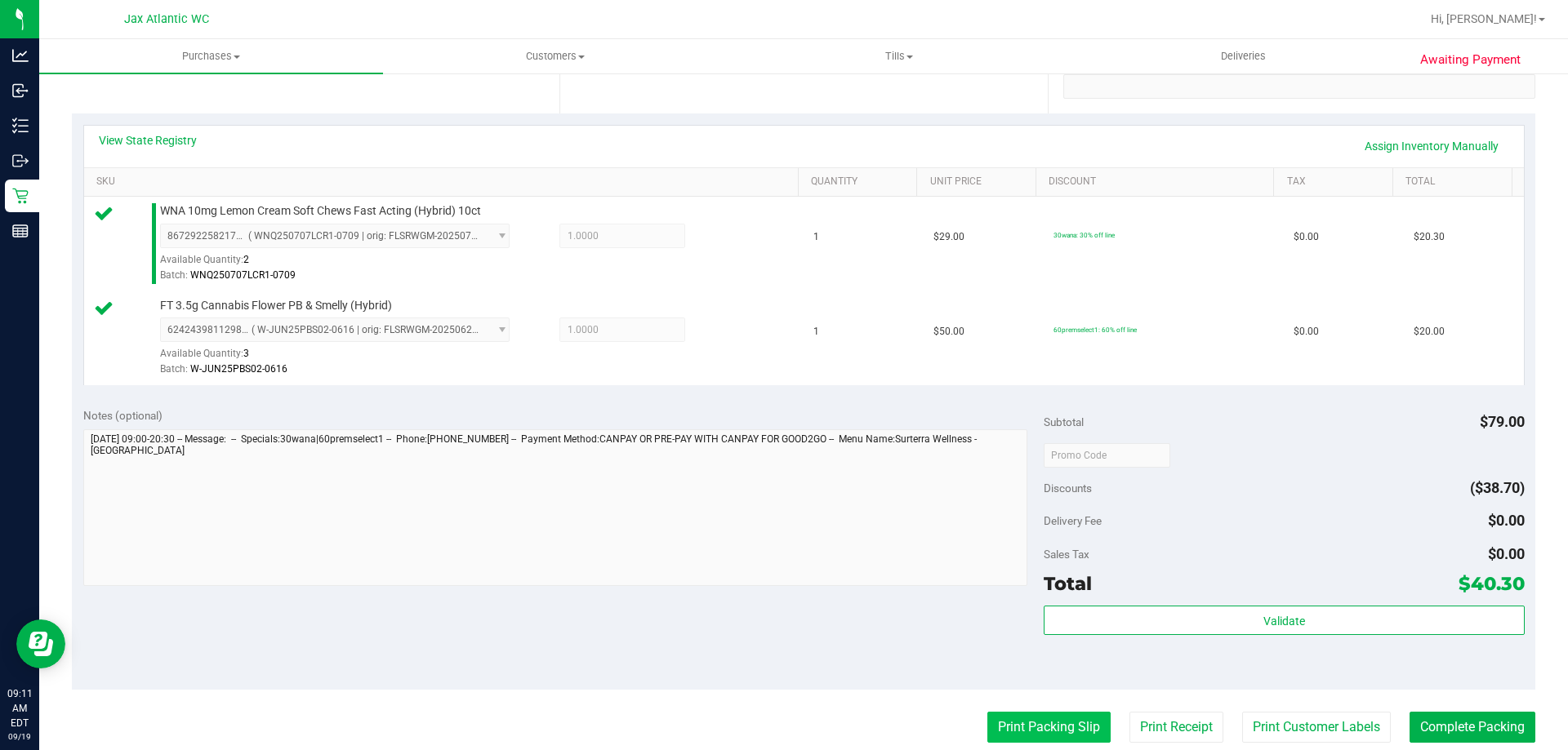
click at [1078, 725] on button "Print Packing Slip" at bounding box center [1049, 726] width 124 height 31
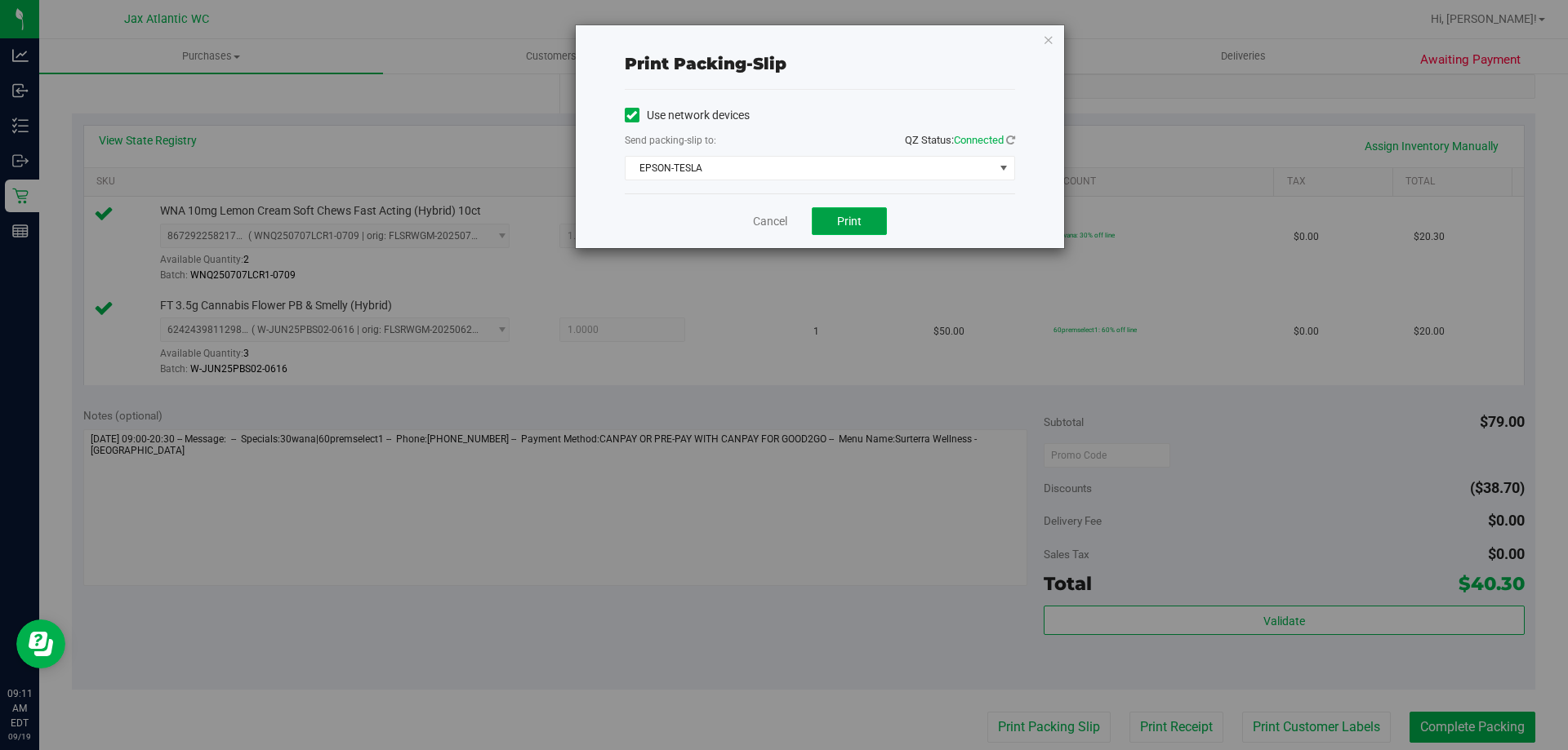
click at [849, 226] on span "Print" at bounding box center [849, 221] width 25 height 13
click at [778, 206] on div "Cancel Print" at bounding box center [820, 221] width 390 height 54
click at [778, 213] on link "Cancel" at bounding box center [770, 222] width 34 height 18
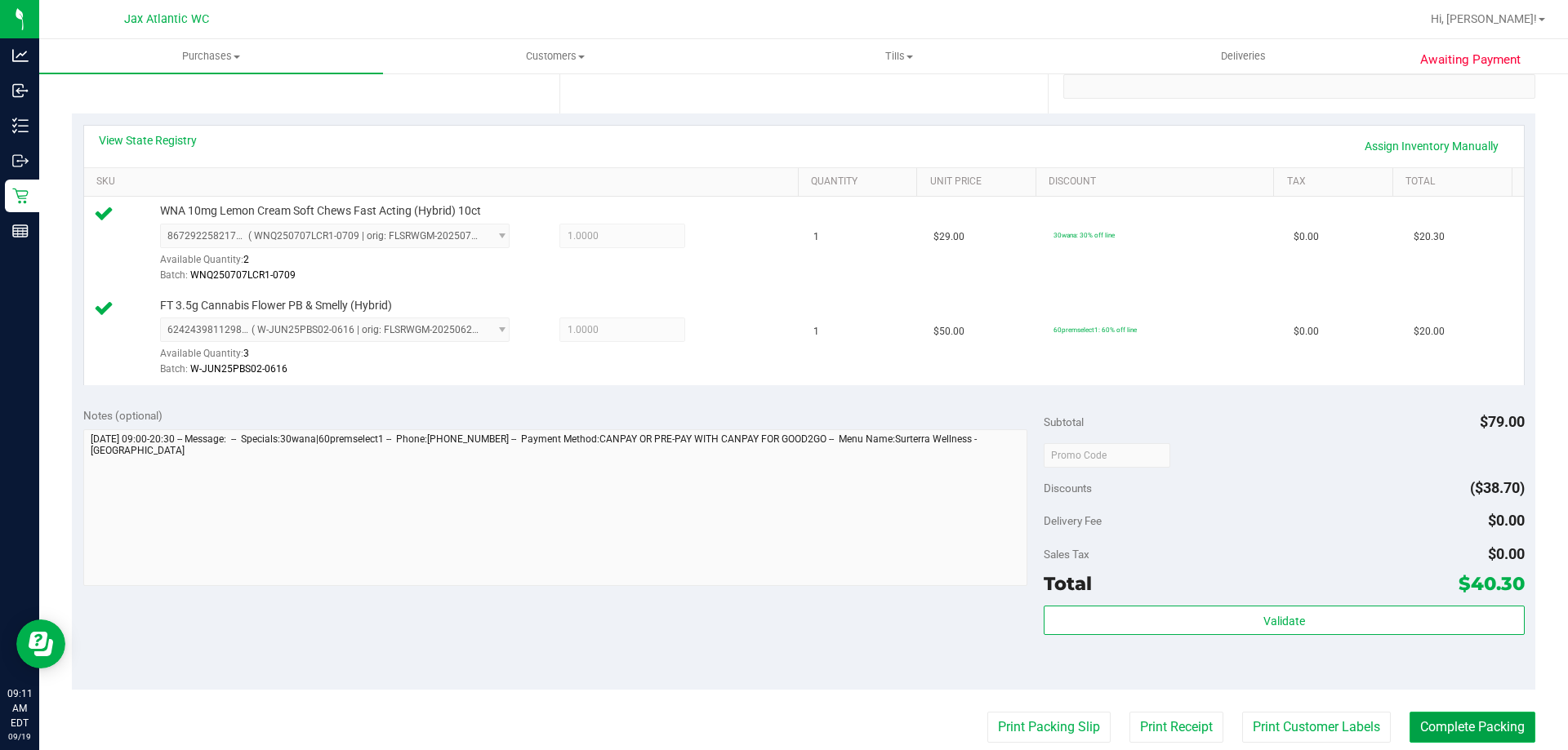
click at [1437, 715] on button "Complete Packing" at bounding box center [1471, 726] width 125 height 31
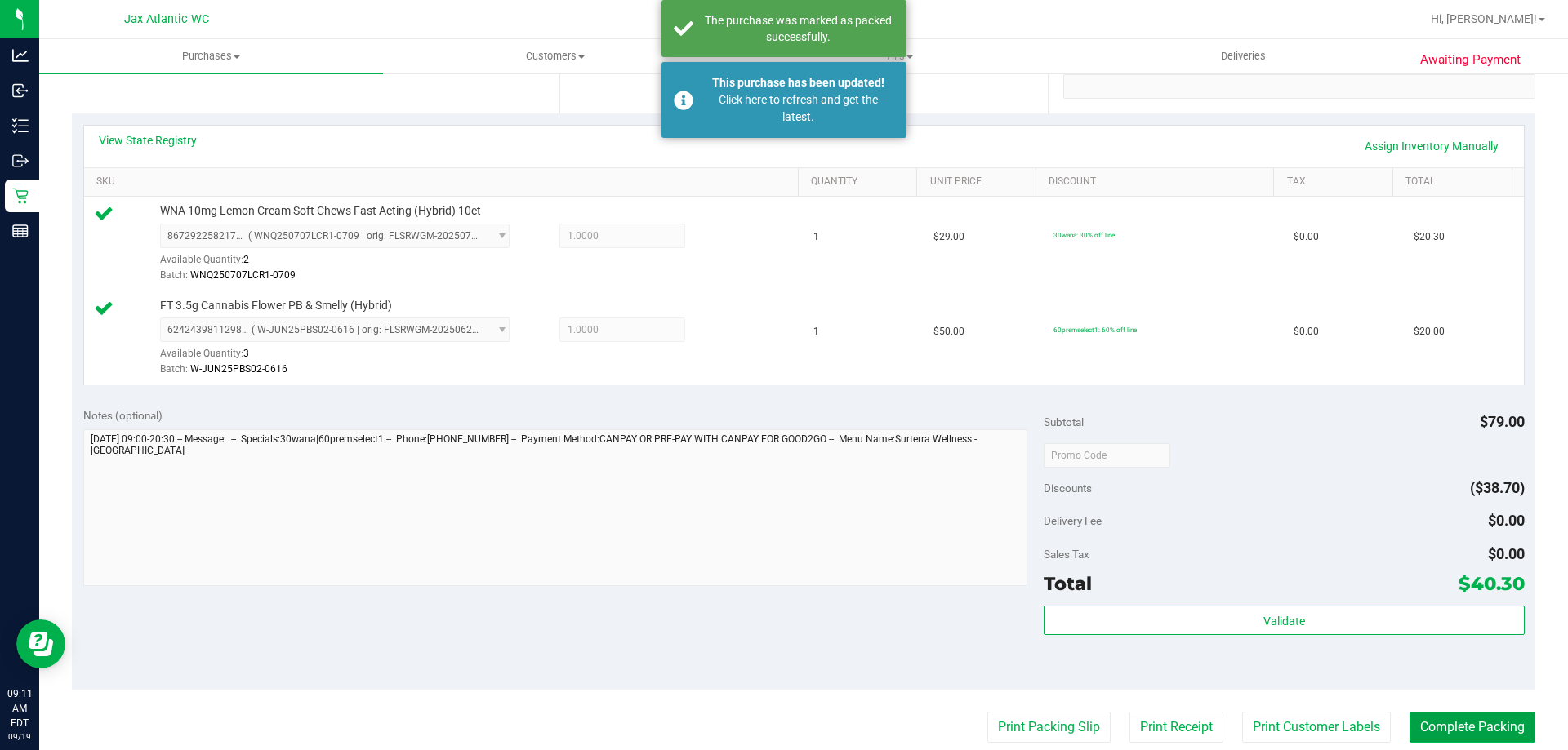
click at [1425, 717] on div "Purchases Summary of purchases Fulfillment All purchases Customers All customer…" at bounding box center [804, 395] width 1529 height 711
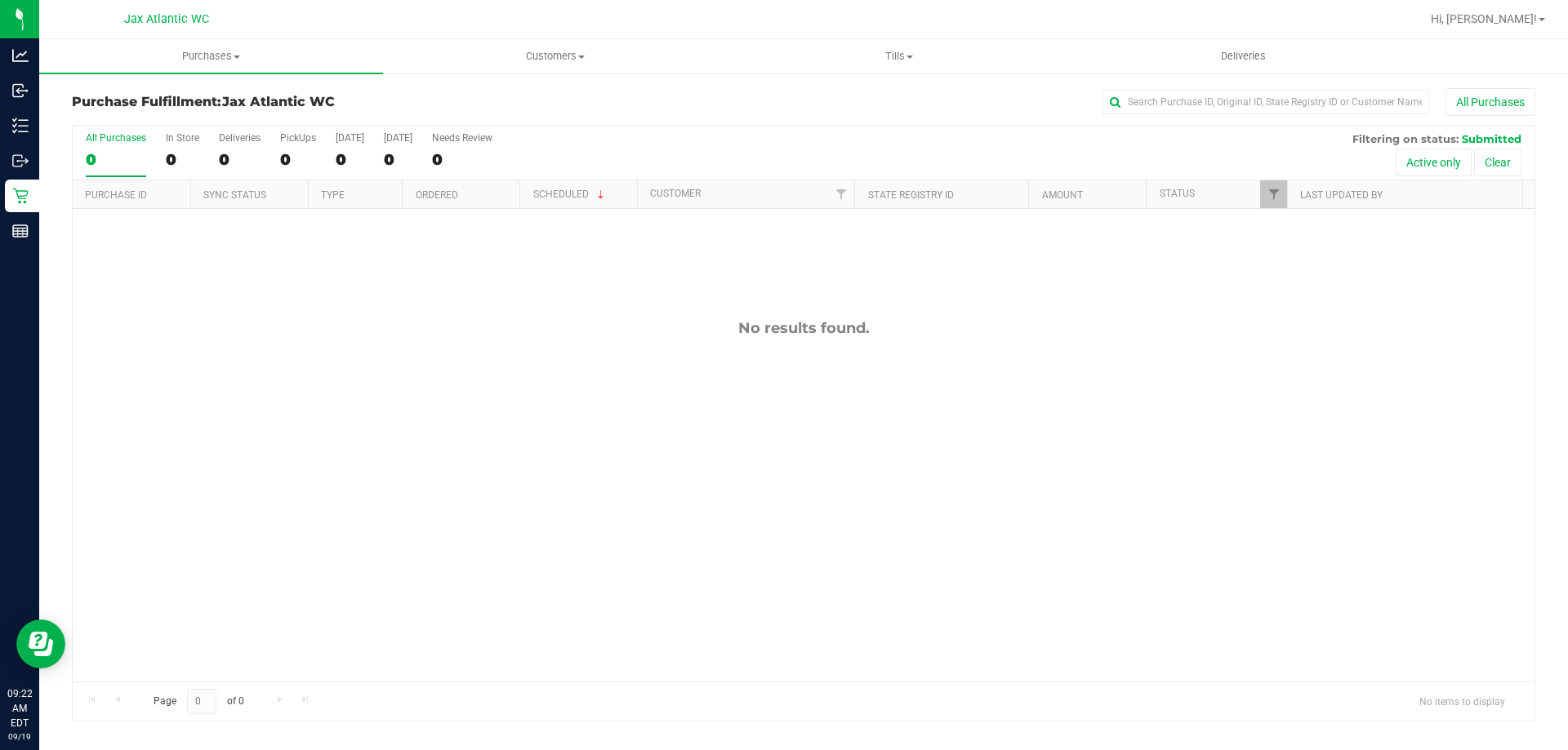
click at [858, 418] on div "No results found." at bounding box center [804, 500] width 1462 height 582
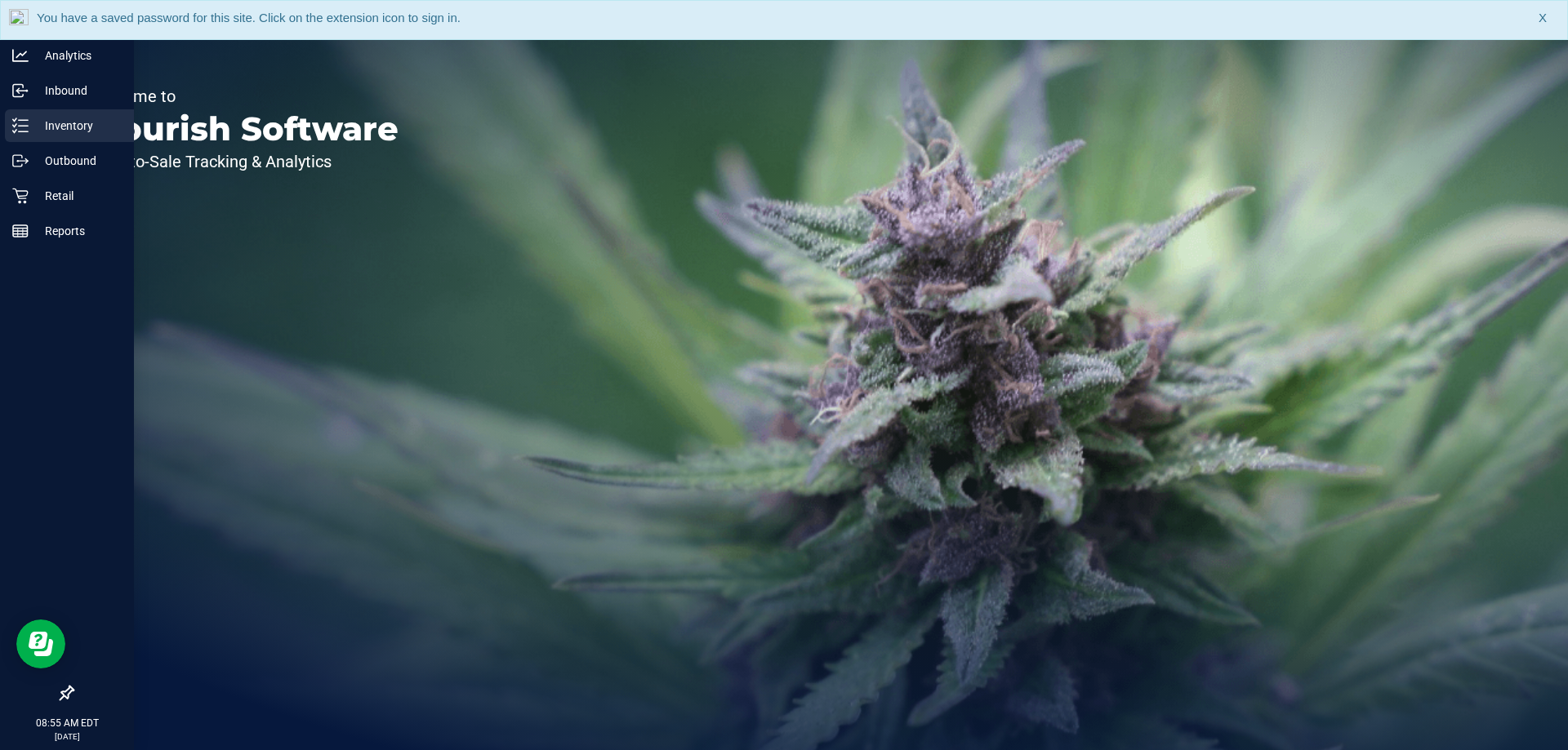
click at [51, 123] on p "Inventory" at bounding box center [78, 125] width 98 height 19
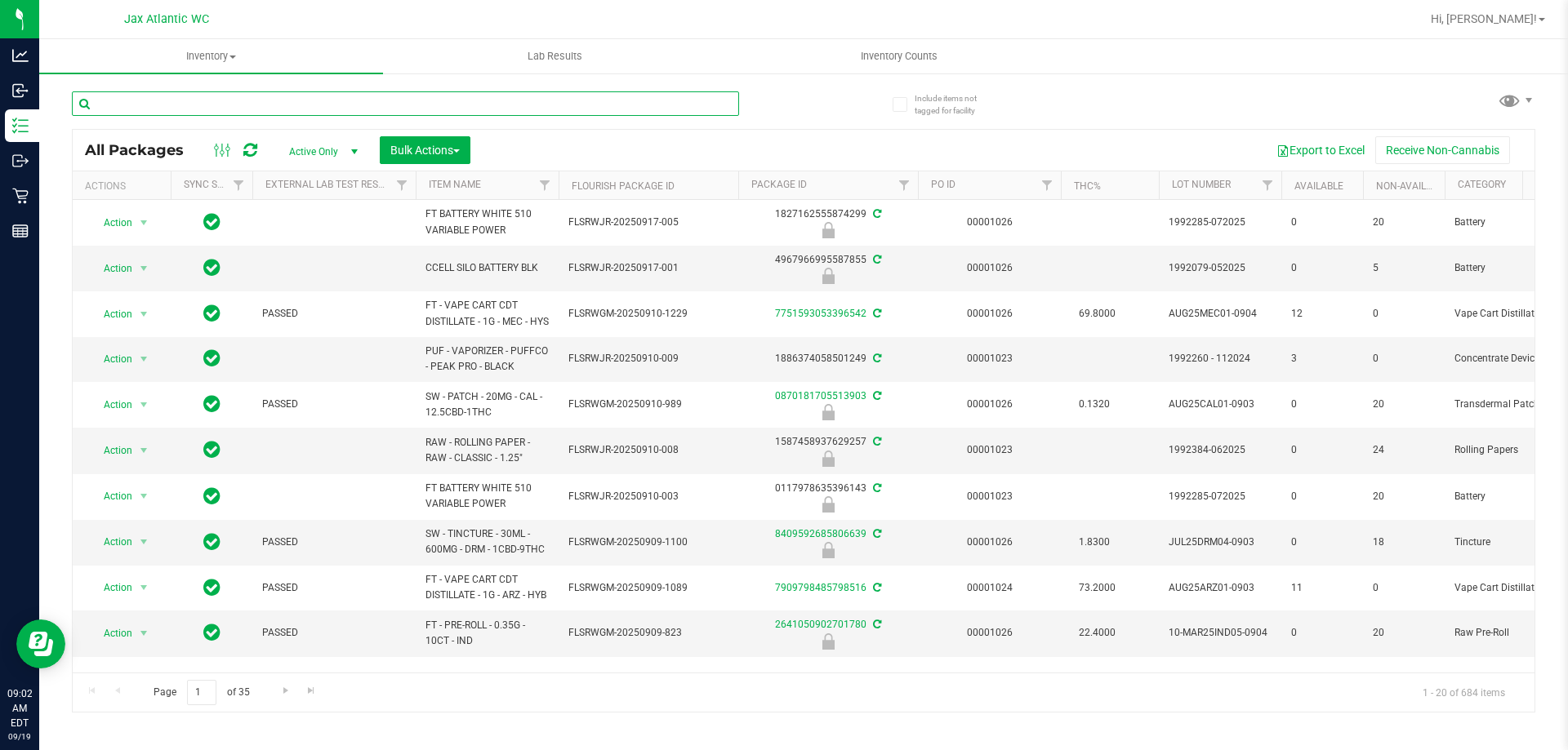
click at [218, 103] on input "text" at bounding box center [405, 104] width 667 height 25
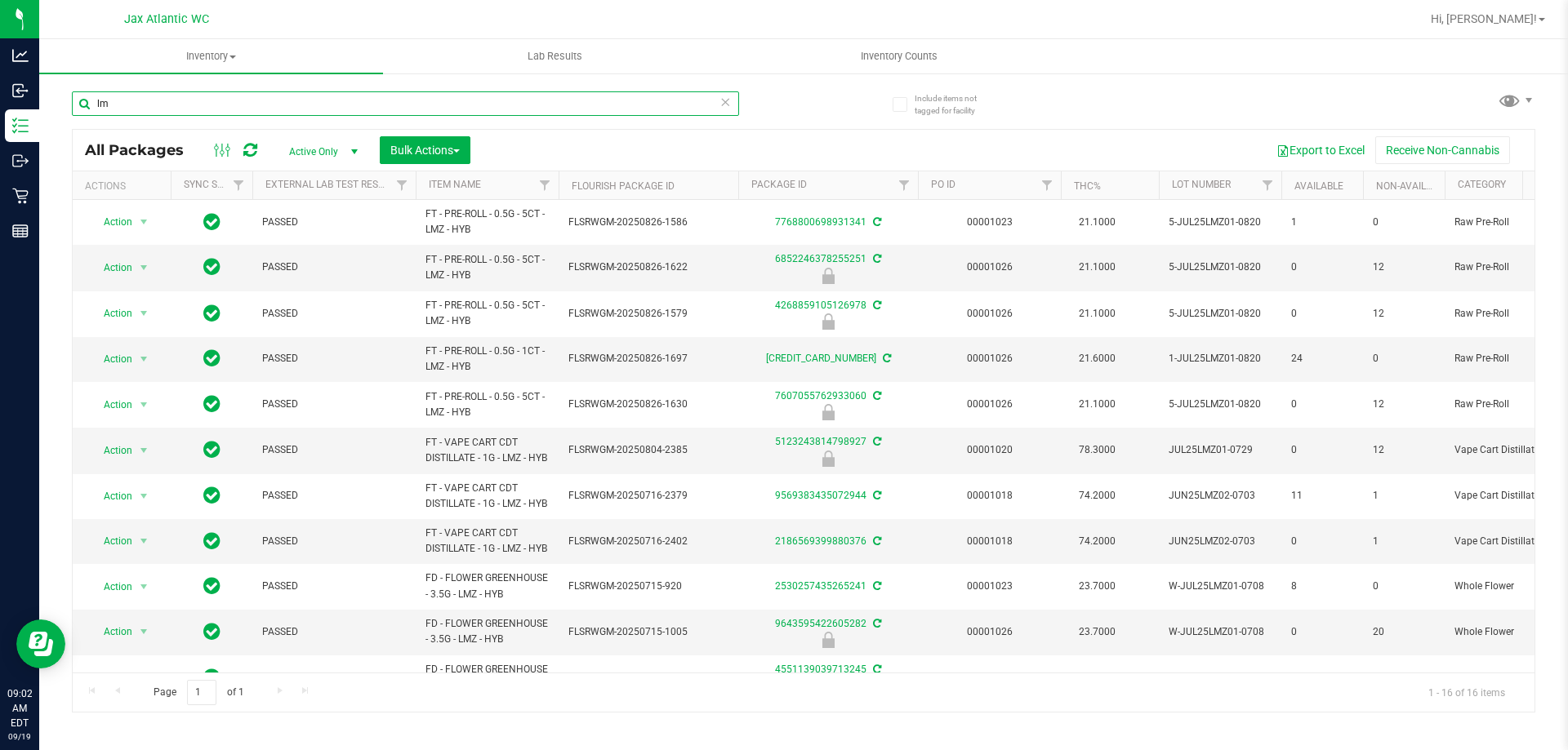
type input "l"
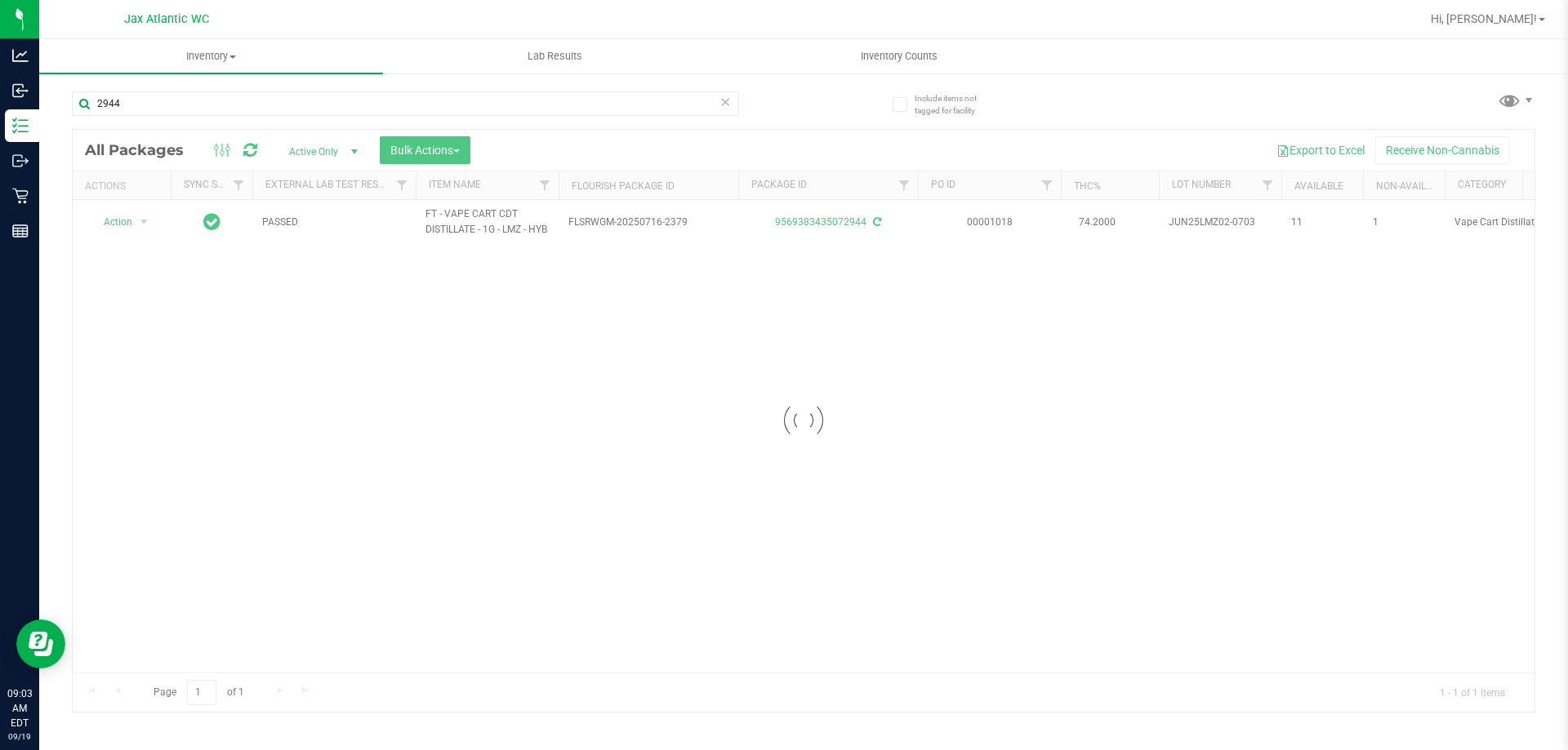
click at [148, 226] on div at bounding box center [804, 421] width 1462 height 582
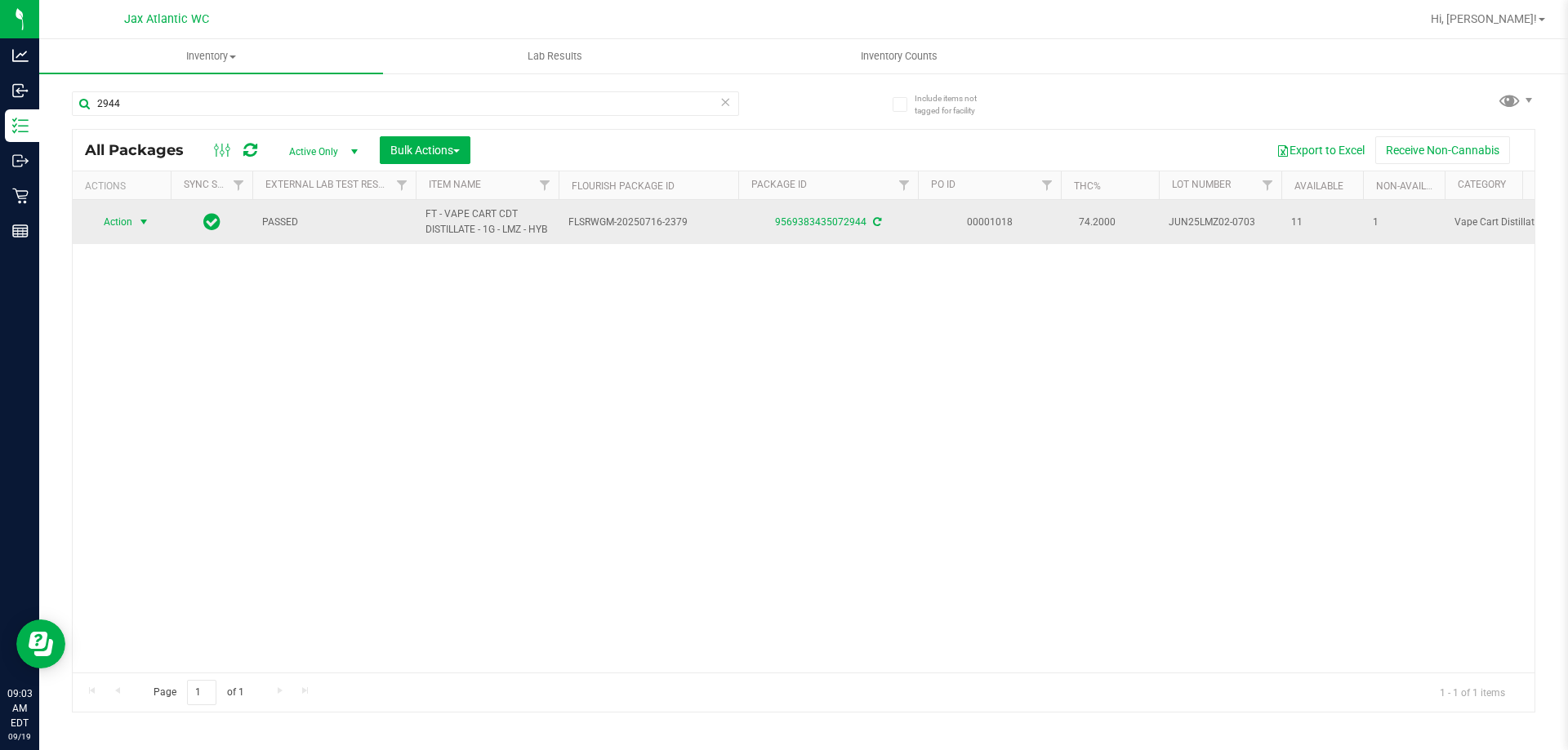
click at [147, 229] on span "select" at bounding box center [143, 222] width 13 height 13
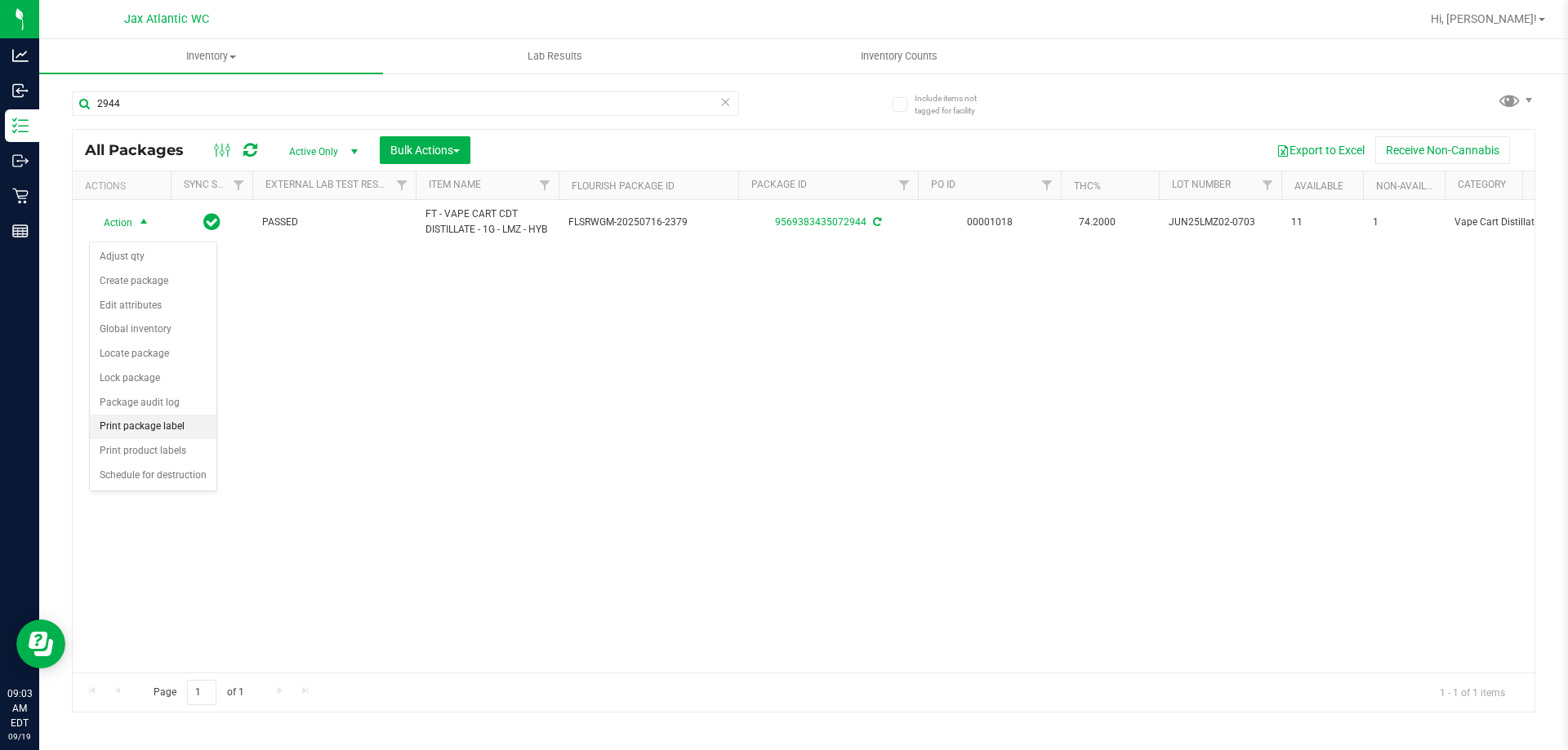
click at [138, 421] on li "Print package label" at bounding box center [153, 427] width 126 height 25
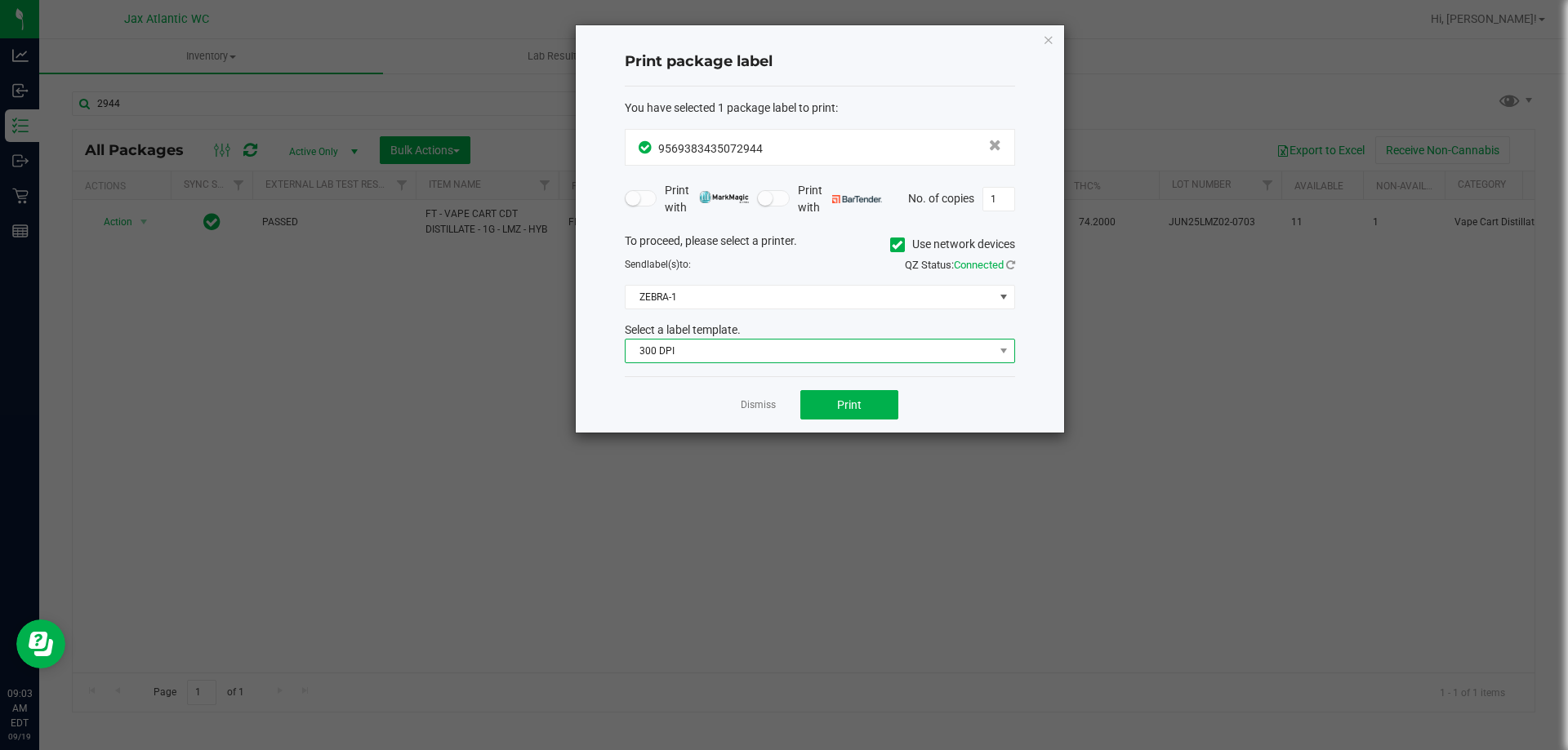
click at [700, 350] on span "300 DPI" at bounding box center [810, 351] width 369 height 23
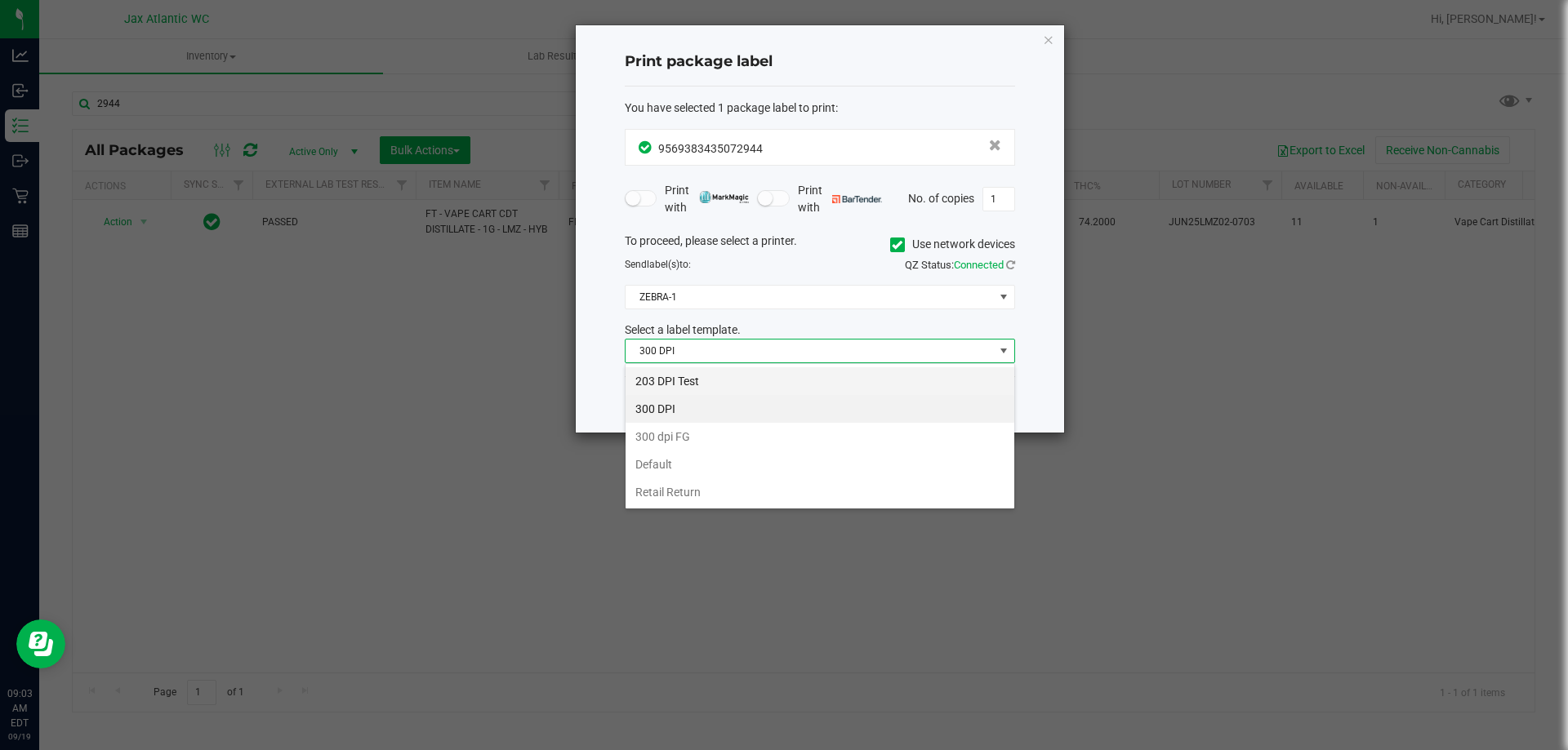
scroll to position [25, 390]
click at [690, 370] on li "203 DPI Test" at bounding box center [820, 382] width 389 height 28
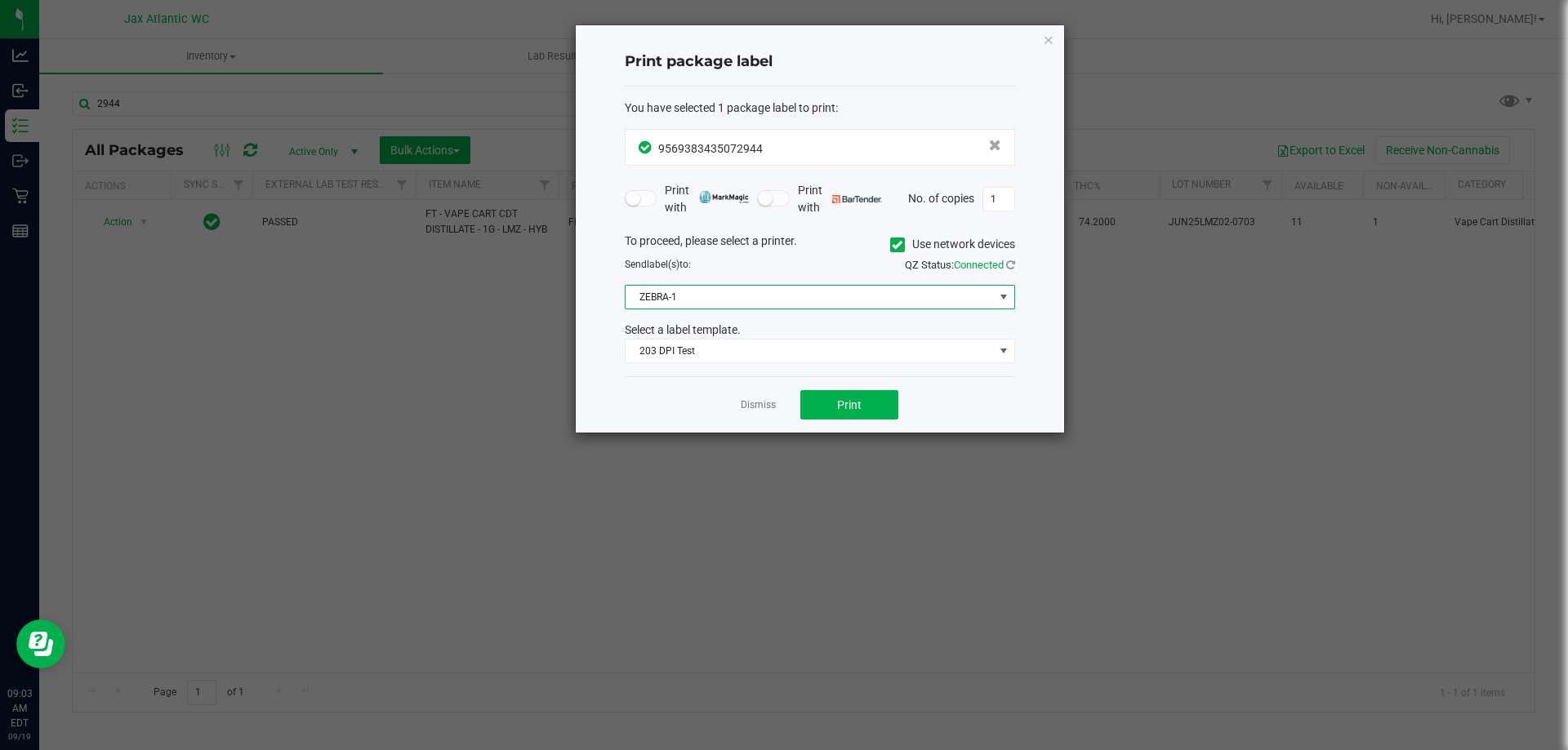
click at [695, 298] on span "ZEBRA-1" at bounding box center [810, 297] width 369 height 23
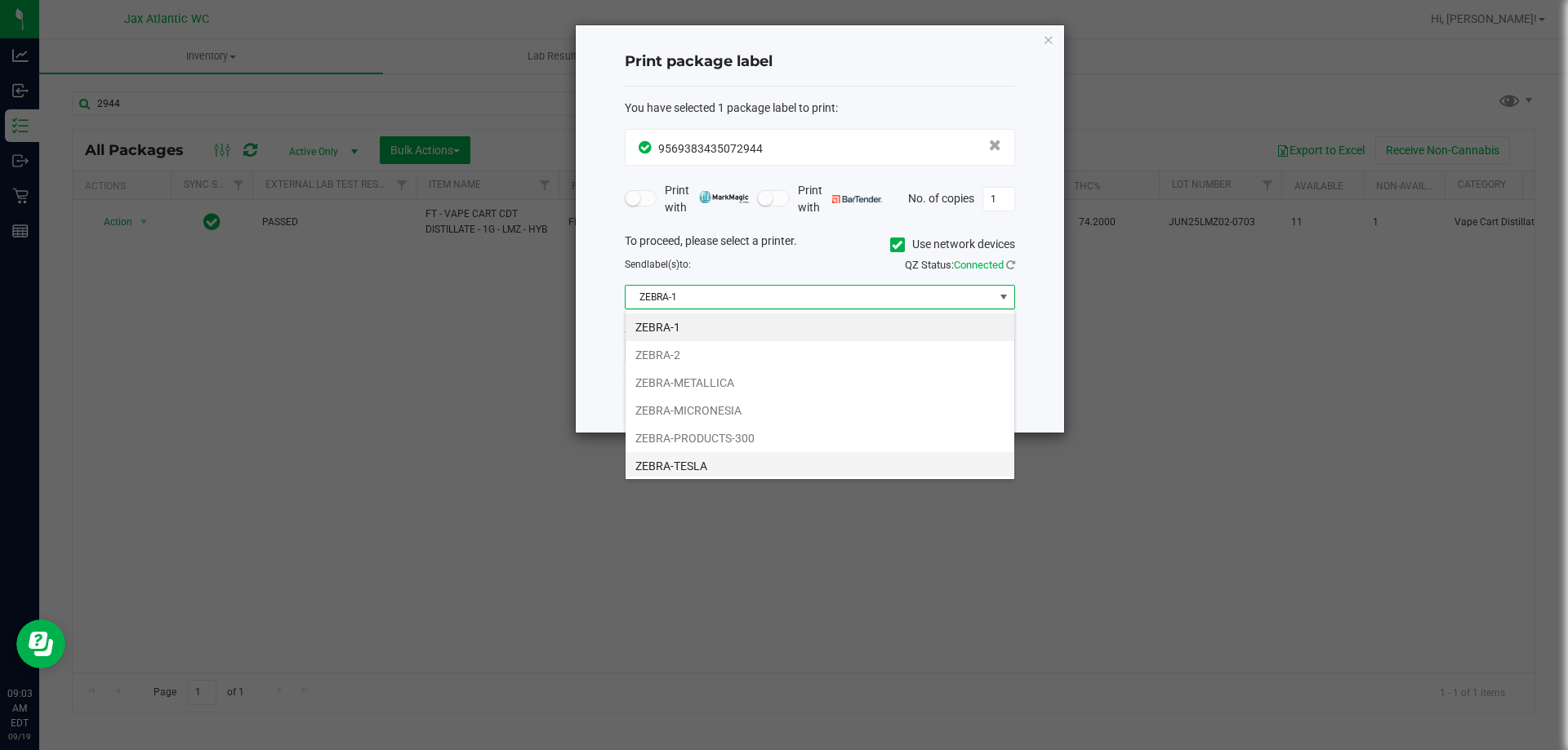
click at [702, 459] on li "ZEBRA-TESLA" at bounding box center [820, 467] width 389 height 28
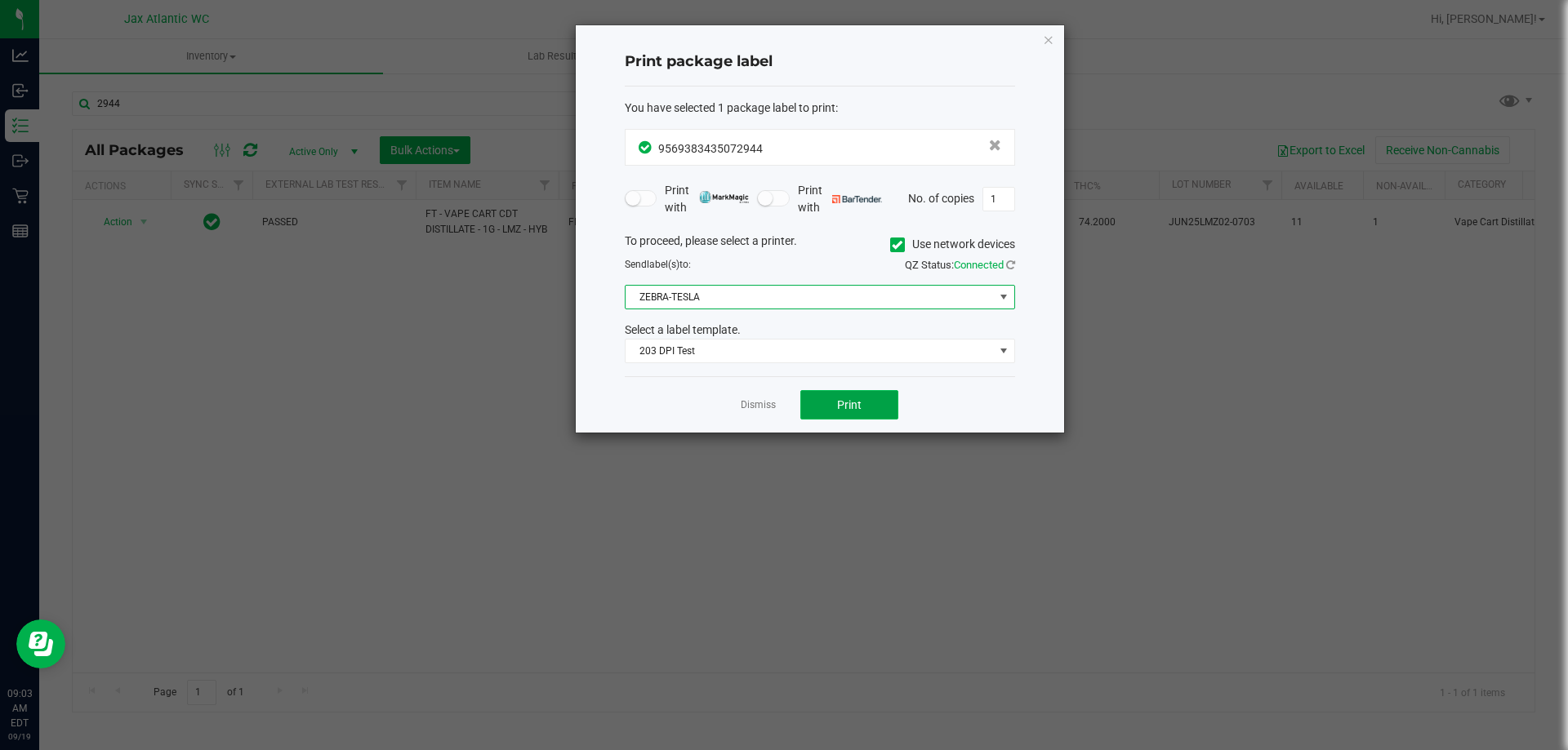
click at [803, 409] on button "Print" at bounding box center [849, 405] width 98 height 30
click at [750, 404] on link "Dismiss" at bounding box center [758, 405] width 35 height 14
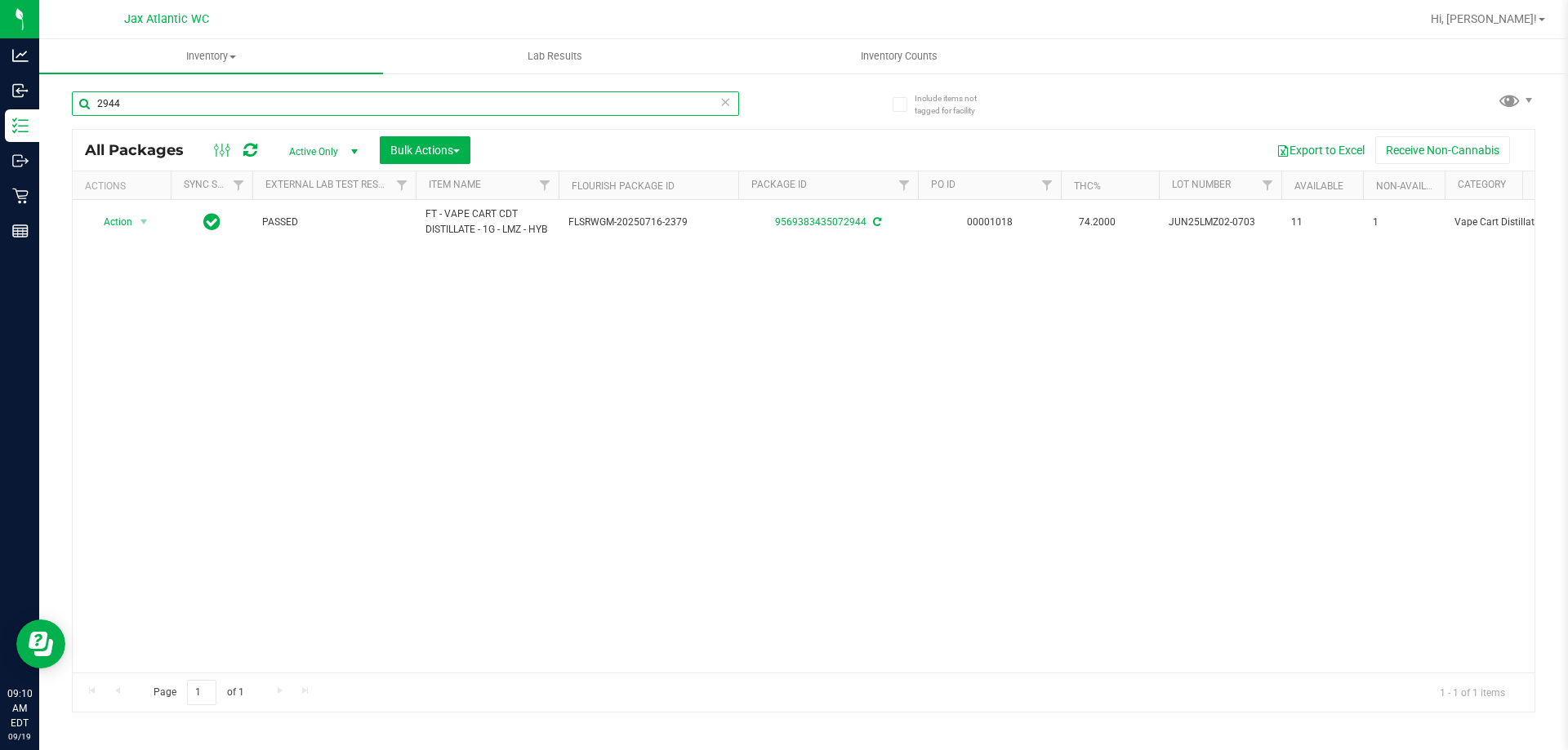
click at [308, 106] on input "2944" at bounding box center [405, 104] width 667 height 25
click at [308, 107] on input "2944" at bounding box center [405, 104] width 667 height 25
type input "pzt"
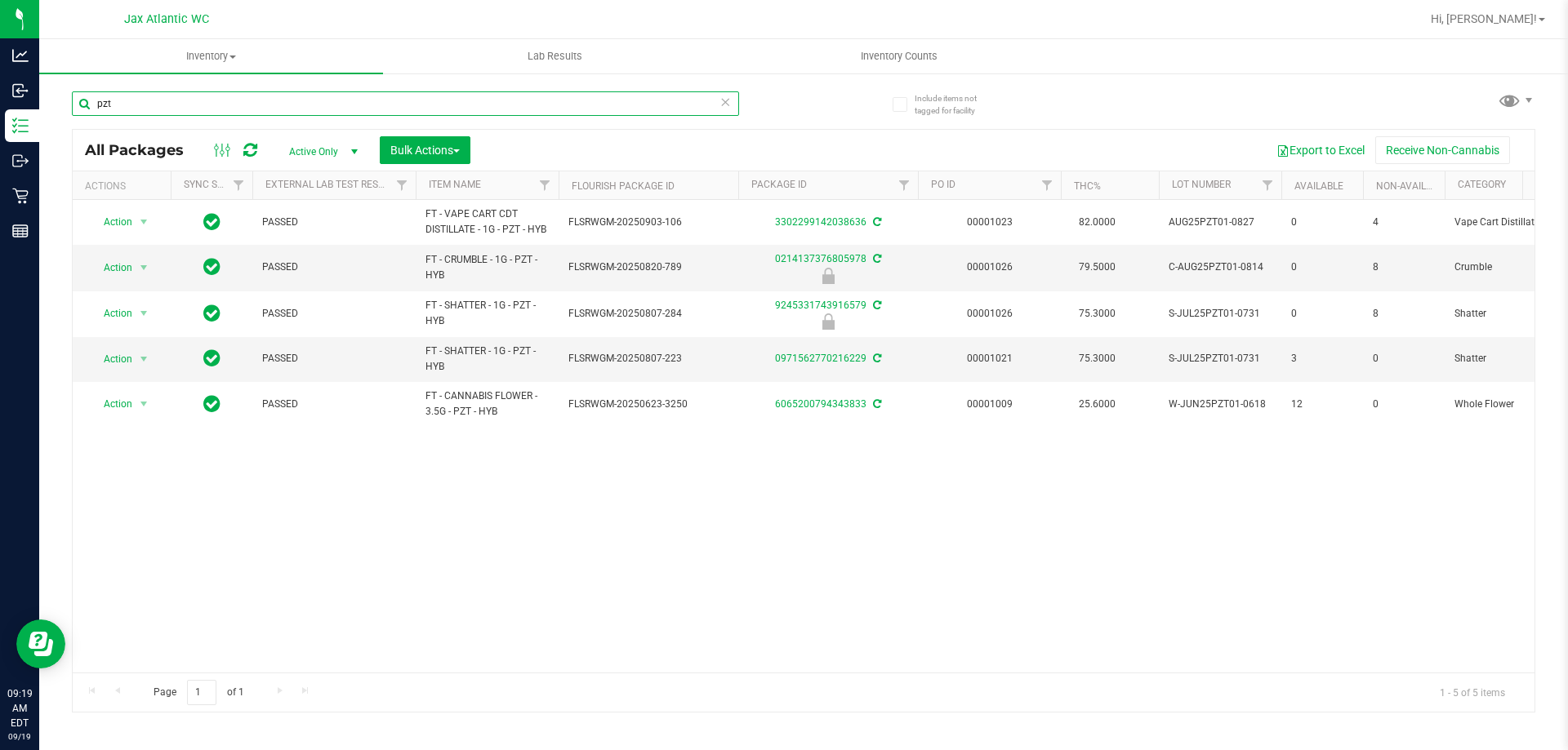
click at [350, 102] on input "pzt" at bounding box center [405, 104] width 667 height 25
click at [348, 100] on input "pzt" at bounding box center [405, 104] width 667 height 25
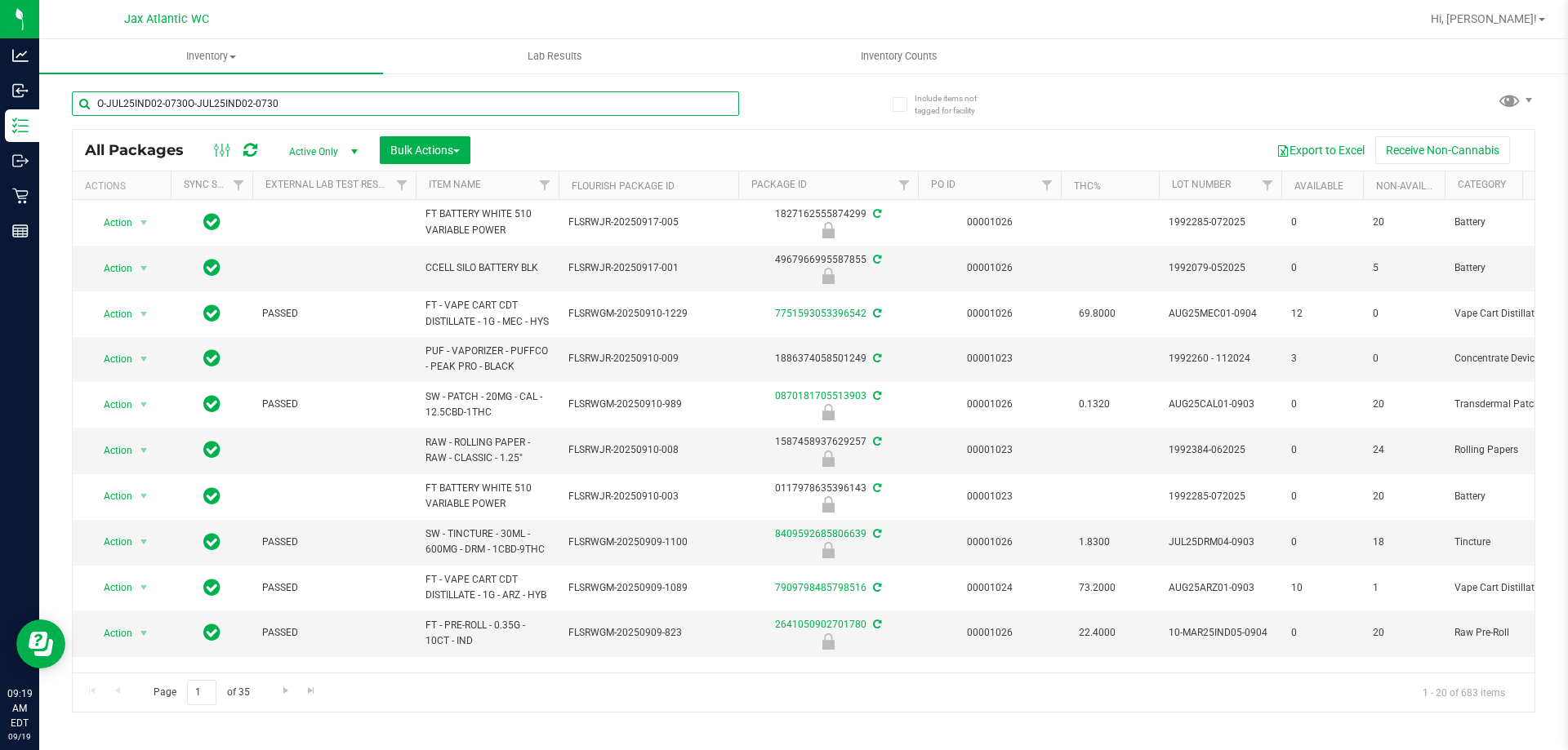
type input "O-JUL25IND02-0730O-JUL25IND02-0730"
